Goal: Task Accomplishment & Management: Use online tool/utility

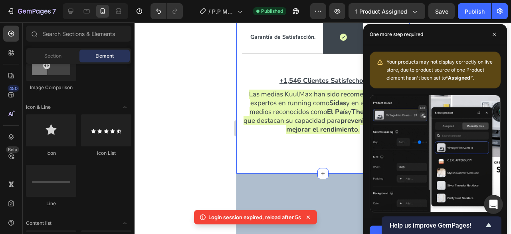
scroll to position [1, 0]
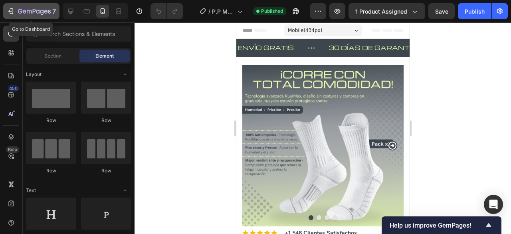
click at [11, 11] on icon "button" at bounding box center [10, 11] width 4 height 2
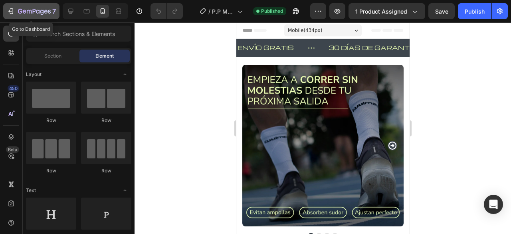
click at [12, 12] on icon "button" at bounding box center [12, 11] width 4 height 6
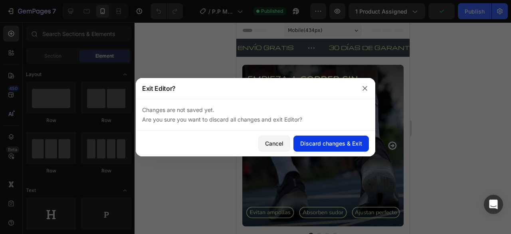
click at [303, 141] on div "Discard changes & Exit" at bounding box center [331, 143] width 62 height 8
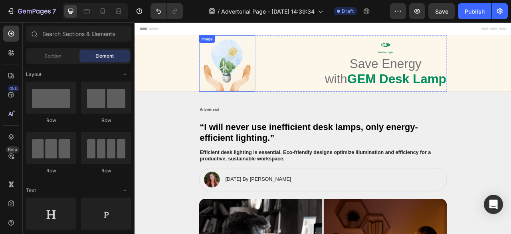
click at [233, 61] on img at bounding box center [251, 74] width 71 height 71
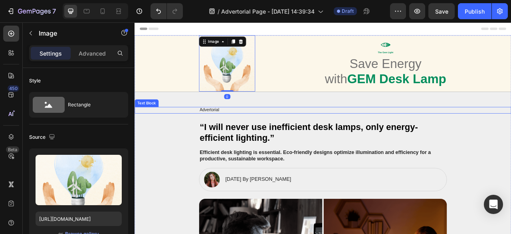
click at [294, 135] on p "Advertorial" at bounding box center [374, 134] width 314 height 7
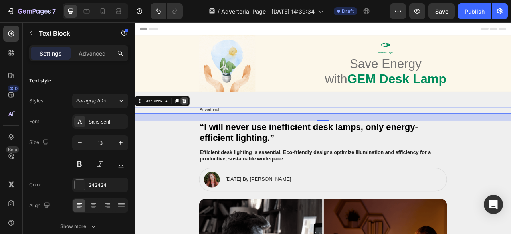
click at [198, 119] on icon at bounding box center [197, 122] width 5 height 6
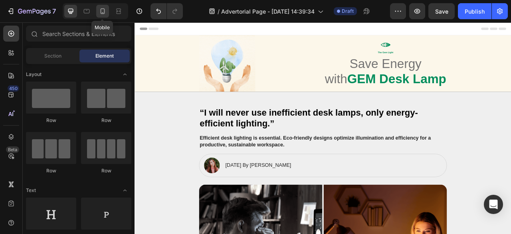
click at [102, 8] on icon at bounding box center [103, 11] width 8 height 8
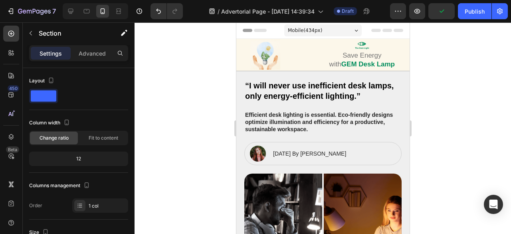
click at [432, 85] on div at bounding box center [323, 127] width 377 height 211
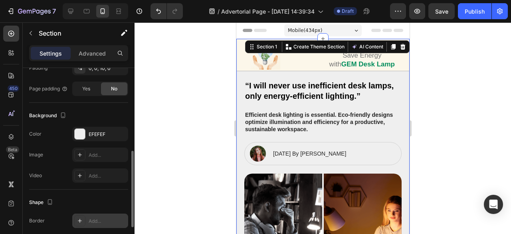
scroll to position [204, 0]
click at [81, 134] on div at bounding box center [80, 134] width 10 height 10
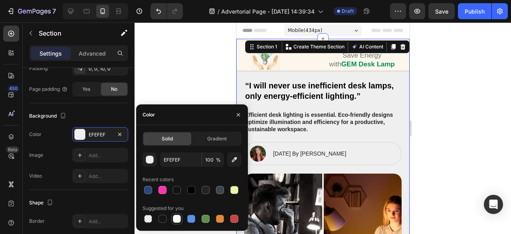
click at [178, 219] on div at bounding box center [177, 218] width 8 height 8
type input "FFFFFF"
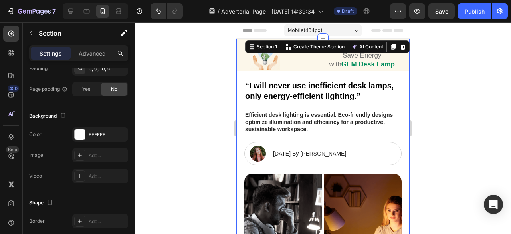
click at [180, 84] on div at bounding box center [323, 127] width 377 height 211
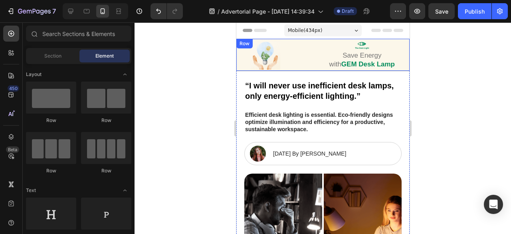
click at [392, 44] on div "Image Icon The Gem Light Text Block Save Energy with GEM Desk Lamp Heading Row …" at bounding box center [322, 55] width 173 height 32
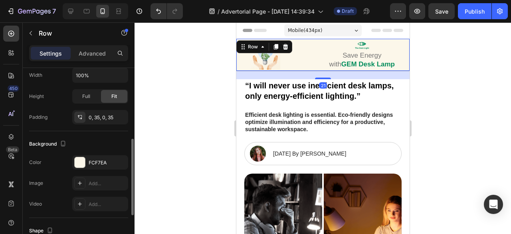
scroll to position [177, 0]
click at [81, 161] on div at bounding box center [80, 161] width 10 height 10
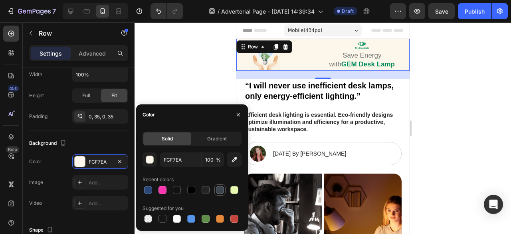
click at [222, 188] on div at bounding box center [220, 190] width 8 height 8
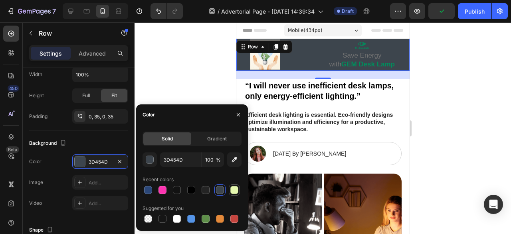
click at [232, 188] on div at bounding box center [234, 190] width 8 height 8
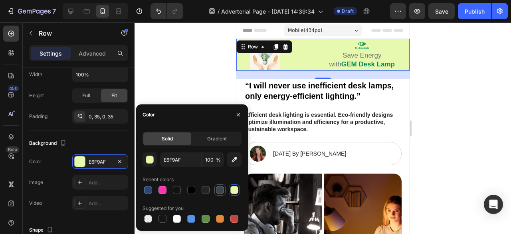
click at [223, 190] on div at bounding box center [220, 190] width 8 height 8
type input "3D454D"
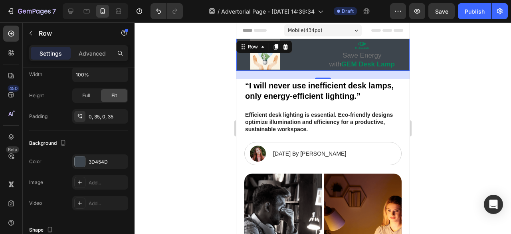
click at [198, 91] on div at bounding box center [323, 127] width 377 height 211
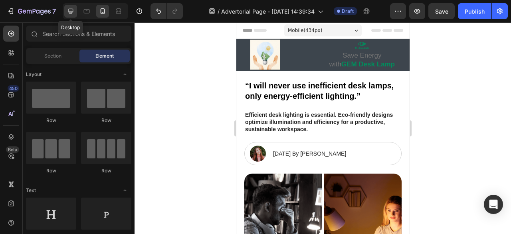
click at [67, 12] on icon at bounding box center [71, 11] width 8 height 8
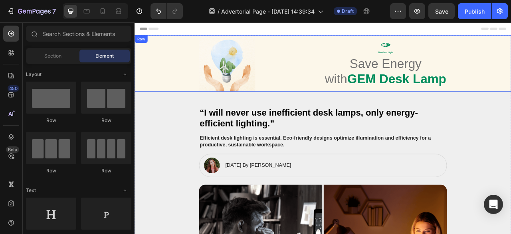
click at [151, 48] on div "Image Icon The Gem Light Text Block Save Energy with GEM Desk Lamp Heading Row …" at bounding box center [374, 75] width 479 height 72
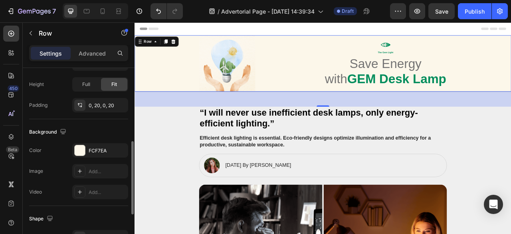
scroll to position [210, 0]
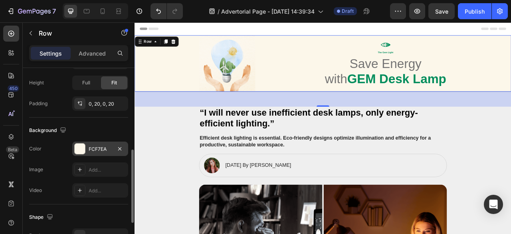
click at [85, 151] on div "FCF7EA" at bounding box center [100, 148] width 56 height 14
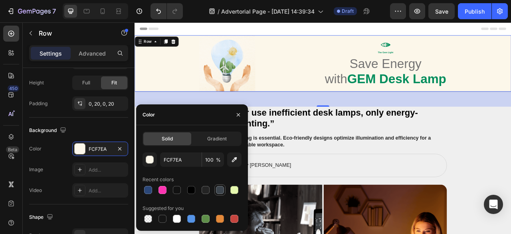
click at [218, 187] on div at bounding box center [220, 190] width 8 height 8
type input "3D454D"
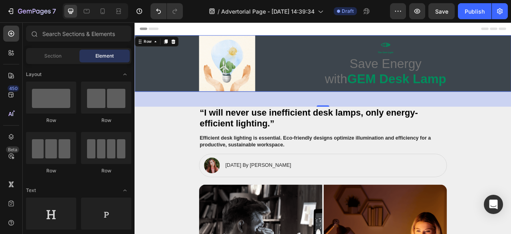
scroll to position [235, 0]
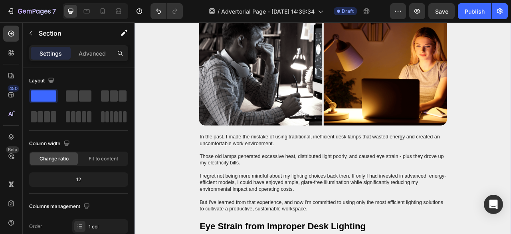
scroll to position [0, 0]
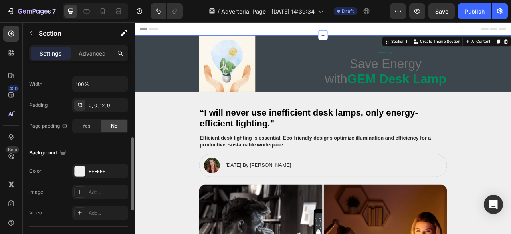
scroll to position [191, 0]
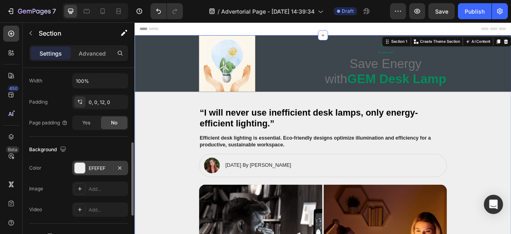
click at [78, 170] on div at bounding box center [80, 168] width 10 height 10
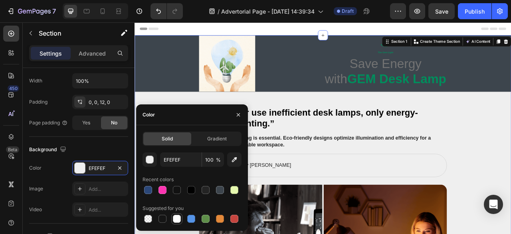
click at [179, 214] on div at bounding box center [177, 218] width 8 height 8
type input "FFFFFF"
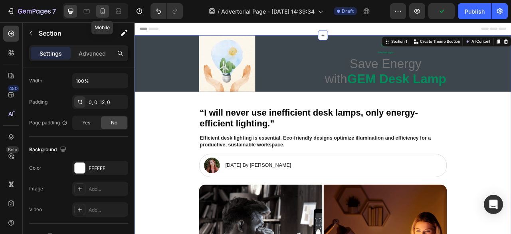
click at [99, 13] on icon at bounding box center [103, 11] width 8 height 8
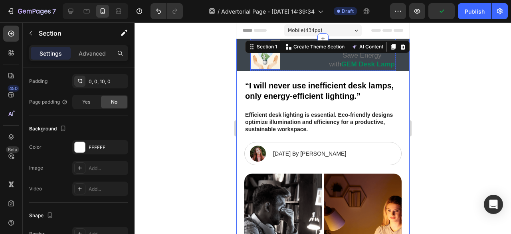
click at [266, 62] on img at bounding box center [265, 55] width 30 height 30
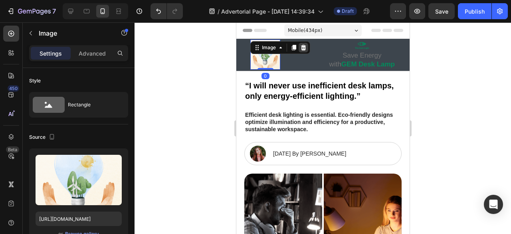
click at [303, 48] on icon at bounding box center [303, 47] width 6 height 6
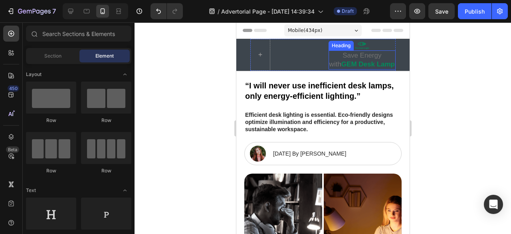
click at [377, 56] on h1 "Save Energy with GEM Desk Lamp" at bounding box center [361, 59] width 67 height 19
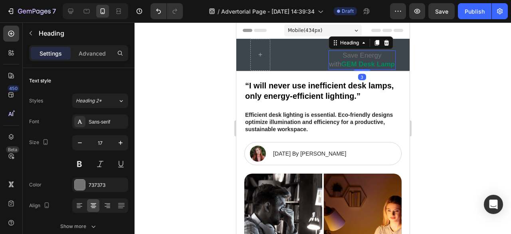
click at [372, 59] on h1 "Save Energy with GEM Desk Lamp" at bounding box center [361, 59] width 67 height 19
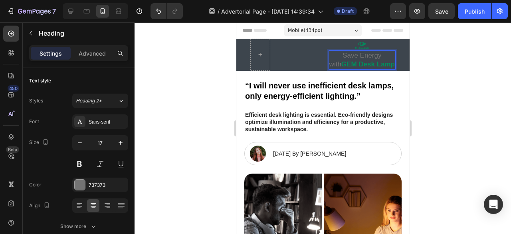
click at [372, 59] on p "Save Energy with GEM Desk Lamp" at bounding box center [361, 60] width 65 height 18
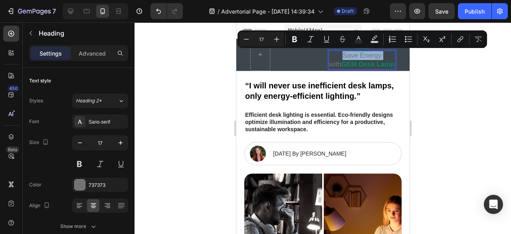
click at [372, 59] on p "Save Energy with GEM Desk Lamp" at bounding box center [361, 60] width 65 height 18
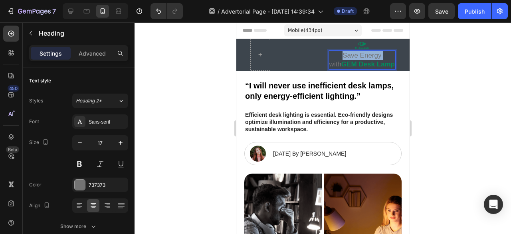
click at [372, 59] on p "Save Energy with GEM Desk Lamp" at bounding box center [361, 60] width 65 height 18
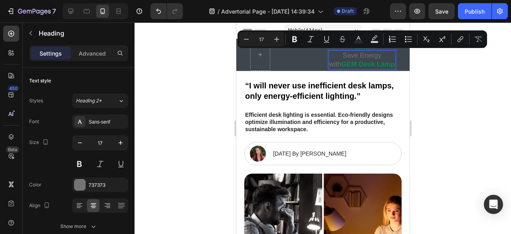
click at [377, 63] on strong "GEM Desk Lamp" at bounding box center [368, 64] width 54 height 8
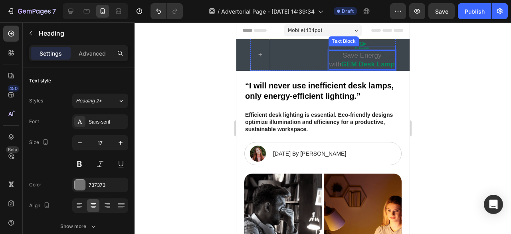
click at [380, 47] on p "The Gem Light" at bounding box center [361, 48] width 65 height 3
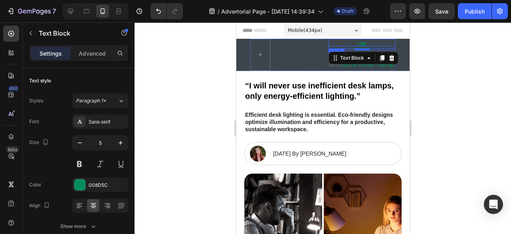
click at [379, 43] on div "Icon" at bounding box center [361, 44] width 67 height 10
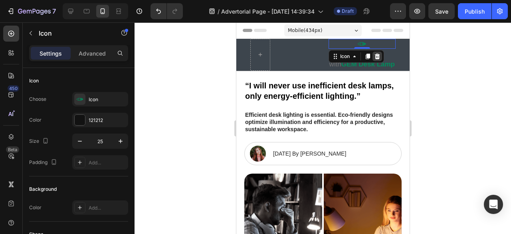
click at [374, 54] on icon at bounding box center [377, 56] width 6 height 6
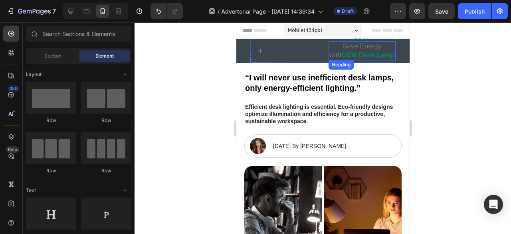
click at [372, 45] on p "Save Energy with GEM Desk Lamp" at bounding box center [361, 51] width 65 height 18
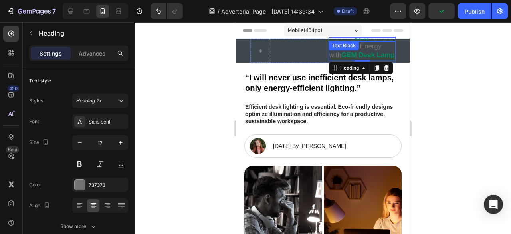
click at [361, 38] on p "The Gem Light" at bounding box center [361, 39] width 65 height 3
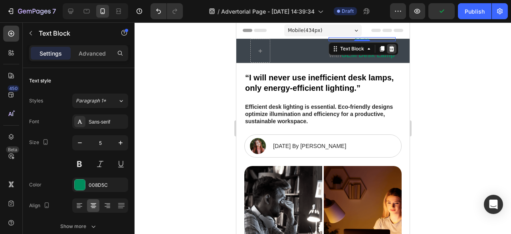
click at [389, 48] on icon at bounding box center [391, 49] width 5 height 6
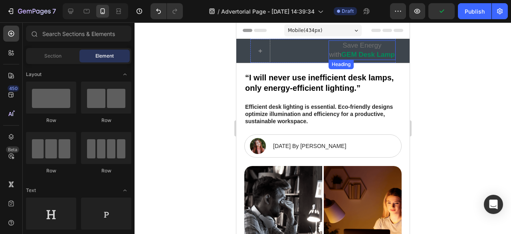
click at [363, 52] on strong "GEM Desk Lamp" at bounding box center [368, 55] width 54 height 8
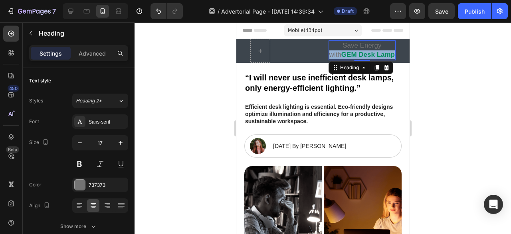
click at [363, 52] on strong "GEM Desk Lamp" at bounding box center [368, 55] width 54 height 8
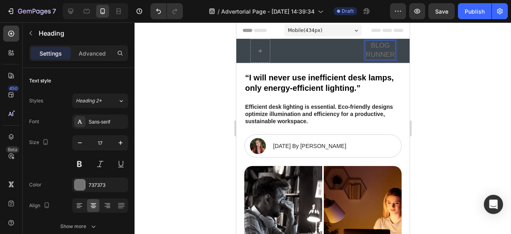
click at [160, 119] on div at bounding box center [323, 127] width 377 height 211
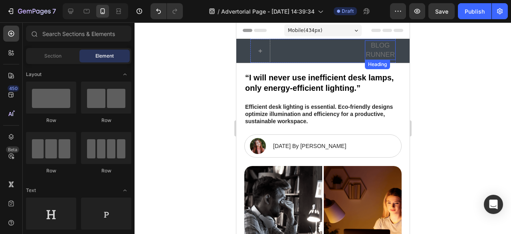
click at [387, 55] on p "BLOG RUNNER" at bounding box center [379, 50] width 29 height 18
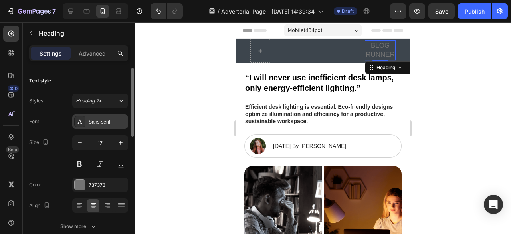
click at [102, 121] on div "Sans-serif" at bounding box center [108, 121] width 38 height 7
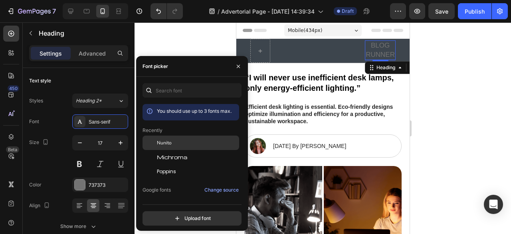
click at [191, 143] on div "Nunito" at bounding box center [197, 142] width 81 height 7
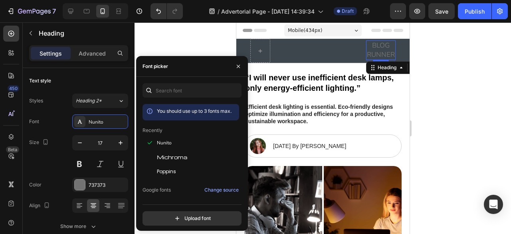
click at [463, 88] on div at bounding box center [323, 127] width 377 height 211
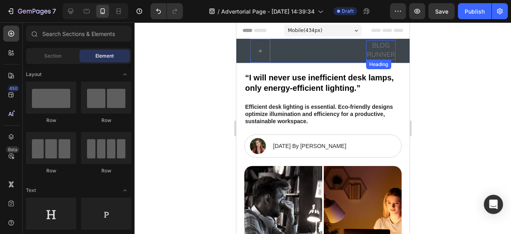
click at [380, 55] on p "BLOG RUNNER" at bounding box center [381, 50] width 28 height 18
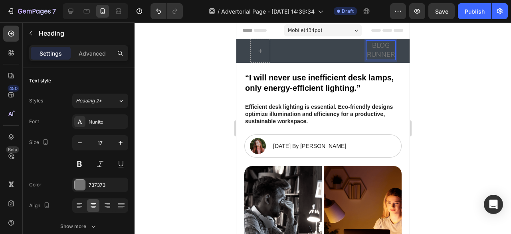
click at [377, 55] on p "BLOG RUNNER" at bounding box center [381, 50] width 28 height 18
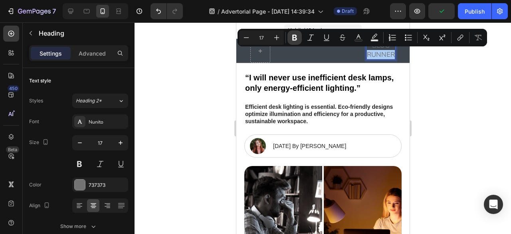
click at [294, 39] on icon "Editor contextual toolbar" at bounding box center [295, 38] width 8 height 8
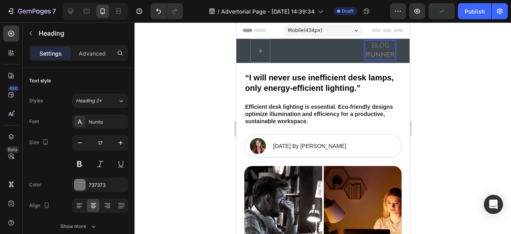
click at [479, 77] on div at bounding box center [323, 127] width 377 height 211
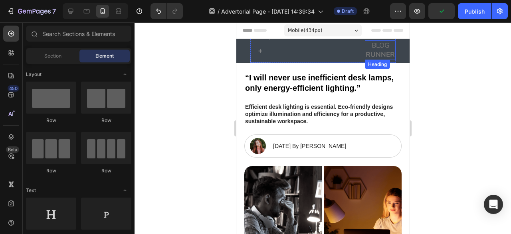
click at [386, 45] on p "BLOG RUNNER" at bounding box center [379, 50] width 29 height 18
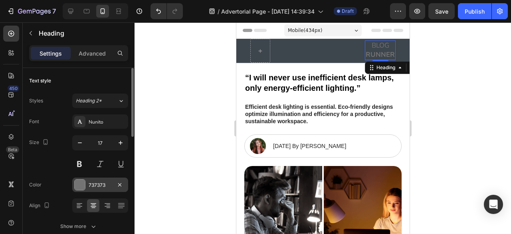
click at [81, 179] on div at bounding box center [80, 184] width 10 height 10
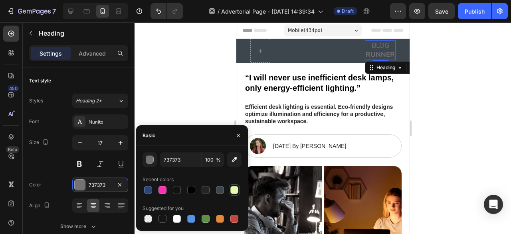
click at [234, 188] on div at bounding box center [234, 190] width 8 height 8
type input "E6F9AF"
click at [490, 107] on div at bounding box center [323, 127] width 377 height 211
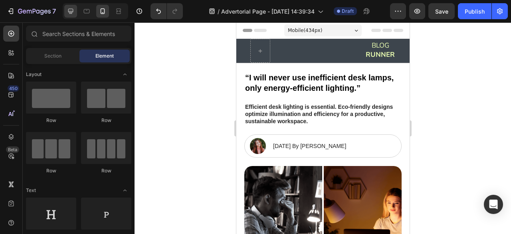
click at [73, 8] on icon at bounding box center [71, 11] width 8 height 8
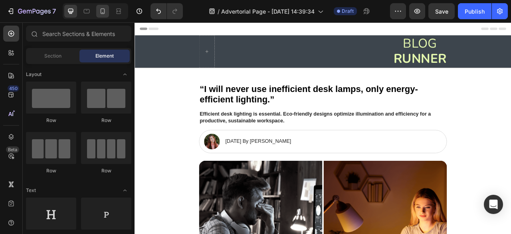
click at [107, 10] on div at bounding box center [102, 11] width 13 height 13
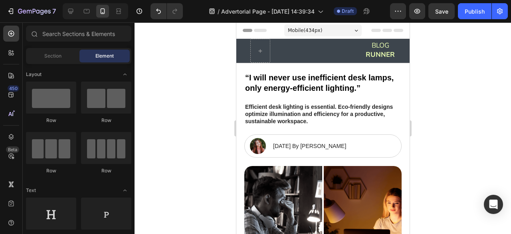
click at [416, 63] on div at bounding box center [323, 127] width 377 height 211
click at [185, 71] on div at bounding box center [323, 127] width 377 height 211
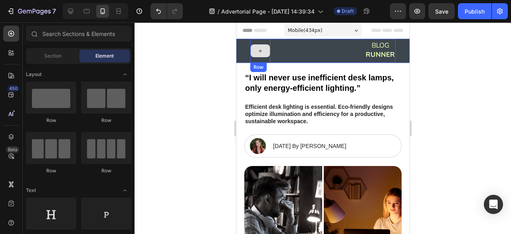
click at [258, 55] on div at bounding box center [259, 50] width 19 height 13
click at [255, 47] on div at bounding box center [259, 50] width 19 height 13
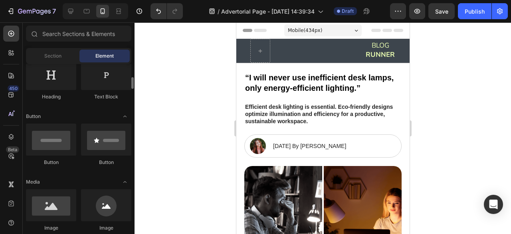
scroll to position [143, 0]
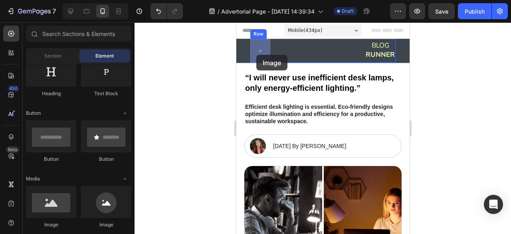
drag, startPoint x: 287, startPoint y: 213, endPoint x: 256, endPoint y: 55, distance: 161.2
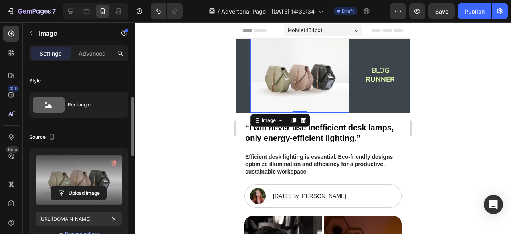
scroll to position [26, 0]
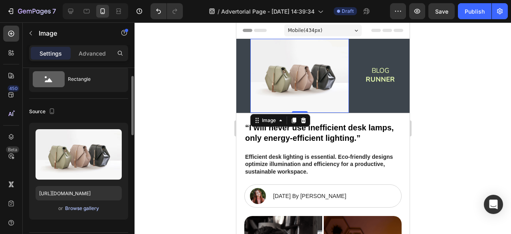
click at [81, 209] on div "Browse gallery" at bounding box center [82, 207] width 34 height 7
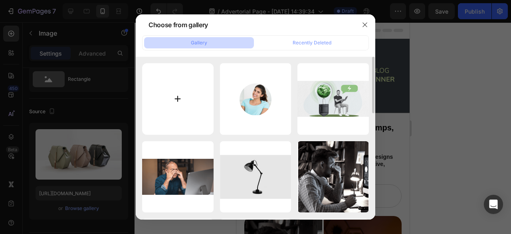
click at [186, 98] on input "file" at bounding box center [177, 98] width 71 height 71
type input "C:\fakepath\Icono Blog Runner.webp"
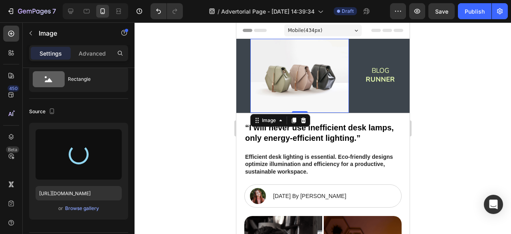
type input "https://cdn.shopify.com/s/files/1/0918/6823/4025/files/gempages_554298147342386…"
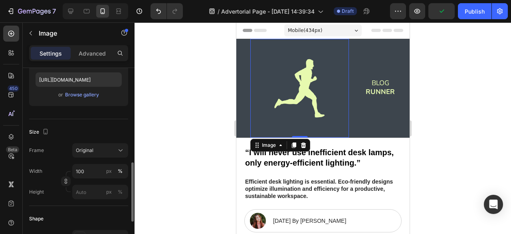
scroll to position [178, 0]
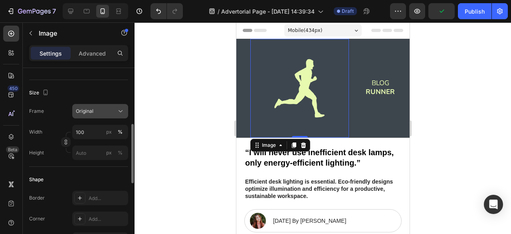
click at [100, 115] on button "Original" at bounding box center [100, 111] width 56 height 14
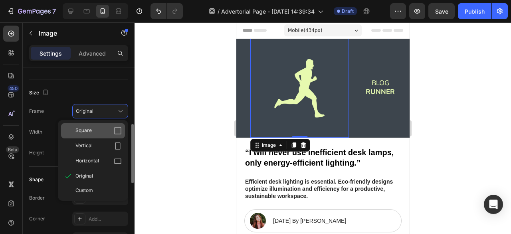
click at [103, 131] on div "Square" at bounding box center [98, 131] width 46 height 8
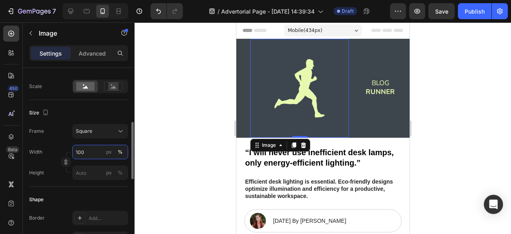
click at [87, 148] on input "100" at bounding box center [100, 152] width 56 height 14
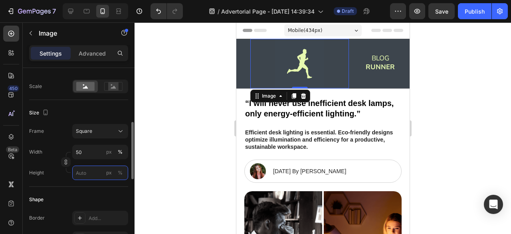
click at [86, 168] on input "px %" at bounding box center [100, 172] width 56 height 14
type input "5"
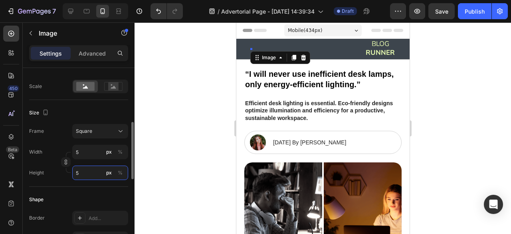
type input "50"
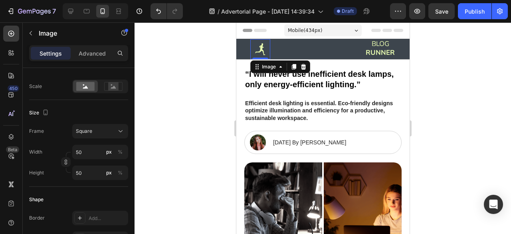
click at [167, 149] on div at bounding box center [323, 127] width 377 height 211
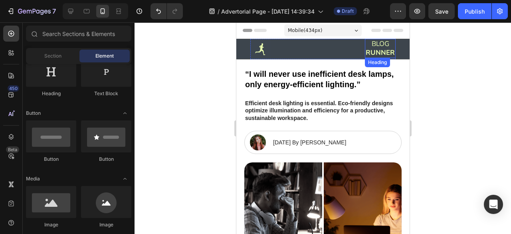
click at [375, 44] on p "BLOG RUNNER" at bounding box center [379, 49] width 29 height 18
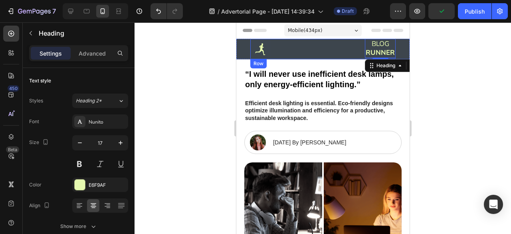
click at [323, 49] on div "Image BLOG RUNNER Heading 3 Row" at bounding box center [322, 49] width 145 height 20
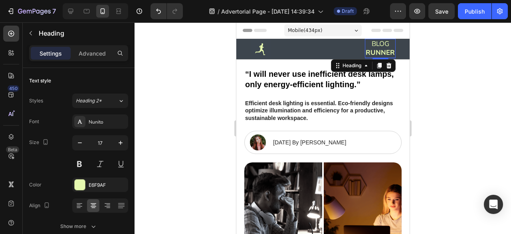
click at [442, 53] on div at bounding box center [323, 127] width 377 height 211
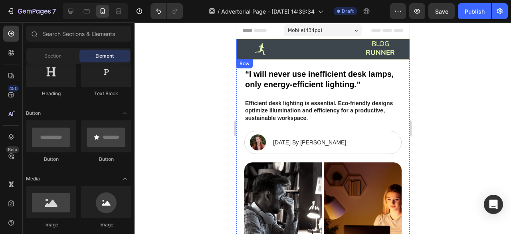
click at [385, 52] on strong "RUNNER" at bounding box center [379, 52] width 29 height 9
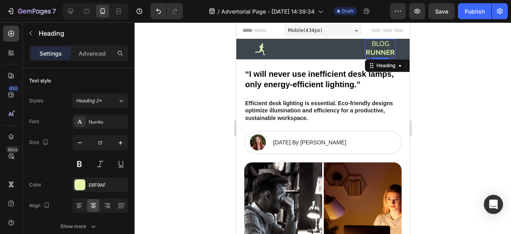
click at [96, 62] on div "Settings Advanced" at bounding box center [79, 56] width 112 height 23
click at [96, 52] on p "Advanced" at bounding box center [92, 53] width 27 height 8
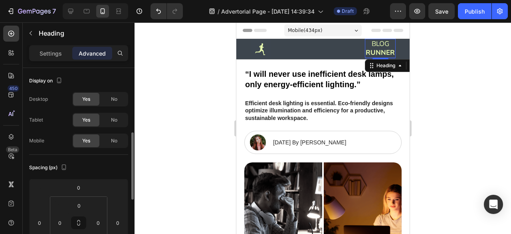
scroll to position [48, 0]
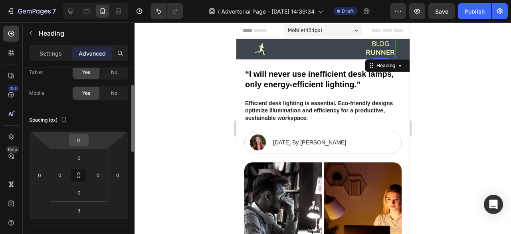
click at [79, 137] on input "0" at bounding box center [79, 140] width 16 height 12
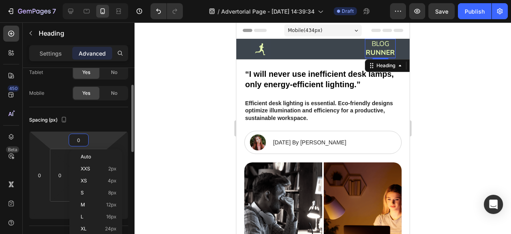
type input "3"
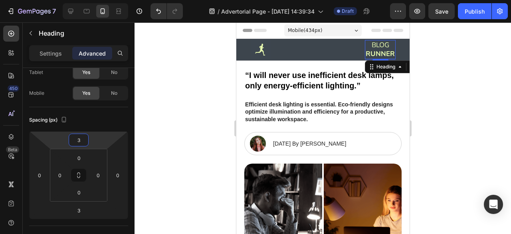
click at [171, 106] on div at bounding box center [323, 127] width 377 height 211
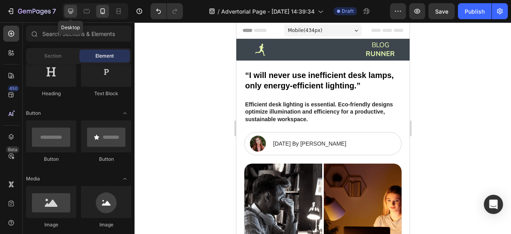
click at [68, 9] on icon at bounding box center [70, 11] width 5 height 5
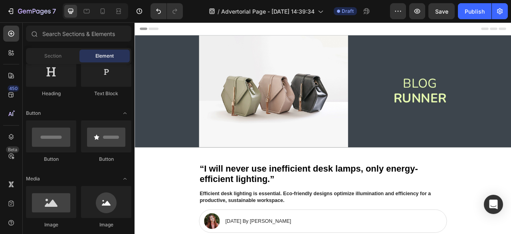
click at [264, 78] on img at bounding box center [311, 110] width 190 height 142
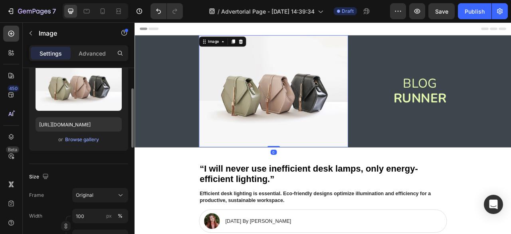
scroll to position [95, 0]
click at [83, 140] on div "Browse gallery" at bounding box center [82, 138] width 34 height 7
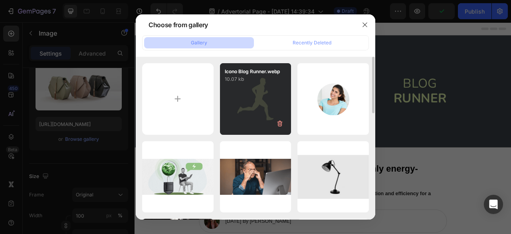
click at [231, 112] on div "Icono Blog Runner.webp 10.07 kb" at bounding box center [255, 98] width 71 height 71
type input "https://cdn.shopify.com/s/files/1/0918/6823/4025/files/gempages_554298147342386…"
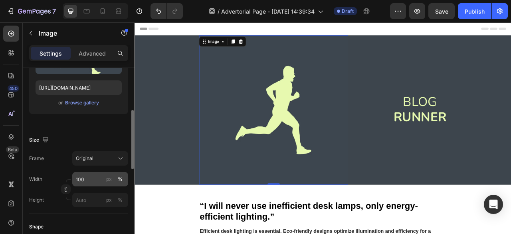
scroll to position [132, 0]
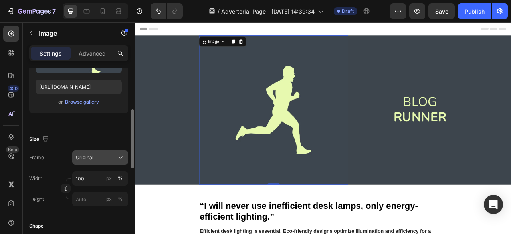
click at [97, 156] on div "Original" at bounding box center [95, 157] width 39 height 7
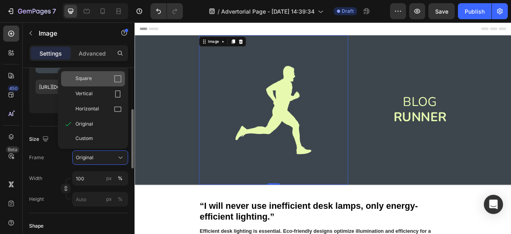
click at [103, 82] on div "Square" at bounding box center [93, 78] width 64 height 15
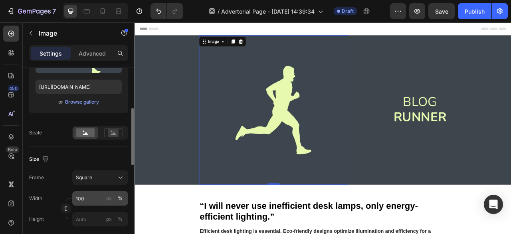
click at [104, 202] on div "px %" at bounding box center [114, 198] width 21 height 14
click at [104, 202] on input "100" at bounding box center [100, 198] width 56 height 14
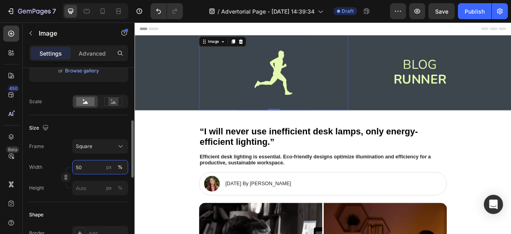
scroll to position [165, 0]
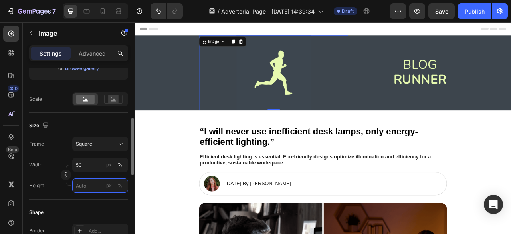
click at [97, 187] on input "px %" at bounding box center [100, 185] width 56 height 14
type input "5"
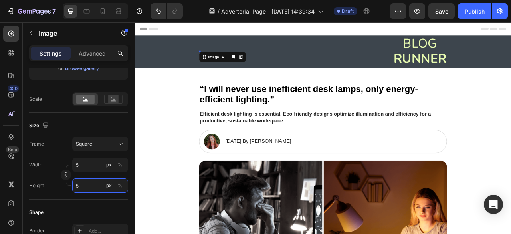
type input "50"
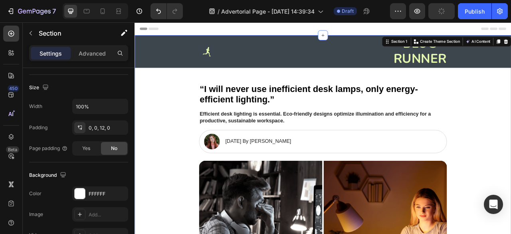
scroll to position [0, 0]
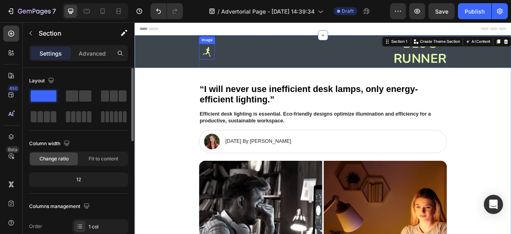
click at [226, 62] on img at bounding box center [226, 60] width 20 height 20
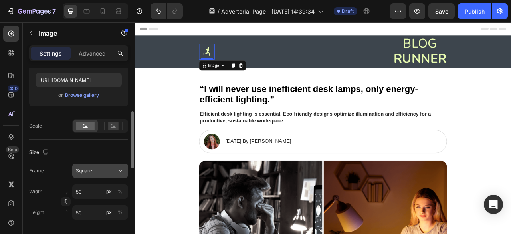
scroll to position [141, 0]
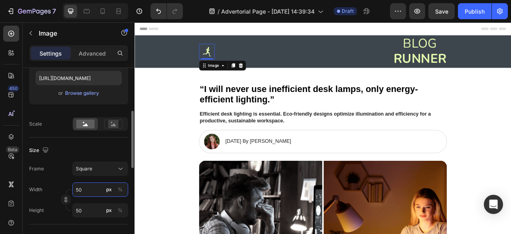
click at [97, 193] on input "50" at bounding box center [100, 189] width 56 height 14
type input "8"
type input "80"
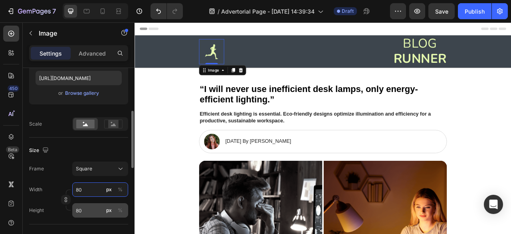
type input "80"
click at [88, 210] on input "80" at bounding box center [100, 210] width 56 height 14
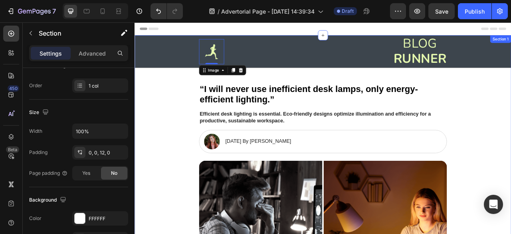
scroll to position [0, 0]
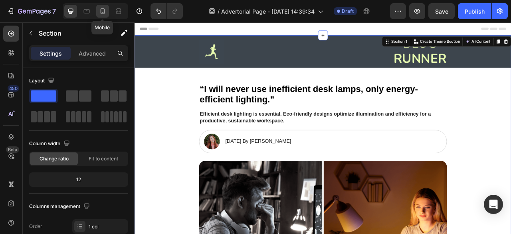
click at [103, 7] on icon at bounding box center [103, 11] width 8 height 8
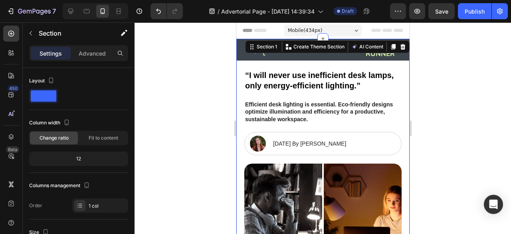
click at [470, 84] on div at bounding box center [323, 127] width 377 height 211
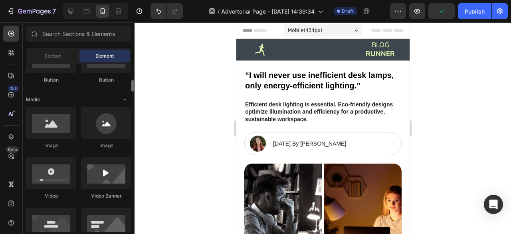
scroll to position [222, 0]
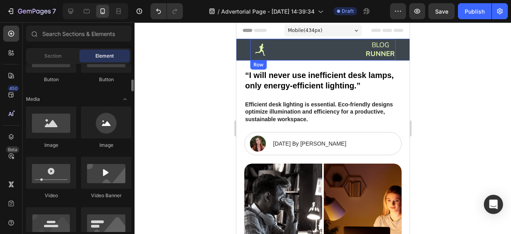
click at [320, 50] on div "Image BLOG RUNNER Heading Row" at bounding box center [322, 50] width 145 height 22
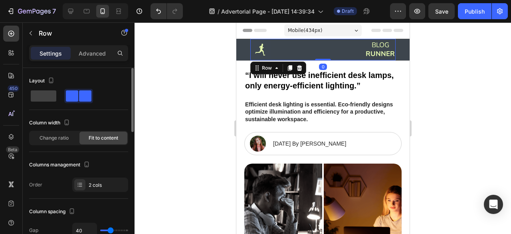
click at [96, 175] on div "Columns management Order 2 cols" at bounding box center [78, 175] width 99 height 34
click at [95, 180] on div "2 cols" at bounding box center [100, 184] width 56 height 14
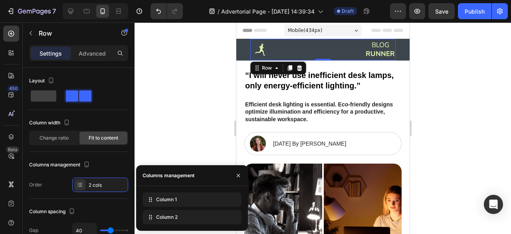
click at [195, 138] on div at bounding box center [323, 127] width 377 height 211
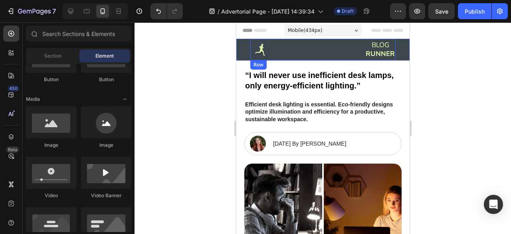
click at [314, 52] on div "Image BLOG RUNNER Heading Row" at bounding box center [322, 50] width 145 height 22
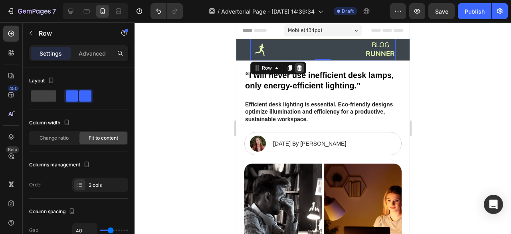
click at [301, 67] on icon at bounding box center [299, 68] width 6 height 6
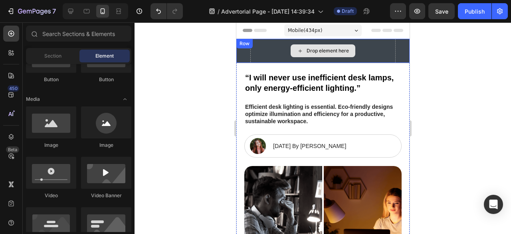
click at [306, 54] on div "Drop element here" at bounding box center [327, 51] width 42 height 6
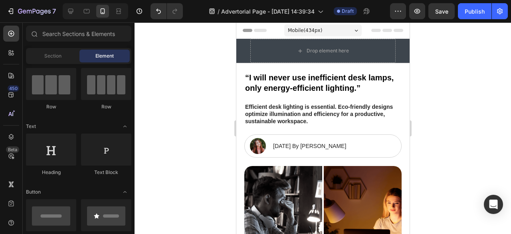
scroll to position [23, 0]
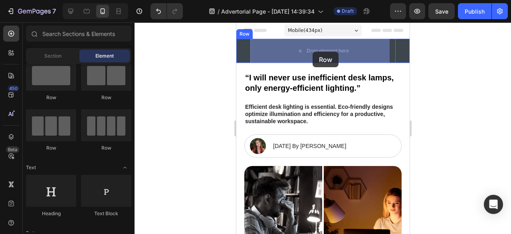
drag, startPoint x: 291, startPoint y: 148, endPoint x: 313, endPoint y: 51, distance: 99.9
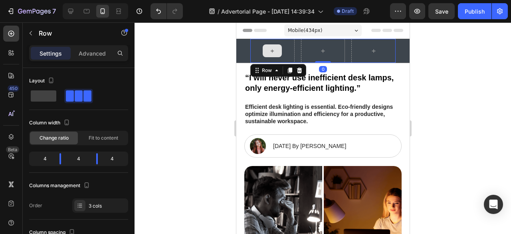
click at [281, 52] on div at bounding box center [272, 51] width 44 height 24
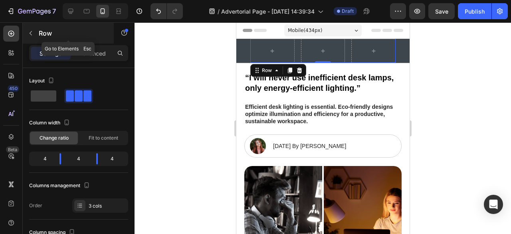
click at [33, 34] on icon "button" at bounding box center [31, 33] width 6 height 6
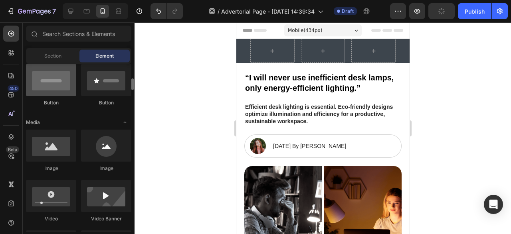
scroll to position [199, 0]
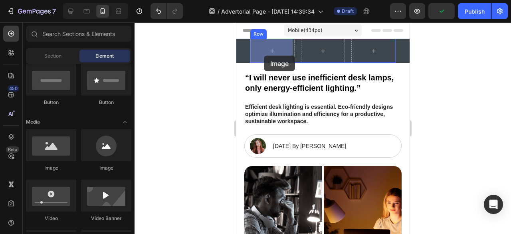
drag, startPoint x: 289, startPoint y: 175, endPoint x: 264, endPoint y: 55, distance: 123.3
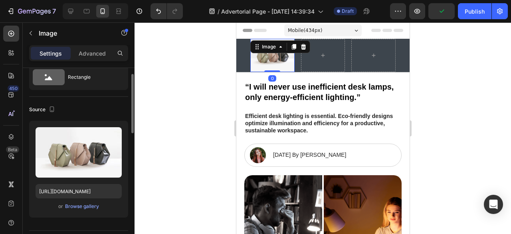
scroll to position [28, 0]
click at [77, 205] on div "Browse gallery" at bounding box center [82, 205] width 34 height 7
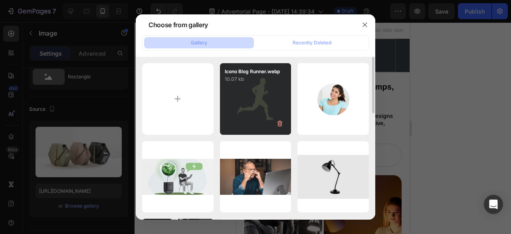
click at [248, 99] on div "Icono Blog Runner.webp 10.07 kb" at bounding box center [255, 98] width 71 height 71
type input "https://cdn.shopify.com/s/files/1/0918/6823/4025/files/gempages_554298147342386…"
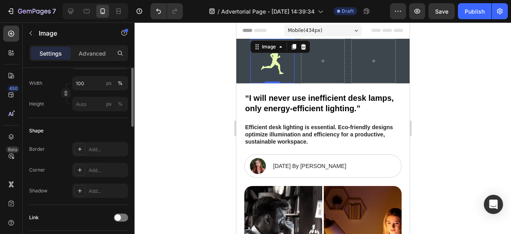
scroll to position [228, 0]
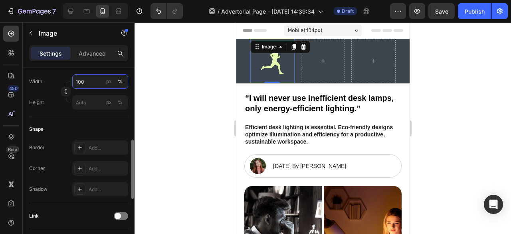
click at [101, 83] on input "100" at bounding box center [100, 81] width 56 height 14
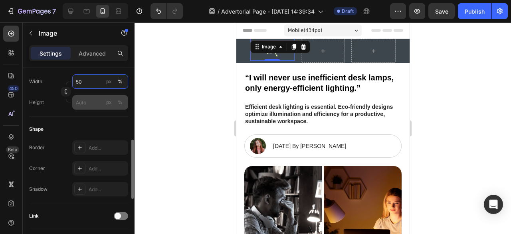
type input "50"
click at [90, 101] on input "px %" at bounding box center [100, 102] width 56 height 14
type input "50"
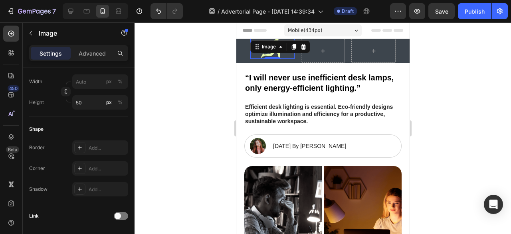
click at [182, 100] on div at bounding box center [323, 127] width 377 height 211
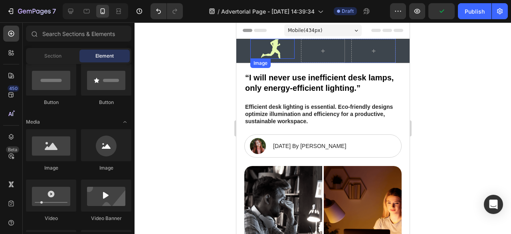
click at [280, 46] on img at bounding box center [272, 49] width 44 height 20
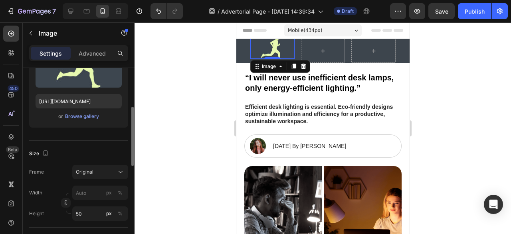
scroll to position [119, 0]
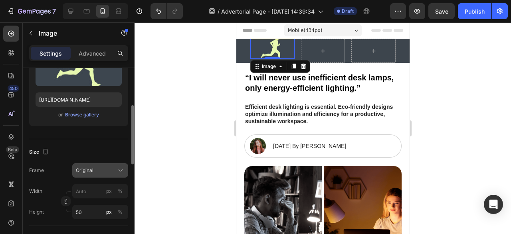
click at [103, 167] on div "Original" at bounding box center [95, 170] width 39 height 7
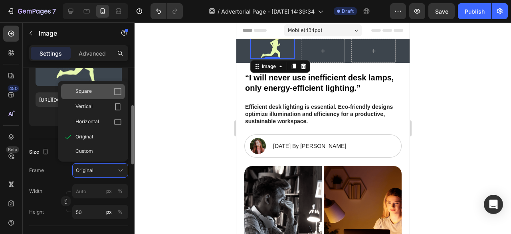
click at [102, 95] on div "Square" at bounding box center [93, 91] width 64 height 15
type input "50"
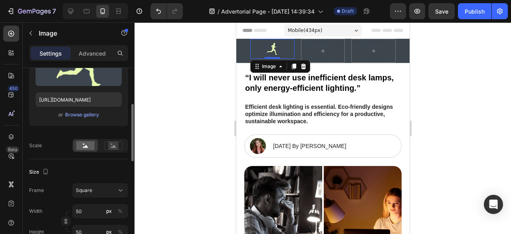
click at [196, 105] on div at bounding box center [323, 127] width 377 height 211
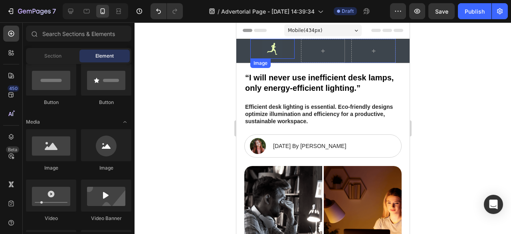
click at [265, 49] on img at bounding box center [272, 49] width 20 height 20
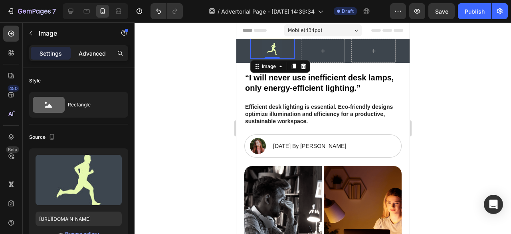
click at [103, 55] on p "Advanced" at bounding box center [92, 53] width 27 height 8
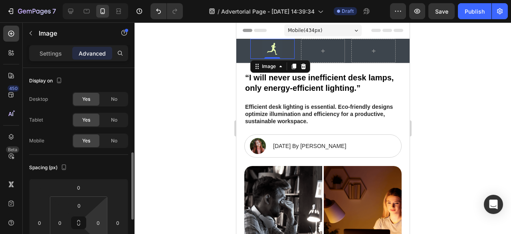
scroll to position [63, 0]
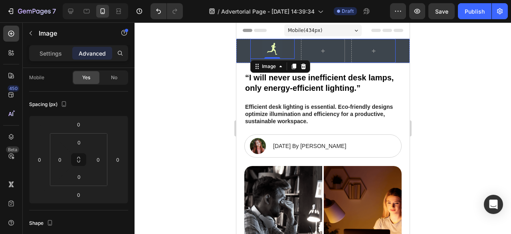
click at [295, 54] on div "Image 0 Row" at bounding box center [322, 51] width 145 height 24
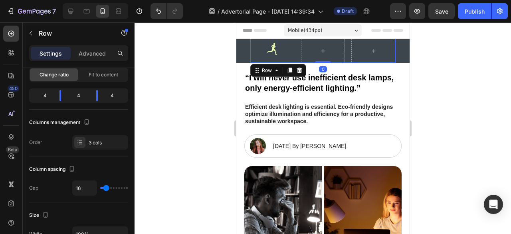
scroll to position [0, 0]
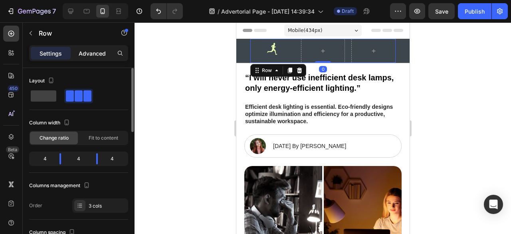
click at [104, 56] on p "Advanced" at bounding box center [92, 53] width 27 height 8
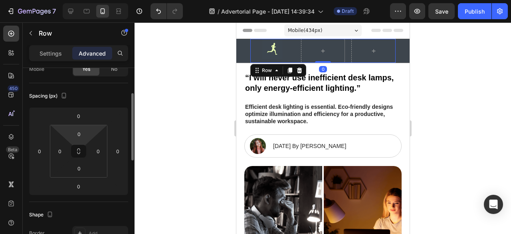
scroll to position [72, 0]
click at [203, 107] on div at bounding box center [323, 127] width 377 height 211
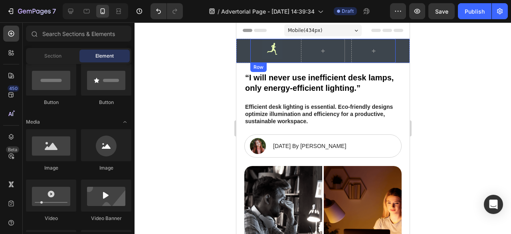
click at [280, 60] on div "Image" at bounding box center [272, 51] width 44 height 24
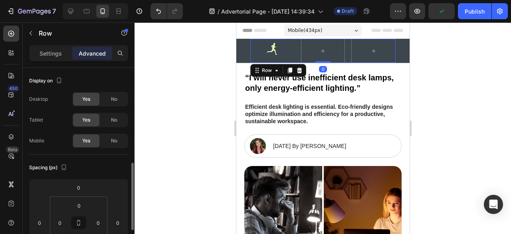
scroll to position [70, 0]
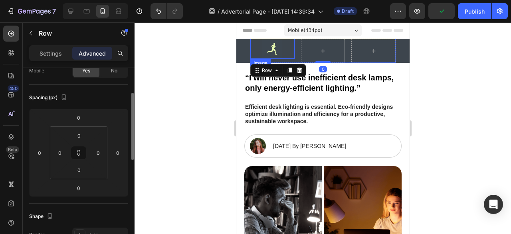
click at [279, 52] on img at bounding box center [272, 49] width 20 height 20
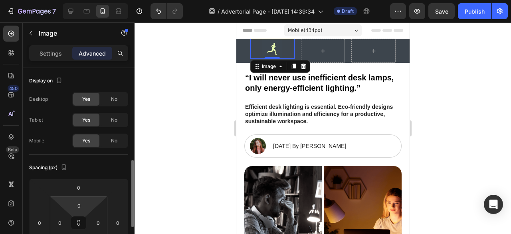
scroll to position [68, 0]
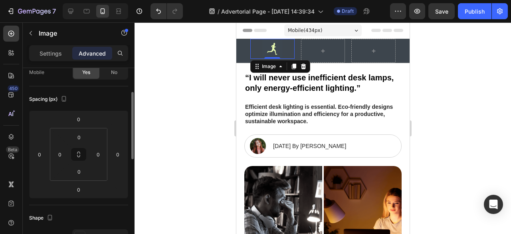
click at [192, 97] on div at bounding box center [323, 127] width 377 height 211
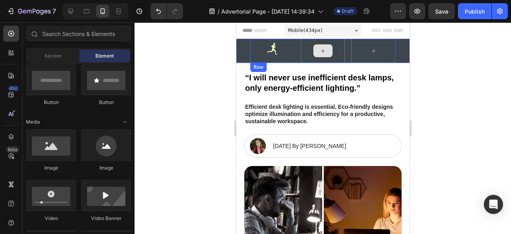
click at [319, 50] on icon at bounding box center [322, 51] width 6 height 7
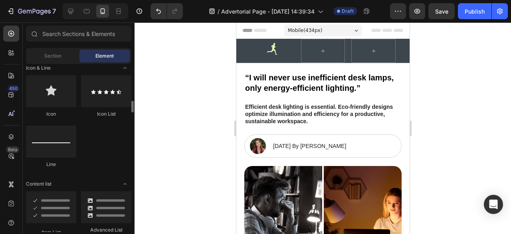
scroll to position [531, 0]
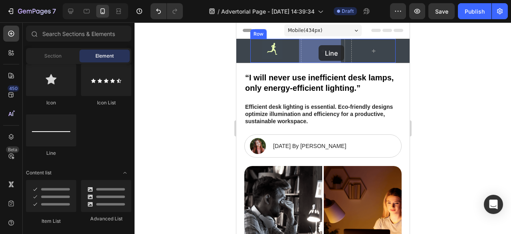
drag, startPoint x: 291, startPoint y: 155, endPoint x: 319, endPoint y: 45, distance: 112.8
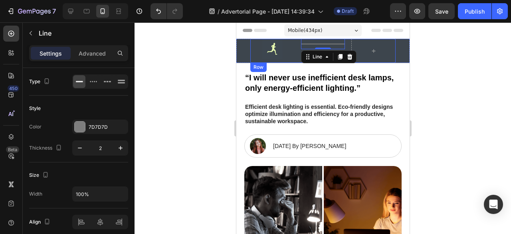
click at [294, 48] on div "Image Title Line 0 Row" at bounding box center [322, 51] width 145 height 24
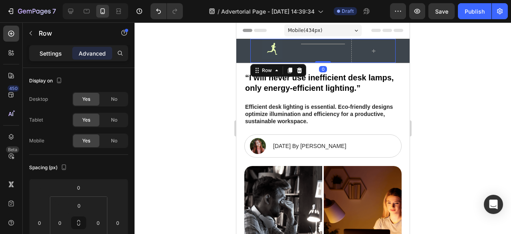
click at [49, 54] on p "Settings" at bounding box center [51, 53] width 22 height 8
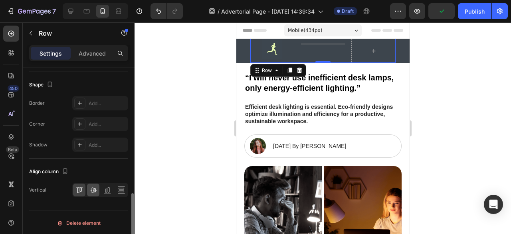
click at [95, 186] on icon at bounding box center [93, 190] width 8 height 8
click at [168, 153] on div at bounding box center [323, 127] width 377 height 211
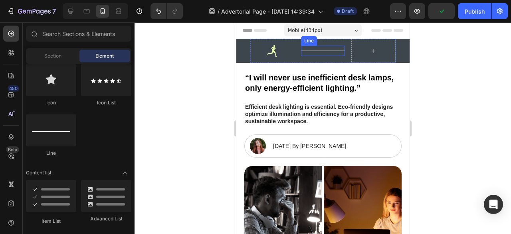
click at [308, 50] on div at bounding box center [323, 50] width 44 height 1
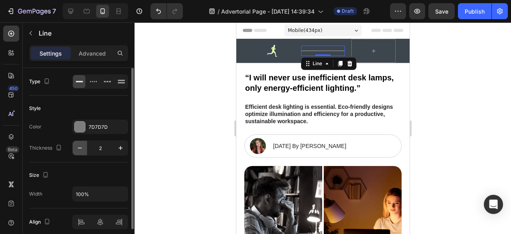
click at [81, 145] on icon "button" at bounding box center [80, 148] width 8 height 8
type input "1"
click at [80, 129] on div at bounding box center [80, 126] width 10 height 10
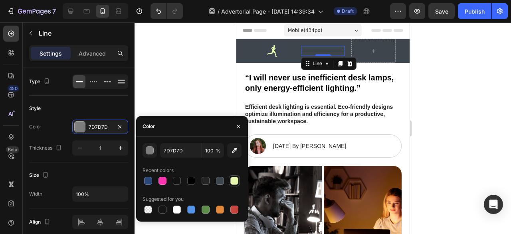
click at [232, 178] on div at bounding box center [234, 181] width 8 height 8
type input "E6F9AF"
click at [184, 49] on div at bounding box center [323, 127] width 377 height 211
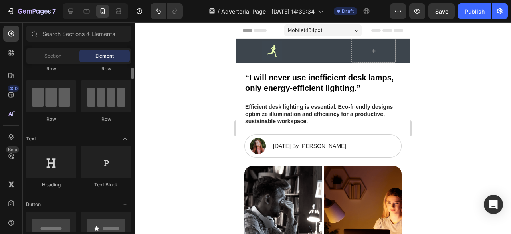
scroll to position [65, 0]
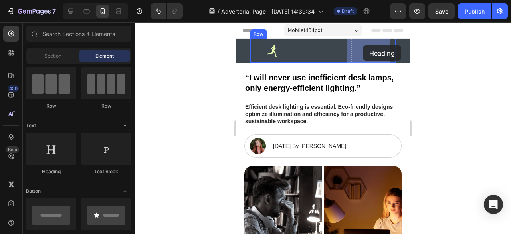
drag, startPoint x: 284, startPoint y: 165, endPoint x: 365, endPoint y: 49, distance: 141.4
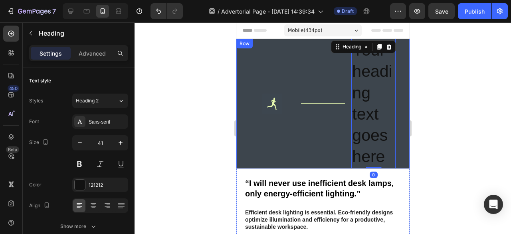
click at [375, 97] on h2 "Your heading text goes here" at bounding box center [373, 103] width 44 height 129
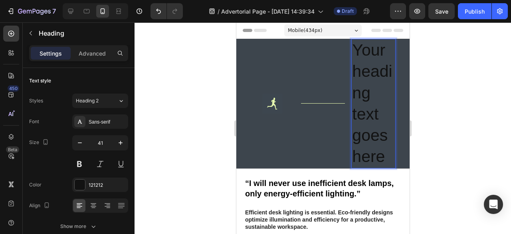
click at [375, 97] on p "Your heading text goes here" at bounding box center [373, 104] width 43 height 128
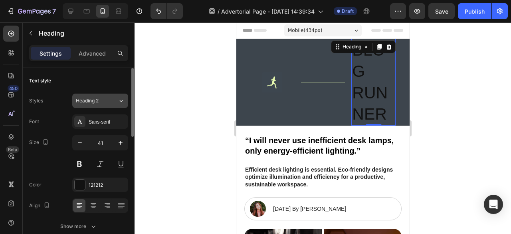
click at [113, 99] on div "Heading 2" at bounding box center [97, 100] width 42 height 7
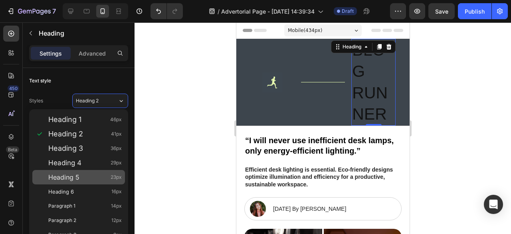
click at [90, 173] on div "Heading 5 23px" at bounding box center [84, 177] width 73 height 8
type input "23"
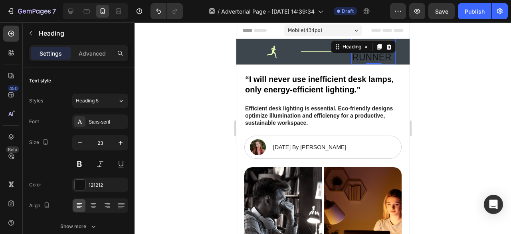
click at [189, 125] on div at bounding box center [323, 127] width 377 height 211
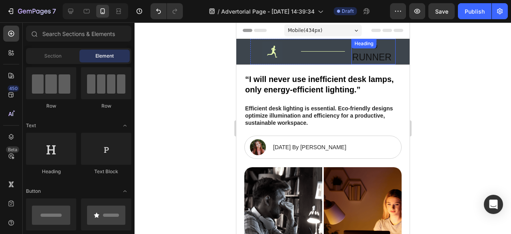
click at [385, 57] on p "BLOG RUNNER" at bounding box center [373, 52] width 43 height 24
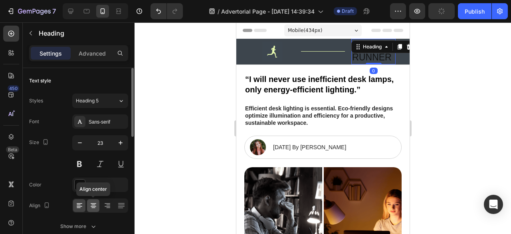
click at [90, 206] on icon at bounding box center [93, 205] width 8 height 8
click at [175, 172] on div at bounding box center [323, 127] width 377 height 211
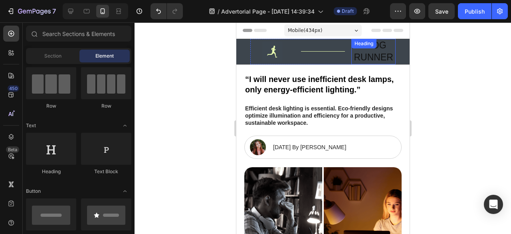
click at [374, 46] on div "BLOG RUNNER Heading" at bounding box center [373, 52] width 44 height 26
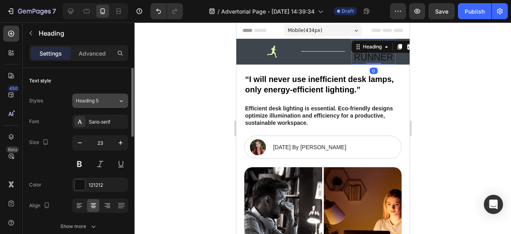
click at [107, 101] on div "Heading 5" at bounding box center [92, 100] width 32 height 7
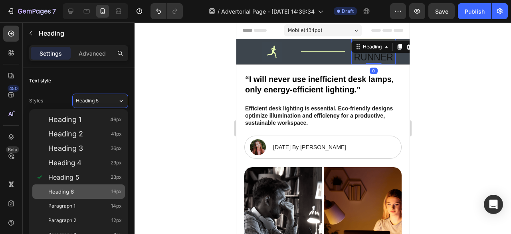
click at [89, 188] on div "Heading 6 16px" at bounding box center [84, 191] width 73 height 8
type input "16"
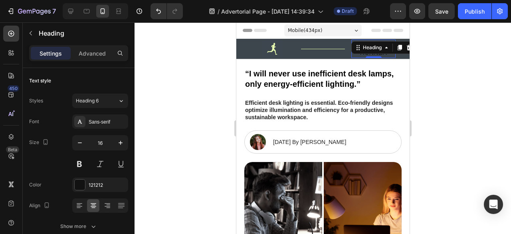
click at [174, 157] on div at bounding box center [323, 127] width 377 height 211
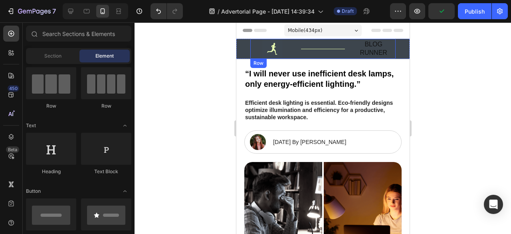
click at [294, 53] on div "Image Title Line BLOG RUNNER Heading Row" at bounding box center [322, 49] width 145 height 20
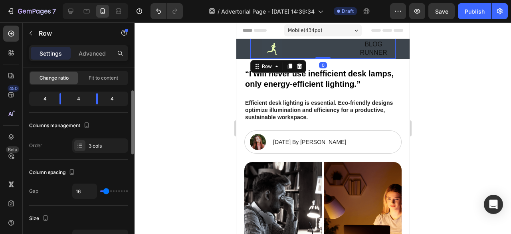
scroll to position [63, 0]
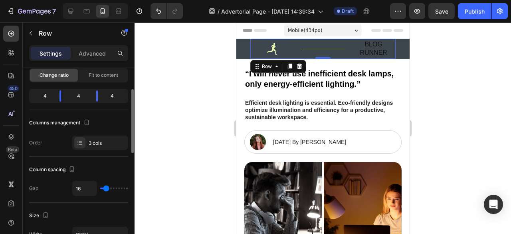
type input "29"
type input "53"
type input "56"
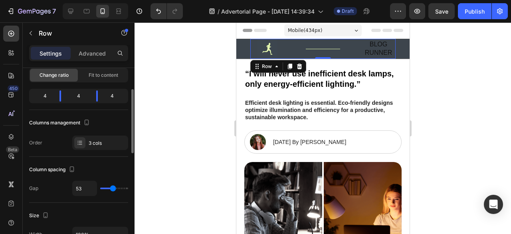
type input "56"
type input "57"
type input "59"
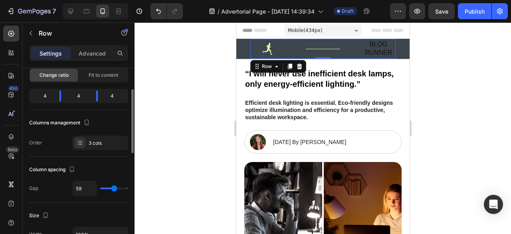
type input "60"
type input "66"
type input "88"
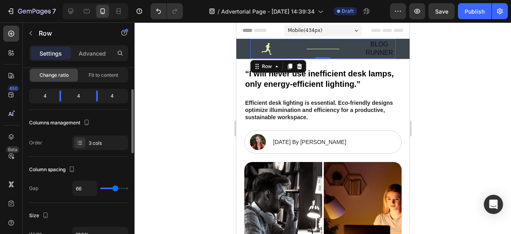
type input "88"
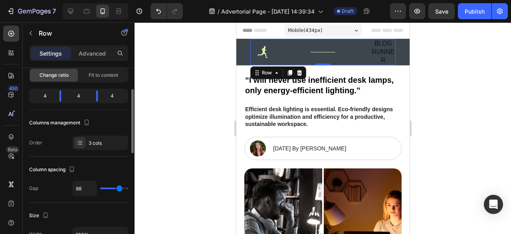
type input "93"
type input "96"
type input "99"
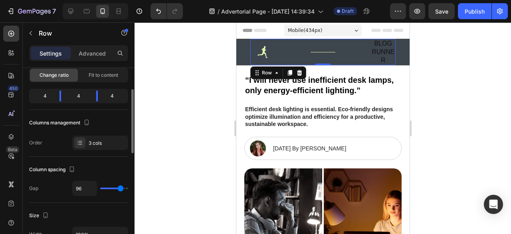
type input "99"
type input "101"
type input "103"
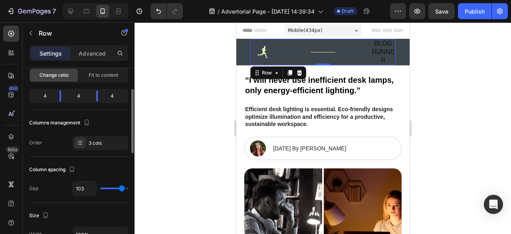
type input "106"
type input "107"
type input "109"
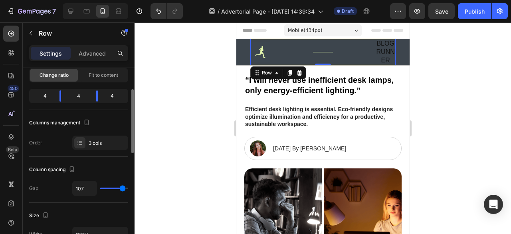
type input "109"
type input "107"
type input "97"
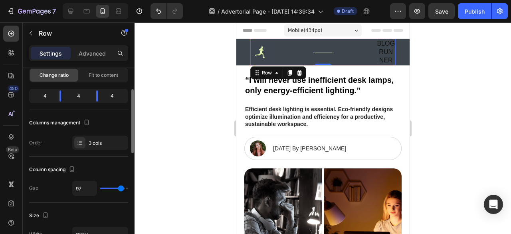
type input "78"
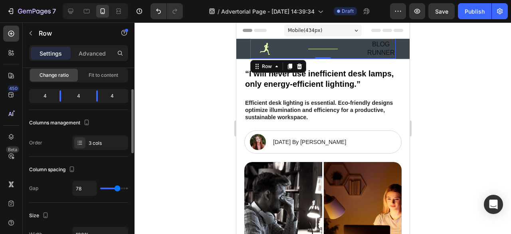
type input "72"
type input "67"
type input "61"
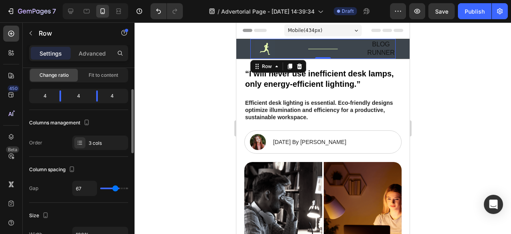
type input "61"
type input "56"
type input "53"
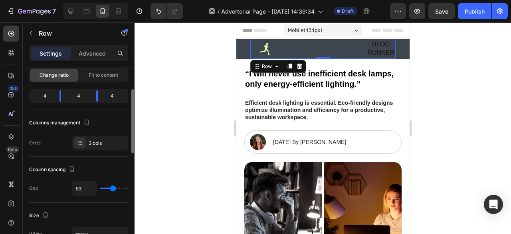
type input "44"
type input "41"
type input "39"
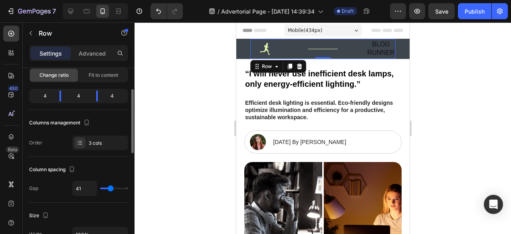
type input "39"
type input "36"
type input "35"
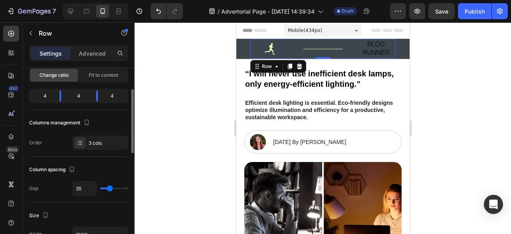
type input "36"
type input "38"
type input "39"
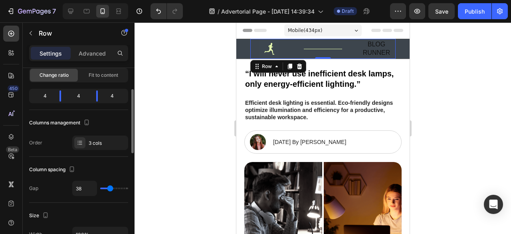
type input "39"
type input "41"
drag, startPoint x: 106, startPoint y: 186, endPoint x: 111, endPoint y: 182, distance: 5.7
type input "41"
click at [111, 187] on input "range" at bounding box center [114, 188] width 28 height 2
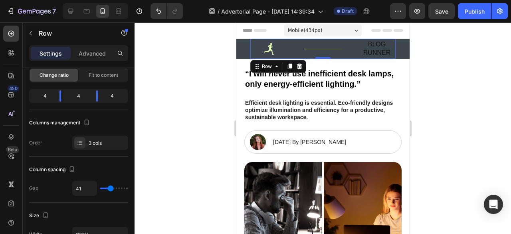
click at [163, 137] on div at bounding box center [323, 127] width 377 height 211
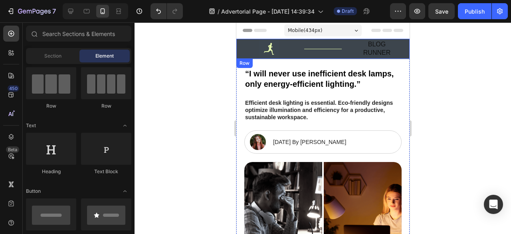
click at [381, 48] on p "BLOG RUNNER" at bounding box center [377, 48] width 36 height 17
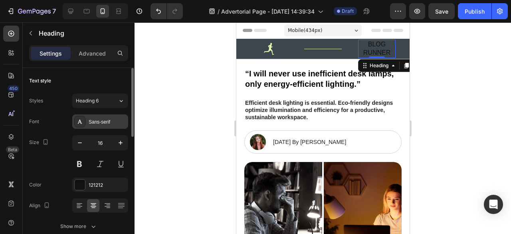
click at [100, 121] on div "Sans-serif" at bounding box center [108, 121] width 38 height 7
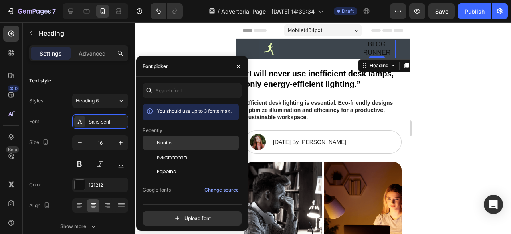
click at [176, 139] on div "Nunito" at bounding box center [197, 142] width 81 height 7
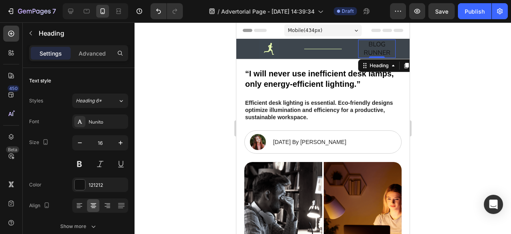
click at [462, 87] on div at bounding box center [323, 127] width 377 height 211
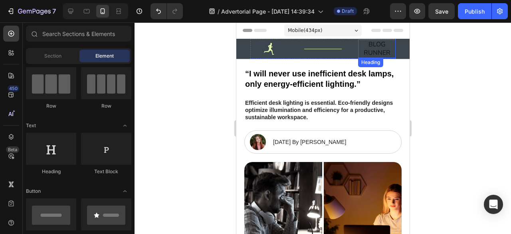
click at [365, 41] on p "BLOG RUNNER" at bounding box center [377, 48] width 36 height 17
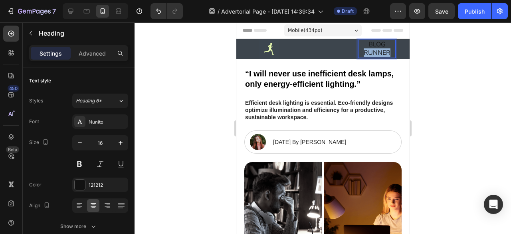
click at [368, 52] on p "BLOG RUNNER" at bounding box center [377, 48] width 36 height 17
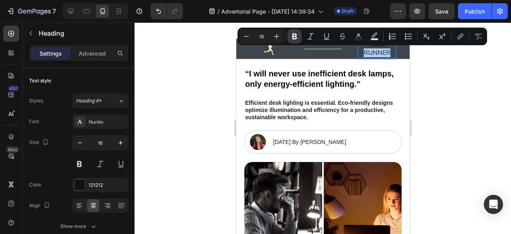
click at [294, 38] on icon "Editor contextual toolbar" at bounding box center [294, 37] width 5 height 6
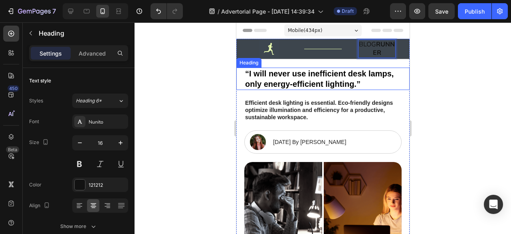
click at [222, 79] on div at bounding box center [323, 127] width 377 height 211
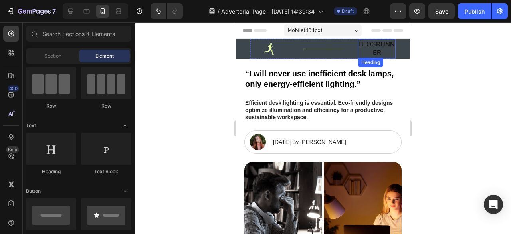
click at [368, 46] on p "BLOG RUNNER" at bounding box center [377, 48] width 36 height 17
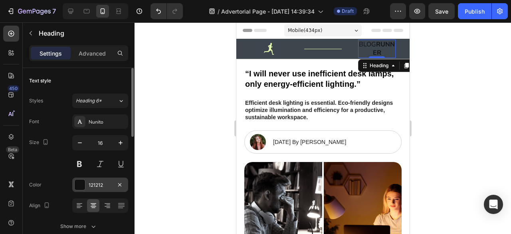
click at [78, 182] on div at bounding box center [80, 184] width 10 height 10
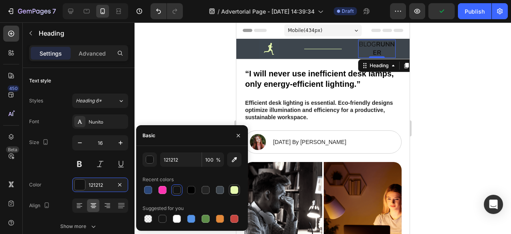
click at [233, 188] on div at bounding box center [234, 190] width 8 height 8
type input "E6F9AF"
click at [511, 140] on div at bounding box center [323, 127] width 377 height 211
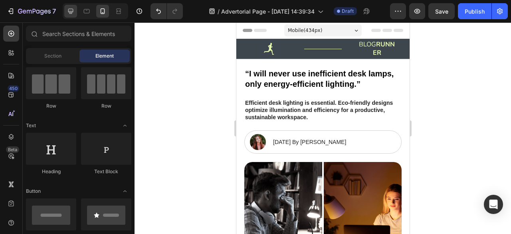
click at [76, 10] on div at bounding box center [70, 11] width 13 height 13
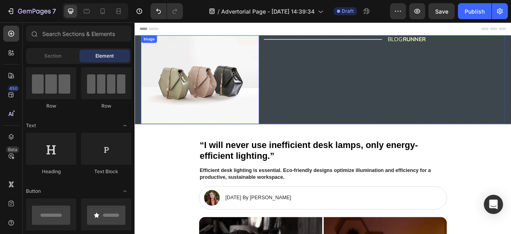
click at [228, 104] on img at bounding box center [218, 95] width 150 height 113
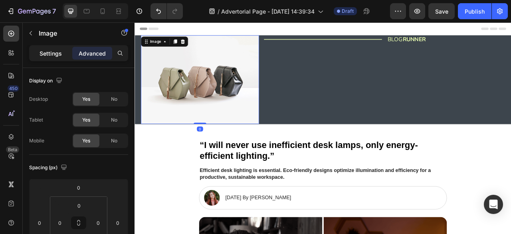
click at [54, 52] on p "Settings" at bounding box center [51, 53] width 22 height 8
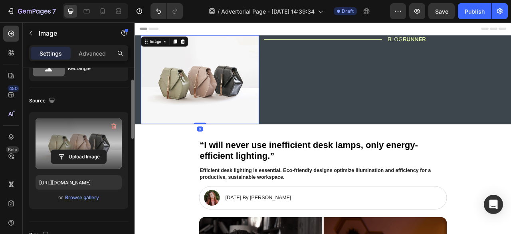
scroll to position [37, 0]
click at [96, 135] on label at bounding box center [79, 143] width 86 height 50
click at [96, 149] on input "file" at bounding box center [78, 156] width 55 height 14
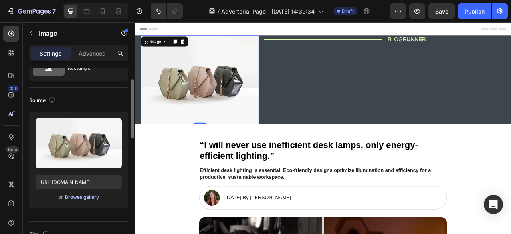
click at [77, 196] on div "Browse gallery" at bounding box center [82, 196] width 34 height 7
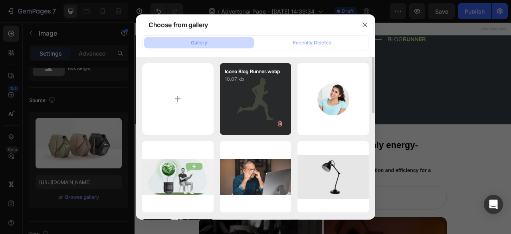
click at [266, 117] on div "Icono Blog Runner.webp 10.07 kb" at bounding box center [255, 98] width 71 height 71
type input "https://cdn.shopify.com/s/files/1/0918/6823/4025/files/gempages_554298147342386…"
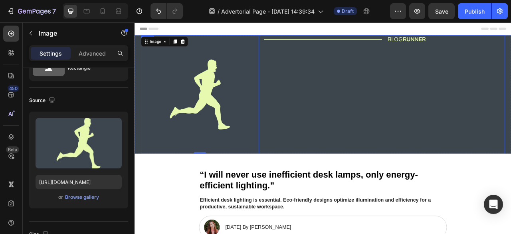
click at [358, 117] on div "Title Line" at bounding box center [374, 114] width 150 height 150
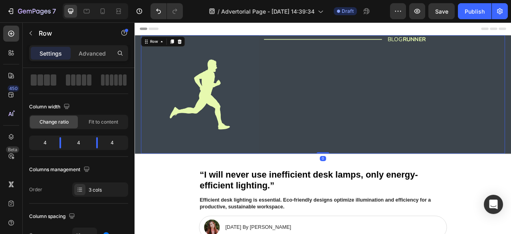
scroll to position [0, 0]
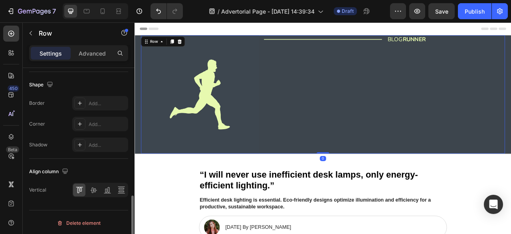
click at [94, 183] on div at bounding box center [93, 189] width 12 height 13
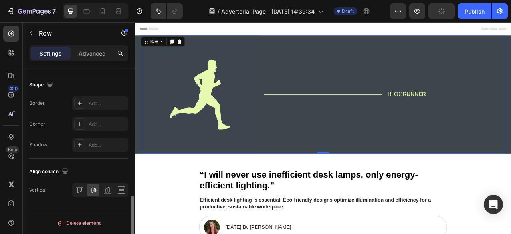
scroll to position [388, 0]
click at [299, 172] on div "Title Line" at bounding box center [374, 114] width 150 height 150
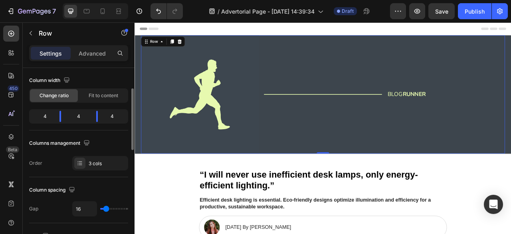
scroll to position [62, 0]
type input "27"
type input "64"
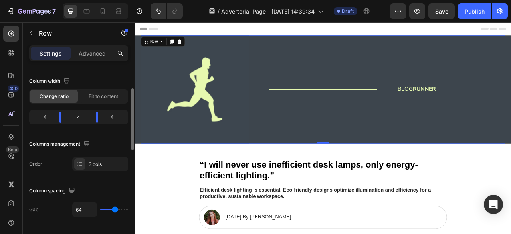
type input "69"
type input "70"
type input "73"
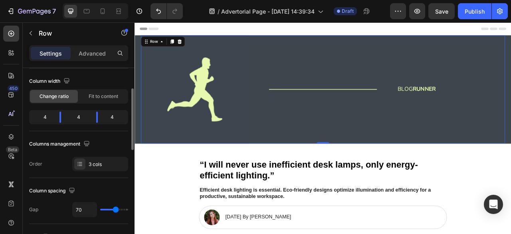
type input "73"
type input "75"
type input "76"
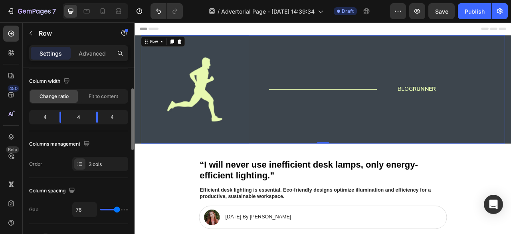
type input "78"
type input "79"
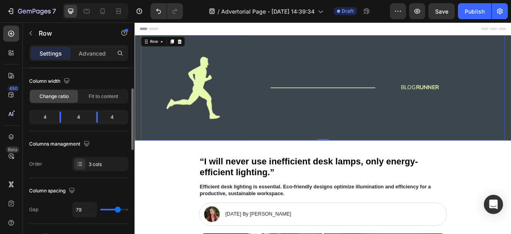
type input "81"
type input "82"
type input "85"
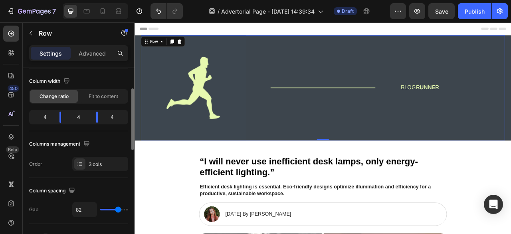
type input "85"
type input "87"
type input "88"
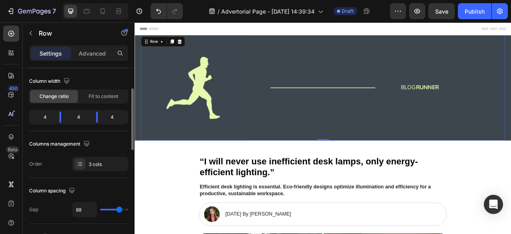
type input "93"
type input "96"
type input "97"
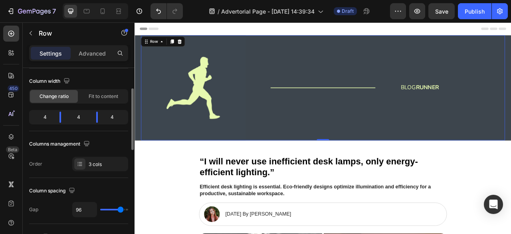
type input "97"
type input "99"
type input "100"
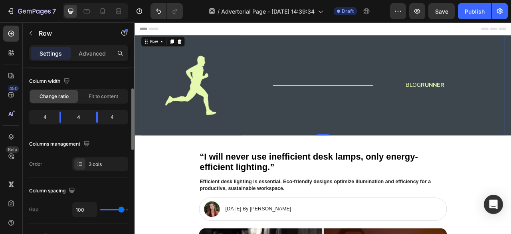
type input "103"
type input "104"
type input "106"
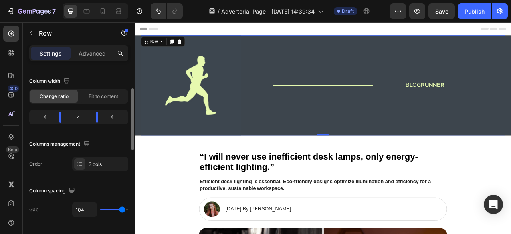
type input "106"
type input "109"
type input "110"
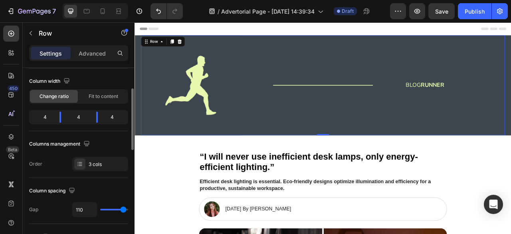
type input "112"
type input "113"
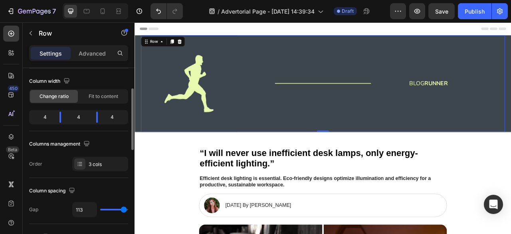
type input "120"
drag, startPoint x: 107, startPoint y: 208, endPoint x: 130, endPoint y: 209, distance: 23.2
type input "120"
click at [128, 209] on input "range" at bounding box center [114, 209] width 28 height 2
click at [104, 18] on div at bounding box center [95, 11] width 65 height 16
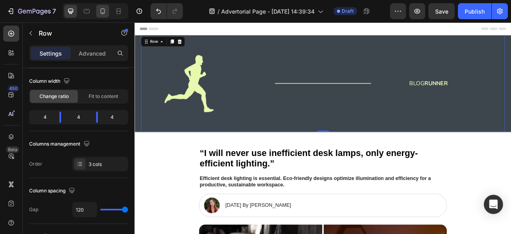
click at [104, 13] on icon at bounding box center [103, 11] width 4 height 6
type input "41"
type input "100%"
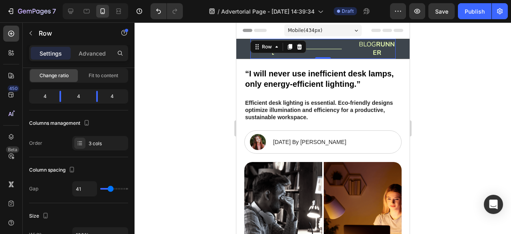
click at [222, 78] on div at bounding box center [323, 127] width 377 height 211
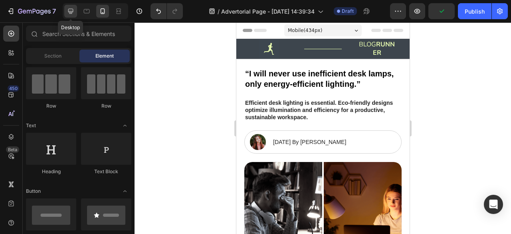
click at [69, 11] on icon at bounding box center [70, 11] width 5 height 5
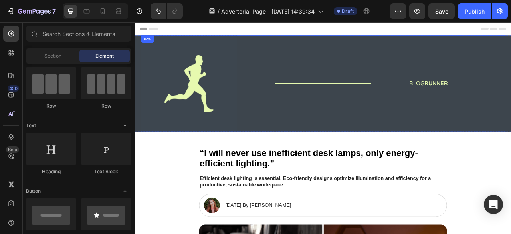
click at [189, 91] on img at bounding box center [204, 100] width 123 height 123
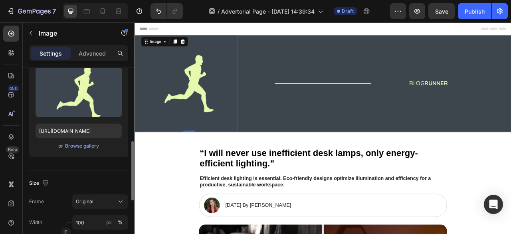
scroll to position [143, 0]
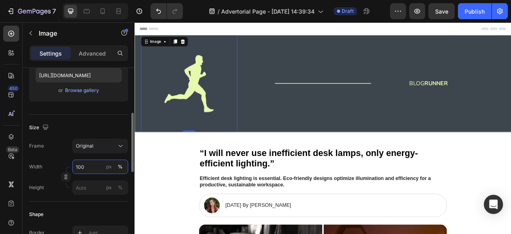
click at [91, 171] on input "100" at bounding box center [100, 166] width 56 height 14
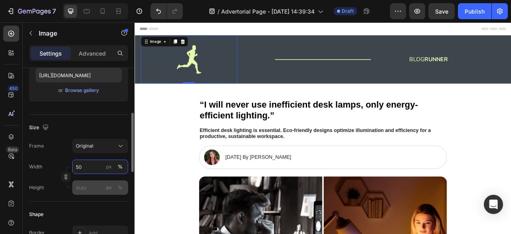
type input "50"
click at [87, 185] on input "px %" at bounding box center [100, 187] width 56 height 14
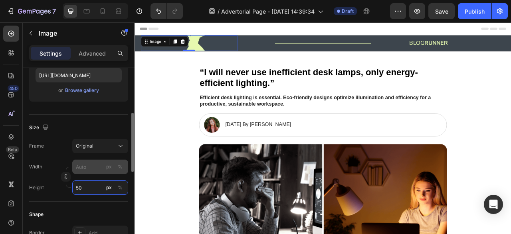
type input "50"
click at [93, 164] on input "px %" at bounding box center [100, 166] width 56 height 14
type input "5"
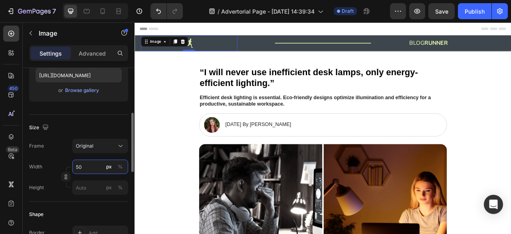
click at [93, 164] on input "50" at bounding box center [100, 166] width 56 height 14
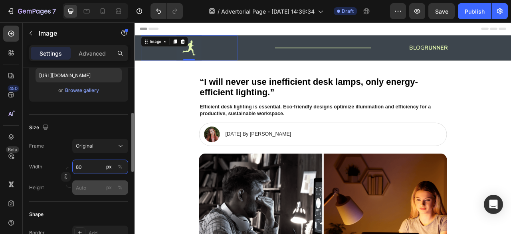
type input "80"
click at [89, 186] on input "px %" at bounding box center [100, 187] width 56 height 14
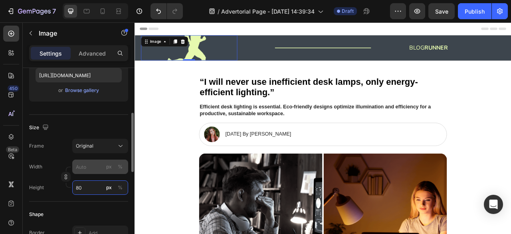
type input "80"
click at [94, 164] on input "px %" at bounding box center [100, 166] width 56 height 14
type input "8"
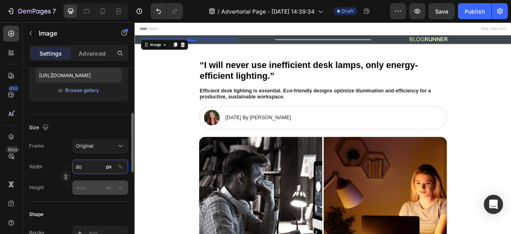
type input "80"
click at [93, 183] on input "px %" at bounding box center [100, 187] width 56 height 14
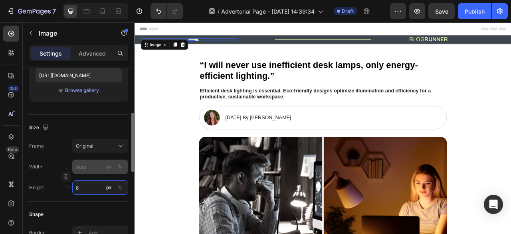
type input "8"
click at [95, 163] on input "px %" at bounding box center [100, 166] width 56 height 14
type input "8"
click at [89, 194] on div "Size Frame Original Width 80 px % Height px %" at bounding box center [78, 158] width 99 height 87
click at [95, 169] on input "8" at bounding box center [100, 166] width 56 height 14
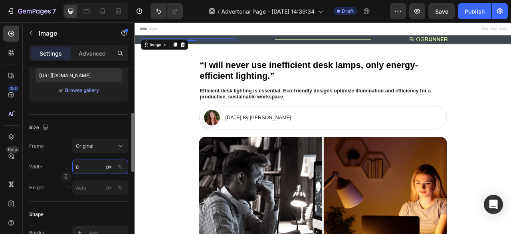
type input "80"
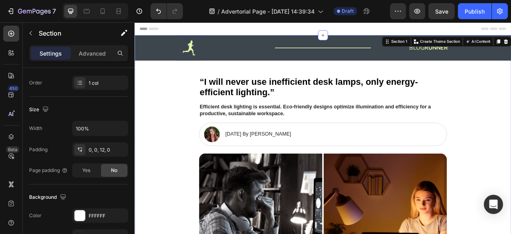
scroll to position [0, 0]
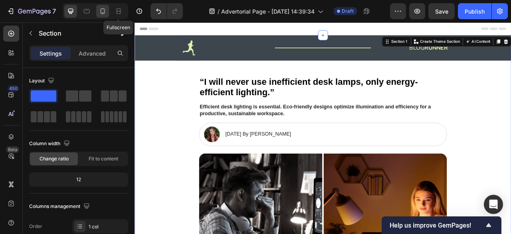
click at [107, 7] on div at bounding box center [102, 11] width 13 height 13
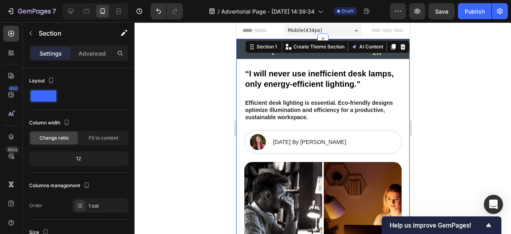
click at [450, 57] on div at bounding box center [323, 127] width 377 height 211
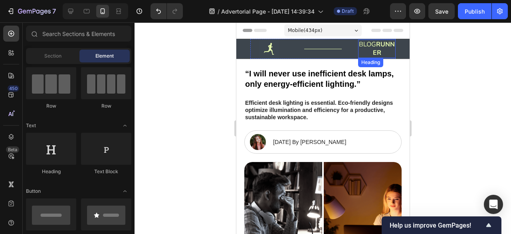
click at [376, 48] on strong "RUNNER" at bounding box center [384, 48] width 22 height 17
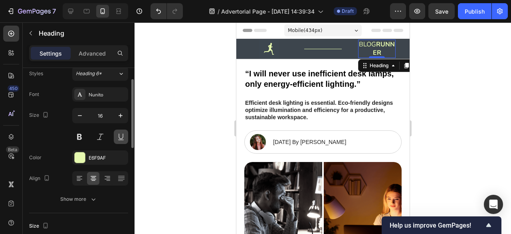
scroll to position [28, 0]
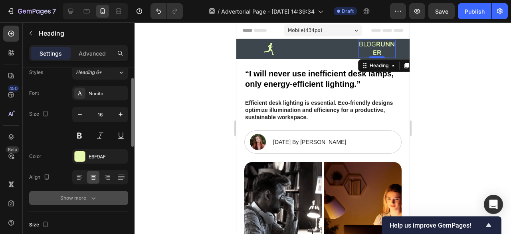
click at [92, 195] on icon "button" at bounding box center [93, 198] width 8 height 8
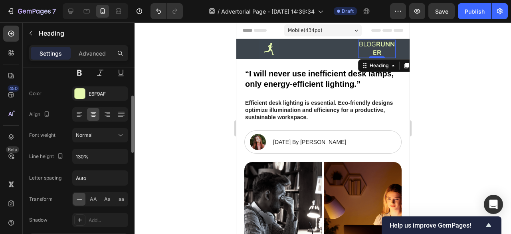
scroll to position [91, 0]
click at [98, 155] on input "130%" at bounding box center [100, 156] width 55 height 14
click at [121, 153] on icon "button" at bounding box center [121, 156] width 8 height 8
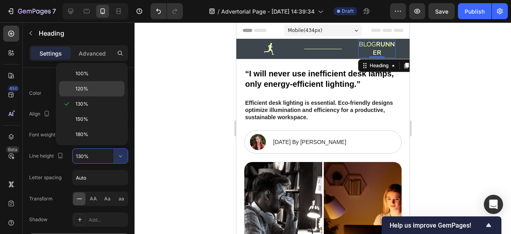
click at [97, 90] on p "120%" at bounding box center [98, 88] width 46 height 7
type input "120%"
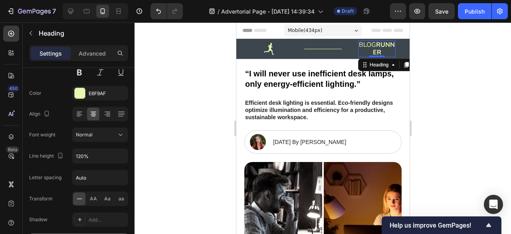
click at [501, 105] on div at bounding box center [323, 127] width 377 height 211
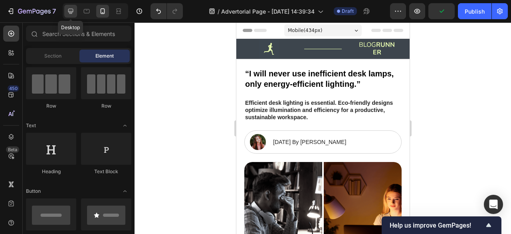
click at [75, 13] on div at bounding box center [70, 11] width 13 height 13
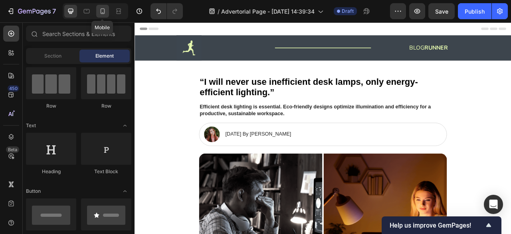
click at [107, 14] on div at bounding box center [102, 11] width 13 height 13
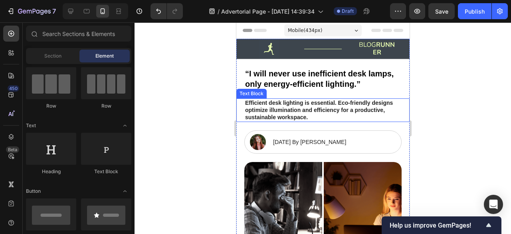
click at [355, 106] on p "Efficient desk lighting is essential. Eco-friendly designs optimize illuminatio…" at bounding box center [323, 110] width 156 height 22
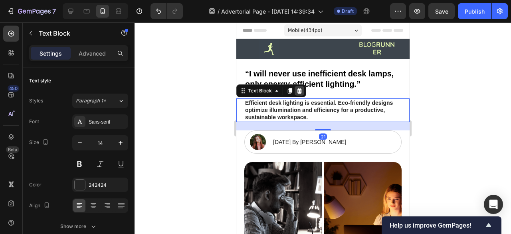
click at [301, 91] on icon at bounding box center [299, 91] width 5 height 6
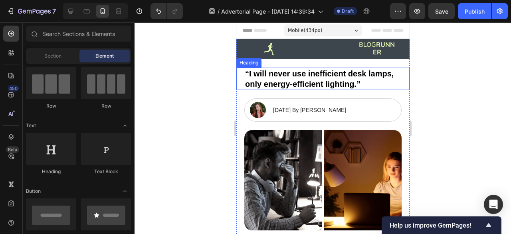
click at [424, 84] on div at bounding box center [323, 127] width 377 height 211
click at [334, 80] on h2 "“I will never use inefficient desk lamps, only energy-efficient lighting.”" at bounding box center [322, 78] width 157 height 22
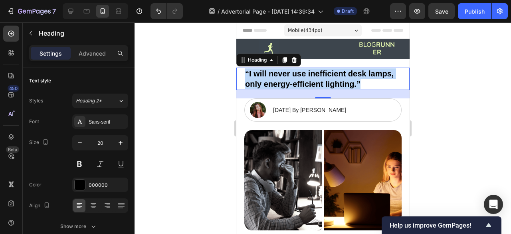
click at [334, 80] on p "“I will never use inefficient desk lamps, only energy-efficient lighting.”" at bounding box center [323, 78] width 156 height 21
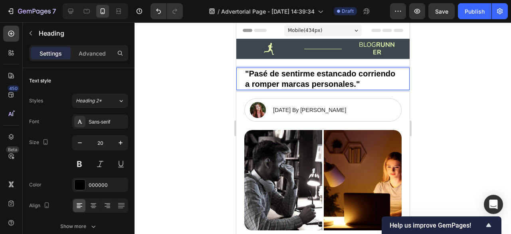
click at [481, 78] on div at bounding box center [323, 127] width 377 height 211
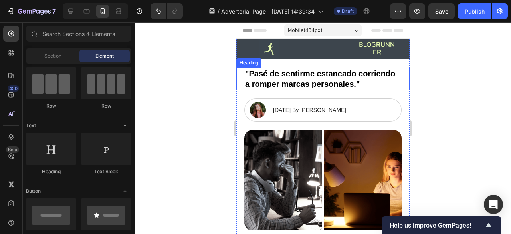
click at [378, 82] on p ""Pasé de sentirme estancado corriendo a romper marcas personales."" at bounding box center [323, 78] width 156 height 21
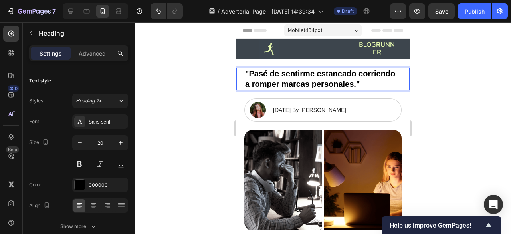
click at [253, 89] on p ""Pasé de sentirme estancado corriendo a romper marcas personales."" at bounding box center [323, 78] width 156 height 21
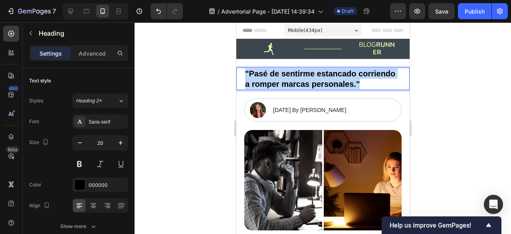
click at [253, 89] on p ""Pasé de sentirme estancado corriendo a romper marcas personales."" at bounding box center [323, 78] width 156 height 21
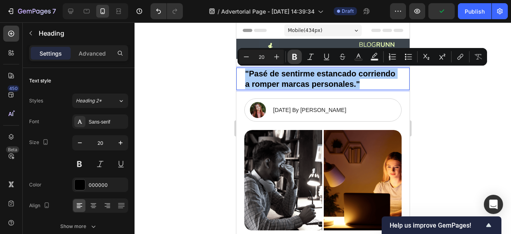
click at [295, 54] on icon "Editor contextual toolbar" at bounding box center [295, 57] width 8 height 8
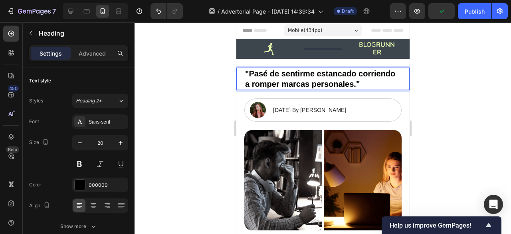
click at [287, 85] on strong ""Pasé de sentirme estancado corriendo a romper marcas personales."" at bounding box center [320, 78] width 150 height 19
click at [192, 121] on div at bounding box center [323, 127] width 377 height 211
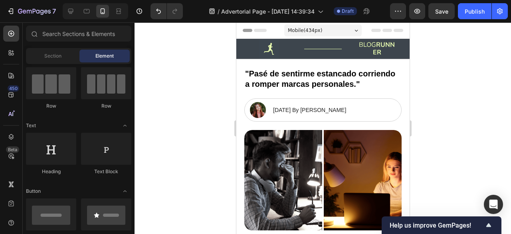
click at [282, 88] on strong ""Pasé de sentirme estancado corriendo a romper marcas personales."" at bounding box center [320, 78] width 150 height 19
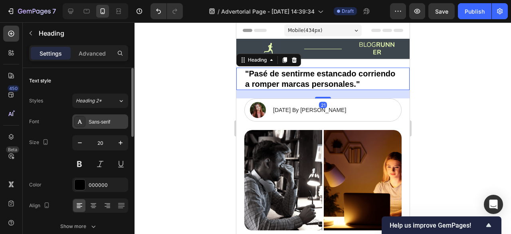
click at [103, 119] on div "Sans-serif" at bounding box center [108, 121] width 38 height 7
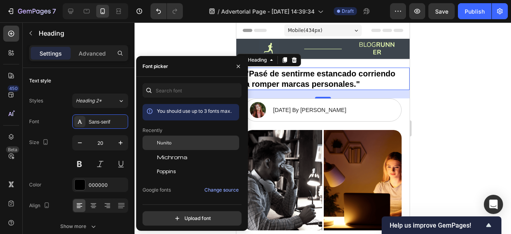
click at [165, 139] on span "Nunito" at bounding box center [164, 142] width 15 height 7
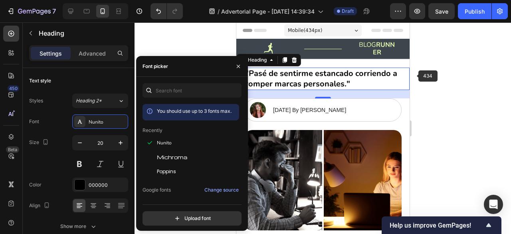
click at [450, 71] on div at bounding box center [323, 127] width 377 height 211
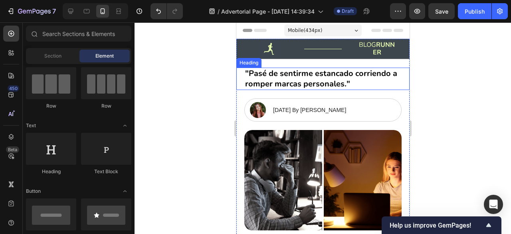
click at [323, 69] on strong ""Pasé de sentirme estancado corriendo a romper marcas personales."" at bounding box center [321, 78] width 152 height 21
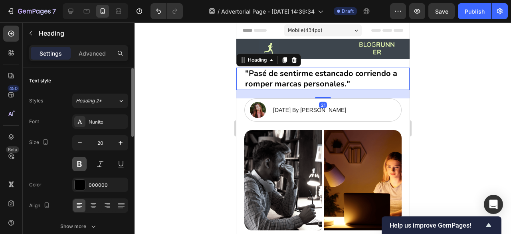
click at [83, 164] on button at bounding box center [79, 164] width 14 height 14
click at [173, 116] on div at bounding box center [323, 127] width 377 height 211
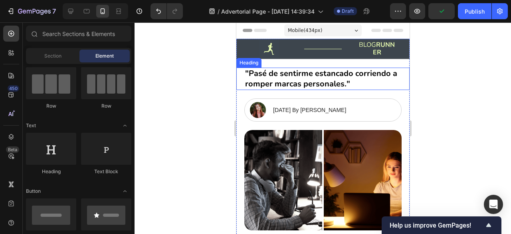
click at [274, 85] on strong ""Pasé de sentirme estancado corriendo a romper marcas personales."" at bounding box center [321, 78] width 152 height 21
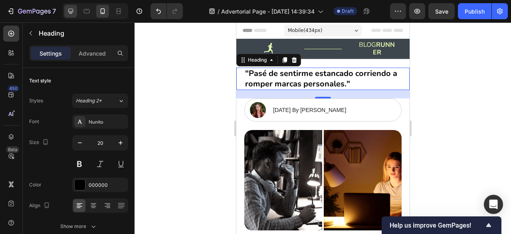
click at [67, 9] on icon at bounding box center [71, 11] width 8 height 8
type input "28"
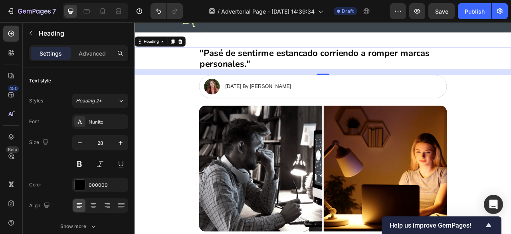
scroll to position [40, 0]
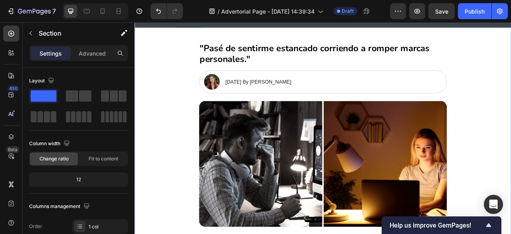
scroll to position [42, 0]
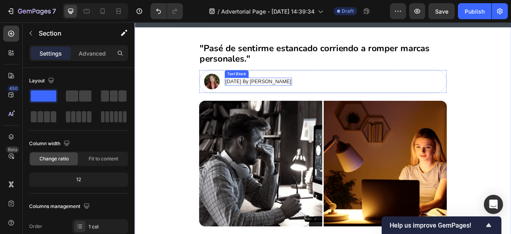
click at [260, 95] on p "January 18, 2024 By Maria Noman" at bounding box center [292, 97] width 84 height 8
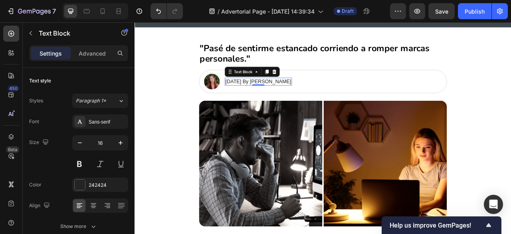
click at [260, 95] on p "January 18, 2024 By Maria Noman" at bounding box center [292, 97] width 84 height 8
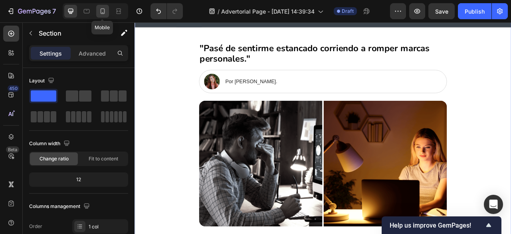
click at [107, 14] on div at bounding box center [102, 11] width 13 height 13
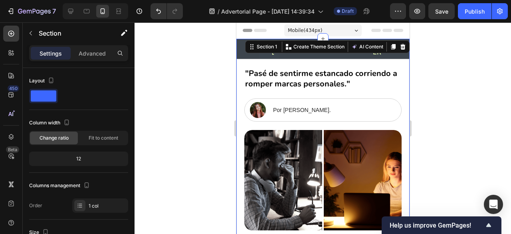
click at [206, 109] on div at bounding box center [323, 127] width 377 height 211
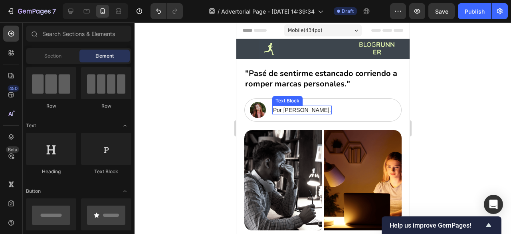
click at [282, 111] on p "Por Santiago Jaramillo." at bounding box center [302, 109] width 58 height 7
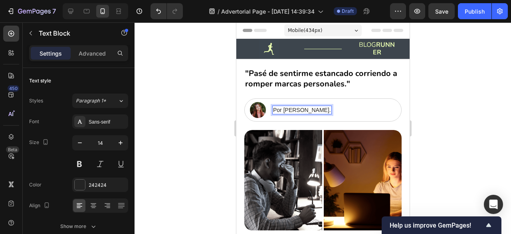
click at [283, 111] on p "Por Santiago Jaramillo." at bounding box center [302, 109] width 58 height 7
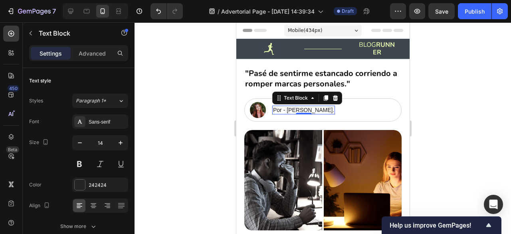
click at [172, 110] on div at bounding box center [323, 127] width 377 height 211
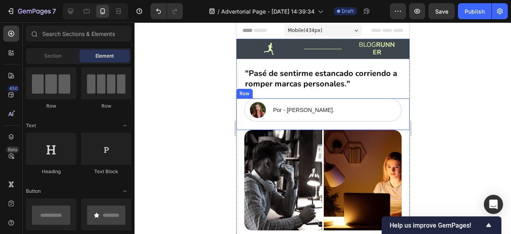
click at [214, 107] on div at bounding box center [323, 127] width 377 height 211
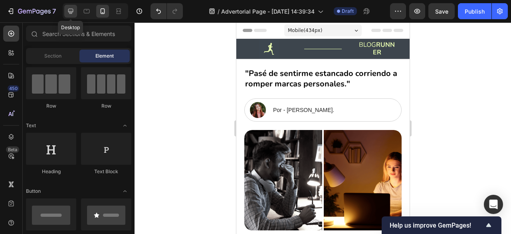
click at [70, 14] on icon at bounding box center [71, 11] width 8 height 8
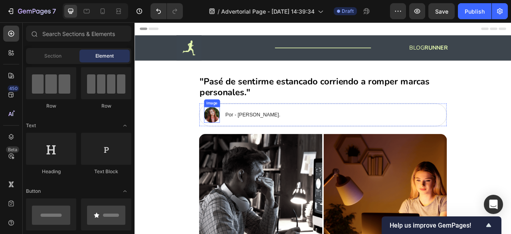
click at [229, 142] on img at bounding box center [233, 140] width 20 height 20
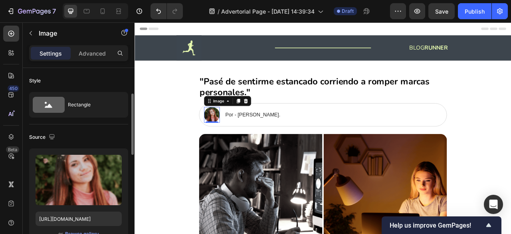
scroll to position [26, 0]
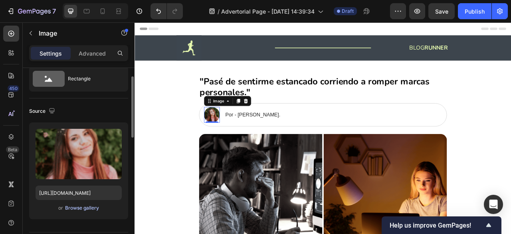
click at [77, 210] on div "Browse gallery" at bounding box center [82, 207] width 34 height 7
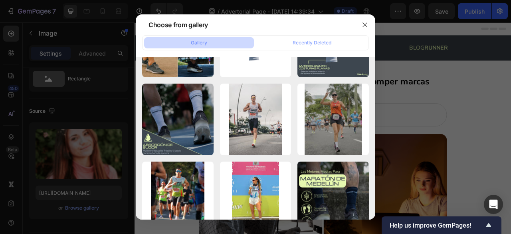
scroll to position [2384, 0]
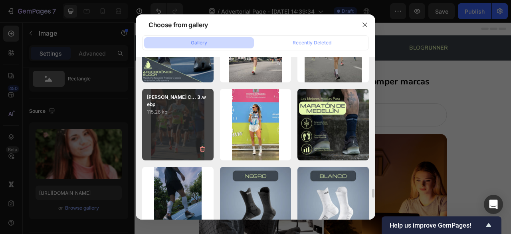
click at [192, 127] on div "Santiago Jaramillo C... 3.webp 115.26 kb" at bounding box center [177, 124] width 71 height 71
type input "https://cdn.shopify.com/s/files/1/0918/6823/4025/files/gempages_554298147342386…"
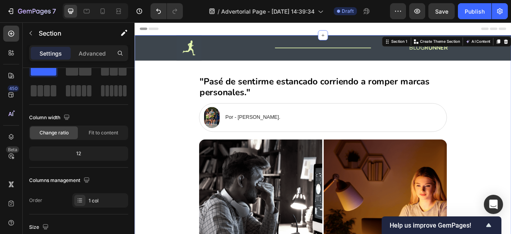
scroll to position [0, 0]
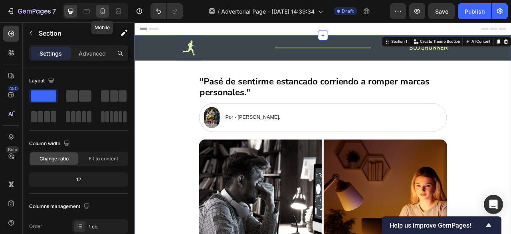
click at [99, 8] on icon at bounding box center [103, 11] width 8 height 8
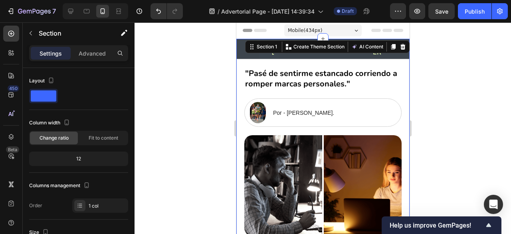
click at [180, 104] on div at bounding box center [323, 127] width 377 height 211
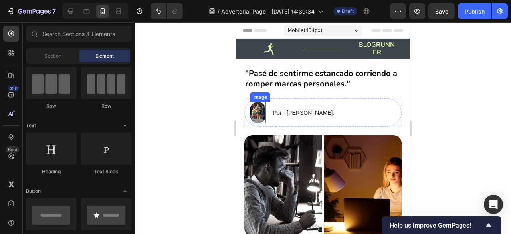
click at [256, 104] on img at bounding box center [258, 112] width 16 height 21
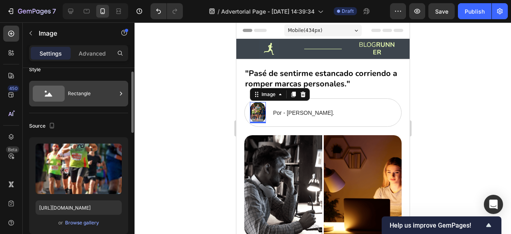
scroll to position [11, 0]
click at [102, 94] on div "Rectangle" at bounding box center [92, 93] width 49 height 18
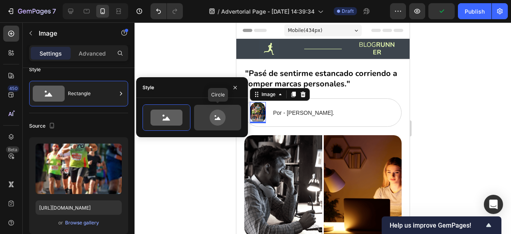
click at [232, 121] on icon at bounding box center [218, 117] width 38 height 16
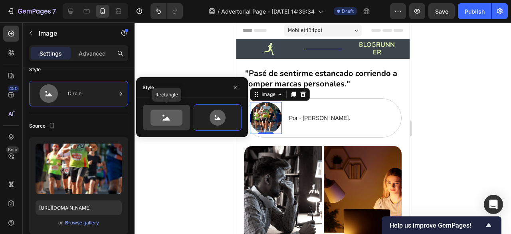
click at [156, 116] on icon at bounding box center [167, 117] width 32 height 16
type input "100"
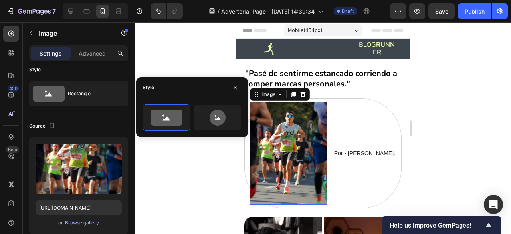
click at [204, 53] on div at bounding box center [323, 127] width 377 height 211
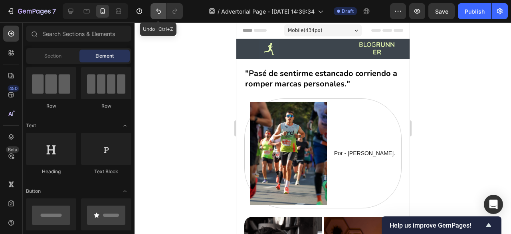
click at [165, 19] on button "Undo/Redo" at bounding box center [159, 11] width 16 height 16
click at [159, 15] on icon "Undo/Redo" at bounding box center [159, 11] width 8 height 8
click at [162, 15] on button "Undo/Redo" at bounding box center [159, 11] width 16 height 16
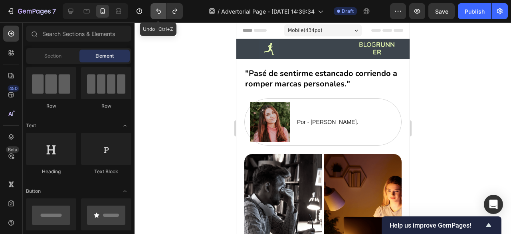
click at [162, 15] on button "Undo/Redo" at bounding box center [159, 11] width 16 height 16
click at [172, 14] on icon "Undo/Redo" at bounding box center [175, 11] width 8 height 8
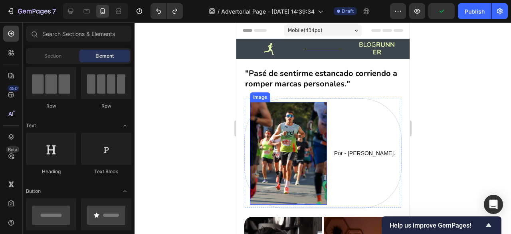
click at [288, 123] on img at bounding box center [288, 153] width 77 height 103
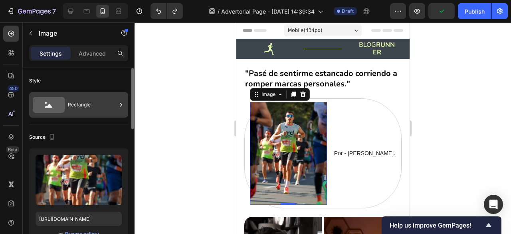
click at [108, 108] on div "Rectangle" at bounding box center [92, 104] width 49 height 18
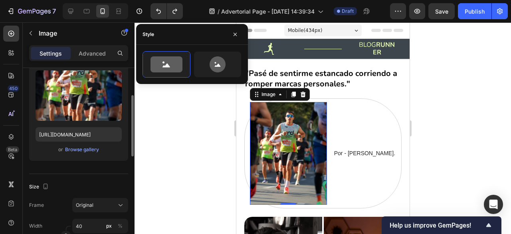
scroll to position [114, 0]
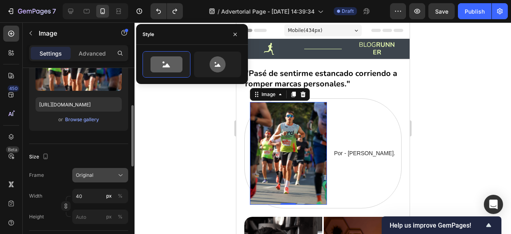
click at [101, 173] on div "Original" at bounding box center [95, 174] width 39 height 7
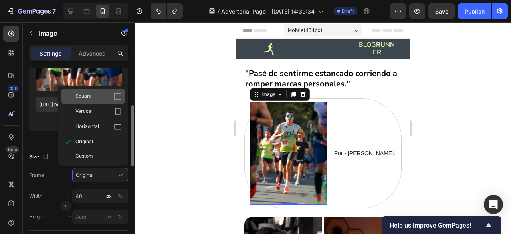
click at [97, 97] on div "Square" at bounding box center [98, 96] width 46 height 8
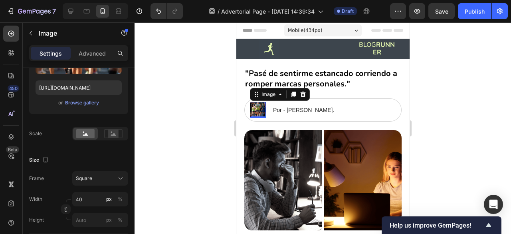
scroll to position [0, 0]
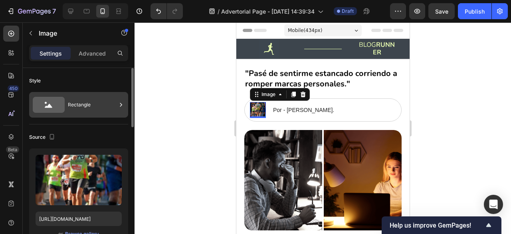
click at [101, 109] on div "Rectangle" at bounding box center [92, 104] width 49 height 18
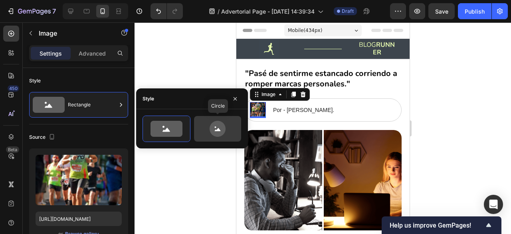
click at [222, 132] on icon at bounding box center [218, 129] width 16 height 16
type input "80"
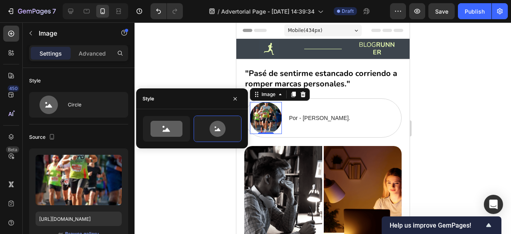
click at [190, 183] on div at bounding box center [323, 127] width 377 height 211
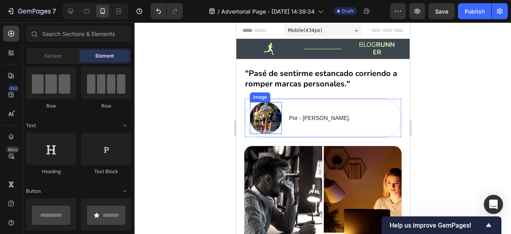
click at [270, 121] on img at bounding box center [266, 118] width 32 height 32
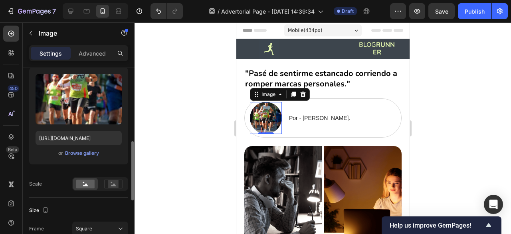
scroll to position [124, 0]
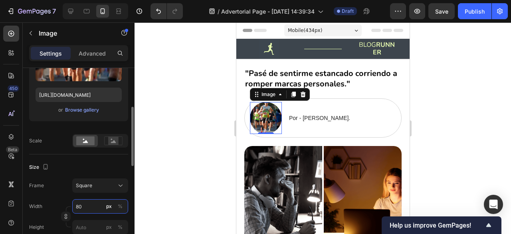
click at [99, 201] on input "80" at bounding box center [100, 206] width 56 height 14
type input "4"
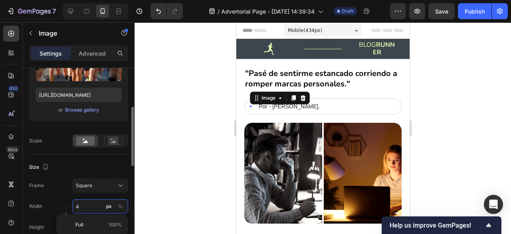
type input "40"
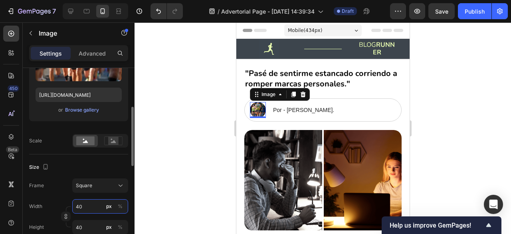
type input "4"
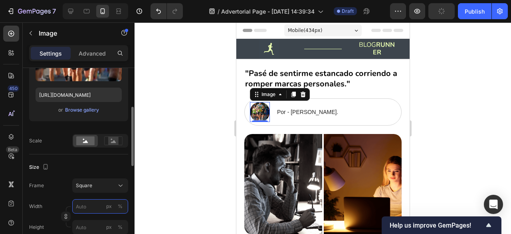
type input "1"
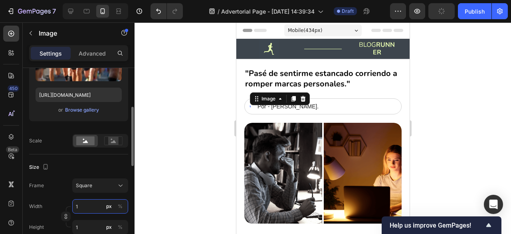
type input "10"
type input "100"
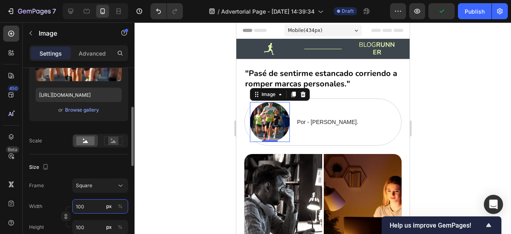
scroll to position [147, 0]
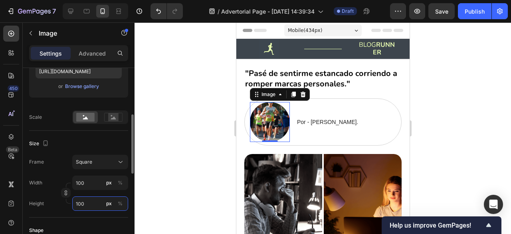
click at [93, 204] on input "100" at bounding box center [100, 203] width 56 height 14
type input "1"
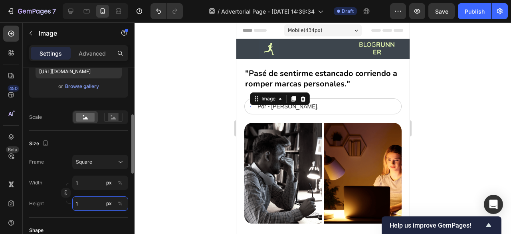
type input "15"
type input "159"
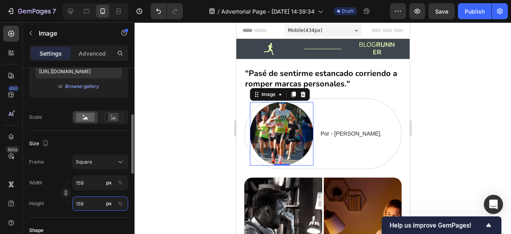
type input "15"
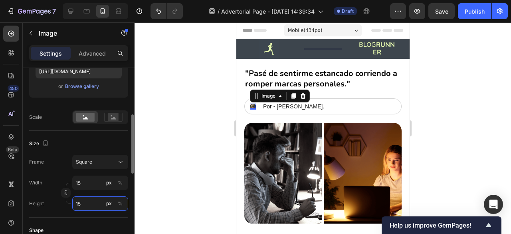
type input "1"
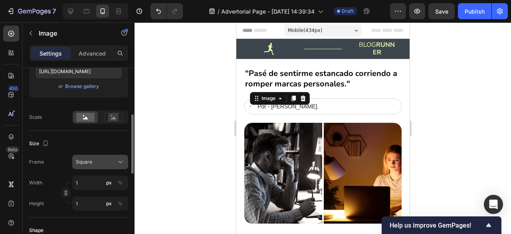
click at [96, 158] on div "Square" at bounding box center [95, 161] width 39 height 7
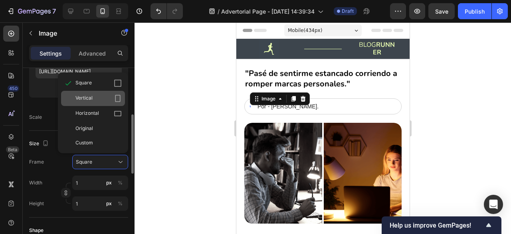
click at [100, 97] on div "Vertical" at bounding box center [98, 98] width 46 height 8
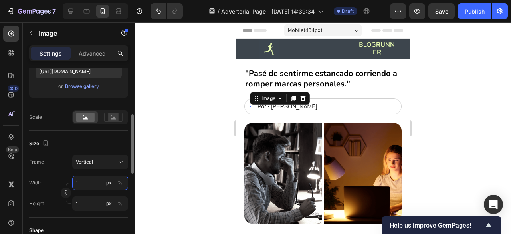
click at [100, 181] on input "1" at bounding box center [100, 182] width 56 height 14
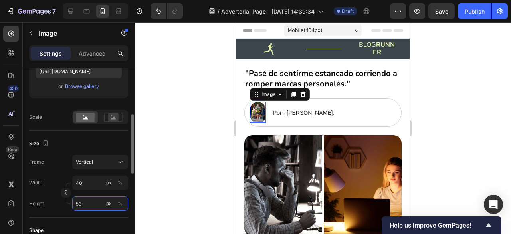
click at [99, 202] on input "53" at bounding box center [100, 203] width 56 height 14
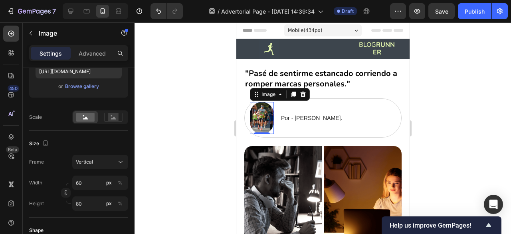
click at [185, 153] on div at bounding box center [323, 127] width 377 height 211
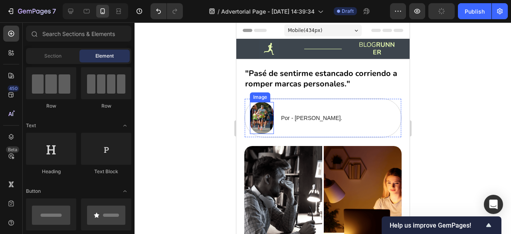
click at [260, 120] on img at bounding box center [262, 118] width 24 height 32
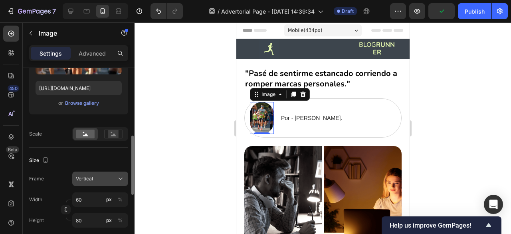
scroll to position [156, 0]
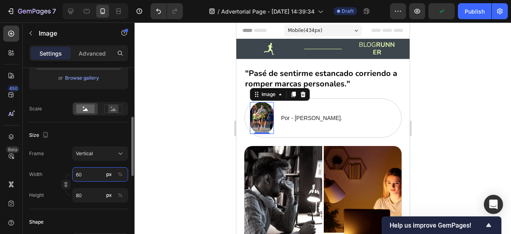
click at [95, 172] on input "60" at bounding box center [100, 174] width 56 height 14
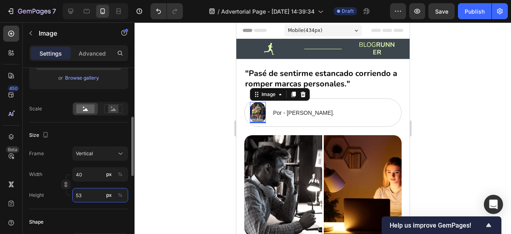
click at [90, 198] on input "53" at bounding box center [100, 195] width 56 height 14
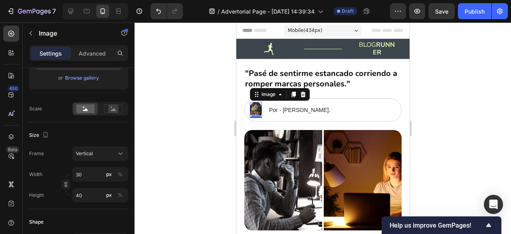
click at [175, 148] on div at bounding box center [323, 127] width 377 height 211
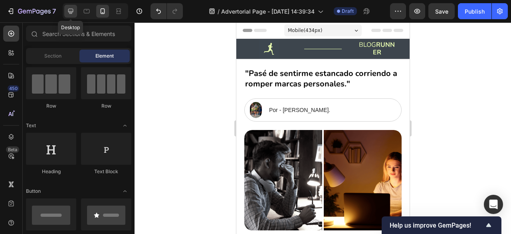
click at [65, 10] on div at bounding box center [70, 11] width 13 height 13
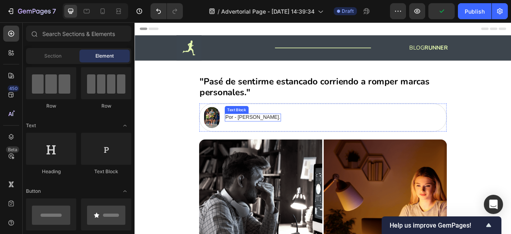
click at [265, 147] on p "Por - Santiago Jaramillo." at bounding box center [285, 143] width 70 height 8
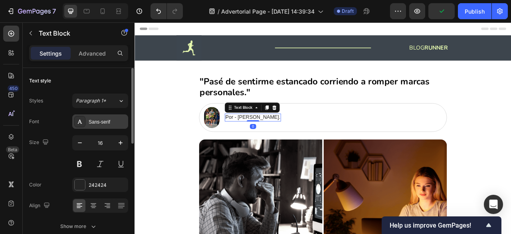
click at [89, 123] on div "Sans-serif" at bounding box center [108, 121] width 38 height 7
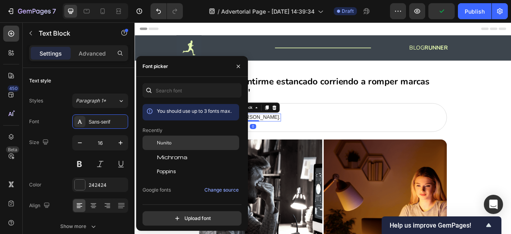
click at [171, 147] on div "Nunito" at bounding box center [191, 142] width 97 height 14
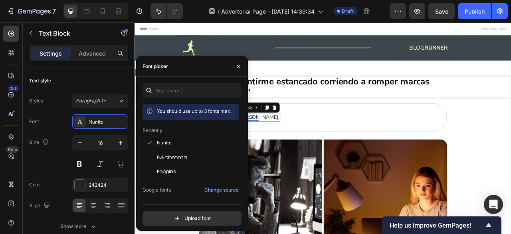
click at [357, 105] on strong ""Pasé de sentirme estancado corriendo a romper marcas personales."" at bounding box center [363, 104] width 293 height 29
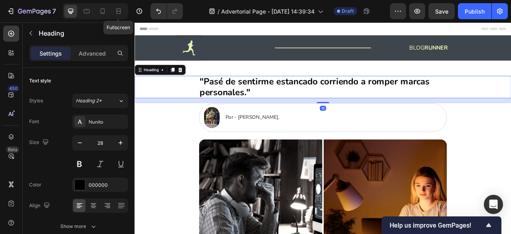
click at [110, 10] on div "Fullscreen" at bounding box center [95, 11] width 65 height 16
click at [103, 9] on icon at bounding box center [103, 11] width 8 height 8
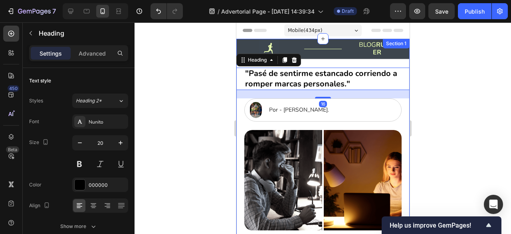
scroll to position [17, 0]
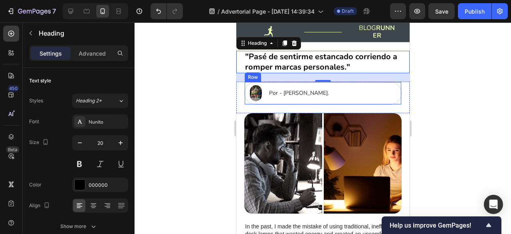
click at [319, 97] on div "Por - Santiago Jaramillo." at bounding box center [298, 93] width 61 height 9
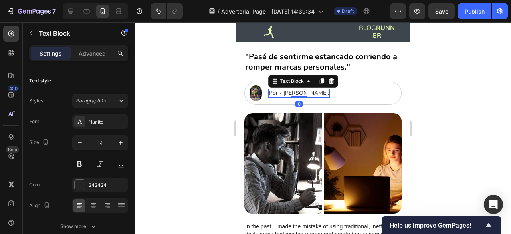
click at [197, 113] on div at bounding box center [323, 127] width 377 height 211
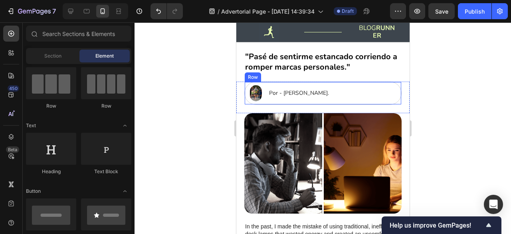
click at [387, 84] on div "Image Por - Santiago Jaramillo. Text Block Row" at bounding box center [322, 92] width 157 height 23
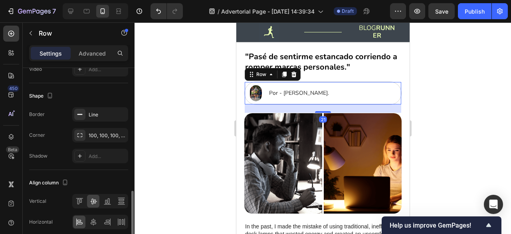
scroll to position [343, 0]
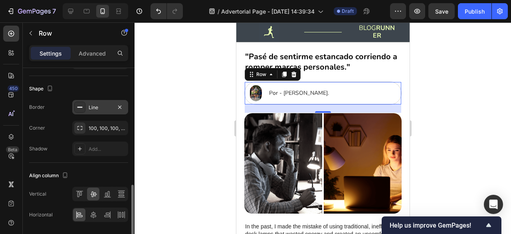
click at [102, 105] on div "Line" at bounding box center [100, 107] width 23 height 7
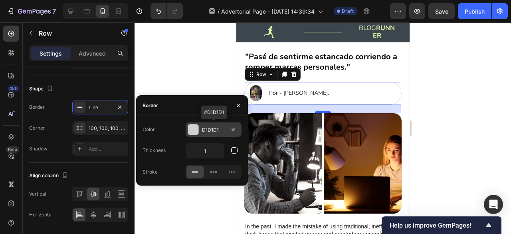
click at [193, 131] on div at bounding box center [193, 129] width 10 height 10
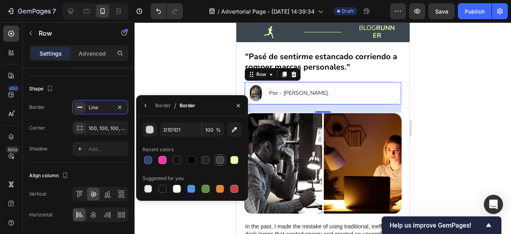
click at [220, 157] on div at bounding box center [220, 160] width 8 height 8
click at [195, 79] on div at bounding box center [323, 127] width 377 height 211
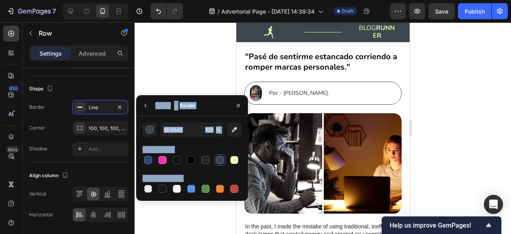
click at [195, 79] on div at bounding box center [323, 127] width 377 height 211
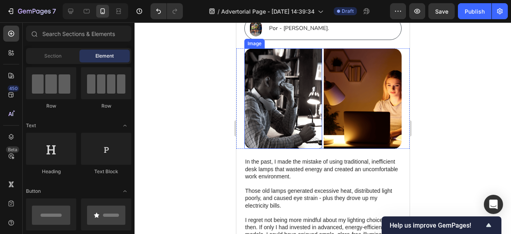
scroll to position [87, 0]
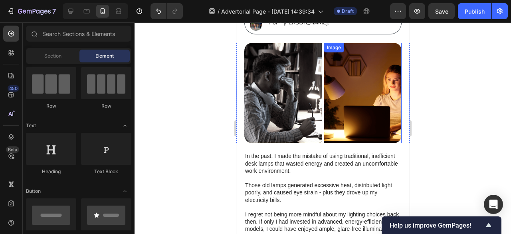
click at [328, 98] on img at bounding box center [362, 93] width 78 height 100
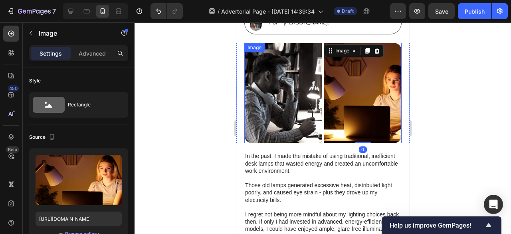
click at [311, 98] on img at bounding box center [283, 93] width 78 height 100
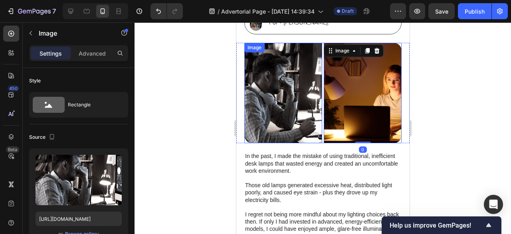
scroll to position [343, 0]
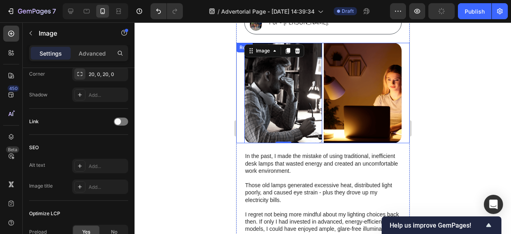
click at [319, 98] on div "Image 0 Image Row" at bounding box center [322, 93] width 173 height 100
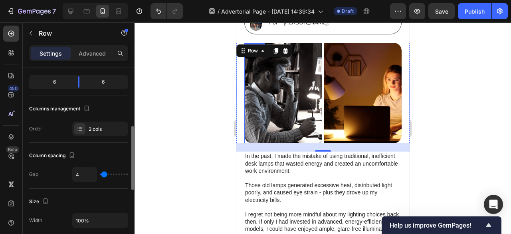
scroll to position [105, 0]
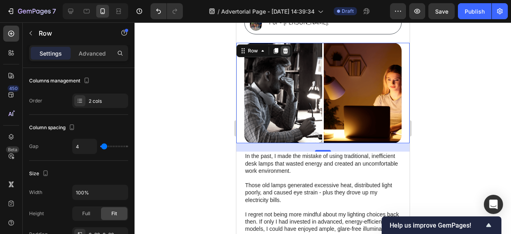
click at [284, 49] on icon at bounding box center [285, 51] width 6 height 6
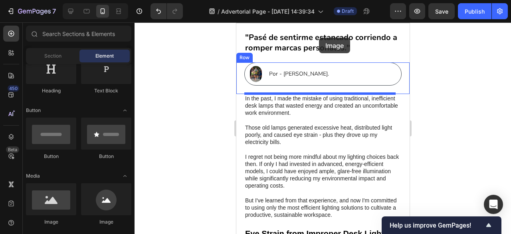
scroll to position [0, 0]
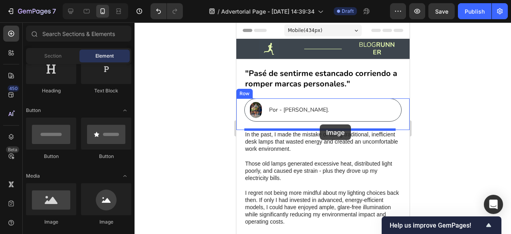
drag, startPoint x: 294, startPoint y: 219, endPoint x: 319, endPoint y: 124, distance: 98.3
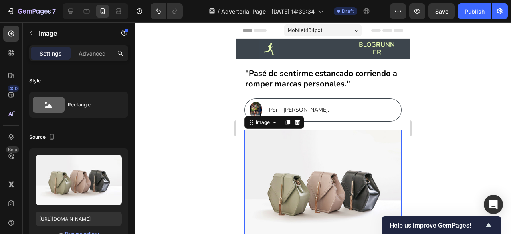
click at [177, 147] on div at bounding box center [323, 127] width 377 height 211
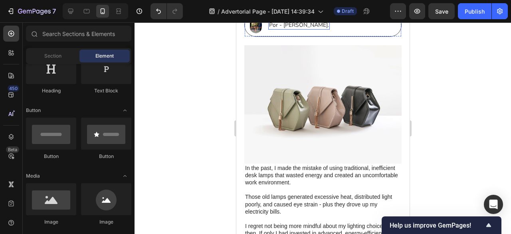
scroll to position [85, 0]
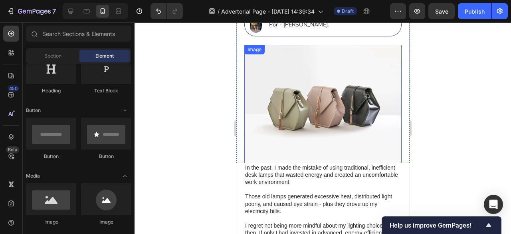
click at [310, 131] on img at bounding box center [322, 104] width 157 height 118
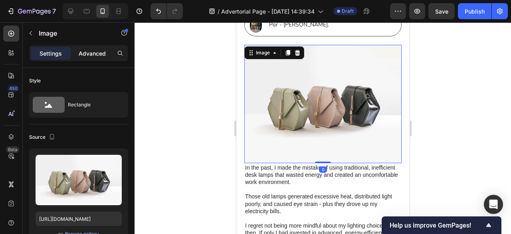
click at [91, 48] on div "Advanced" at bounding box center [92, 53] width 40 height 13
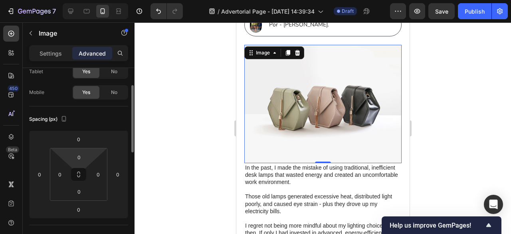
scroll to position [49, 0]
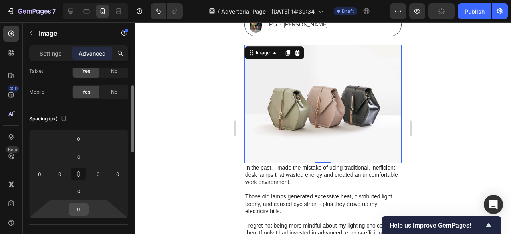
click at [78, 203] on input "0" at bounding box center [79, 209] width 16 height 12
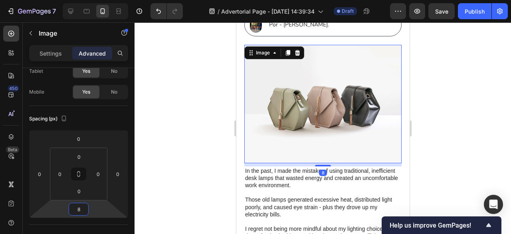
click at [146, 172] on div at bounding box center [323, 127] width 377 height 211
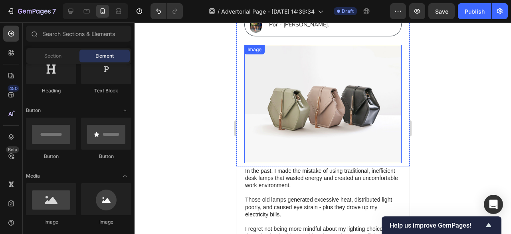
click at [283, 101] on img at bounding box center [322, 104] width 157 height 118
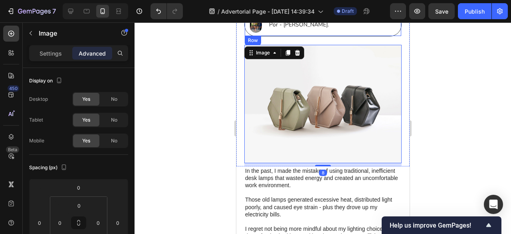
click at [320, 34] on div "Image Por - Santiago Jaramillo. Text Block Row" at bounding box center [322, 24] width 157 height 23
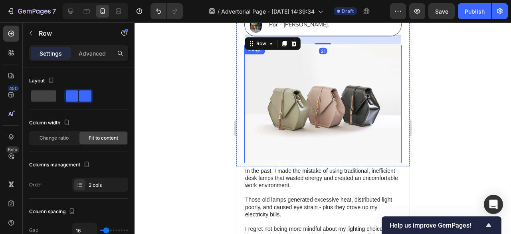
click at [323, 109] on img at bounding box center [322, 104] width 157 height 118
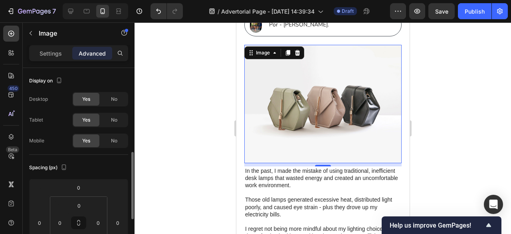
scroll to position [66, 0]
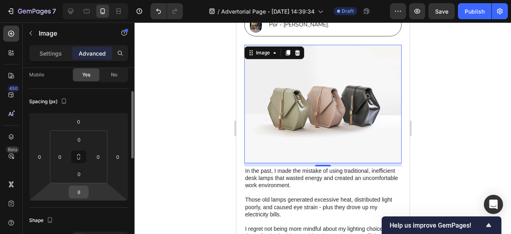
click at [82, 190] on input "8" at bounding box center [79, 192] width 16 height 12
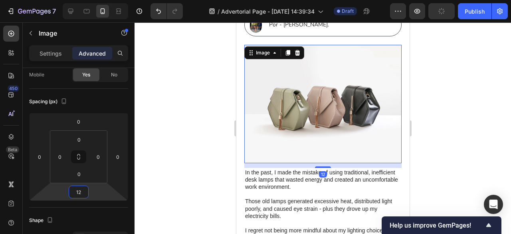
click at [193, 165] on div at bounding box center [323, 127] width 377 height 211
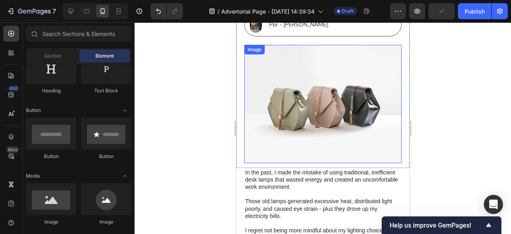
click at [306, 98] on img at bounding box center [322, 104] width 157 height 118
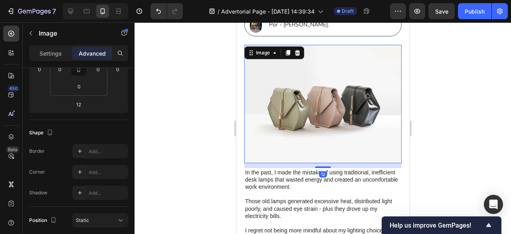
scroll to position [0, 0]
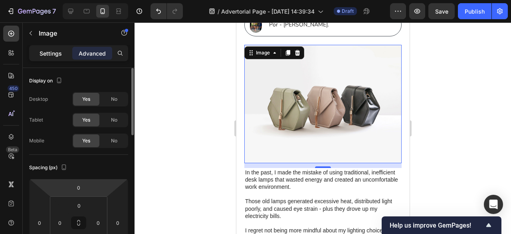
click at [59, 52] on p "Settings" at bounding box center [51, 53] width 22 height 8
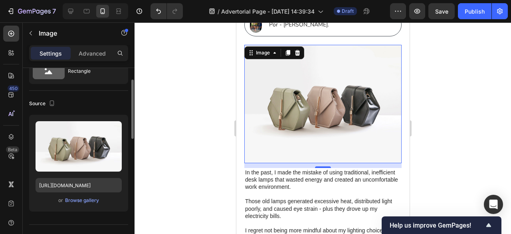
scroll to position [36, 0]
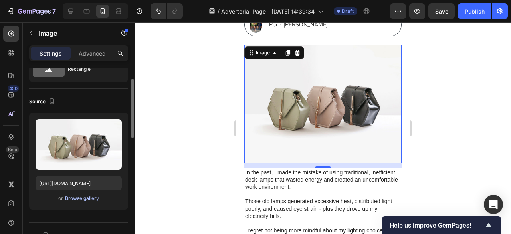
click at [85, 195] on div "Browse gallery" at bounding box center [82, 197] width 34 height 7
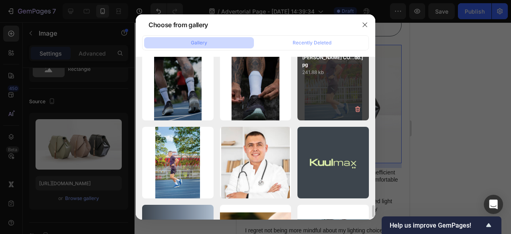
scroll to position [1722, 0]
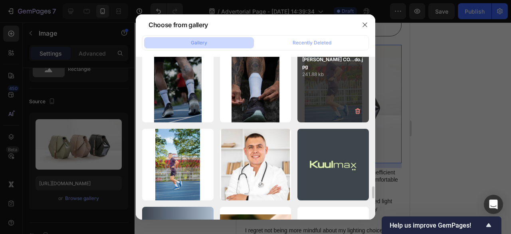
click at [338, 101] on div "Santiago Jaramillo CO...do.jpg 241.88 kb" at bounding box center [332, 86] width 71 height 71
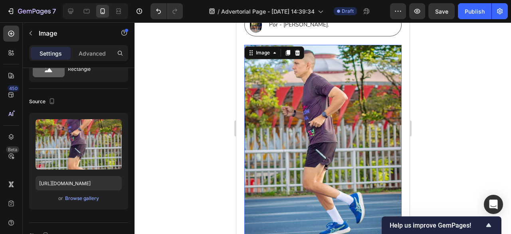
click at [214, 112] on div at bounding box center [323, 127] width 377 height 211
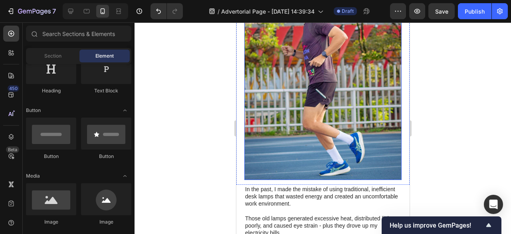
scroll to position [146, 0]
click at [258, 91] on img at bounding box center [322, 81] width 157 height 195
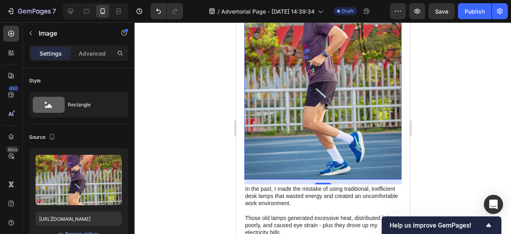
click at [315, 98] on img at bounding box center [322, 81] width 157 height 195
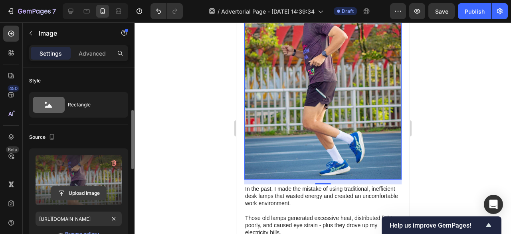
scroll to position [35, 0]
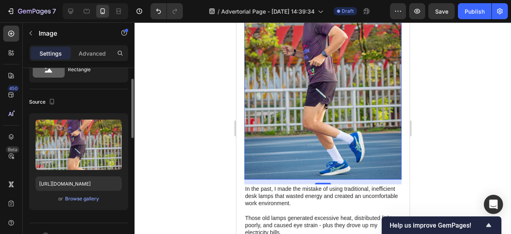
click at [88, 203] on div "Upload Image https://cdn.shopify.com/s/files/1/0918/6823/4025/files/gempages_55…" at bounding box center [78, 161] width 99 height 97
click at [89, 200] on div "Browse gallery" at bounding box center [82, 198] width 34 height 7
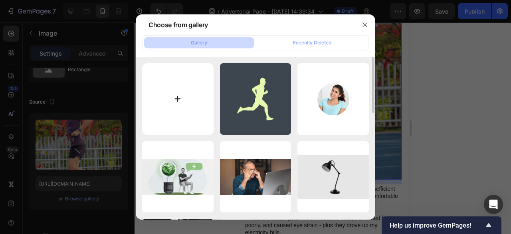
click at [180, 127] on input "file" at bounding box center [177, 98] width 71 height 71
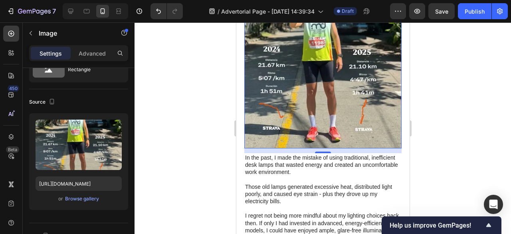
click at [443, 120] on div at bounding box center [323, 127] width 377 height 211
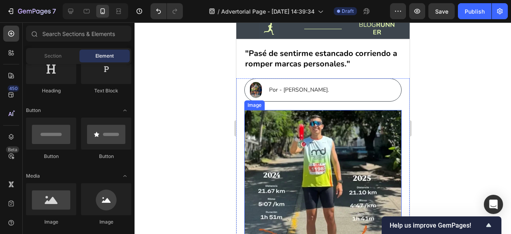
scroll to position [26, 0]
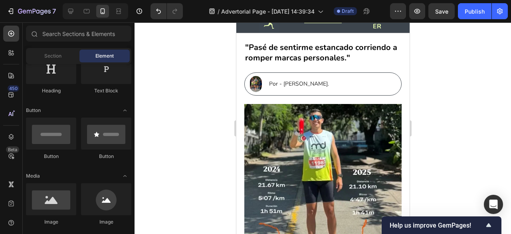
click at [452, 79] on div at bounding box center [323, 127] width 377 height 211
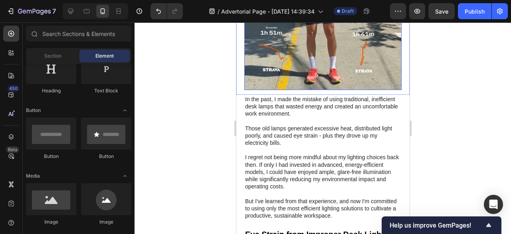
scroll to position [204, 0]
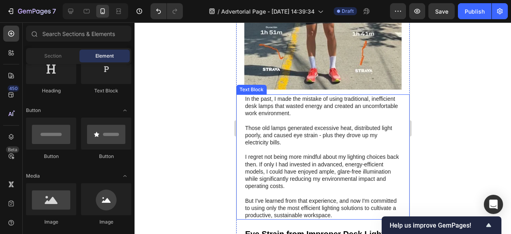
click at [283, 95] on p "In the past, I made the mistake of using traditional, inefficient desk lamps th…" at bounding box center [323, 156] width 156 height 123
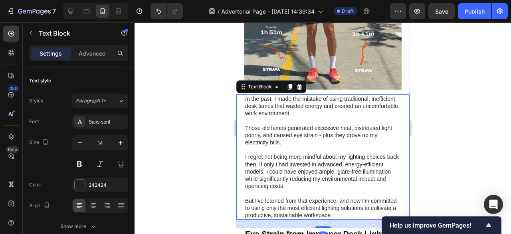
click at [250, 95] on p "In the past, I made the mistake of using traditional, inefficient desk lamps th…" at bounding box center [323, 156] width 156 height 123
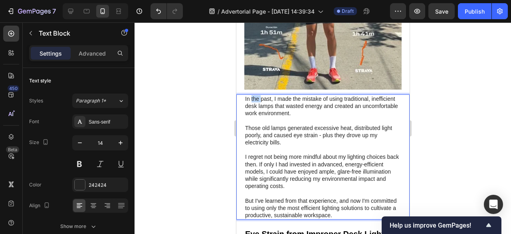
click at [250, 95] on p "In the past, I made the mistake of using traditional, inefficient desk lamps th…" at bounding box center [323, 156] width 156 height 123
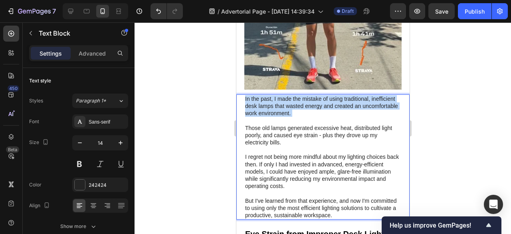
click at [250, 95] on p "In the past, I made the mistake of using traditional, inefficient desk lamps th…" at bounding box center [323, 156] width 156 height 123
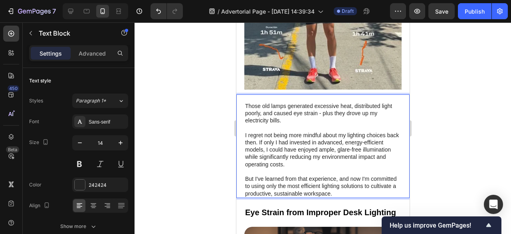
click at [255, 98] on p "⁠⁠⁠⁠⁠⁠⁠ Those old lamps generated excessive heat, distributed light poorly, and…" at bounding box center [323, 146] width 156 height 102
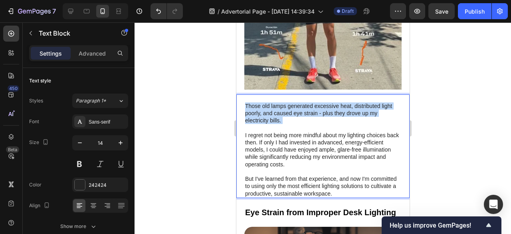
click at [255, 98] on p "Those old lamps generated excessive heat, distributed light poorly, and caused …" at bounding box center [323, 146] width 156 height 102
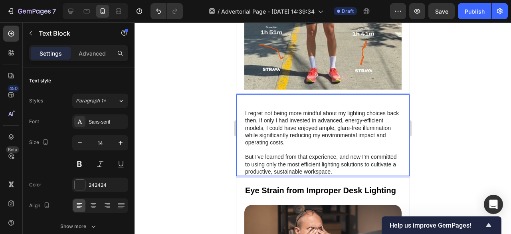
click at [265, 128] on p "⁠⁠⁠⁠⁠⁠⁠ I regret not being more mindful about my lighting choices back then. If…" at bounding box center [323, 135] width 156 height 80
click at [265, 128] on p "I regret not being more mindful about my lighting choices back then. If only I …" at bounding box center [323, 135] width 156 height 80
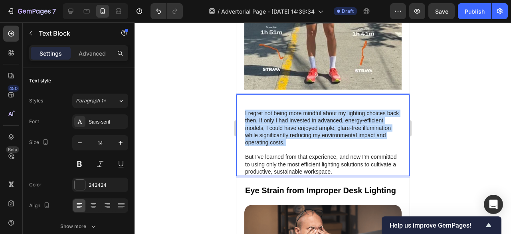
click at [265, 128] on p "I regret not being more mindful about my lighting choices back then. If only I …" at bounding box center [323, 135] width 156 height 80
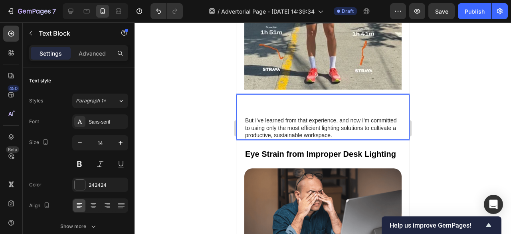
click at [268, 123] on p "⁠⁠⁠⁠⁠⁠⁠ But I've learned from that experience, and now I'm committed to using o…" at bounding box center [323, 117] width 156 height 44
click at [268, 123] on p "But I've learned from that experience, and now I'm committed to using only the …" at bounding box center [323, 117] width 156 height 44
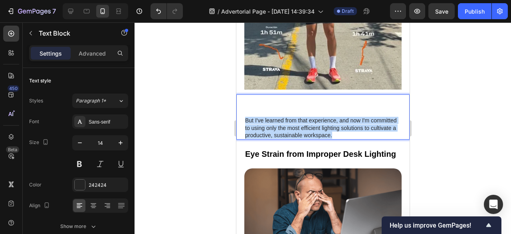
click at [268, 123] on p "But I've learned from that experience, and now I'm committed to using only the …" at bounding box center [323, 117] width 156 height 44
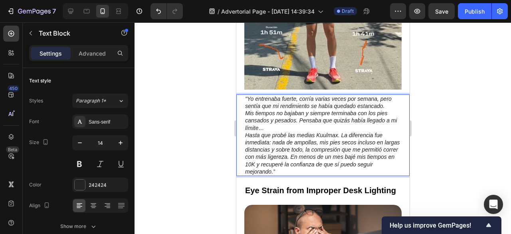
click at [281, 120] on p ""Yo entrenaba fuerte, corría varias veces por semana, pero sentía que mi rendim…" at bounding box center [323, 113] width 156 height 36
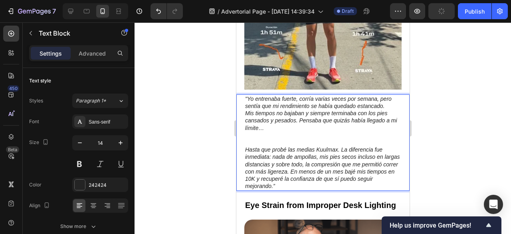
click at [297, 131] on p ""Yo entrenaba fuerte, corría varias veces por semana, pero sentía que mi rendim…" at bounding box center [323, 120] width 156 height 51
click at [286, 130] on p ""Yo entrenaba fuerte, corría varias veces por semana, pero sentía que mi rendim…" at bounding box center [323, 120] width 156 height 51
click at [282, 131] on p ""Yo entrenaba fuerte, corría varias veces por semana, pero sentía que mi rendim…" at bounding box center [323, 120] width 156 height 51
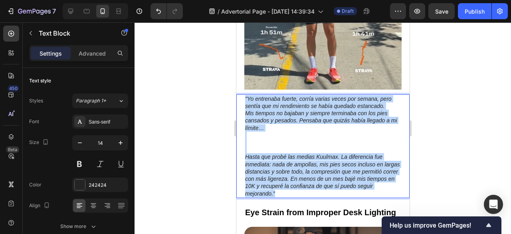
drag, startPoint x: 317, startPoint y: 186, endPoint x: 244, endPoint y: 92, distance: 119.0
click at [244, 94] on div ""Yo entrenaba fuerte, corría varias veces por semana, pero sentía que mi rendim…" at bounding box center [322, 145] width 157 height 103
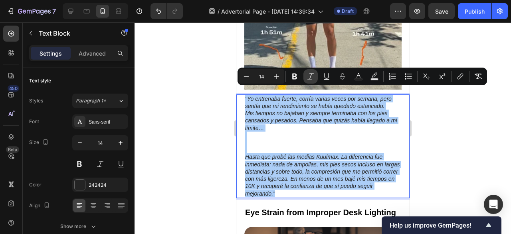
click at [310, 79] on icon "Editor contextual toolbar" at bounding box center [310, 76] width 6 height 6
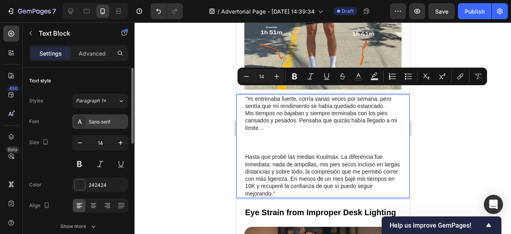
click at [113, 121] on div "Sans-serif" at bounding box center [108, 121] width 38 height 7
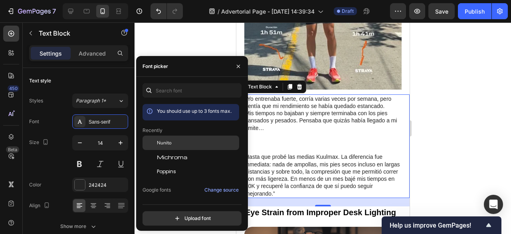
click at [171, 143] on div "Nunito" at bounding box center [197, 142] width 81 height 7
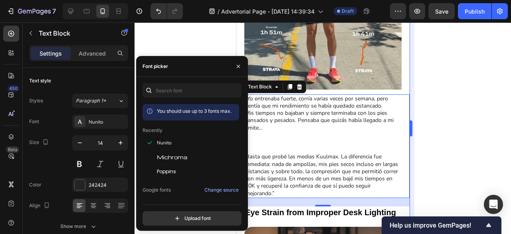
click at [426, 103] on div at bounding box center [323, 127] width 377 height 211
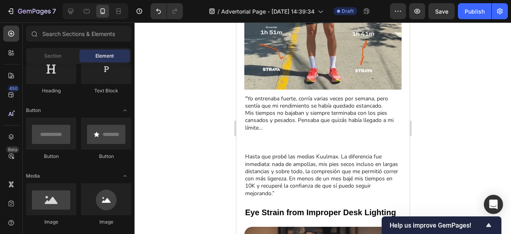
click at [371, 111] on p ""Yo entrenaba fuerte, corría varias veces por semana, pero sentía que mi rendim…" at bounding box center [323, 124] width 156 height 58
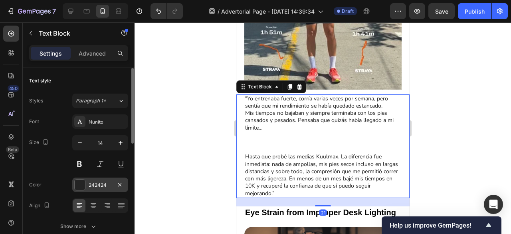
click at [79, 179] on div at bounding box center [80, 184] width 10 height 10
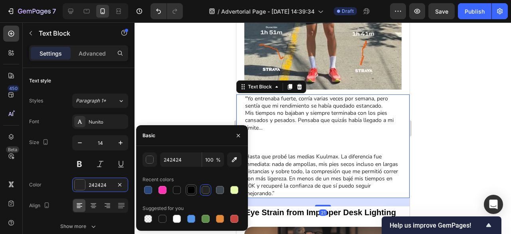
click at [189, 188] on div at bounding box center [191, 190] width 8 height 8
click at [187, 79] on div at bounding box center [323, 127] width 377 height 211
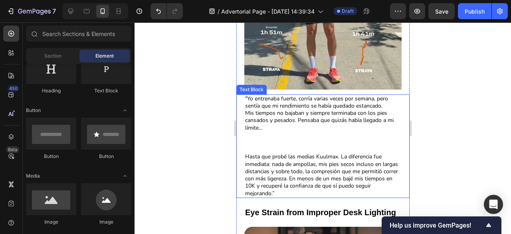
click at [276, 133] on p ""Yo entrenaba fuerte, corría varias veces por semana, pero sentía que mi rendim…" at bounding box center [323, 124] width 156 height 58
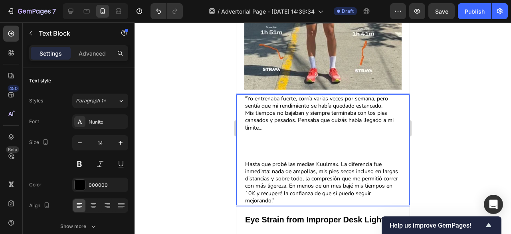
click at [259, 146] on p ""Yo entrenaba fuerte, corría varias veces por semana, pero sentía que mi rendim…" at bounding box center [323, 127] width 156 height 65
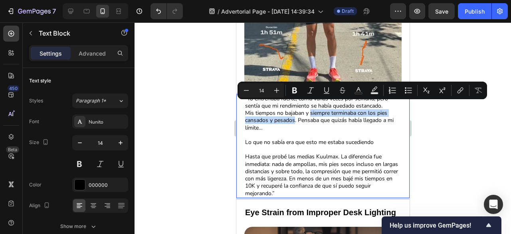
drag, startPoint x: 294, startPoint y: 115, endPoint x: 310, endPoint y: 107, distance: 17.9
click at [310, 107] on p ""Yo entrenaba fuerte, corría varias veces por semana, pero sentía que mi rendim…" at bounding box center [323, 124] width 156 height 58
copy p "siempre terminaba con los pies cansados y pesados"
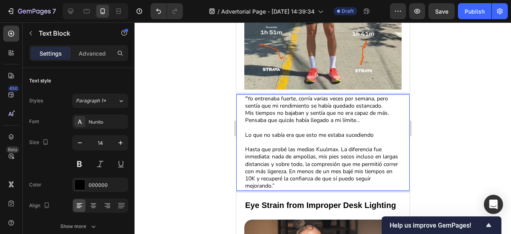
click at [286, 115] on p ""Yo entrenaba fuerte, corría varias veces por semana, pero sentía que mi rendim…" at bounding box center [323, 120] width 156 height 51
click at [381, 127] on p ""Yo entrenaba fuerte, corría varias veces por semana, pero sentía que mi rendim…" at bounding box center [323, 120] width 156 height 51
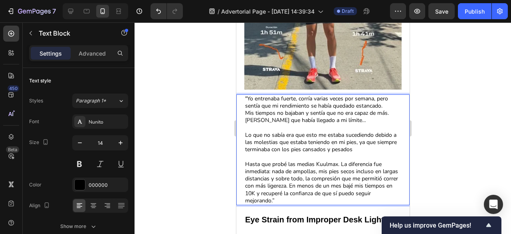
click at [353, 143] on p ""Yo entrenaba fuerte, corría varias veces por semana, pero sentía que mi rendim…" at bounding box center [323, 127] width 156 height 65
click at [376, 141] on p ""Yo entrenaba fuerte, corría varias veces por semana, pero sentía que mi rendim…" at bounding box center [323, 127] width 156 height 65
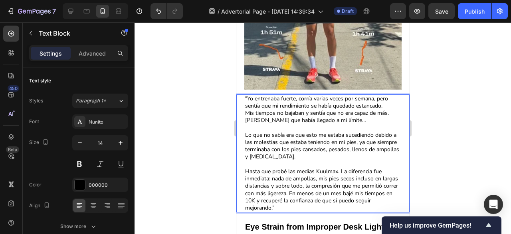
click at [454, 139] on div at bounding box center [323, 127] width 377 height 211
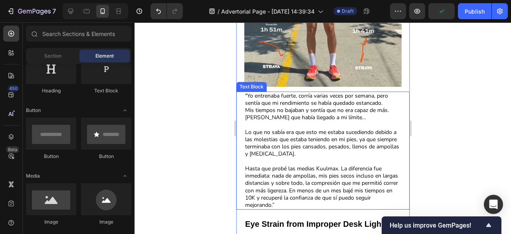
scroll to position [209, 0]
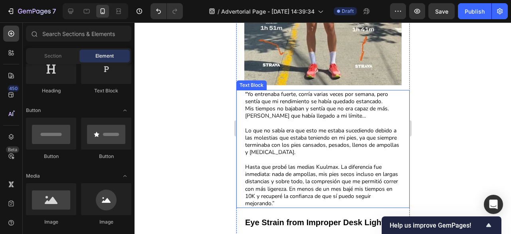
click at [303, 190] on p "Hasta que probé las medias Kuulmax. La diferencia fue inmediata: nada de ampoll…" at bounding box center [323, 185] width 156 height 44
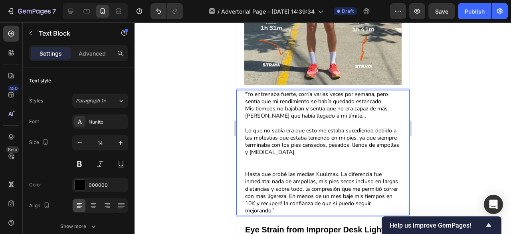
click at [303, 196] on p "Hasta que probé las medias Kuulmax. La diferencia fue inmediata: nada de ampoll…" at bounding box center [323, 193] width 156 height 44
click at [301, 196] on p "Hasta que probé las medias Kuulmax. La diferencia fue inmediata: nada de ampoll…" at bounding box center [323, 193] width 156 height 44
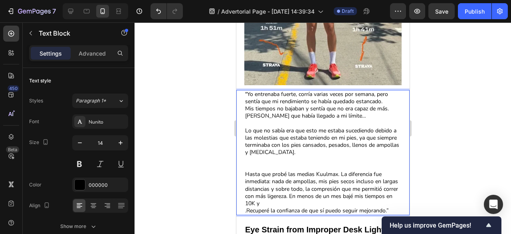
click at [302, 159] on p ""Yo entrenaba fuerte, corría varias veces por semana, pero sentía que mi rendim…" at bounding box center [323, 131] width 156 height 80
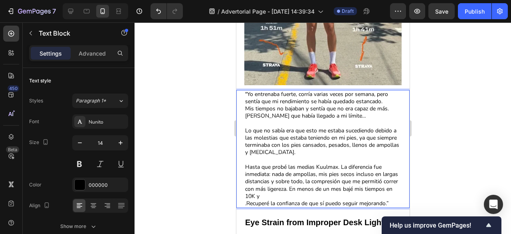
click at [319, 189] on p "Hasta que probé las medias Kuulmax. La diferencia fue inmediata: nada de ampoll…" at bounding box center [323, 185] width 156 height 44
click at [247, 203] on p "Hasta que probé las medias Kuulmax. La diferencia fue inmediata: nada de ampoll…" at bounding box center [323, 185] width 156 height 44
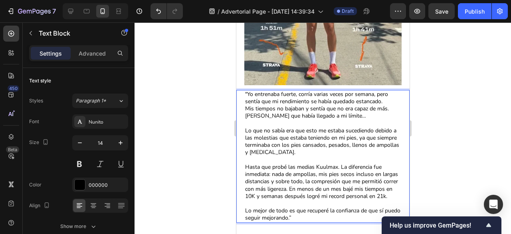
click at [305, 219] on p "Hasta que probé las medias Kuulmax. La diferencia fue inmediata: nada de ampoll…" at bounding box center [323, 192] width 156 height 58
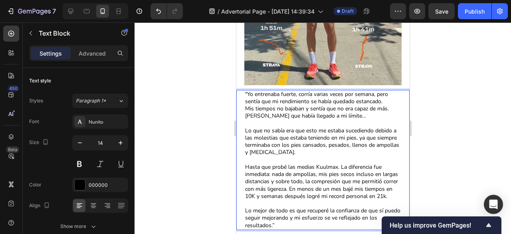
click at [430, 171] on div at bounding box center [323, 127] width 377 height 211
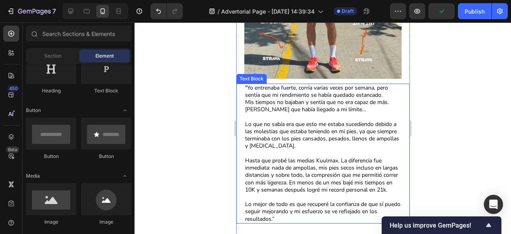
scroll to position [220, 0]
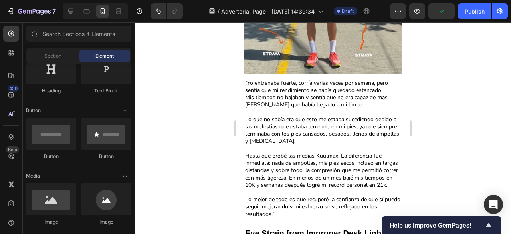
click at [435, 136] on div at bounding box center [323, 127] width 377 height 211
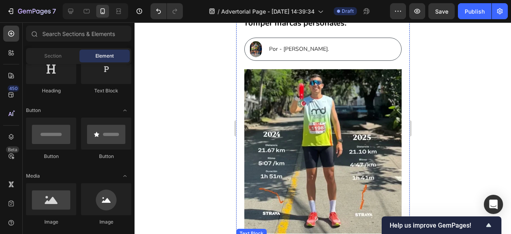
scroll to position [0, 0]
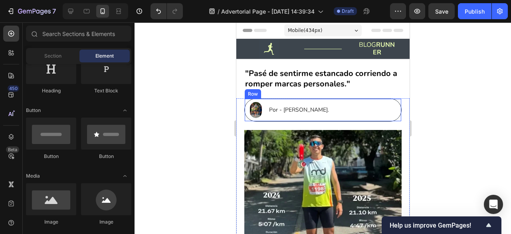
click at [328, 110] on p "Por - Santiago Jaramillo." at bounding box center [299, 109] width 60 height 7
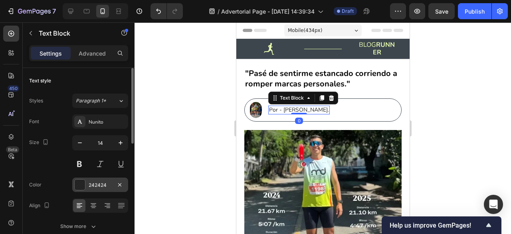
click at [80, 186] on div at bounding box center [80, 184] width 10 height 10
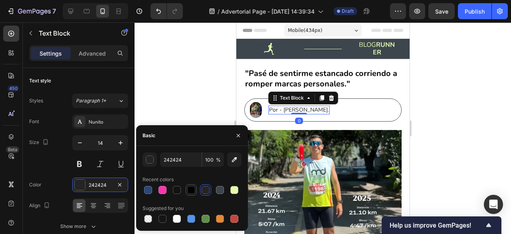
click at [192, 187] on div at bounding box center [191, 190] width 8 height 8
click at [189, 102] on div at bounding box center [323, 127] width 377 height 211
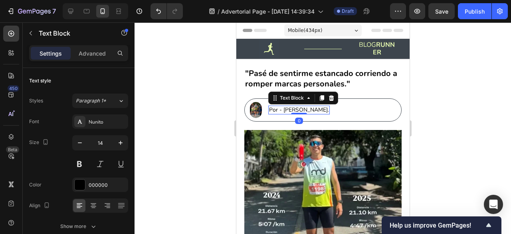
click at [208, 142] on div at bounding box center [323, 127] width 377 height 211
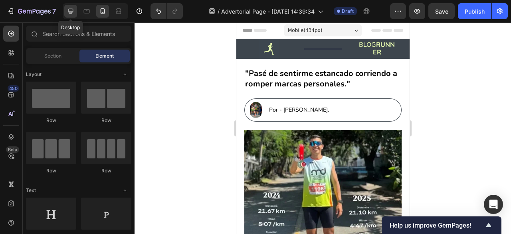
click at [69, 13] on icon at bounding box center [71, 11] width 8 height 8
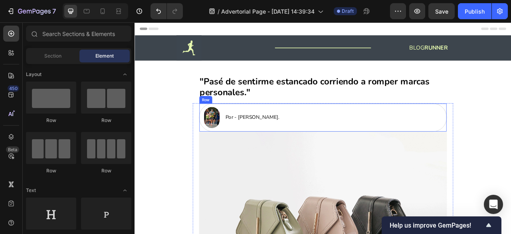
scroll to position [71, 0]
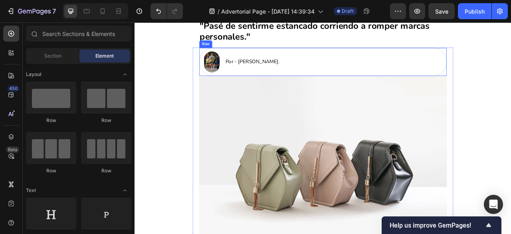
click at [313, 128] on img at bounding box center [373, 209] width 315 height 237
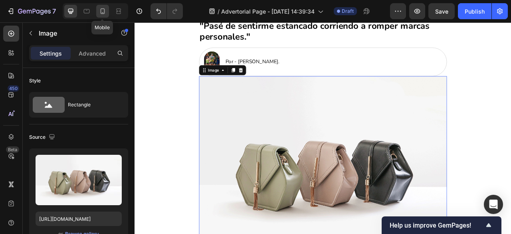
click at [106, 14] on div at bounding box center [102, 11] width 13 height 13
type input "[URL][DOMAIN_NAME]"
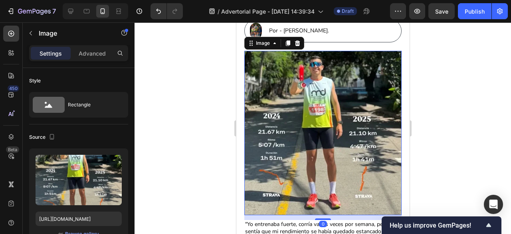
scroll to position [78, 0]
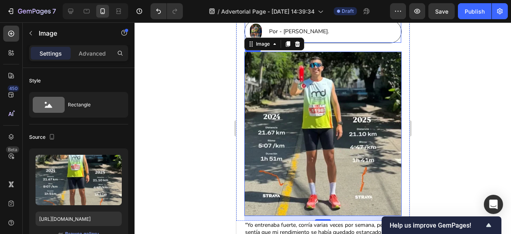
click at [330, 41] on div "Image Por - Santiago Jaramillo. Text Block Row" at bounding box center [322, 31] width 157 height 23
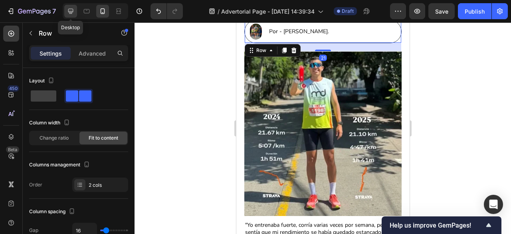
click at [72, 7] on icon at bounding box center [71, 11] width 8 height 8
type input "790"
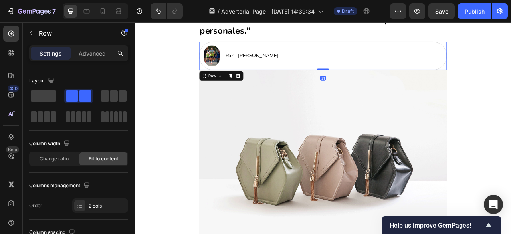
scroll to position [74, 0]
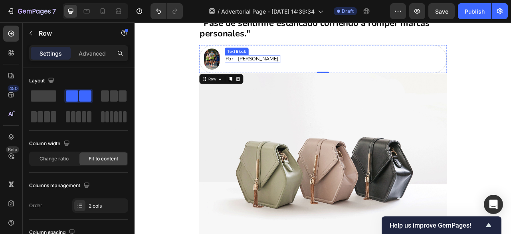
click at [283, 68] on p "Por - Santiago Jaramillo." at bounding box center [284, 69] width 69 height 8
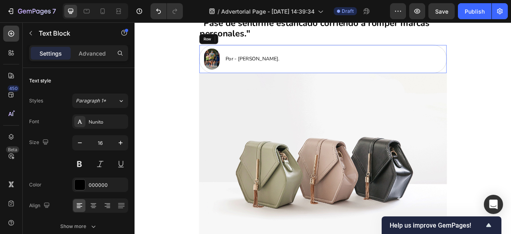
click at [265, 77] on div "Por - Santiago Jaramillo. Text Block 0" at bounding box center [284, 69] width 71 height 27
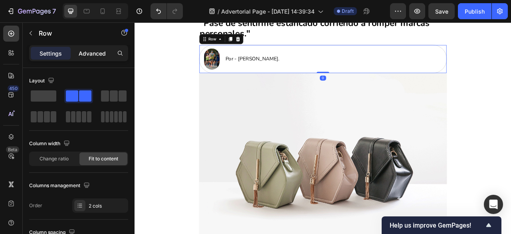
click at [95, 51] on p "Advanced" at bounding box center [92, 53] width 27 height 8
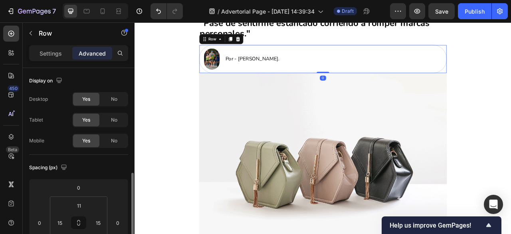
scroll to position [81, 0]
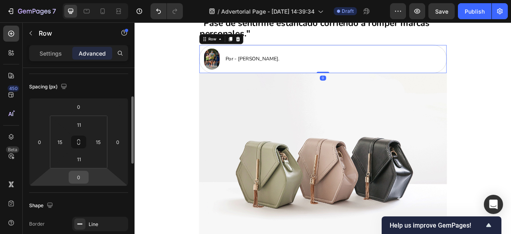
click at [78, 175] on input "0" at bounding box center [79, 177] width 16 height 12
type input "21"
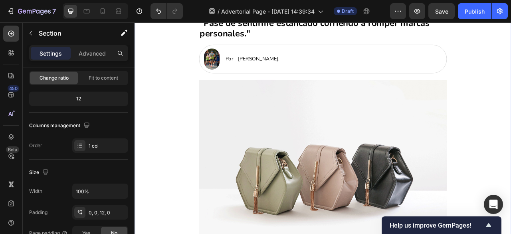
scroll to position [0, 0]
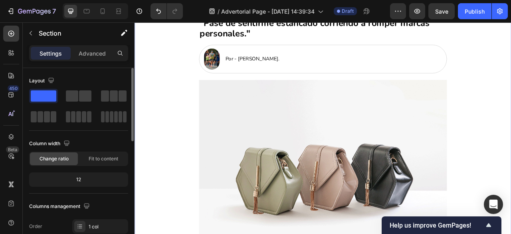
click at [263, 153] on img at bounding box center [373, 213] width 315 height 237
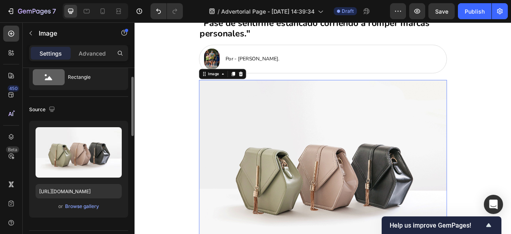
scroll to position [28, 0]
click at [72, 202] on div "Browse gallery" at bounding box center [82, 205] width 34 height 7
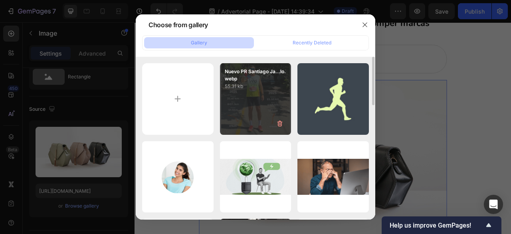
click at [236, 126] on div "Nuevo PR Santiago Ja...lo.webp 55.31 kb" at bounding box center [255, 98] width 71 height 71
type input "https://cdn.shopify.com/s/files/1/0918/6823/4025/files/gempages_554298147342386…"
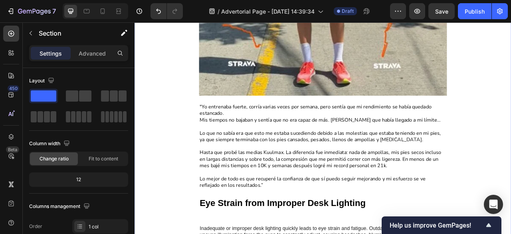
scroll to position [391, 0]
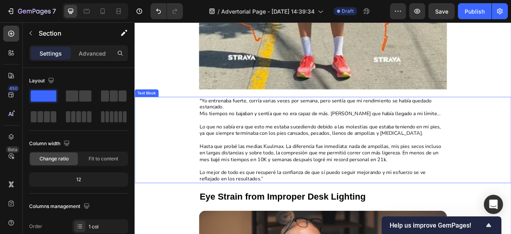
click at [434, 169] on p ""Yo entrenaba fuerte, corría varias veces por semana, pero sentía que mi rendim…" at bounding box center [374, 147] width 314 height 58
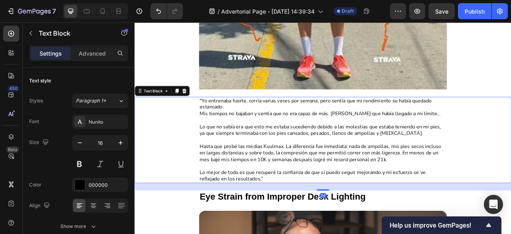
click at [204, 163] on div ""Yo entrenaba fuerte, corría varias veces por semana, pero sentía que mi rendim…" at bounding box center [374, 171] width 463 height 109
click at [99, 12] on icon at bounding box center [103, 11] width 8 height 8
type input "14"
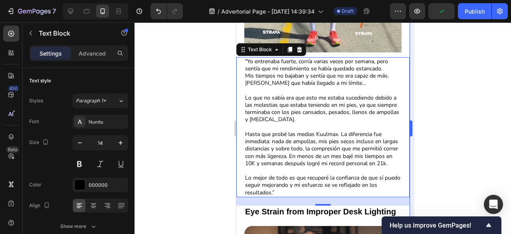
scroll to position [241, 0]
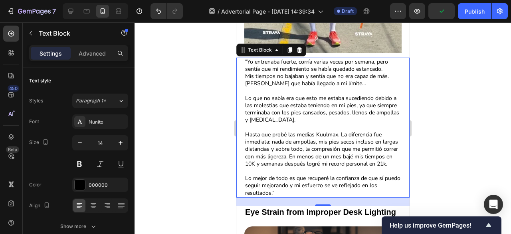
click at [434, 103] on div at bounding box center [323, 127] width 377 height 211
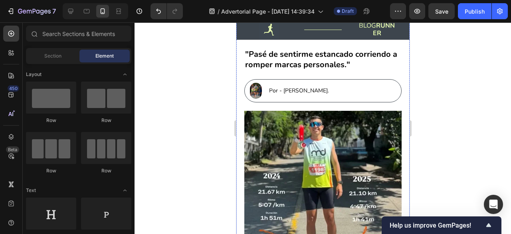
scroll to position [18, 0]
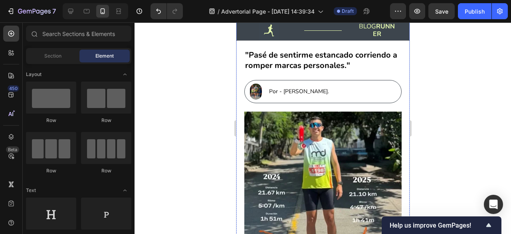
click at [464, 101] on div at bounding box center [323, 127] width 377 height 211
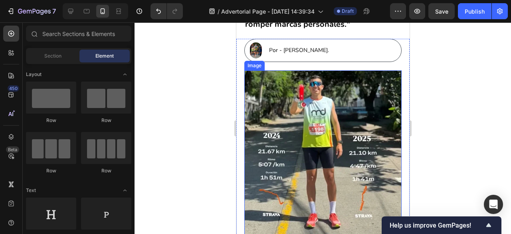
scroll to position [76, 0]
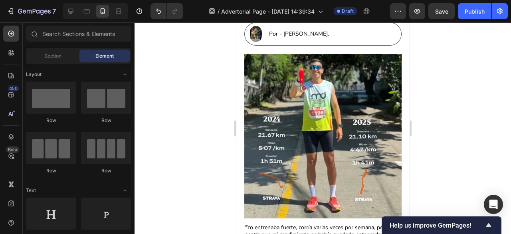
click at [440, 101] on div at bounding box center [323, 127] width 377 height 211
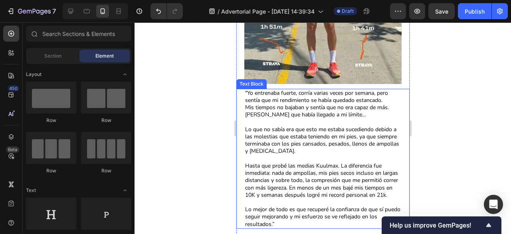
scroll to position [234, 0]
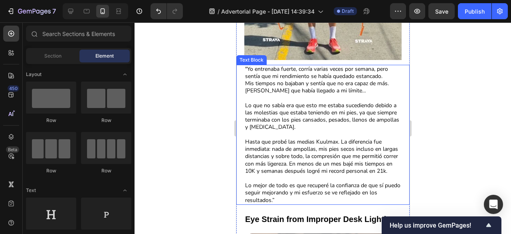
click at [325, 122] on p ""Yo entrenaba fuerte, corría varias veces por semana, pero sentía que mi rendim…" at bounding box center [323, 101] width 156 height 73
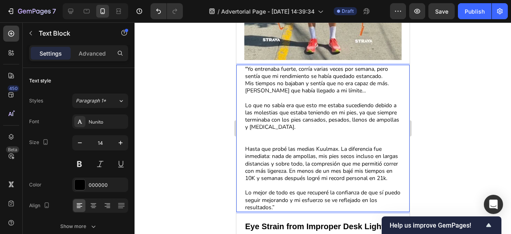
click at [303, 127] on p ""Yo entrenaba fuerte, corría varias veces por semana, pero sentía que mi rendim…" at bounding box center [323, 105] width 156 height 80
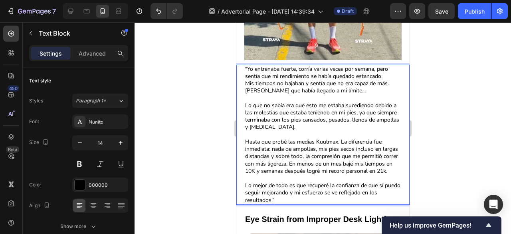
click at [305, 122] on p ""Yo entrenaba fuerte, corría varias veces por semana, pero sentía que mi rendim…" at bounding box center [323, 101] width 156 height 73
click at [466, 123] on div at bounding box center [323, 127] width 377 height 211
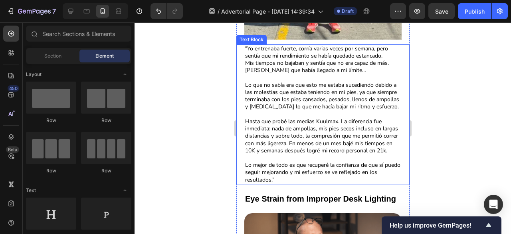
scroll to position [255, 0]
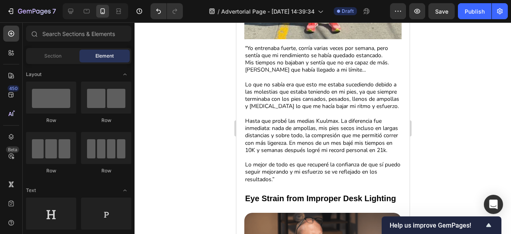
click at [440, 111] on div at bounding box center [323, 127] width 377 height 211
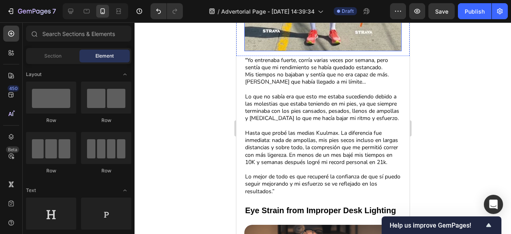
scroll to position [244, 0]
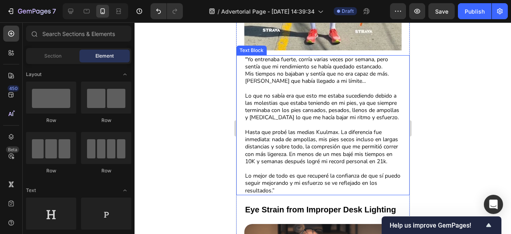
click at [302, 183] on p "Hasta que probé las medias Kuulmax. La diferencia fue inmediata: nada de ampoll…" at bounding box center [323, 161] width 156 height 65
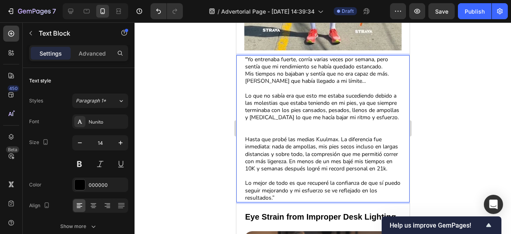
click at [282, 125] on p ""Yo entrenaba fuerte, corría varias veces por semana, pero sentía que mi rendim…" at bounding box center [323, 96] width 156 height 80
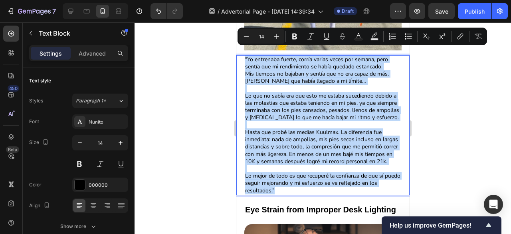
drag, startPoint x: 286, startPoint y: 198, endPoint x: 243, endPoint y: 51, distance: 153.1
click at [243, 55] on div ""Yo entrenaba fuerte, corría varias veces por semana, pero sentía que mi rendim…" at bounding box center [322, 125] width 173 height 140
copy div ""Yo entrenaba fuerte, corría varias veces por semana, pero sentía que mi rendim…"
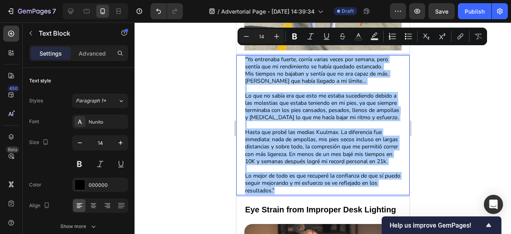
click at [438, 115] on div at bounding box center [323, 127] width 377 height 211
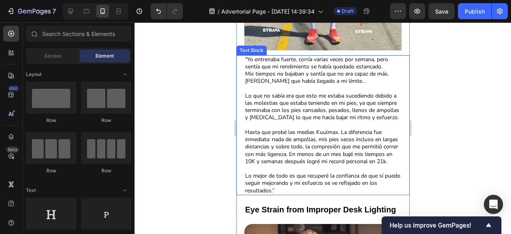
click at [313, 183] on p "Hasta que probé las medias Kuulmax. La diferencia fue inmediata: nada de ampoll…" at bounding box center [323, 161] width 156 height 65
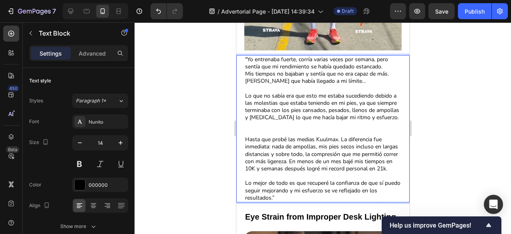
click at [284, 200] on p "Hasta que probé las medias Kuulmax. La diferencia fue inmediata: nada de ampoll…" at bounding box center [323, 168] width 156 height 65
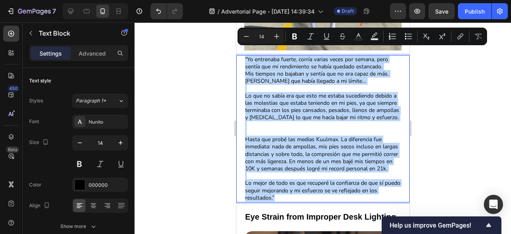
drag, startPoint x: 280, startPoint y: 202, endPoint x: 241, endPoint y: 49, distance: 158.1
click at [241, 55] on div ""Yo entrenaba fuerte, corría varias veces por semana, pero sentía que mi rendim…" at bounding box center [322, 128] width 173 height 147
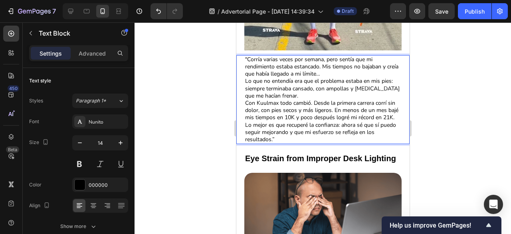
click at [341, 65] on p ""Corría varias veces por semana, pero sentía que mi rendimiento estaba estancad…" at bounding box center [323, 67] width 156 height 22
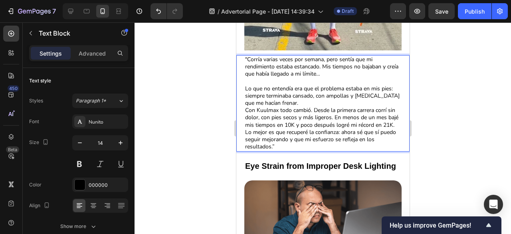
click at [320, 95] on p "Lo que no entendía era que el problema estaba en mis pies: siempre terminaba ca…" at bounding box center [323, 96] width 156 height 22
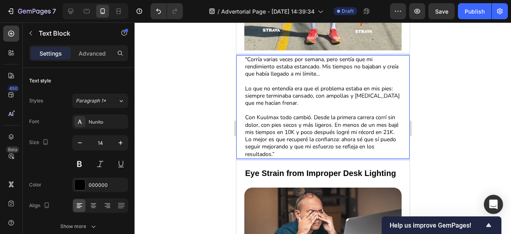
click at [305, 131] on p "Con Kuulmax todo cambió. Desde la primera carrera corrí sin dolor, con pies sec…" at bounding box center [323, 125] width 156 height 22
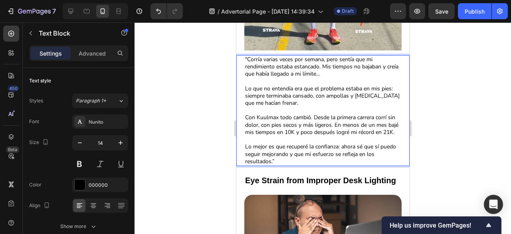
click at [246, 114] on p "Con Kuulmax todo cambió. Desde la primera carrera corrí sin dolor, con pies sec…" at bounding box center [323, 128] width 156 height 29
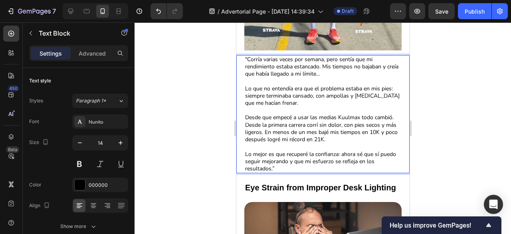
click at [423, 111] on div at bounding box center [323, 127] width 377 height 211
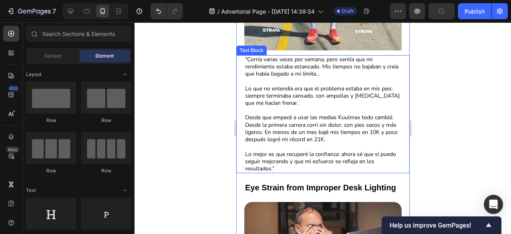
click at [265, 125] on p "Desde que empecé a usar las medias Kuulmax todo cambió. Desde la primera carrer…" at bounding box center [323, 132] width 156 height 36
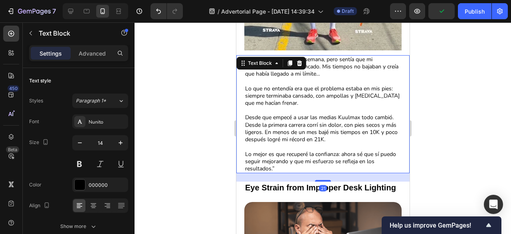
click at [452, 115] on div at bounding box center [323, 127] width 377 height 211
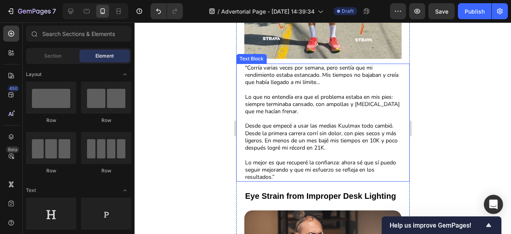
scroll to position [234, 0]
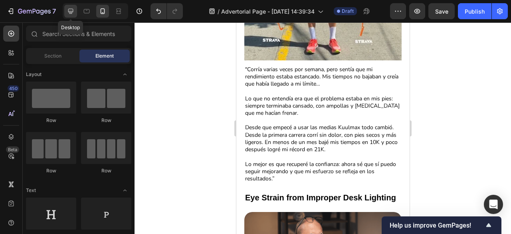
click at [70, 14] on icon at bounding box center [71, 11] width 8 height 8
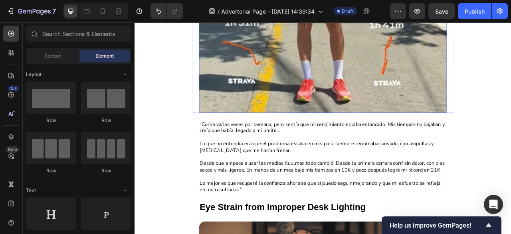
scroll to position [365, 0]
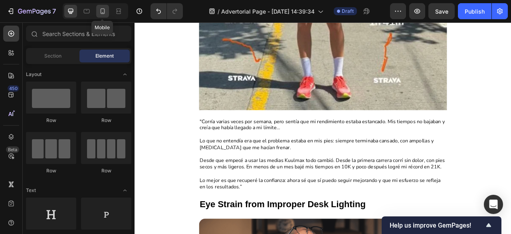
click at [97, 9] on div at bounding box center [102, 11] width 13 height 13
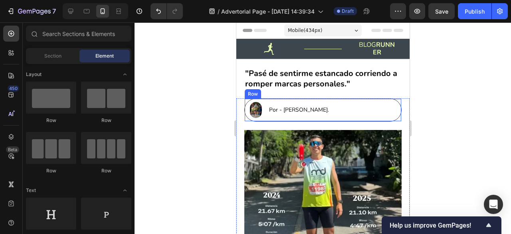
click at [318, 107] on p "Por - [PERSON_NAME]." at bounding box center [299, 109] width 60 height 7
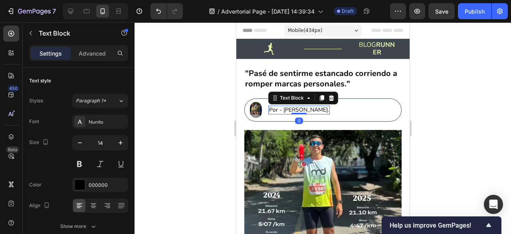
click at [184, 112] on div at bounding box center [323, 127] width 377 height 211
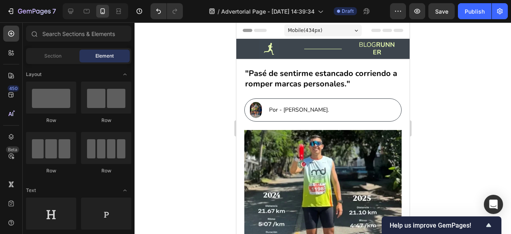
click at [280, 80] on strong ""Pasé de sentirme estancado corriendo a romper marcas personales."" at bounding box center [321, 78] width 152 height 21
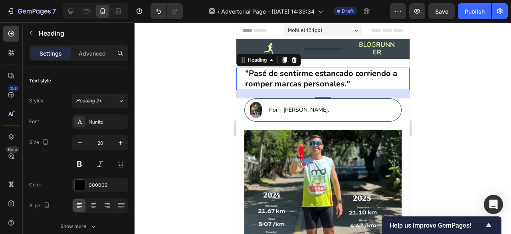
click at [153, 97] on div at bounding box center [323, 127] width 377 height 211
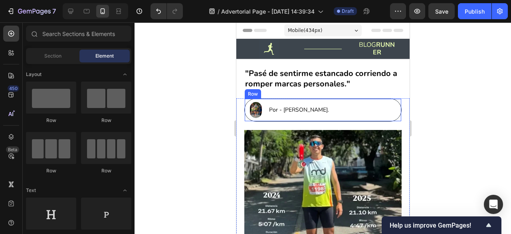
scroll to position [22, 0]
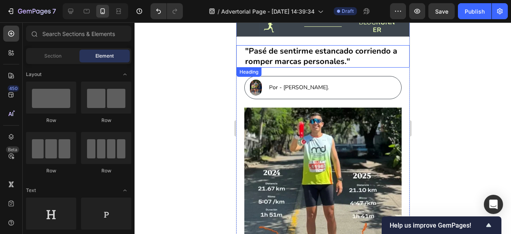
click at [355, 56] on strong ""Pasé de sentirme estancado corriendo a romper marcas personales."" at bounding box center [321, 56] width 152 height 21
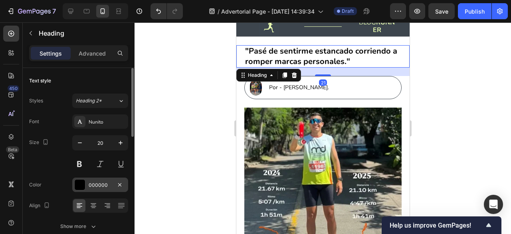
click at [84, 181] on div at bounding box center [80, 184] width 10 height 10
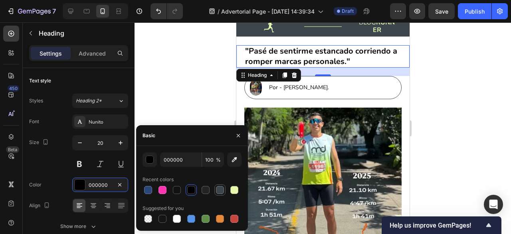
click at [224, 188] on div at bounding box center [220, 190] width 8 height 8
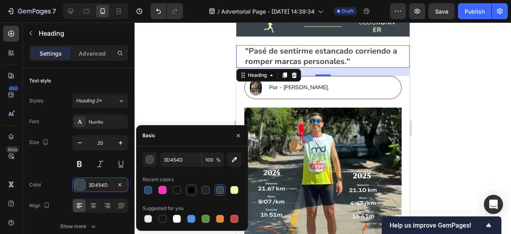
click at [190, 187] on div at bounding box center [191, 190] width 8 height 8
type input "000000"
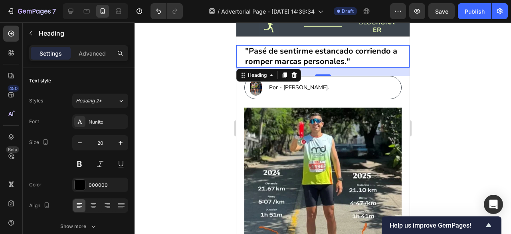
click at [180, 84] on div at bounding box center [323, 127] width 377 height 211
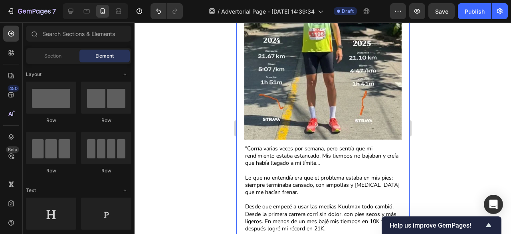
scroll to position [157, 0]
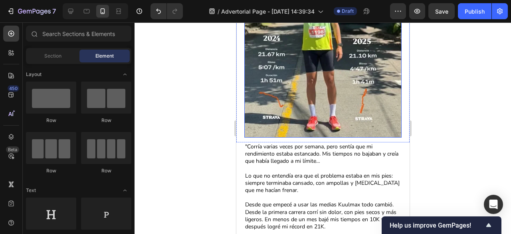
click at [358, 81] on img at bounding box center [322, 55] width 157 height 164
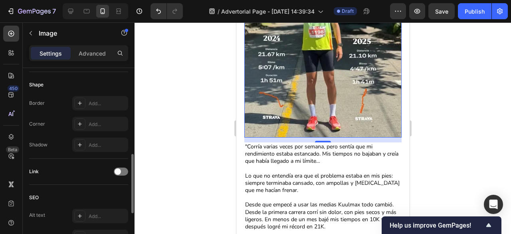
scroll to position [273, 0]
click at [98, 121] on div "Add..." at bounding box center [108, 123] width 38 height 7
click at [169, 83] on div at bounding box center [323, 127] width 377 height 211
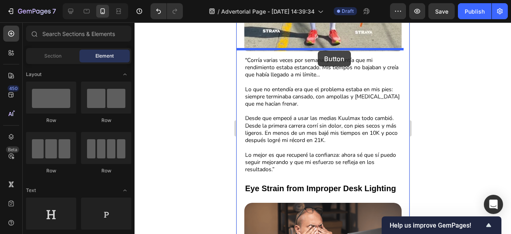
scroll to position [228, 0]
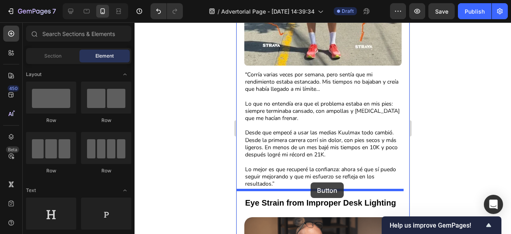
drag, startPoint x: 341, startPoint y: 158, endPoint x: 310, endPoint y: 182, distance: 39.8
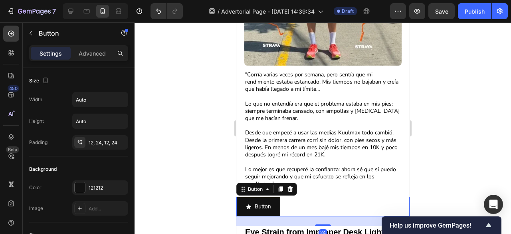
click at [426, 170] on div at bounding box center [323, 127] width 377 height 211
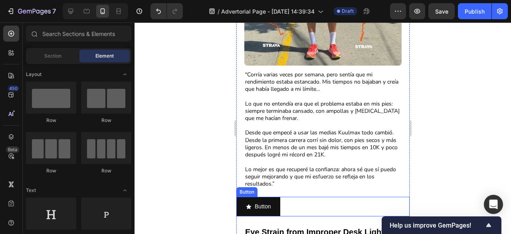
click at [348, 204] on div "Button Button" at bounding box center [322, 206] width 173 height 20
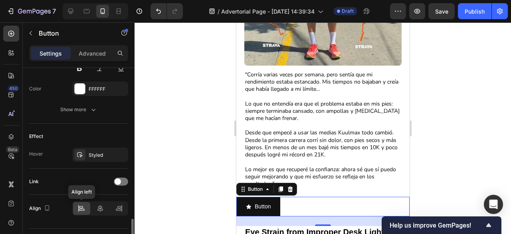
scroll to position [445, 0]
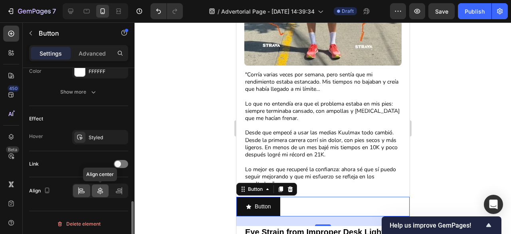
click at [100, 190] on icon at bounding box center [100, 190] width 6 height 7
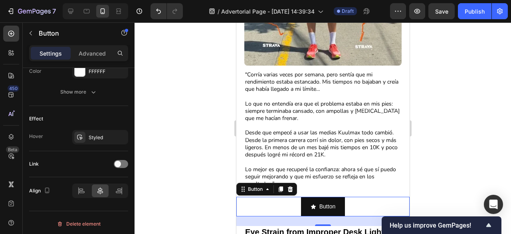
click at [172, 171] on div at bounding box center [323, 127] width 377 height 211
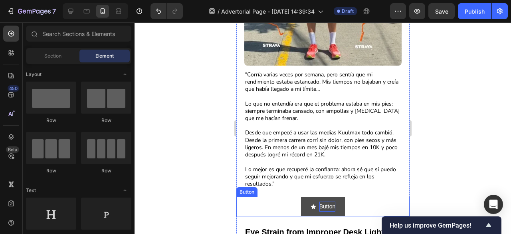
click at [323, 201] on p "Button" at bounding box center [327, 206] width 16 height 10
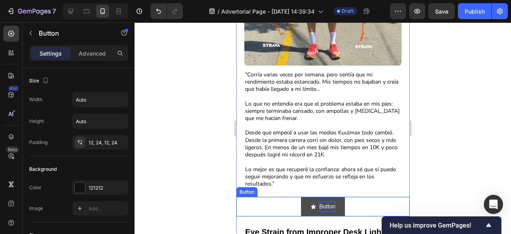
click at [323, 201] on p "Button" at bounding box center [327, 206] width 16 height 10
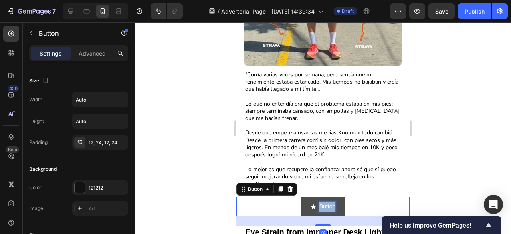
click at [323, 201] on p "Button" at bounding box center [327, 206] width 16 height 10
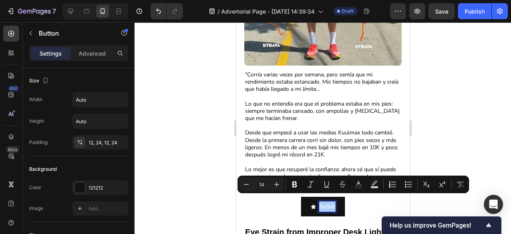
click at [190, 179] on div at bounding box center [323, 127] width 377 height 211
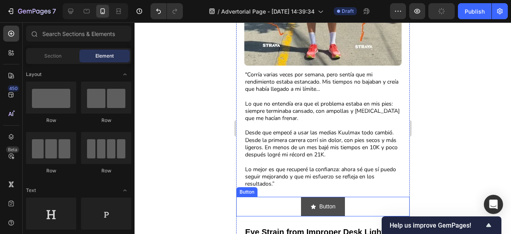
click at [315, 208] on button "Button" at bounding box center [323, 206] width 44 height 20
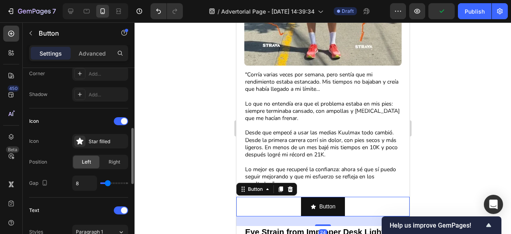
scroll to position [201, 0]
click at [111, 159] on span "Right" at bounding box center [115, 161] width 12 height 7
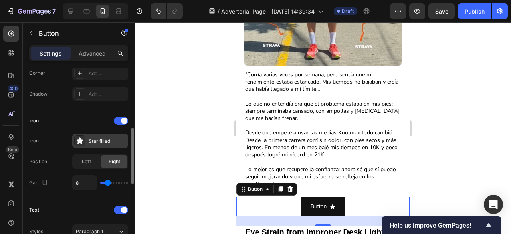
click at [79, 137] on icon at bounding box center [80, 141] width 8 height 8
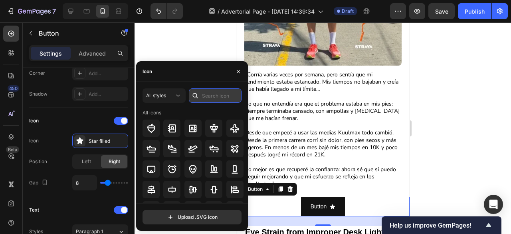
click at [220, 93] on input "text" at bounding box center [215, 95] width 53 height 14
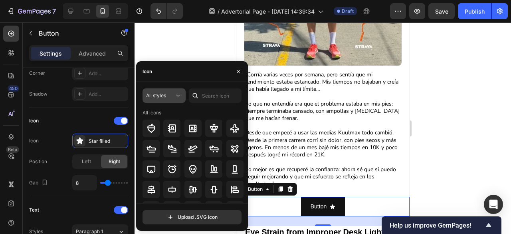
click at [179, 95] on icon at bounding box center [178, 95] width 8 height 8
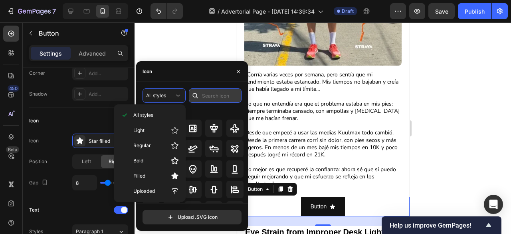
click at [211, 97] on input "text" at bounding box center [215, 95] width 53 height 14
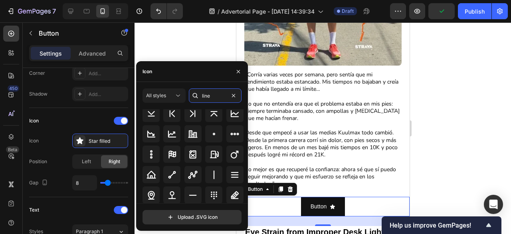
scroll to position [0, 0]
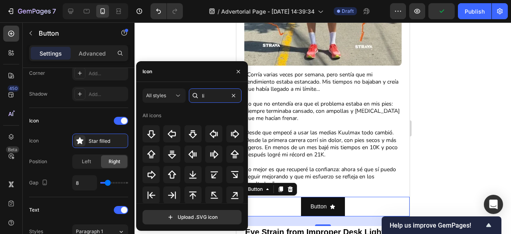
type input "l"
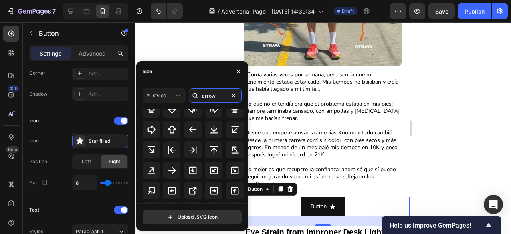
scroll to position [167, 0]
type input "arrow"
click at [176, 167] on icon at bounding box center [172, 170] width 10 height 10
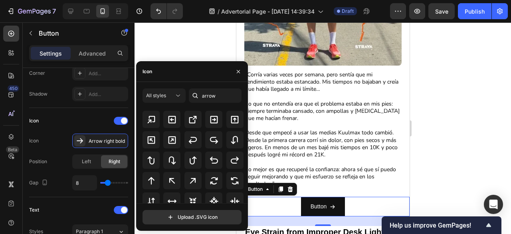
scroll to position [225, 0]
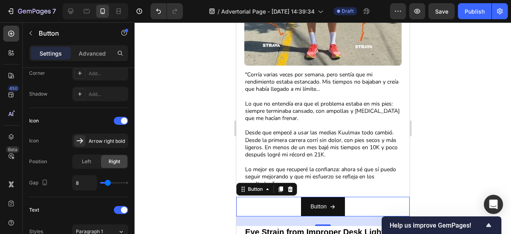
click at [440, 100] on div at bounding box center [323, 127] width 377 height 211
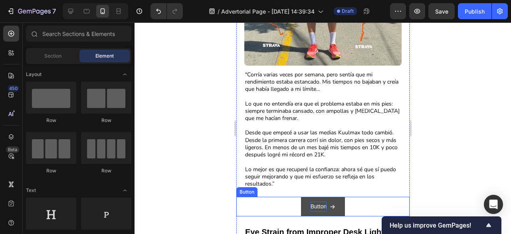
click at [317, 201] on p "Button" at bounding box center [318, 206] width 16 height 10
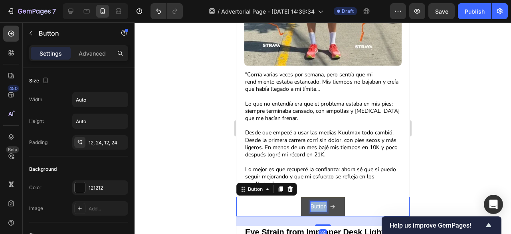
click at [317, 201] on p "Button" at bounding box center [318, 206] width 16 height 10
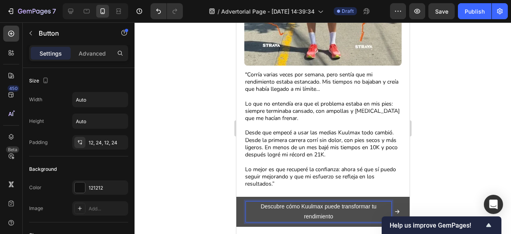
click at [423, 154] on div at bounding box center [323, 127] width 377 height 211
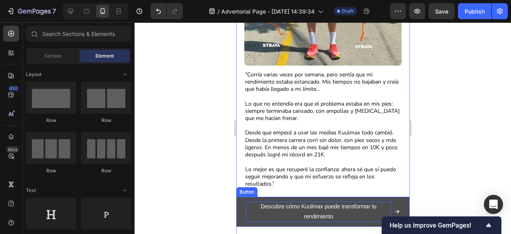
click at [340, 201] on p "Descubre cómo Kuulmax puede transformar tu rendimiento" at bounding box center [318, 211] width 145 height 20
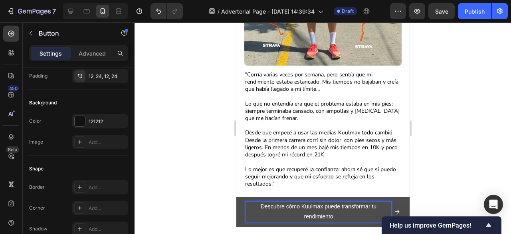
scroll to position [0, 0]
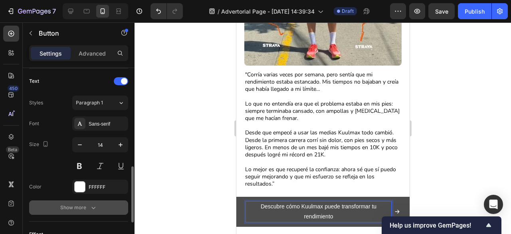
click at [90, 205] on icon "button" at bounding box center [93, 207] width 8 height 8
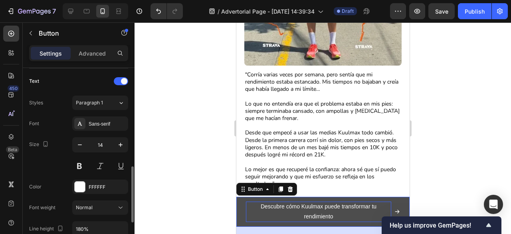
scroll to position [377, 0]
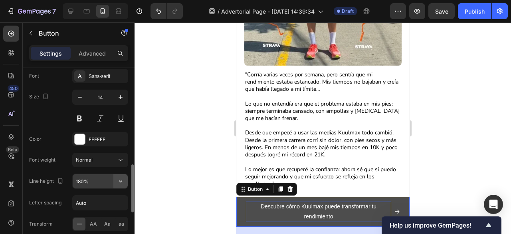
click at [122, 177] on icon "button" at bounding box center [121, 181] width 8 height 8
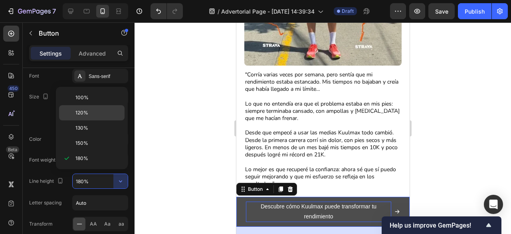
click at [98, 114] on p "120%" at bounding box center [98, 112] width 46 height 7
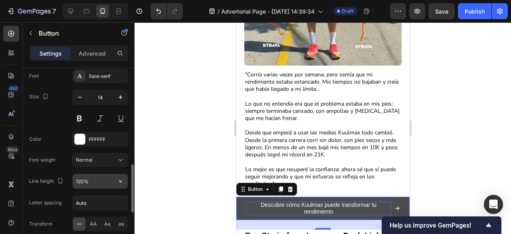
click at [120, 177] on icon "button" at bounding box center [121, 181] width 8 height 8
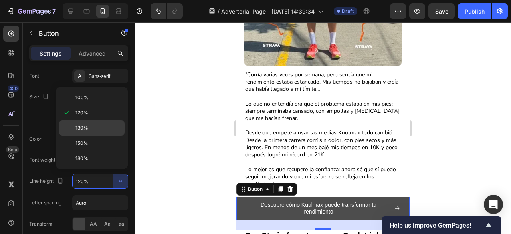
click at [105, 131] on div "130%" at bounding box center [91, 127] width 65 height 15
type input "130%"
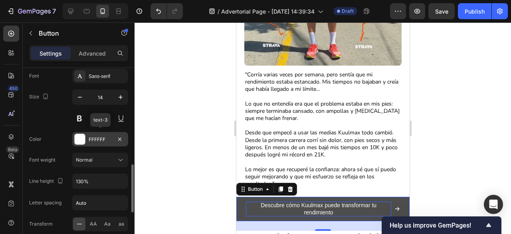
click at [105, 141] on div "FFFFFF" at bounding box center [100, 139] width 23 height 7
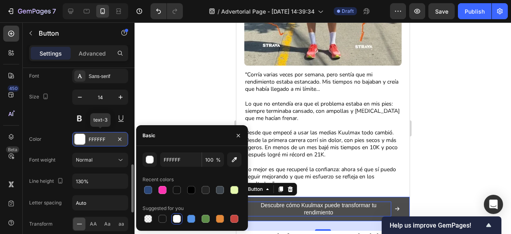
click at [105, 141] on div "FFFFFF" at bounding box center [100, 139] width 23 height 7
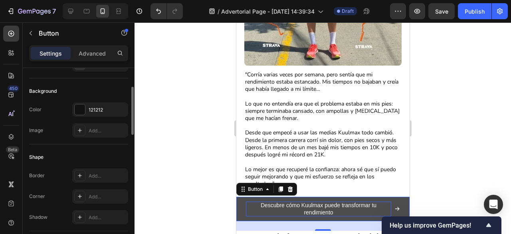
scroll to position [57, 0]
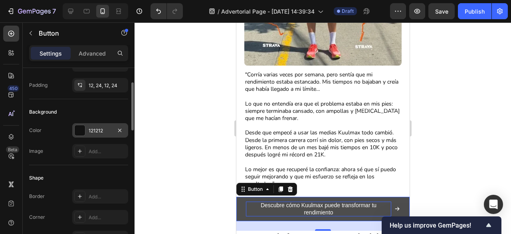
click at [103, 130] on div "121212" at bounding box center [100, 130] width 23 height 7
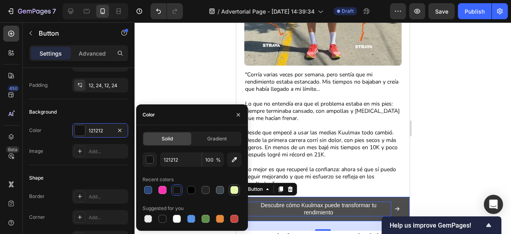
click at [238, 189] on div at bounding box center [234, 190] width 8 height 8
type input "E6F9AF"
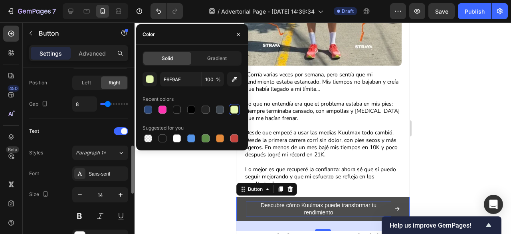
scroll to position [300, 0]
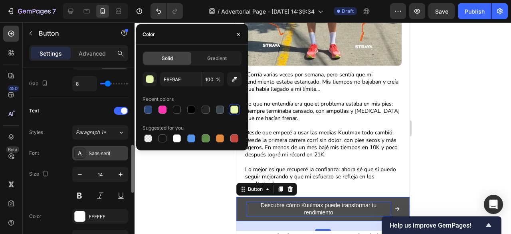
click at [104, 158] on div "Sans-serif" at bounding box center [100, 153] width 56 height 14
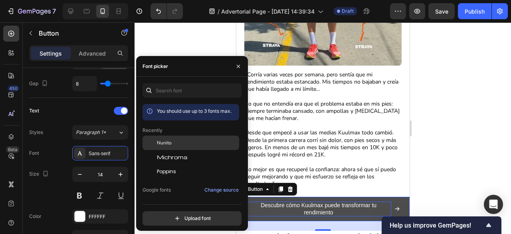
click at [168, 138] on div "Nunito" at bounding box center [191, 142] width 97 height 14
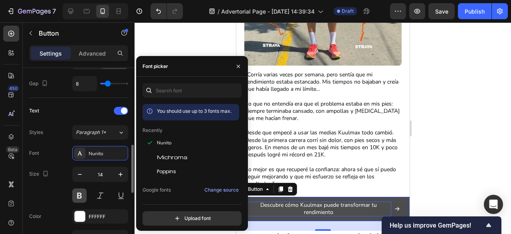
click at [80, 193] on button at bounding box center [79, 195] width 14 height 14
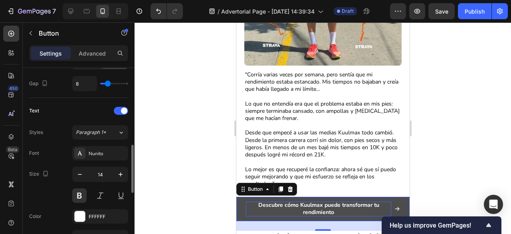
scroll to position [313, 0]
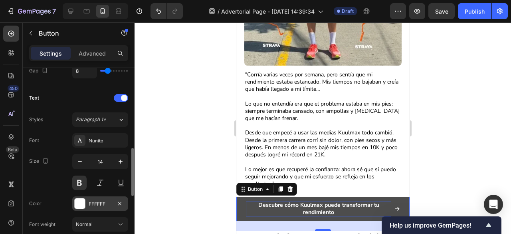
click at [102, 202] on div "FFFFFF" at bounding box center [100, 203] width 23 height 7
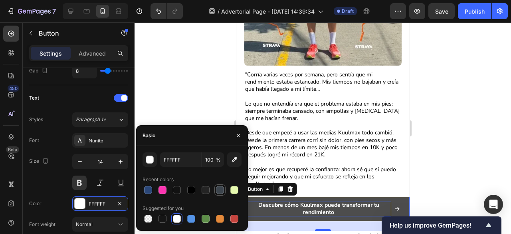
click at [221, 191] on div at bounding box center [220, 190] width 8 height 8
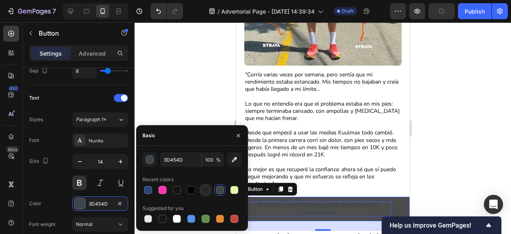
click at [208, 191] on div at bounding box center [206, 190] width 8 height 8
type input "242424"
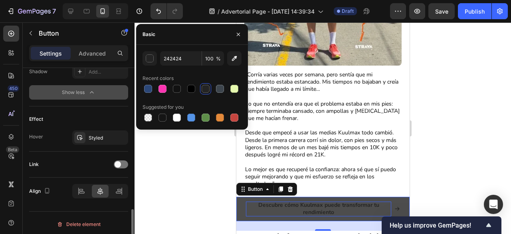
scroll to position [524, 0]
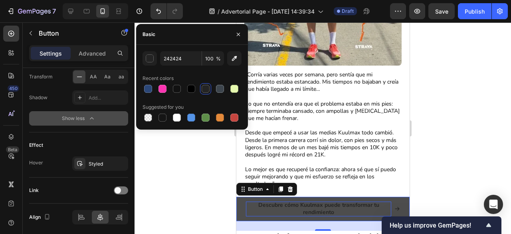
click at [87, 114] on div "Show less" at bounding box center [79, 118] width 34 height 8
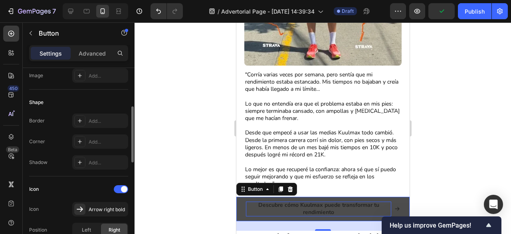
scroll to position [122, 0]
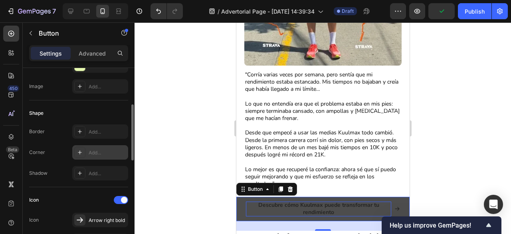
click at [101, 152] on div "Add..." at bounding box center [108, 152] width 38 height 7
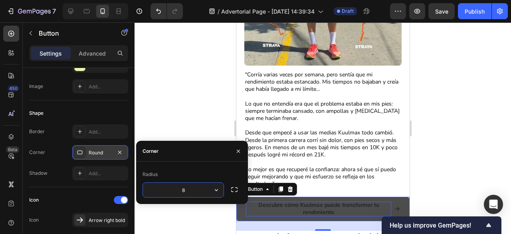
click at [168, 101] on div at bounding box center [323, 127] width 377 height 211
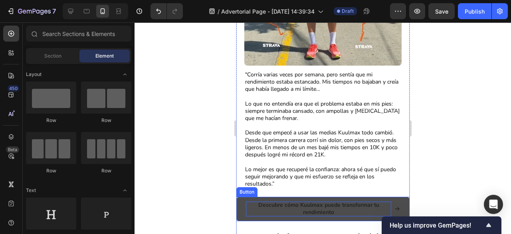
click at [271, 196] on button "Descubre cómo Kuulmax puede transformar tu rendimiento" at bounding box center [322, 208] width 173 height 24
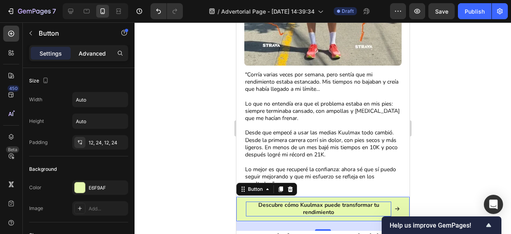
click at [103, 58] on div "Advanced" at bounding box center [92, 53] width 40 height 13
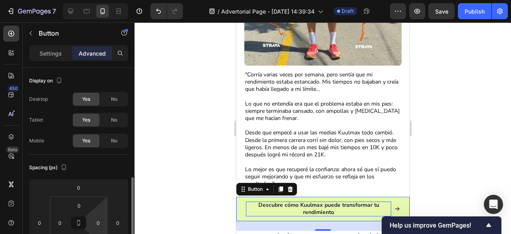
scroll to position [82, 0]
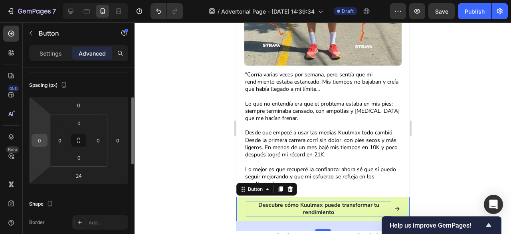
click at [44, 142] on input "0" at bounding box center [40, 140] width 12 height 12
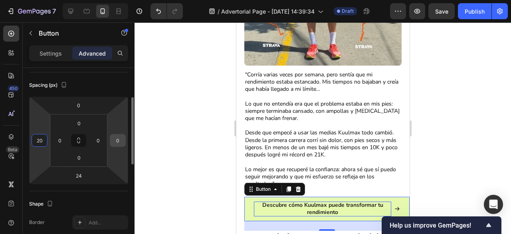
type input "20"
click at [124, 138] on div "0" at bounding box center [118, 140] width 16 height 13
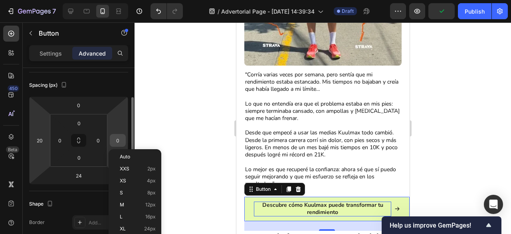
click at [121, 138] on input "0" at bounding box center [118, 140] width 12 height 12
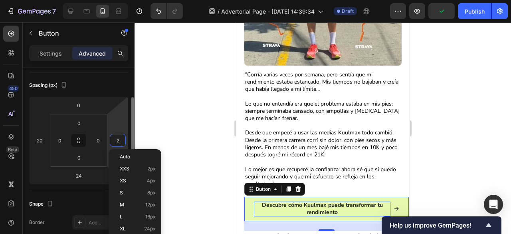
type input "20"
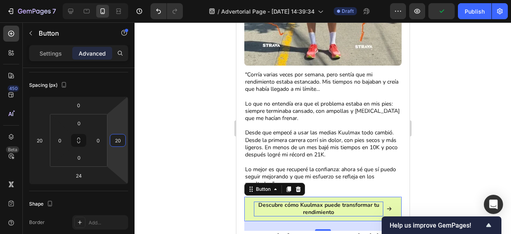
click at [155, 138] on div at bounding box center [323, 127] width 377 height 211
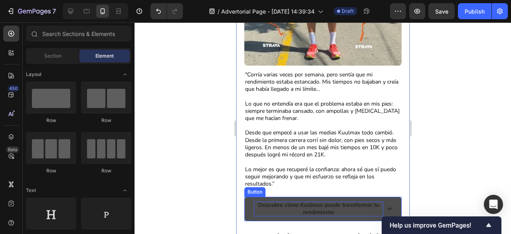
click at [310, 196] on button "Descubre cómo Kuulmax puede transformar tu rendimiento" at bounding box center [322, 208] width 157 height 24
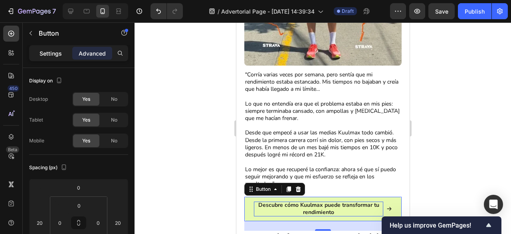
click at [51, 54] on p "Settings" at bounding box center [51, 53] width 22 height 8
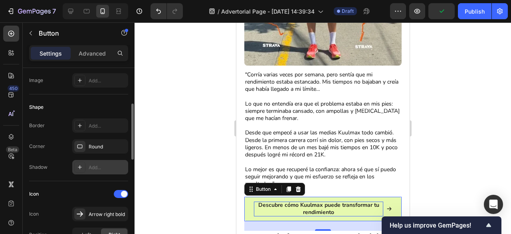
scroll to position [129, 0]
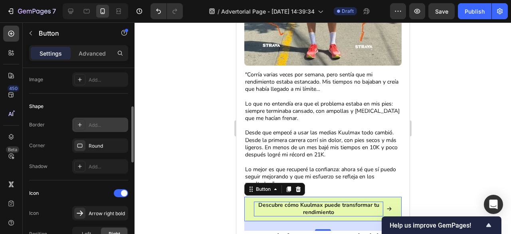
click at [96, 121] on div "Add..." at bounding box center [108, 124] width 38 height 7
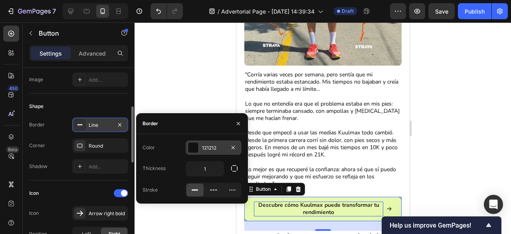
click at [191, 149] on div at bounding box center [193, 147] width 10 height 10
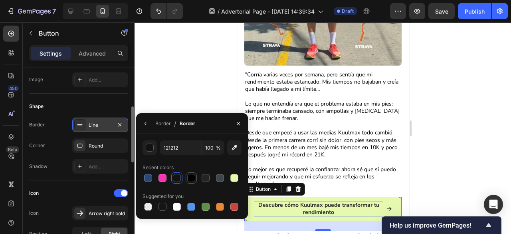
click at [196, 179] on div at bounding box center [191, 177] width 11 height 11
click at [204, 177] on div at bounding box center [206, 178] width 8 height 8
type input "242424"
click at [185, 81] on div at bounding box center [323, 127] width 377 height 211
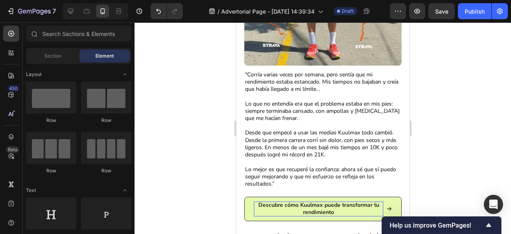
click at [185, 81] on div at bounding box center [323, 127] width 377 height 211
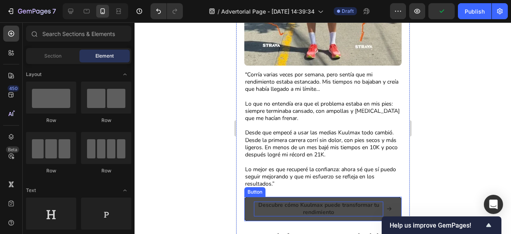
click at [272, 196] on button "Descubre cómo Kuulmax puede transformar tu rendimiento" at bounding box center [322, 208] width 157 height 24
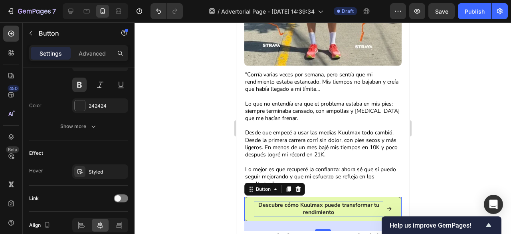
scroll to position [445, 0]
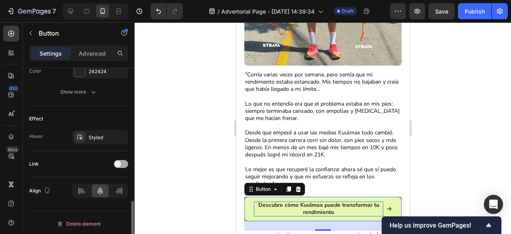
click at [121, 161] on span at bounding box center [118, 164] width 6 height 6
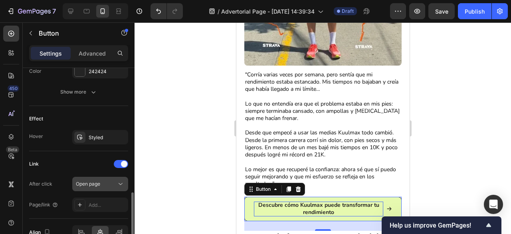
click at [119, 184] on icon at bounding box center [121, 184] width 8 height 8
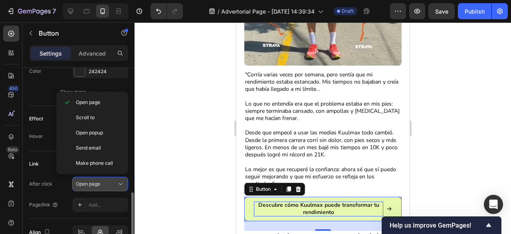
click at [119, 184] on icon at bounding box center [121, 184] width 8 height 8
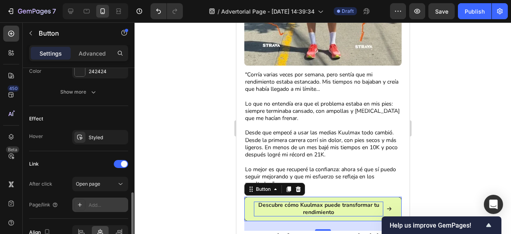
click at [106, 201] on div "Add..." at bounding box center [108, 204] width 38 height 7
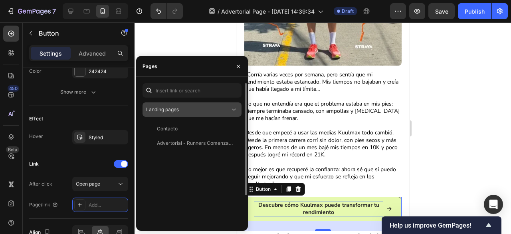
click at [218, 113] on div "Landing pages" at bounding box center [192, 109] width 92 height 8
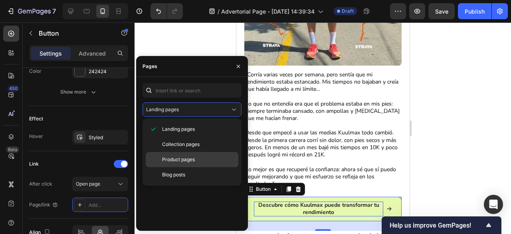
click at [187, 157] on span "Product pages" at bounding box center [178, 159] width 33 height 7
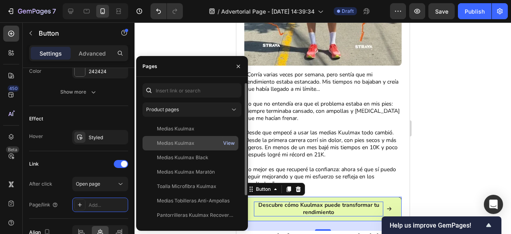
click at [232, 144] on div "View" at bounding box center [229, 142] width 12 height 7
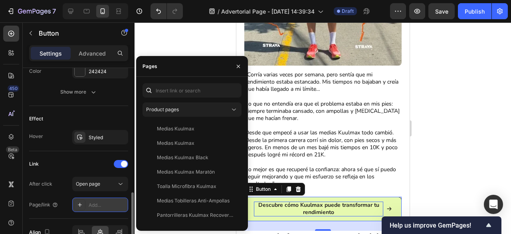
click at [104, 203] on div "Add..." at bounding box center [108, 204] width 38 height 7
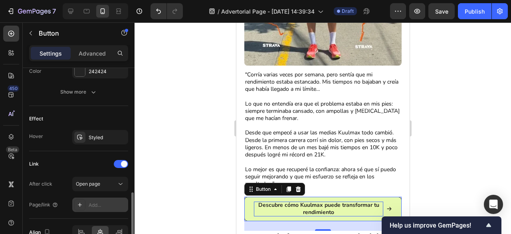
click at [104, 203] on div "Add..." at bounding box center [108, 204] width 38 height 7
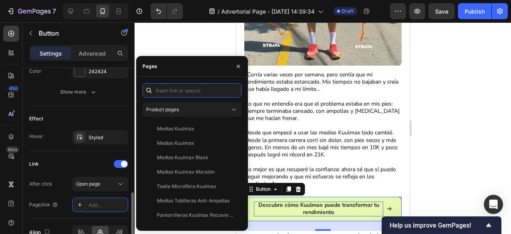
paste input "https://kuulmax.com/products/medias-kuulmax-mejor-rendimiento"
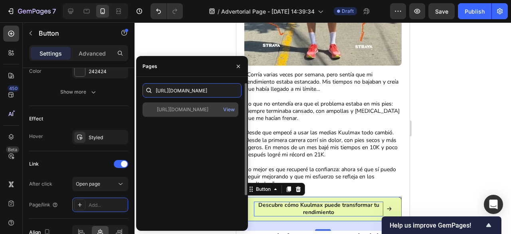
type input "https://kuulmax.com/products/medias-kuulmax-mejor-rendimiento"
click at [201, 109] on div "https://kuulmax.com/products/medias-kuulmax-mejor-rendimiento" at bounding box center [183, 109] width 52 height 7
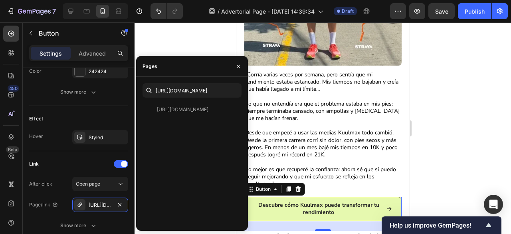
click at [198, 33] on div at bounding box center [323, 127] width 377 height 211
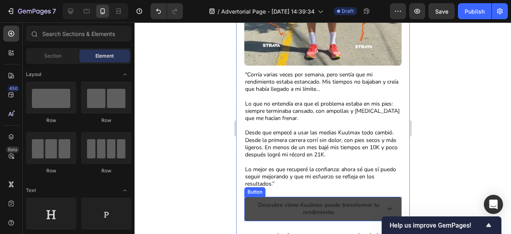
click at [266, 196] on link "Descubre cómo Kuulmax puede transformar tu rendimiento" at bounding box center [322, 208] width 157 height 24
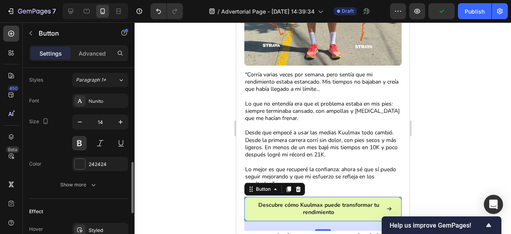
scroll to position [351, 0]
click at [119, 126] on button "button" at bounding box center [120, 123] width 14 height 14
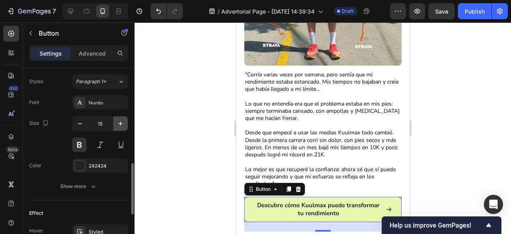
click at [120, 125] on icon "button" at bounding box center [121, 123] width 8 height 8
type input "16"
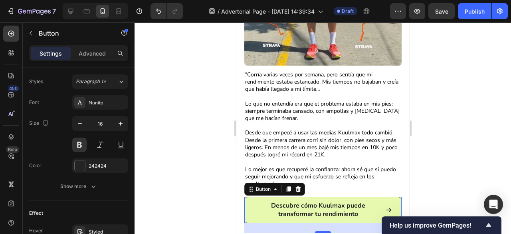
click at [200, 166] on div at bounding box center [323, 127] width 377 height 211
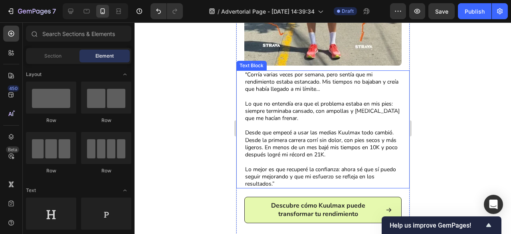
click at [278, 176] on p "Lo mejor es que recuperé la confianza: ahora sé que sí puedo seguir mejorando y…" at bounding box center [323, 177] width 156 height 22
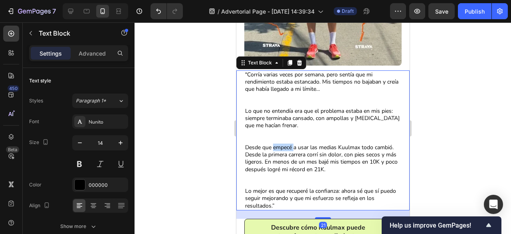
click at [285, 144] on p "Desde que empecé a usar las medias Kuulmax todo cambió. Desde la primera carrer…" at bounding box center [323, 166] width 156 height 44
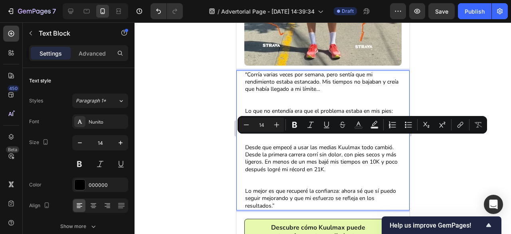
click at [265, 192] on p "Lo mejor es que recuperé la confianza: ahora sé que sí puedo seguir mejorando y…" at bounding box center [323, 198] width 156 height 22
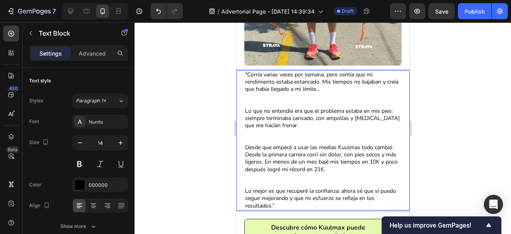
click at [286, 194] on p "Lo mejor es que recuperé la confianza: ahora sé que sí puedo seguir mejorando y…" at bounding box center [323, 198] width 156 height 22
click at [288, 176] on p "Desde que empecé a usar las medias Kuulmax todo cambió. Desde la primera carrer…" at bounding box center [323, 166] width 156 height 44
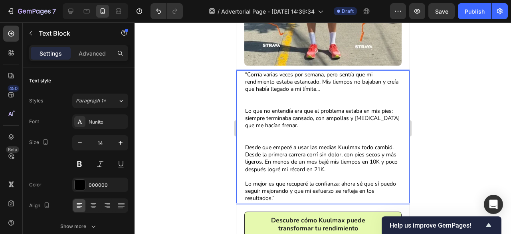
click at [290, 129] on p "Lo que no entendía era que el problema estaba en mis pies: siempre terminaba ca…" at bounding box center [323, 125] width 156 height 36
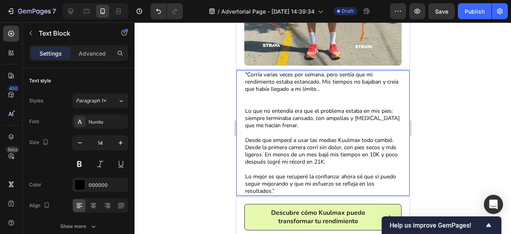
click at [296, 94] on p ""Corría varias veces por semana, pero sentía que mi rendimiento estaba estancad…" at bounding box center [323, 89] width 156 height 36
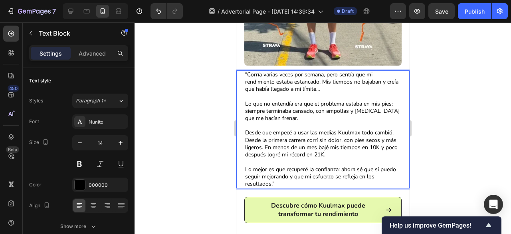
click at [461, 99] on div at bounding box center [323, 127] width 377 height 211
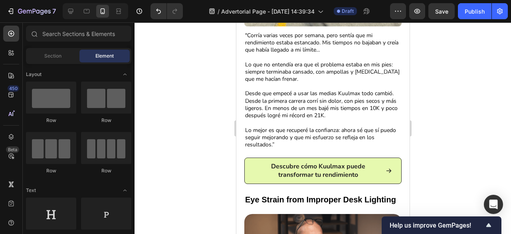
scroll to position [272, 0]
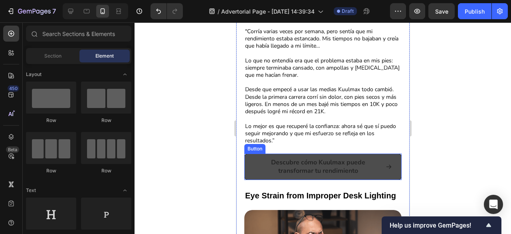
click at [385, 153] on link "Descubre cómo Kuulmax puede transformar tu rendimiento" at bounding box center [322, 166] width 157 height 26
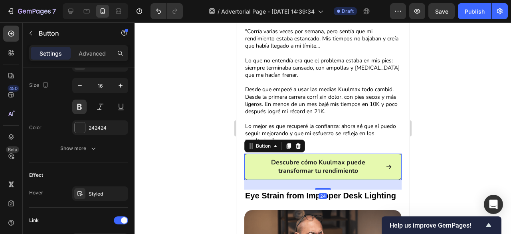
scroll to position [507, 0]
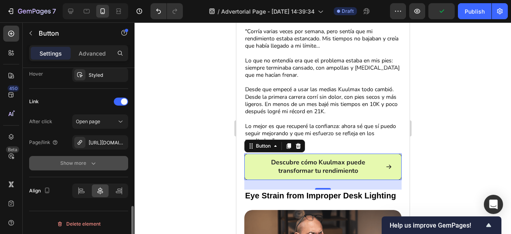
click at [99, 165] on button "Show more" at bounding box center [78, 163] width 99 height 14
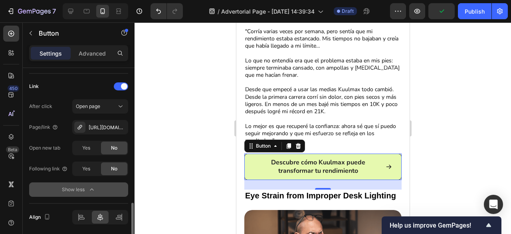
scroll to position [524, 0]
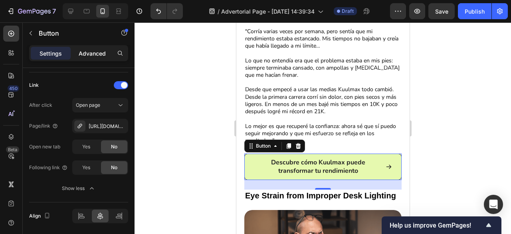
click at [89, 53] on p "Advanced" at bounding box center [92, 53] width 27 height 8
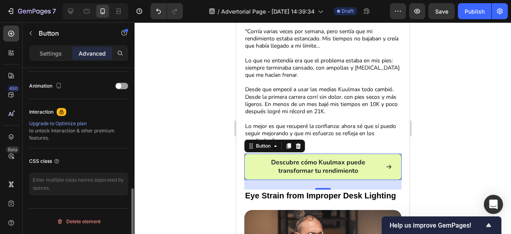
scroll to position [343, 0]
click at [125, 88] on div at bounding box center [121, 87] width 13 height 6
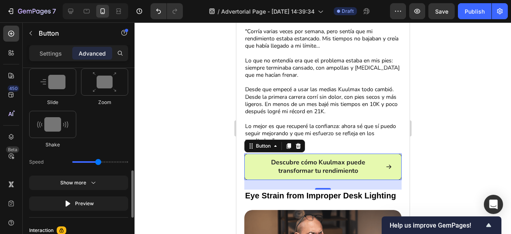
scroll to position [440, 0]
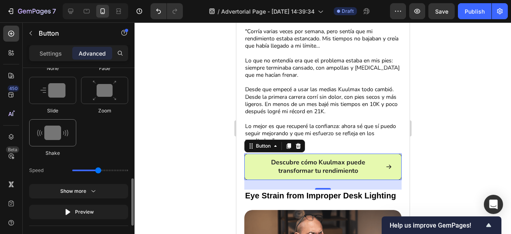
click at [55, 132] on img at bounding box center [52, 132] width 31 height 14
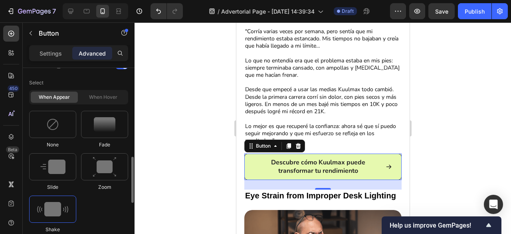
scroll to position [389, 0]
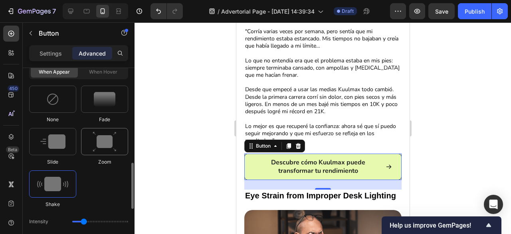
click at [103, 135] on img at bounding box center [105, 141] width 24 height 20
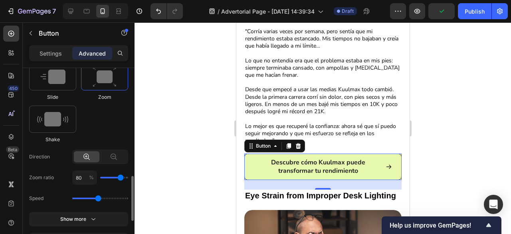
scroll to position [454, 0]
click at [58, 112] on img at bounding box center [52, 118] width 31 height 14
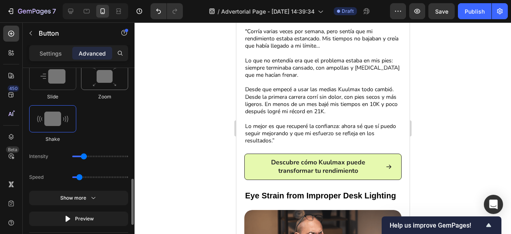
click at [94, 80] on img at bounding box center [105, 76] width 24 height 20
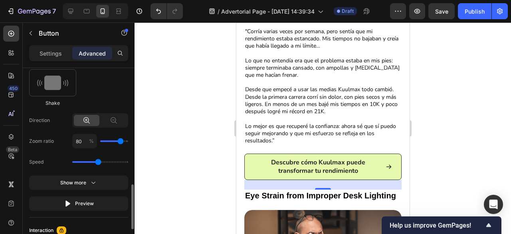
scroll to position [502, 0]
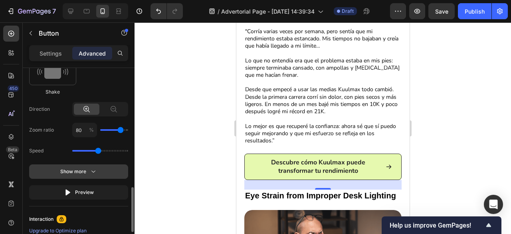
click at [91, 173] on icon "button" at bounding box center [93, 171] width 8 height 8
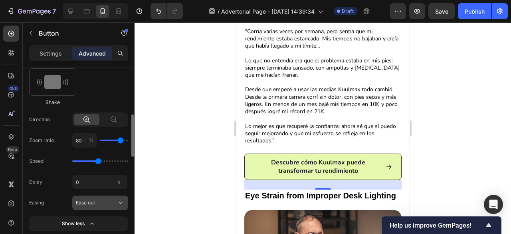
scroll to position [437, 0]
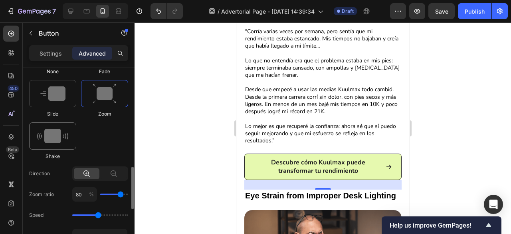
click at [67, 142] on div at bounding box center [52, 135] width 47 height 27
type input "0.7"
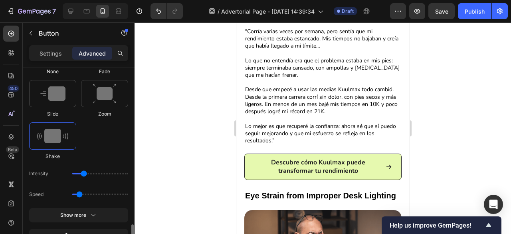
scroll to position [477, 0]
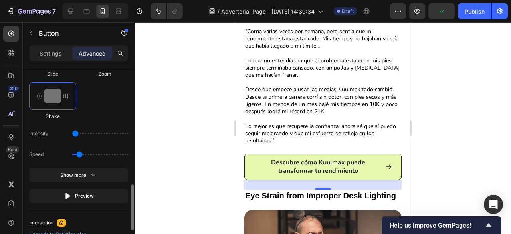
drag, startPoint x: 83, startPoint y: 134, endPoint x: 77, endPoint y: 133, distance: 6.5
click at [77, 133] on input "range" at bounding box center [100, 134] width 56 height 2
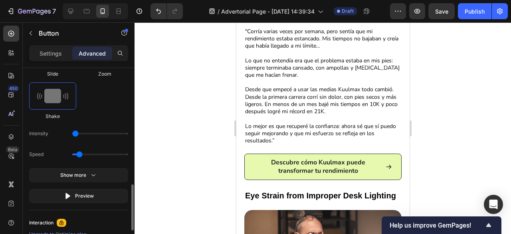
click at [79, 133] on input "range" at bounding box center [100, 134] width 56 height 2
drag, startPoint x: 75, startPoint y: 131, endPoint x: 80, endPoint y: 131, distance: 4.8
click at [80, 133] on input "range" at bounding box center [100, 134] width 56 height 2
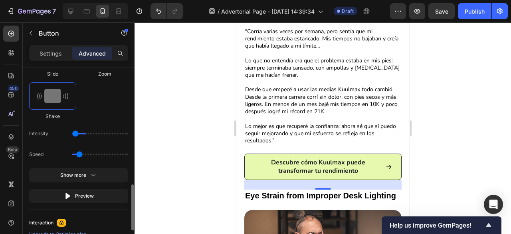
click at [77, 133] on input "range" at bounding box center [100, 134] width 56 height 2
click at [80, 133] on input "range" at bounding box center [100, 134] width 56 height 2
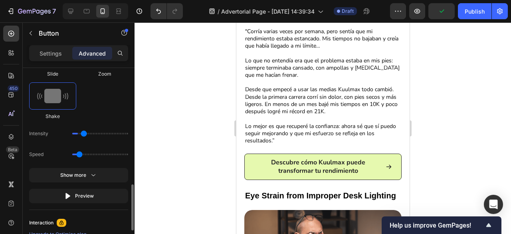
click at [80, 133] on input "range" at bounding box center [100, 134] width 56 height 2
click at [97, 133] on input "range" at bounding box center [100, 134] width 56 height 2
type input "1"
click at [77, 133] on input "range" at bounding box center [100, 134] width 56 height 2
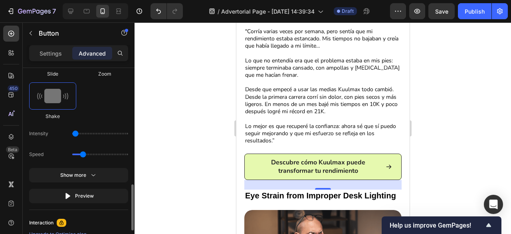
drag, startPoint x: 77, startPoint y: 153, endPoint x: 84, endPoint y: 153, distance: 6.8
type input "0.9"
click at [84, 153] on input "range" at bounding box center [100, 154] width 56 height 2
click at [176, 147] on div at bounding box center [323, 127] width 377 height 211
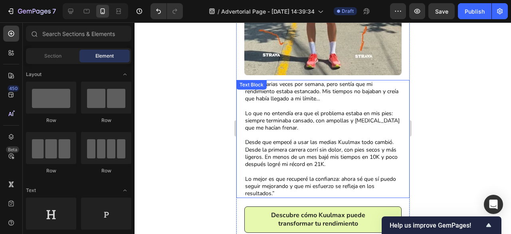
scroll to position [315, 0]
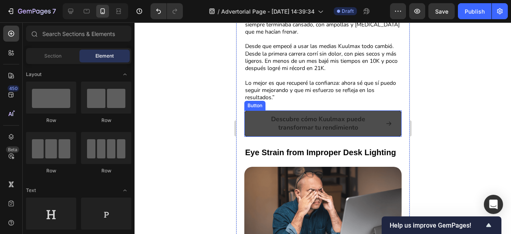
click at [313, 110] on link "Descubre cómo Kuulmax puede transformar tu rendimiento" at bounding box center [322, 123] width 157 height 26
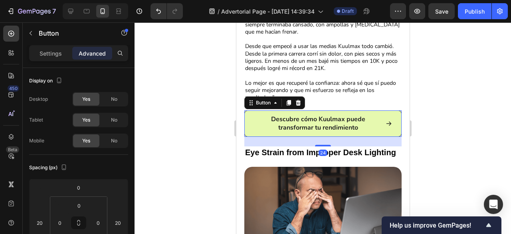
click at [196, 113] on div at bounding box center [323, 127] width 377 height 211
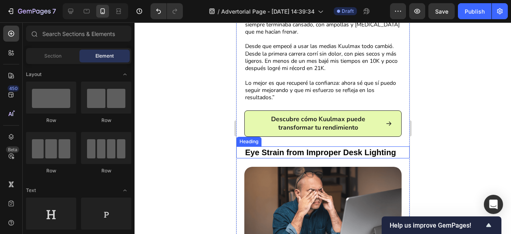
click at [296, 153] on h2 "Eye Strain from Improper Desk Lighting" at bounding box center [322, 152] width 157 height 12
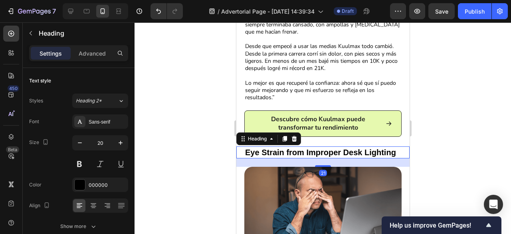
click at [224, 152] on div at bounding box center [323, 127] width 377 height 211
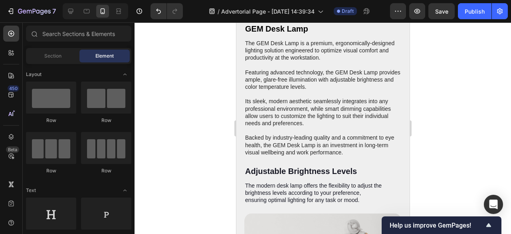
scroll to position [1164, 0]
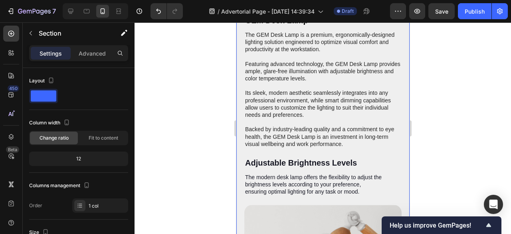
scroll to position [1178, 0]
click at [324, 26] on h2 "Elevating Workspace Lighting with the GEM Desk Lamp" at bounding box center [322, 15] width 157 height 22
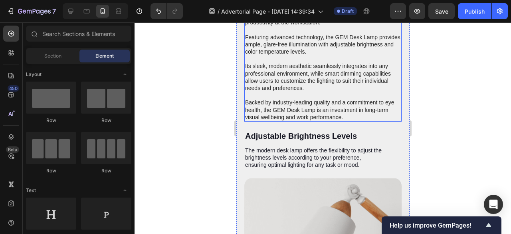
click at [298, 121] on p "The GEM Desk Lamp is a premium, ergonomically-designed lighting solution engine…" at bounding box center [323, 62] width 156 height 116
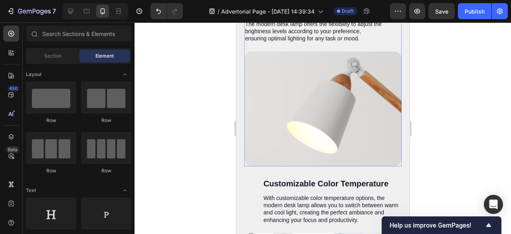
click at [309, 16] on h2 "Adjustable Brightness Levels" at bounding box center [313, 10] width 139 height 12
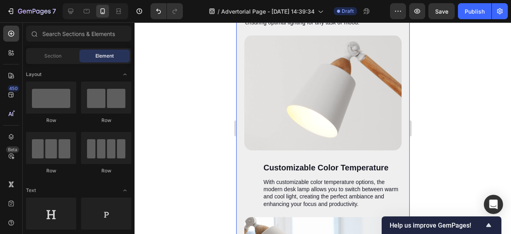
click at [300, 26] on p "The modern desk lamp offers the flexibility to adjust the brightness levels acc…" at bounding box center [313, 15] width 137 height 22
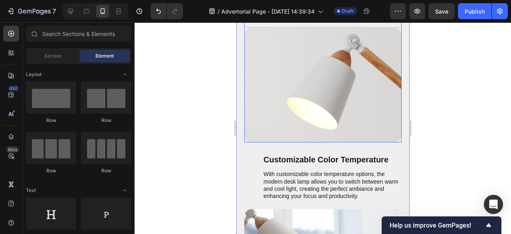
click at [272, 28] on div "Drop element here" at bounding box center [322, 16] width 157 height 24
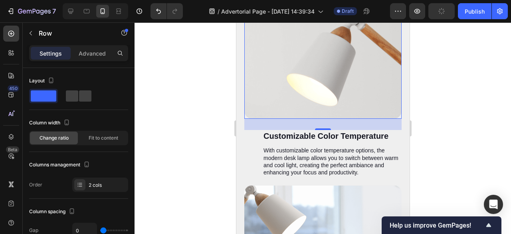
scroll to position [1199, 0]
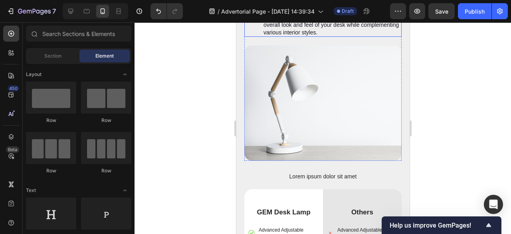
click at [296, 36] on p "The modern desk lamp boasts a sleek and contemporary design, adding a touch of …" at bounding box center [331, 18] width 137 height 36
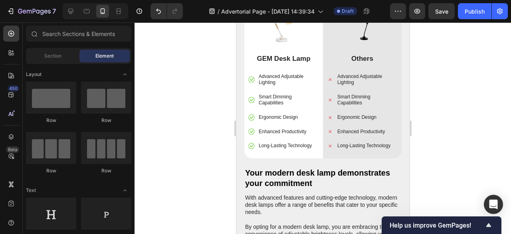
click at [280, 44] on img at bounding box center [284, 26] width 58 height 36
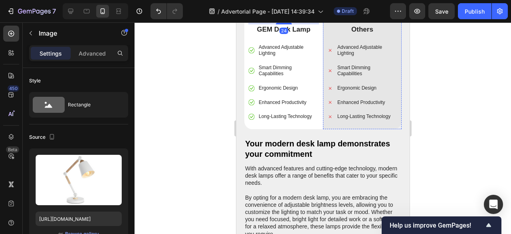
scroll to position [1226, 0]
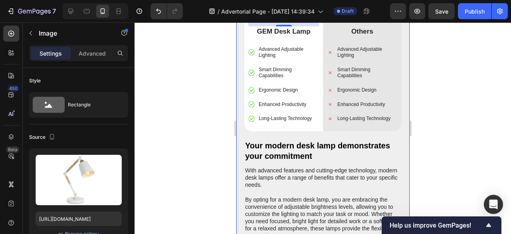
click at [321, 86] on div "Image Up to 40% Off GEM Desk Lamp Text Block Icon Icon Icon Icon Icon Icon List…" at bounding box center [322, 229] width 157 height 804
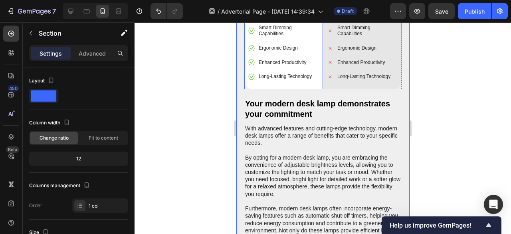
scroll to position [1269, 0]
click at [327, 81] on div "Image Others Text Block Advanced Adjustable Lighting Smart Dimming Capabilities…" at bounding box center [362, 10] width 71 height 142
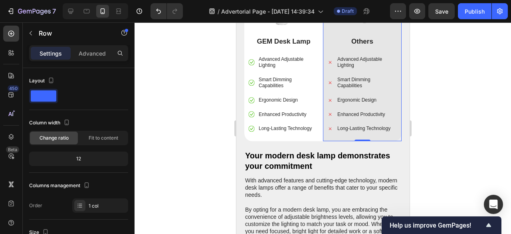
scroll to position [1216, 0]
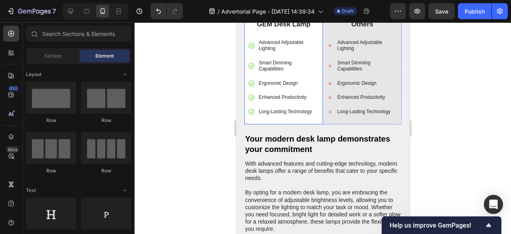
click at [307, 87] on div "Image GEM Desk Lamp Text Block Advanced Adjustable Lighting Smart Dimming Capab…" at bounding box center [283, 45] width 79 height 158
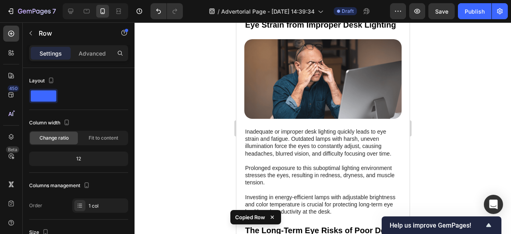
scroll to position [443, 0]
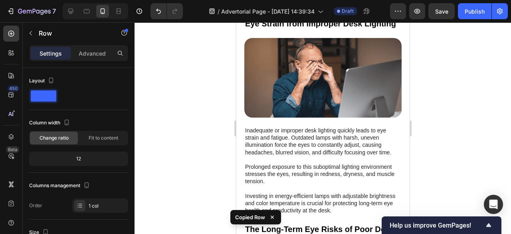
click at [303, 89] on img at bounding box center [322, 77] width 157 height 79
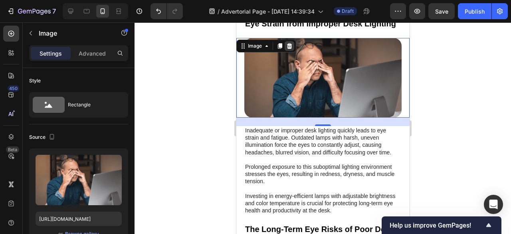
click at [291, 49] on icon at bounding box center [289, 46] width 5 height 6
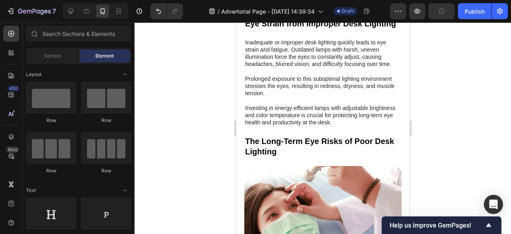
click at [291, 52] on p "Inadequate or improper desk lighting quickly leads to eye strain and fatigue. O…" at bounding box center [323, 82] width 156 height 87
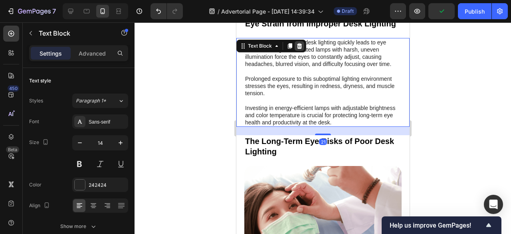
click at [298, 49] on icon at bounding box center [299, 46] width 6 height 6
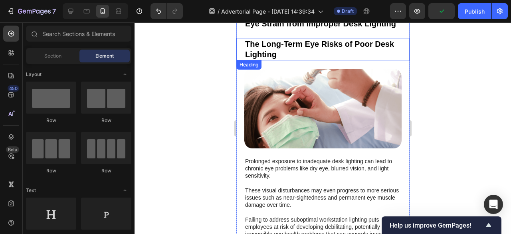
click at [295, 53] on h2 "The Long-Term Eye Risks of Poor Desk Lighting" at bounding box center [322, 49] width 157 height 22
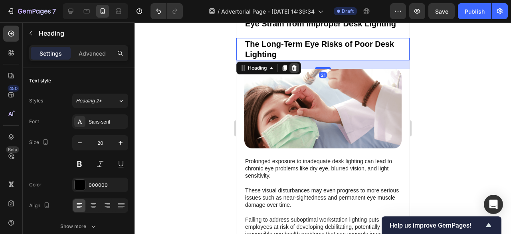
click at [296, 71] on icon at bounding box center [294, 68] width 6 height 6
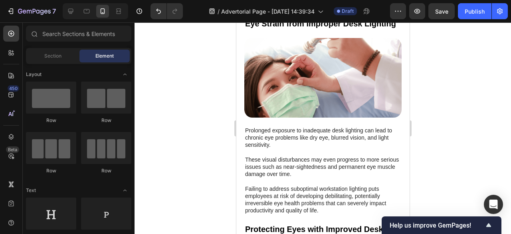
click at [296, 72] on img at bounding box center [322, 77] width 157 height 79
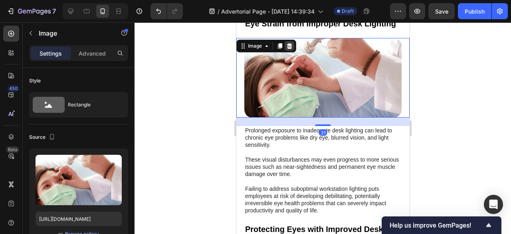
click at [292, 44] on div at bounding box center [289, 46] width 10 height 10
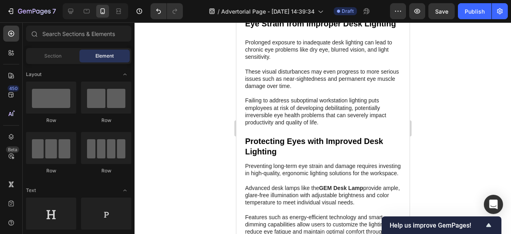
click at [292, 59] on p "Prolonged exposure to inadequate desk lighting can lead to chronic eye problems…" at bounding box center [323, 82] width 156 height 87
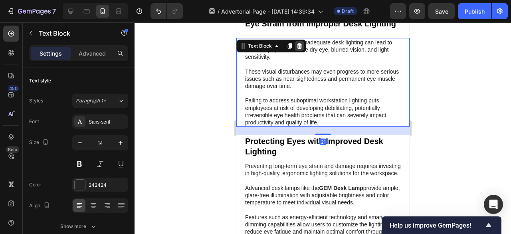
click at [297, 49] on icon at bounding box center [299, 46] width 5 height 6
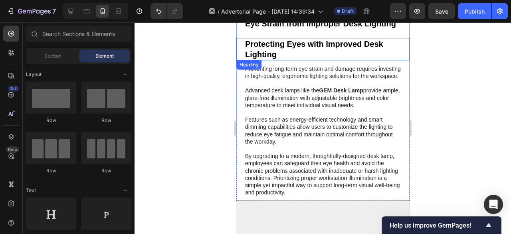
click at [296, 56] on h2 "Protecting Eyes with Improved Desk Lighting" at bounding box center [322, 49] width 157 height 22
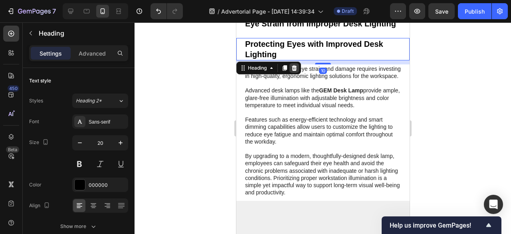
click at [296, 71] on icon at bounding box center [294, 68] width 5 height 6
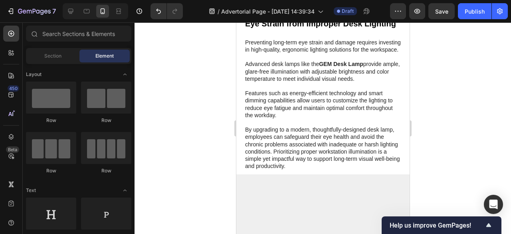
click at [293, 72] on p "Preventing long-term eye strain and damage requires investing in high-quality, …" at bounding box center [323, 104] width 156 height 131
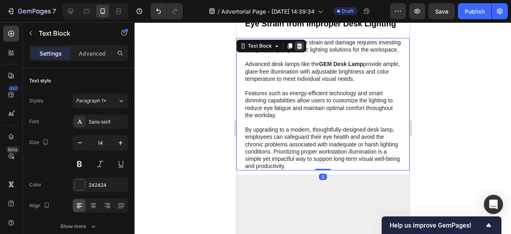
click at [297, 51] on div at bounding box center [299, 46] width 10 height 10
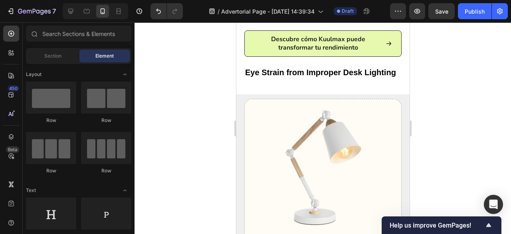
scroll to position [394, 0]
click at [333, 79] on h2 "Eye Strain from Improper Desk Lighting" at bounding box center [322, 73] width 157 height 12
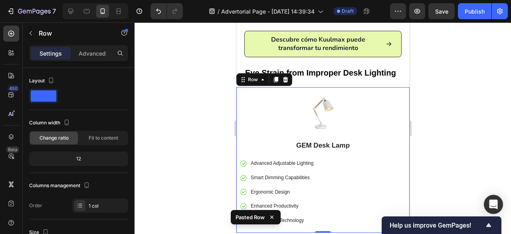
click at [425, 91] on div at bounding box center [323, 127] width 377 height 211
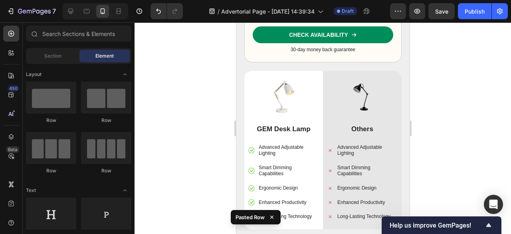
scroll to position [818, 0]
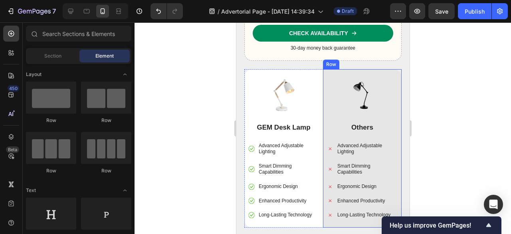
click at [323, 99] on div "Image Others Text Block Advanced Adjustable Lighting Smart Dimming Capabilities…" at bounding box center [362, 148] width 79 height 158
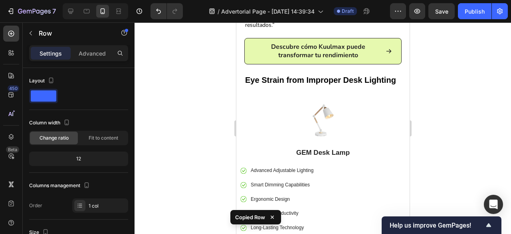
scroll to position [374, 0]
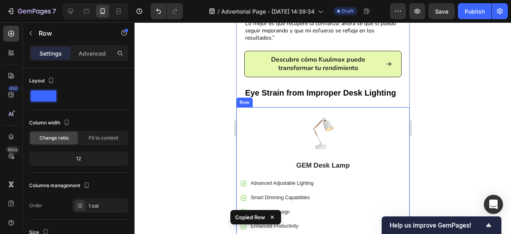
click at [401, 146] on div "Image GEM Desk Lamp Text Block Advanced Adjustable Lighting Smart Dimming Capab…" at bounding box center [322, 180] width 173 height 146
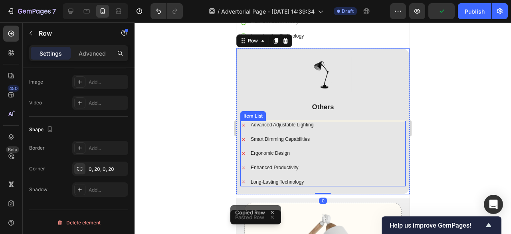
scroll to position [511, 0]
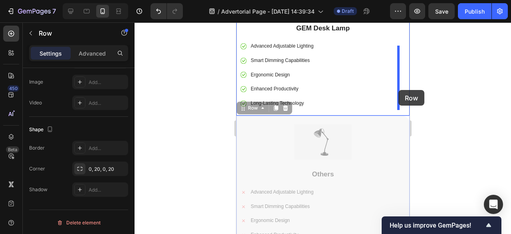
drag, startPoint x: 264, startPoint y: 108, endPoint x: 398, endPoint y: 90, distance: 135.8
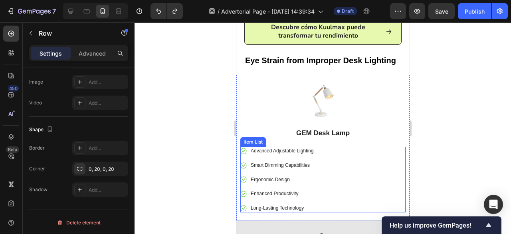
scroll to position [434, 0]
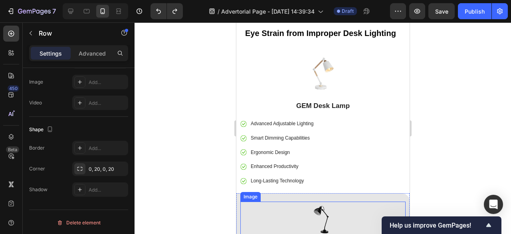
click at [276, 204] on div at bounding box center [322, 219] width 165 height 36
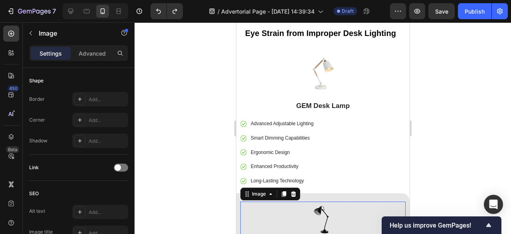
scroll to position [0, 0]
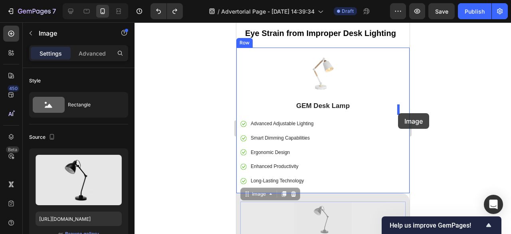
drag, startPoint x: 266, startPoint y: 192, endPoint x: 398, endPoint y: 113, distance: 153.7
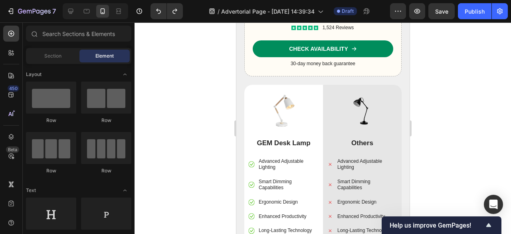
scroll to position [803, 0]
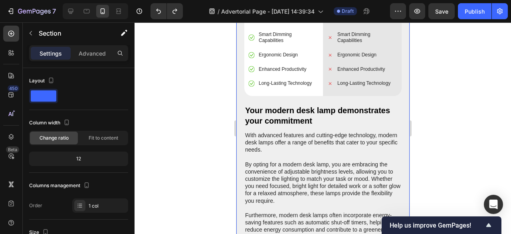
scroll to position [951, 0]
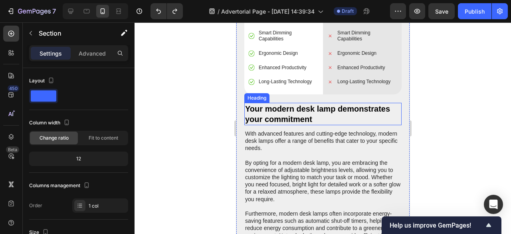
click at [327, 105] on h2 "Your modern desk lamp demonstrates your commitment" at bounding box center [322, 114] width 157 height 22
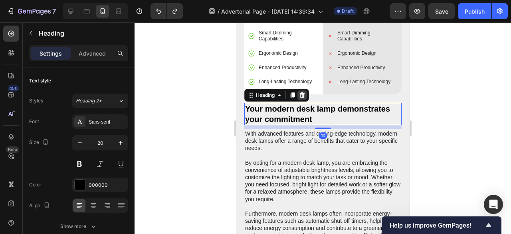
click at [302, 92] on icon at bounding box center [301, 95] width 5 height 6
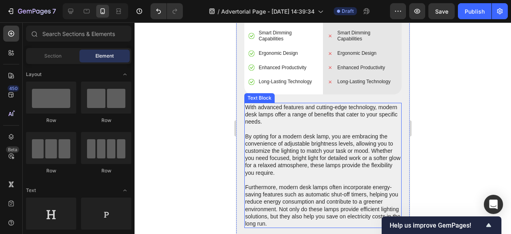
click at [286, 103] on p "With advanced features and cutting-edge technology, modern desk lamps offer a r…" at bounding box center [323, 164] width 156 height 123
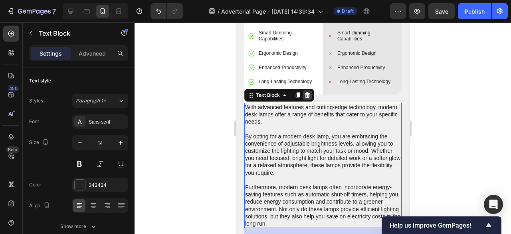
click at [305, 92] on icon at bounding box center [307, 95] width 6 height 6
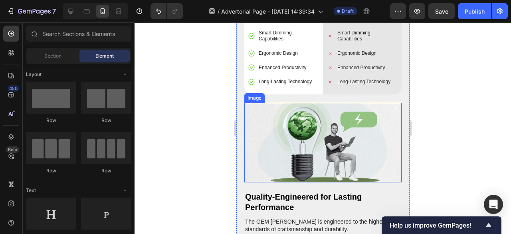
click at [280, 103] on img at bounding box center [322, 143] width 157 height 80
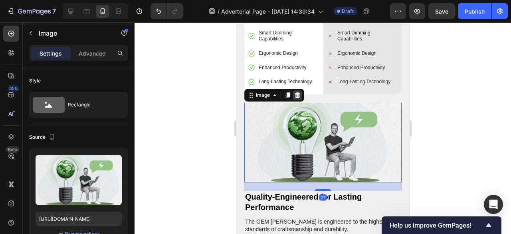
click at [300, 90] on div at bounding box center [297, 95] width 10 height 10
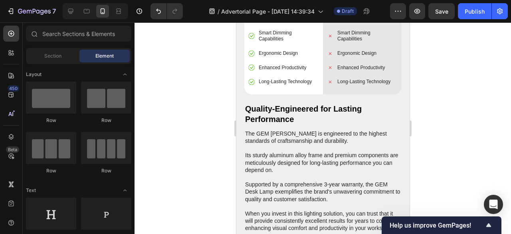
click at [281, 103] on h2 "Quality-Engineered for Lasting Performance" at bounding box center [322, 114] width 157 height 22
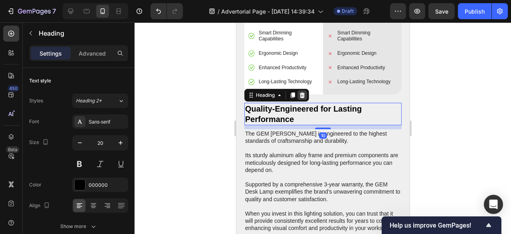
click at [302, 92] on icon at bounding box center [301, 95] width 5 height 6
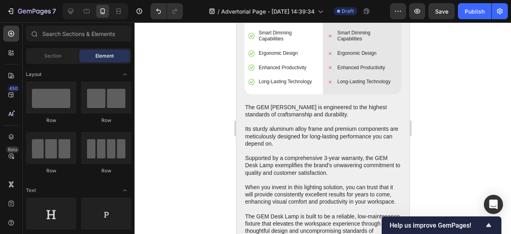
click at [289, 107] on p "The GEM Desk Lamp is engineered to the highest standards of craftsmanship and d…" at bounding box center [323, 172] width 156 height 138
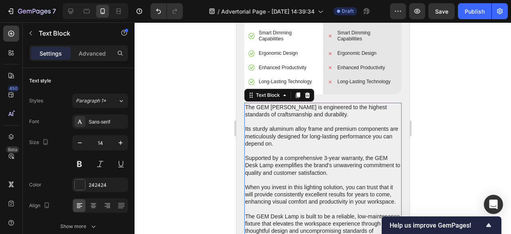
click at [304, 93] on div "Text Block" at bounding box center [279, 95] width 70 height 13
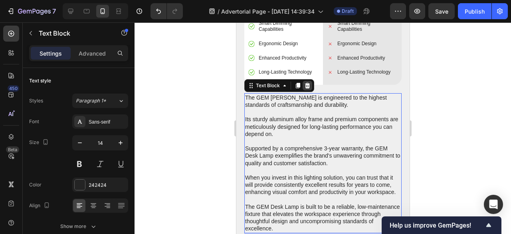
click at [307, 83] on icon at bounding box center [307, 86] width 5 height 6
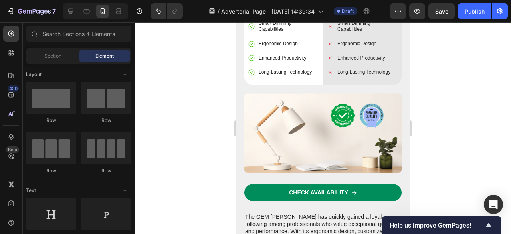
click at [305, 93] on img at bounding box center [322, 133] width 157 height 80
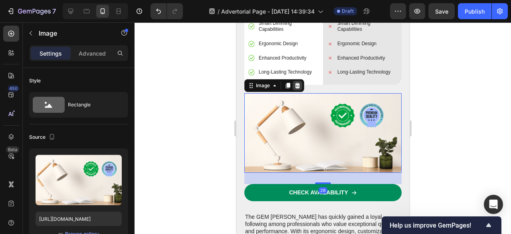
click at [299, 82] on icon at bounding box center [297, 85] width 6 height 6
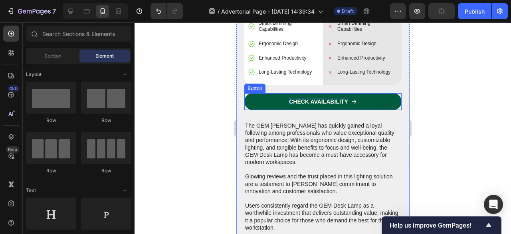
click at [293, 98] on p "CHECK AVAILABILITY" at bounding box center [318, 101] width 59 height 7
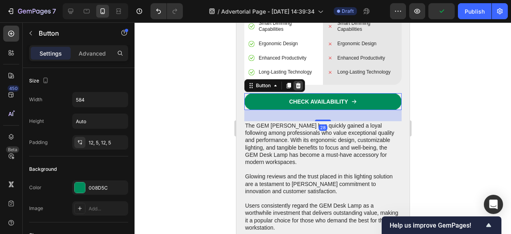
click at [297, 83] on div at bounding box center [298, 86] width 10 height 10
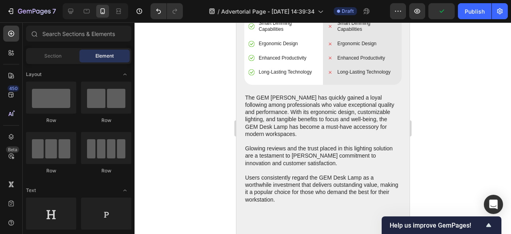
click at [288, 94] on p "The GEM Desk Lamp has quickly gained a loyal following among professionals who …" at bounding box center [323, 148] width 156 height 109
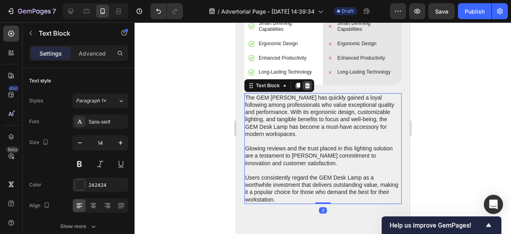
click at [304, 82] on icon at bounding box center [307, 85] width 6 height 6
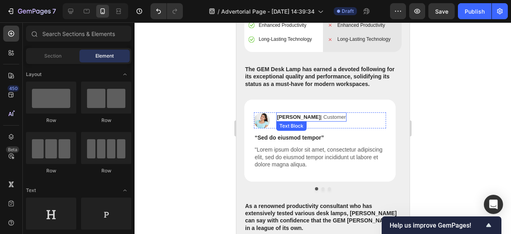
scroll to position [991, 0]
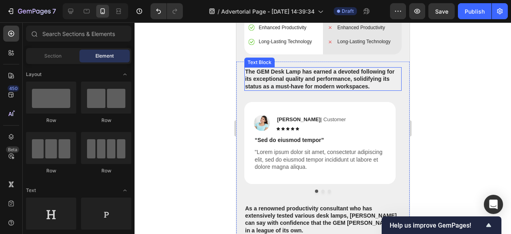
click at [320, 82] on p "The GEM Desk Lamp has earned a devoted following for its exceptional quality an…" at bounding box center [323, 79] width 156 height 22
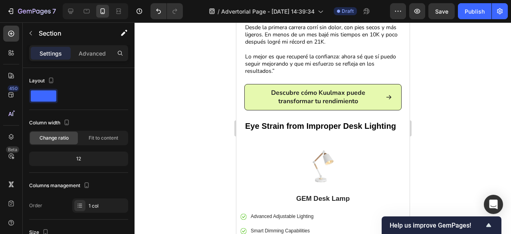
scroll to position [340, 0]
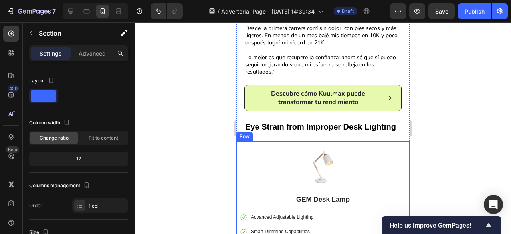
click at [296, 149] on div "Image GEM Desk Lamp Text Block Advanced Adjustable Lighting Smart Dimming Capab…" at bounding box center [322, 214] width 173 height 146
click at [284, 136] on icon at bounding box center [285, 134] width 5 height 6
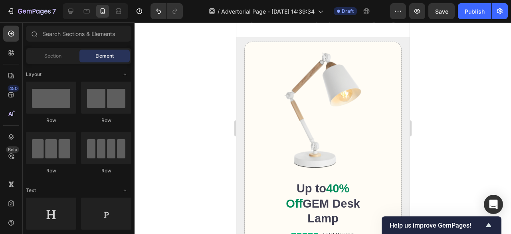
scroll to position [449, 0]
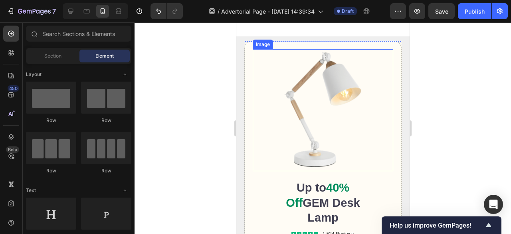
click at [337, 153] on img at bounding box center [322, 110] width 141 height 122
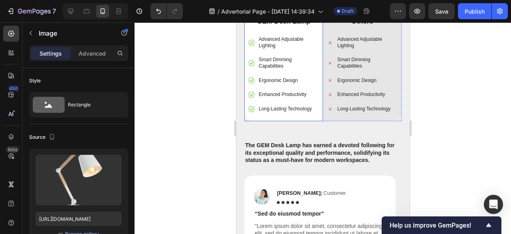
scroll to position [783, 0]
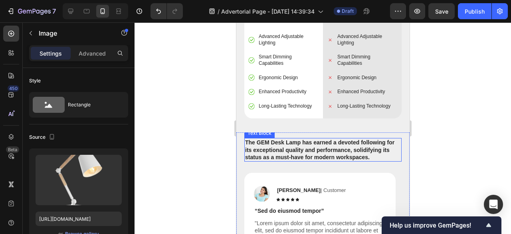
click at [302, 139] on p "The GEM Desk Lamp has earned a devoted following for its exceptional quality an…" at bounding box center [323, 150] width 156 height 22
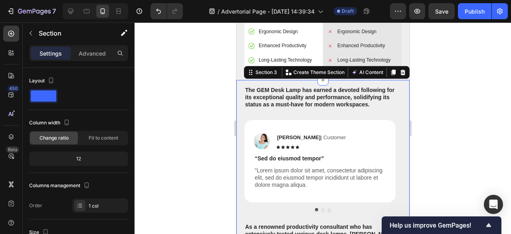
scroll to position [822, 0]
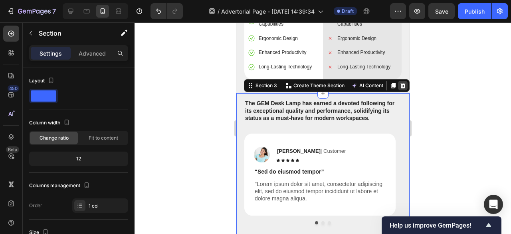
click at [399, 82] on icon at bounding box center [402, 85] width 6 height 6
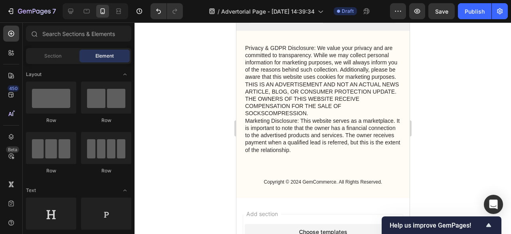
scroll to position [852, 0]
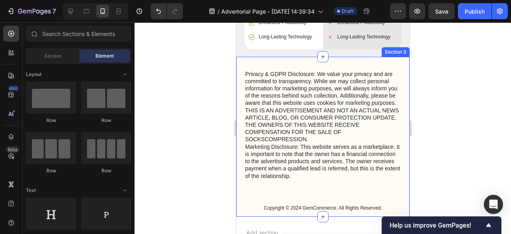
click at [317, 66] on div "Privacy & GDPR Disclosure: We value your privacy and are committed to transpare…" at bounding box center [322, 137] width 173 height 160
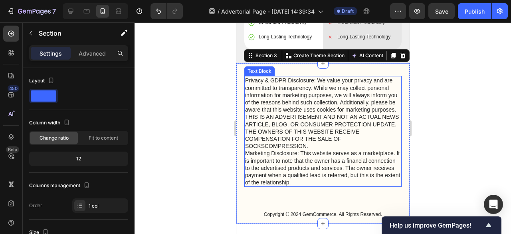
click at [333, 139] on p "Privacy & GDPR Disclosure: We value your privacy and are committed to transpare…" at bounding box center [323, 131] width 156 height 109
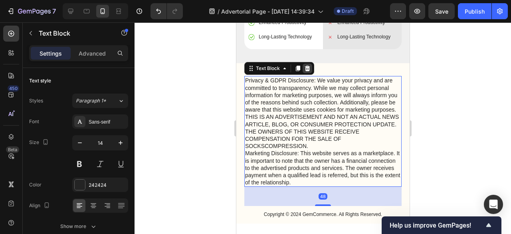
click at [304, 63] on div at bounding box center [307, 68] width 10 height 10
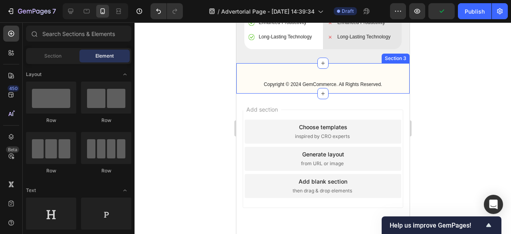
click at [288, 65] on div "Copyright © 2024 GemCommerce. All Rights Reserved. Text Block Section 3" at bounding box center [322, 78] width 173 height 30
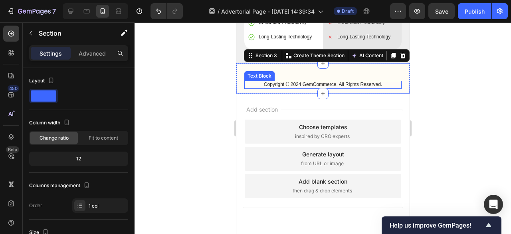
click at [296, 81] on p "Copyright © 2024 GemCommerce. All Rights Reserved." at bounding box center [323, 84] width 156 height 6
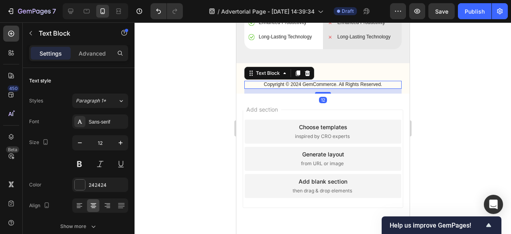
click at [296, 81] on p "Copyright © 2024 GemCommerce. All Rights Reserved." at bounding box center [323, 84] width 156 height 6
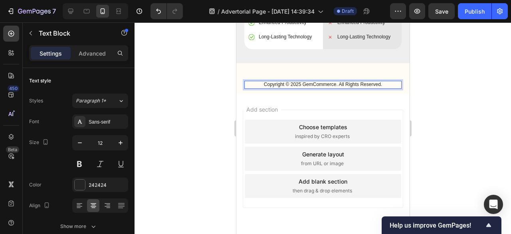
click at [307, 81] on p "Copyright © 2025 GemCommerce. All Rights Reserved." at bounding box center [323, 84] width 156 height 6
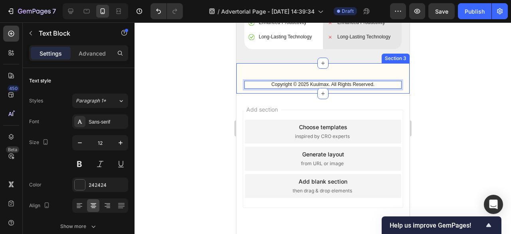
click at [453, 81] on div at bounding box center [323, 127] width 377 height 211
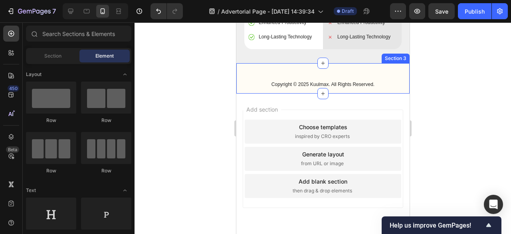
click at [346, 63] on div "Copyright © 2025 Kuulmax. All Rights Reserved. Text Block Section 3" at bounding box center [322, 78] width 173 height 30
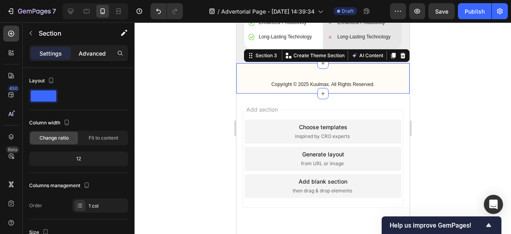
click at [101, 54] on p "Advanced" at bounding box center [92, 53] width 27 height 8
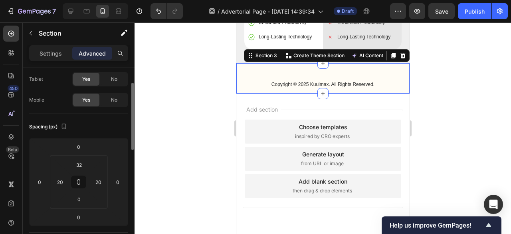
scroll to position [41, 0]
click at [80, 165] on input "32" at bounding box center [79, 164] width 16 height 12
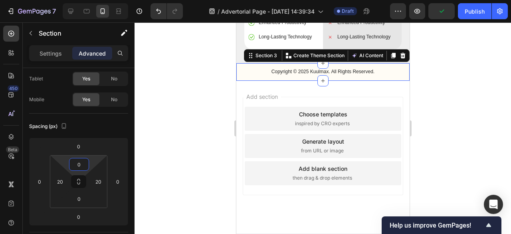
click at [158, 107] on div at bounding box center [323, 127] width 377 height 211
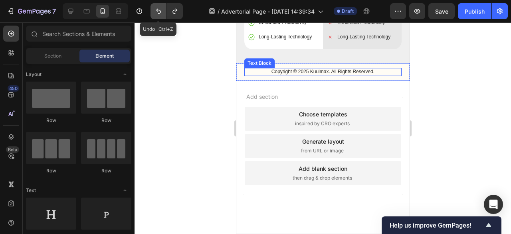
click at [155, 11] on icon "Undo/Redo" at bounding box center [159, 11] width 8 height 8
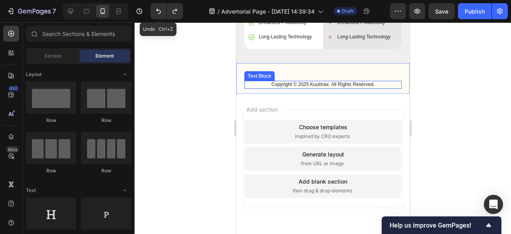
click at [173, 39] on div at bounding box center [323, 127] width 377 height 211
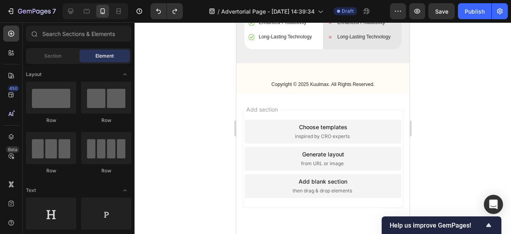
click at [245, 93] on div "Add section Choose templates inspired by CRO experts Generate layout from URL o…" at bounding box center [322, 169] width 173 height 153
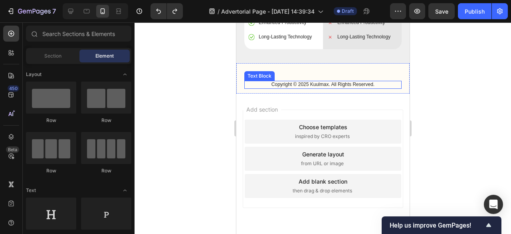
click at [288, 81] on p "Copyright © 2025 Kuulmax. All Rights Reserved." at bounding box center [323, 84] width 156 height 6
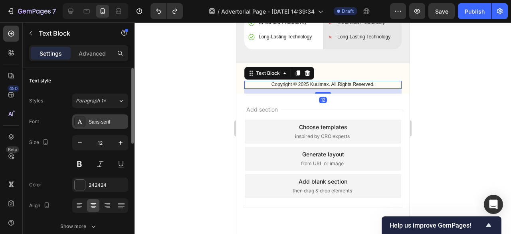
click at [111, 123] on div "Sans-serif" at bounding box center [108, 121] width 38 height 7
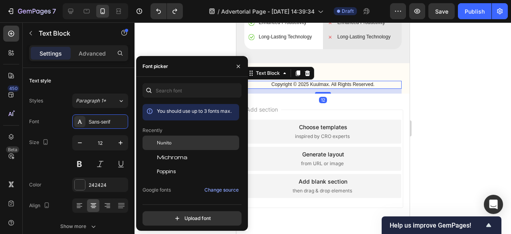
click at [170, 146] on span "Nunito" at bounding box center [164, 142] width 15 height 7
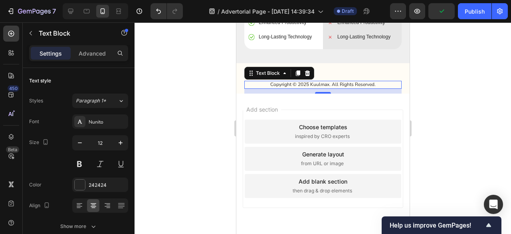
click at [429, 74] on div at bounding box center [323, 127] width 377 height 211
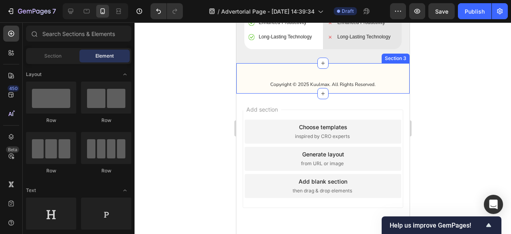
click at [276, 64] on div "Copyright © 2025 Kuulmax. All Rights Reserved. Text Block Section 3" at bounding box center [322, 78] width 173 height 30
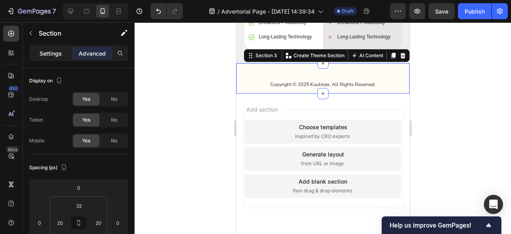
click at [63, 58] on div "Settings" at bounding box center [51, 53] width 40 height 13
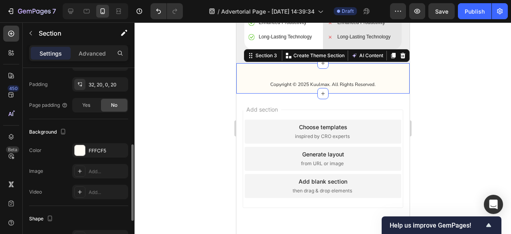
scroll to position [188, 0]
click at [87, 150] on div "FFFCF5" at bounding box center [100, 150] width 56 height 14
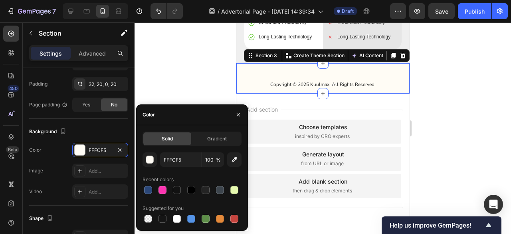
click at [214, 189] on div at bounding box center [219, 189] width 11 height 11
type input "3D454D"
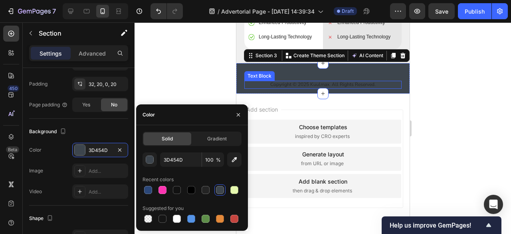
click at [285, 81] on p "Copyright © 2025 Kuulmax. All Rights Reserved." at bounding box center [323, 84] width 156 height 6
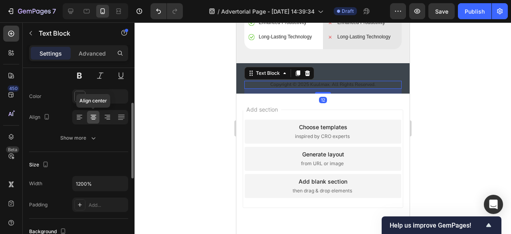
scroll to position [90, 0]
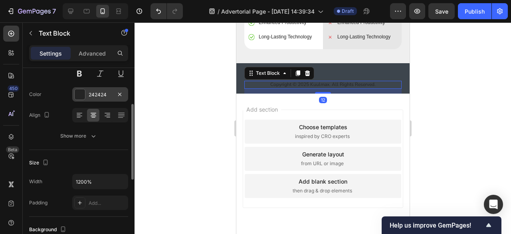
click at [77, 92] on div at bounding box center [80, 94] width 10 height 10
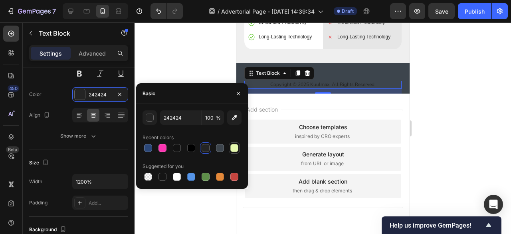
click at [237, 153] on div at bounding box center [234, 147] width 11 height 11
type input "E6F9AF"
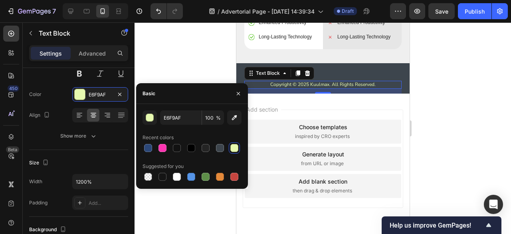
click at [206, 50] on div at bounding box center [323, 127] width 377 height 211
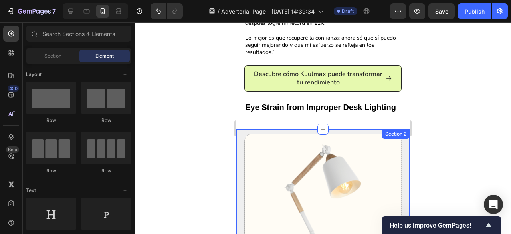
scroll to position [339, 0]
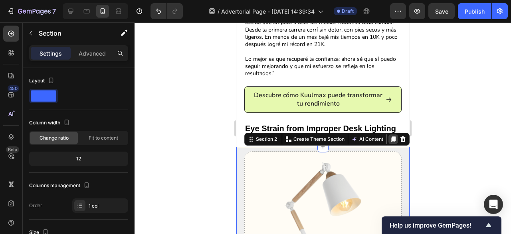
click at [391, 139] on icon at bounding box center [393, 139] width 4 height 6
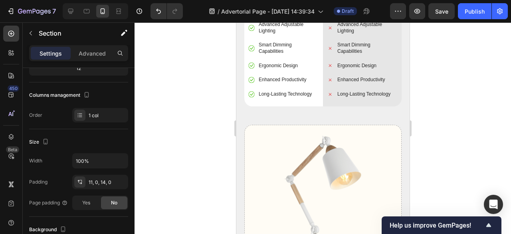
scroll to position [794, 0]
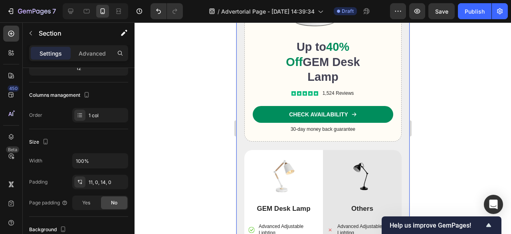
scroll to position [1014, 0]
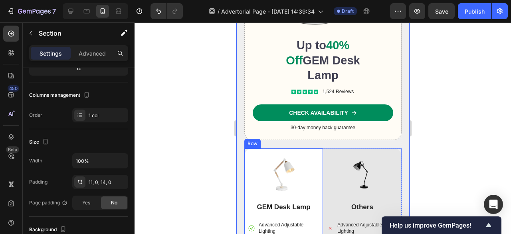
click at [306, 149] on div "Image GEM Desk Lamp Text Block Advanced Adjustable Lighting Smart Dimming Capab…" at bounding box center [283, 227] width 79 height 158
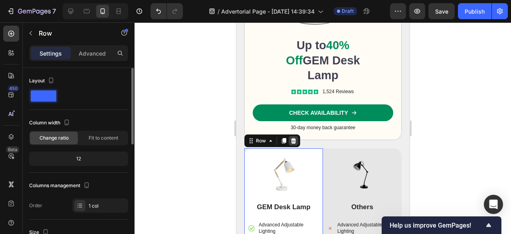
click at [295, 139] on div at bounding box center [293, 141] width 10 height 10
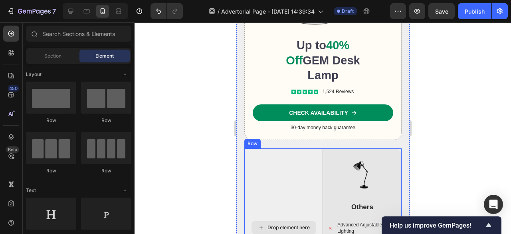
click at [304, 161] on div "Drop element here" at bounding box center [283, 227] width 79 height 158
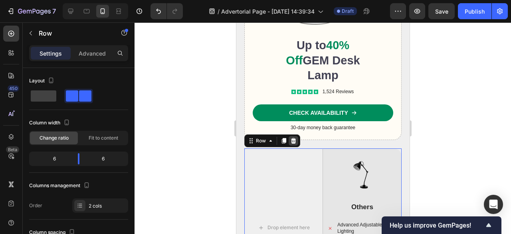
click at [293, 138] on icon at bounding box center [293, 141] width 5 height 6
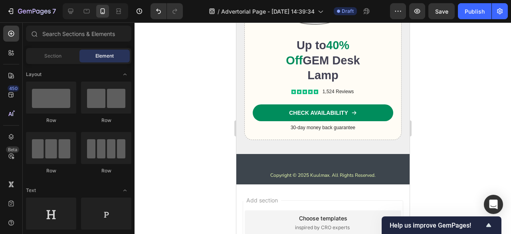
scroll to position [1029, 0]
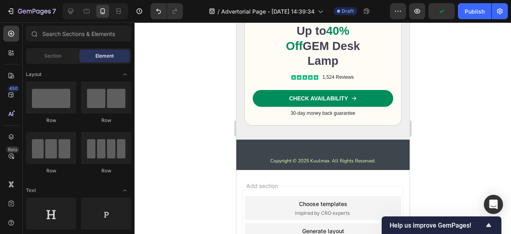
click at [442, 86] on div at bounding box center [323, 127] width 377 height 211
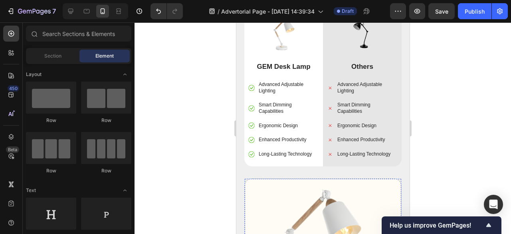
scroll to position [730, 0]
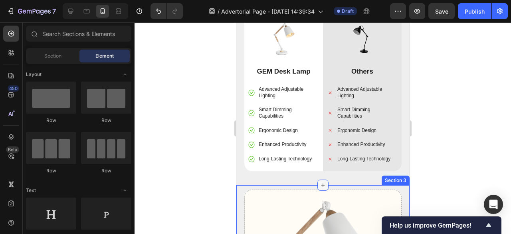
click at [323, 179] on div at bounding box center [322, 184] width 11 height 11
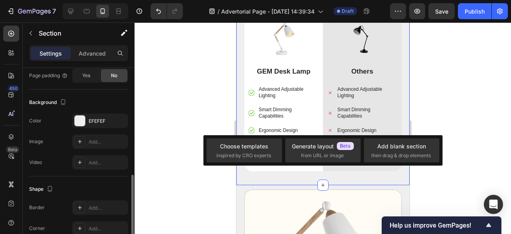
scroll to position [230, 0]
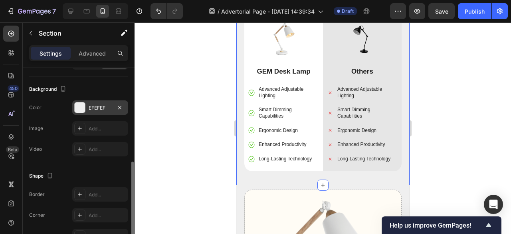
click at [78, 111] on div at bounding box center [79, 107] width 11 height 11
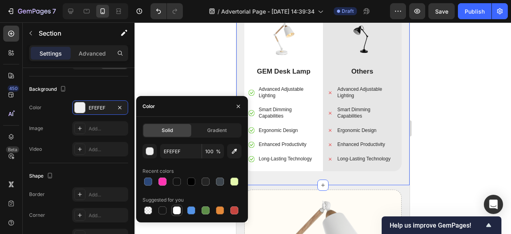
click at [181, 206] on div at bounding box center [176, 209] width 11 height 11
type input "FFFFFF"
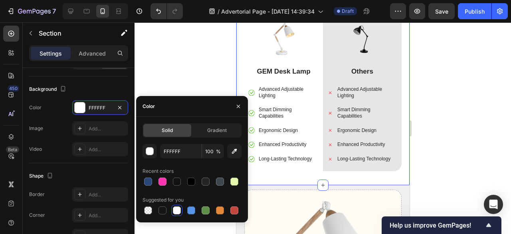
click at [196, 55] on div at bounding box center [323, 127] width 377 height 211
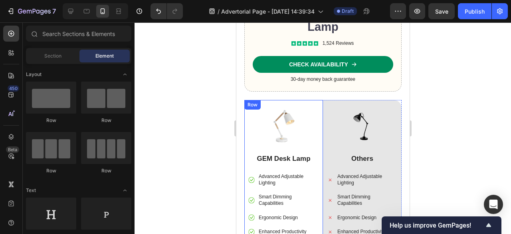
scroll to position [636, 0]
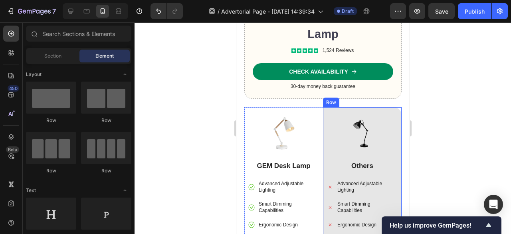
click at [339, 107] on div "Image Others Text Block Advanced Adjustable Lighting Smart Dimming Capabilities…" at bounding box center [362, 186] width 79 height 158
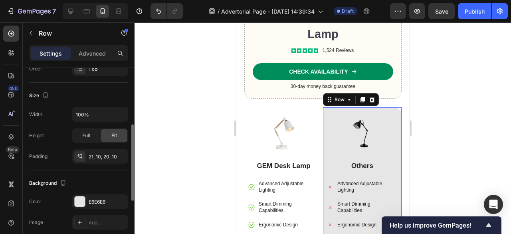
scroll to position [138, 0]
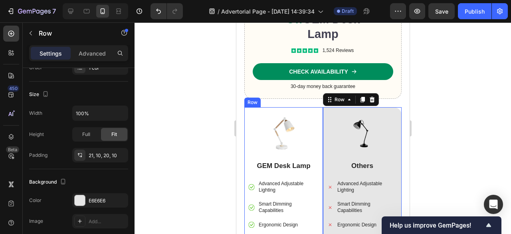
click at [290, 107] on div "Image GEM Desk Lamp Text Block Advanced Adjustable Lighting Smart Dimming Capab…" at bounding box center [283, 186] width 79 height 158
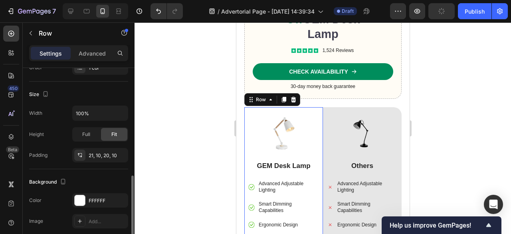
scroll to position [178, 0]
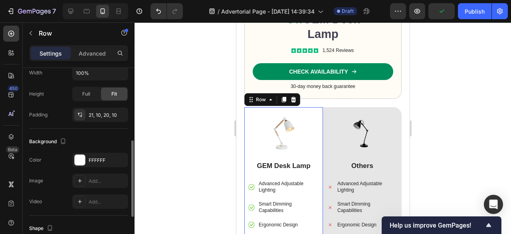
click at [80, 166] on div "The changes might be hidden by the video. Color FFFFFF Image Add... Video Add..." at bounding box center [78, 181] width 99 height 56
click at [80, 161] on div at bounding box center [80, 160] width 10 height 10
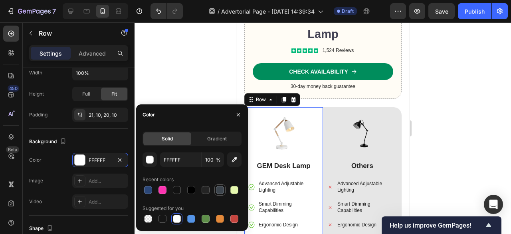
click at [223, 188] on div at bounding box center [220, 190] width 8 height 8
type input "3D454D"
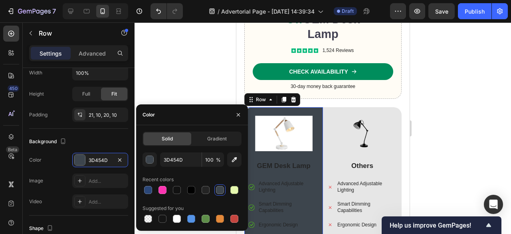
click at [202, 73] on div at bounding box center [323, 127] width 377 height 211
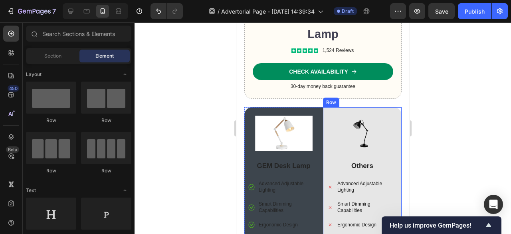
click at [334, 107] on div "Image Others Text Block Advanced Adjustable Lighting Smart Dimming Capabilities…" at bounding box center [362, 186] width 79 height 158
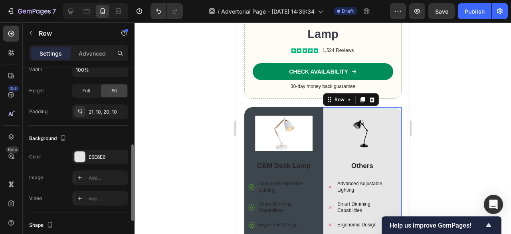
scroll to position [183, 0]
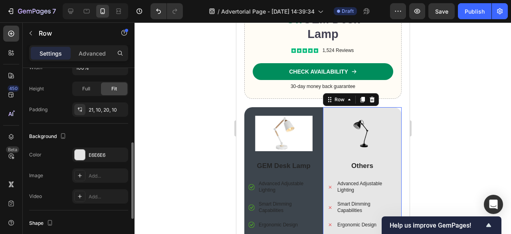
click at [69, 155] on div "Color E6E6E6" at bounding box center [78, 154] width 99 height 14
click at [82, 155] on div at bounding box center [80, 154] width 10 height 10
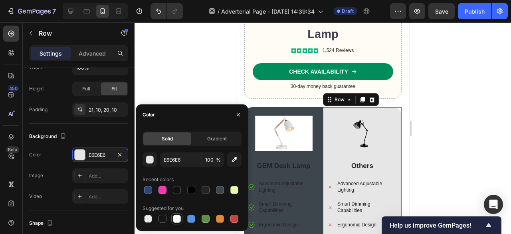
click at [176, 222] on div at bounding box center [177, 218] width 8 height 8
type input "FFFFFF"
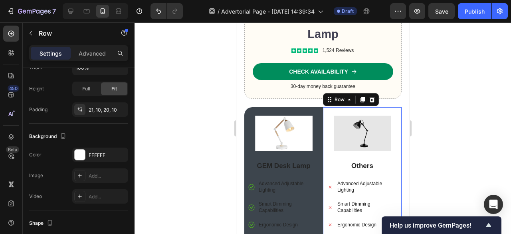
click at [196, 49] on div at bounding box center [323, 127] width 377 height 211
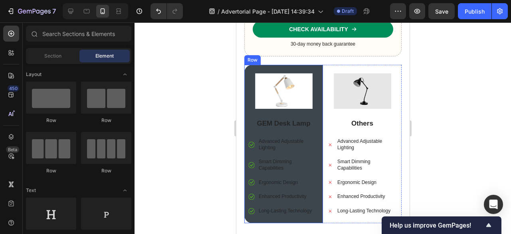
scroll to position [680, 0]
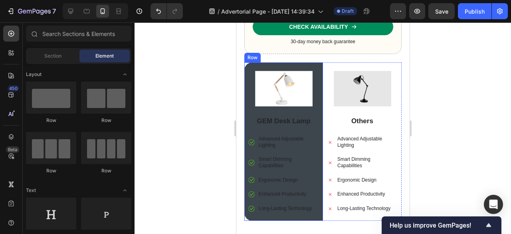
click at [272, 136] on p "Advanced Adjustable Lighting" at bounding box center [287, 142] width 59 height 12
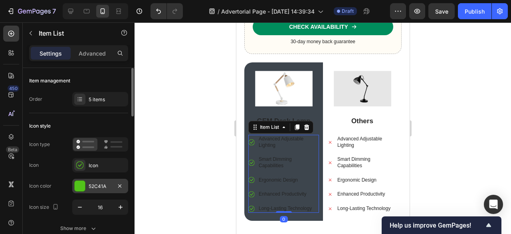
click at [81, 180] on div at bounding box center [80, 185] width 10 height 10
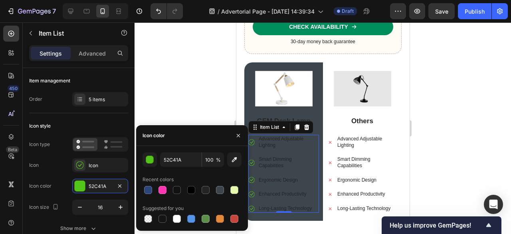
click at [242, 192] on div "52C41A 100 % Recent colors Suggested for you" at bounding box center [192, 188] width 112 height 72
click at [234, 190] on div at bounding box center [234, 190] width 8 height 8
type input "E6F9AF"
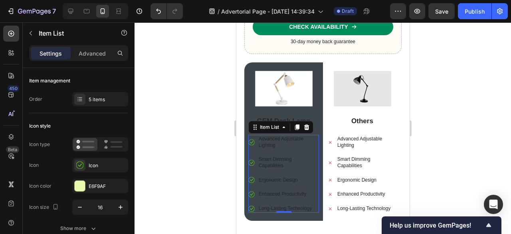
click at [252, 139] on icon at bounding box center [251, 142] width 6 height 6
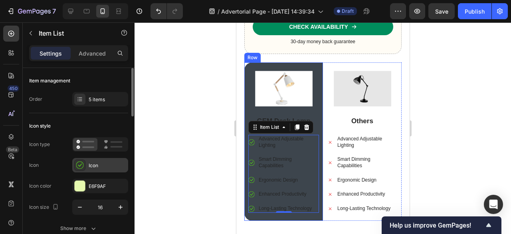
click at [78, 165] on icon at bounding box center [80, 164] width 4 height 3
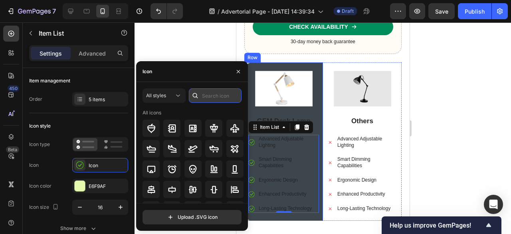
click at [208, 99] on input "text" at bounding box center [215, 95] width 53 height 14
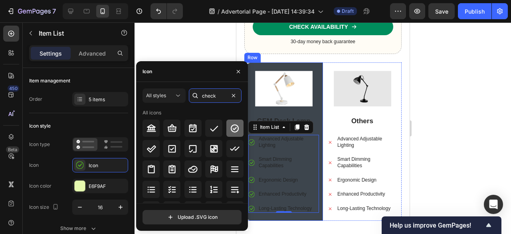
type input "check"
click at [235, 135] on div at bounding box center [234, 127] width 17 height 17
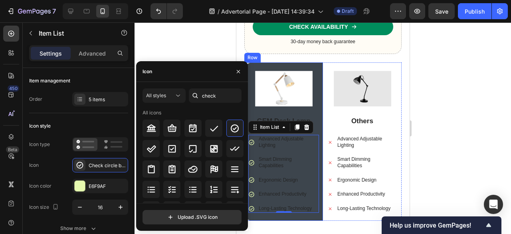
click at [198, 32] on div at bounding box center [323, 127] width 377 height 211
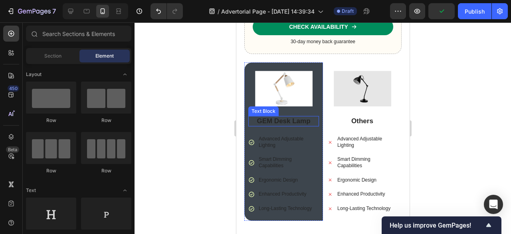
click at [272, 117] on p "GEM Desk Lamp" at bounding box center [283, 121] width 69 height 9
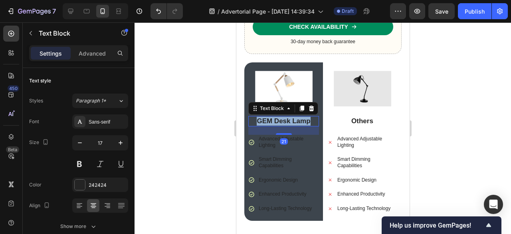
click at [272, 117] on p "GEM Desk Lamp" at bounding box center [283, 121] width 69 height 9
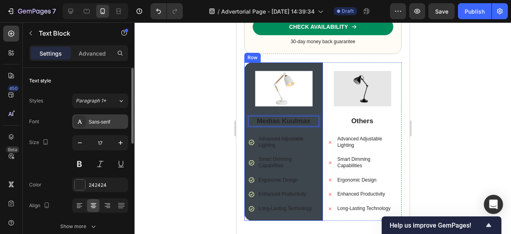
click at [93, 124] on div "Sans-serif" at bounding box center [108, 121] width 38 height 7
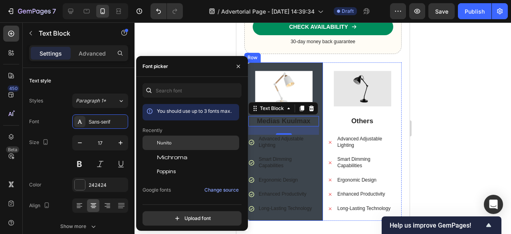
click at [180, 147] on div "Nunito" at bounding box center [191, 142] width 97 height 14
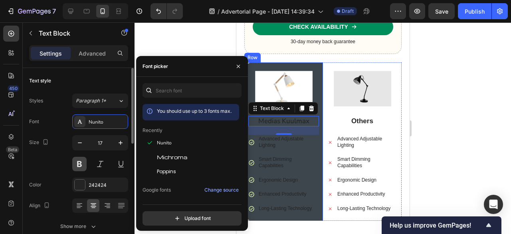
click at [75, 159] on button at bounding box center [79, 164] width 14 height 14
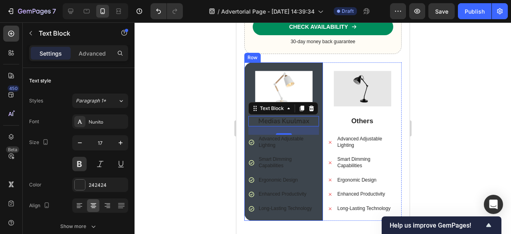
click at [169, 152] on div at bounding box center [323, 127] width 377 height 211
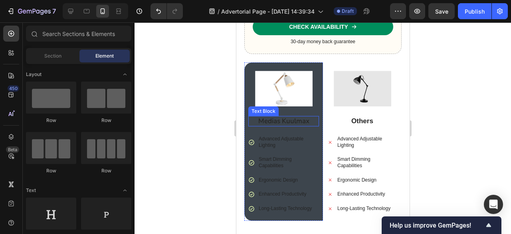
click at [288, 117] on p "Medias Kuulmax" at bounding box center [283, 121] width 69 height 9
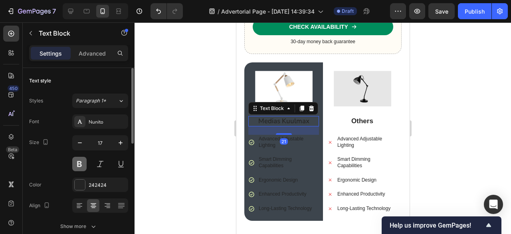
click at [77, 164] on button at bounding box center [79, 164] width 14 height 14
click at [81, 192] on div "Font Nunito Size 17 Color 242424 Align Show more" at bounding box center [78, 173] width 99 height 119
click at [81, 189] on div at bounding box center [80, 184] width 10 height 10
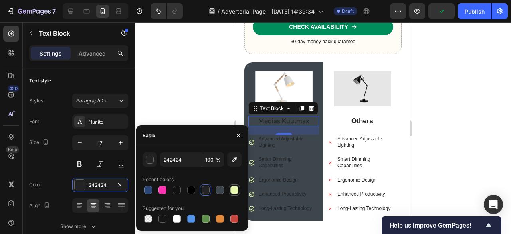
click at [231, 188] on div at bounding box center [234, 190] width 8 height 8
type input "E6F9AF"
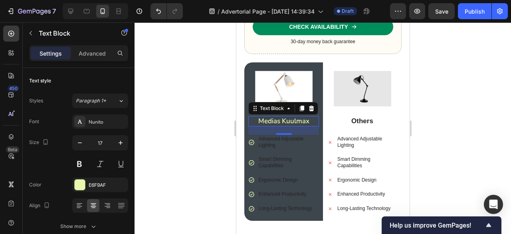
click at [207, 76] on div at bounding box center [323, 127] width 377 height 211
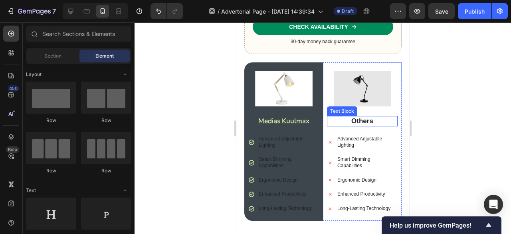
click at [350, 117] on p "Others" at bounding box center [361, 121] width 69 height 9
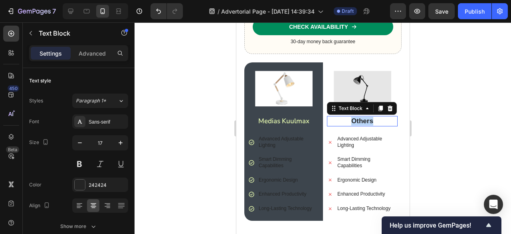
click at [350, 117] on p "Others" at bounding box center [361, 121] width 69 height 9
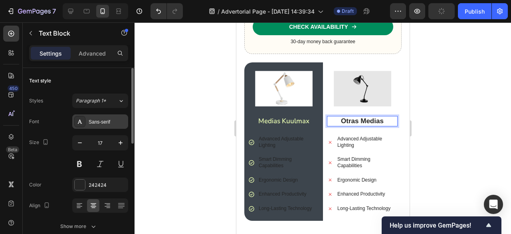
click at [100, 124] on div "Sans-serif" at bounding box center [108, 121] width 38 height 7
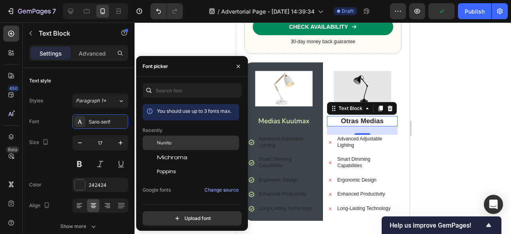
click at [173, 147] on div "Nunito" at bounding box center [191, 142] width 97 height 14
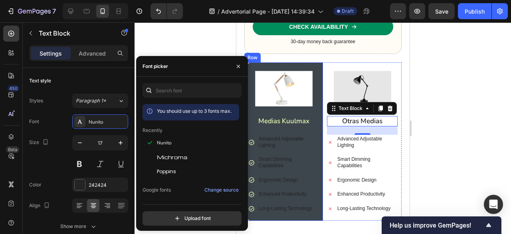
click at [279, 136] on p "Advanced Adjustable Lighting" at bounding box center [287, 142] width 59 height 12
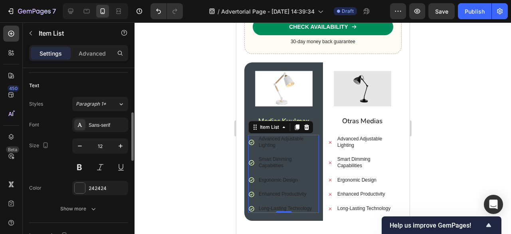
scroll to position [171, 0]
click at [103, 126] on div "Sans-serif" at bounding box center [108, 123] width 38 height 7
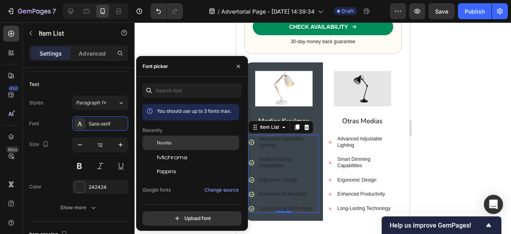
click at [202, 149] on div "Nunito" at bounding box center [191, 142] width 97 height 14
click at [284, 161] on p "Smart Dimming Capabilities" at bounding box center [287, 162] width 59 height 12
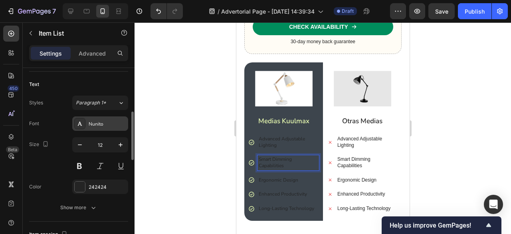
click at [95, 125] on div "Nunito" at bounding box center [108, 123] width 38 height 7
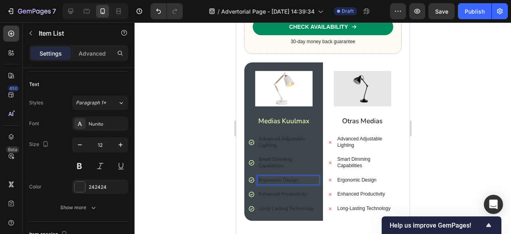
click at [186, 132] on div at bounding box center [323, 127] width 377 height 211
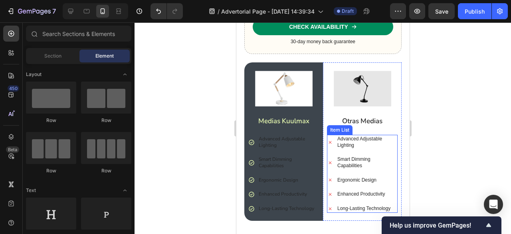
click at [374, 136] on p "Advanced Adjustable Lighting" at bounding box center [366, 142] width 59 height 12
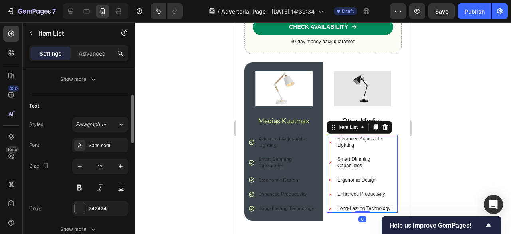
scroll to position [157, 0]
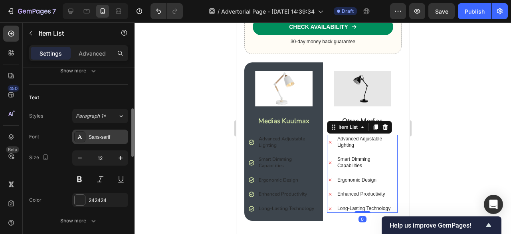
click at [98, 131] on div "Sans-serif" at bounding box center [100, 136] width 56 height 14
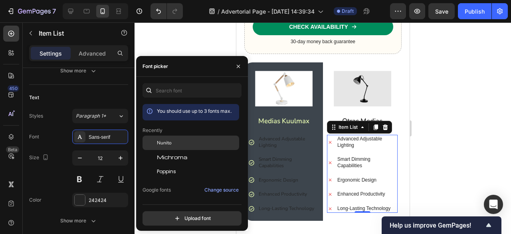
click at [181, 146] on div "Nunito" at bounding box center [191, 142] width 97 height 14
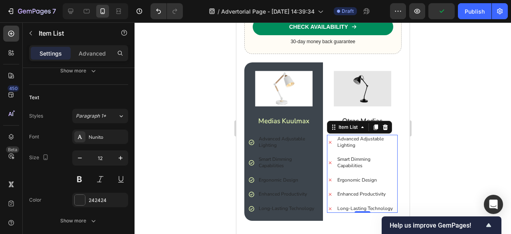
click at [471, 146] on div at bounding box center [323, 127] width 377 height 211
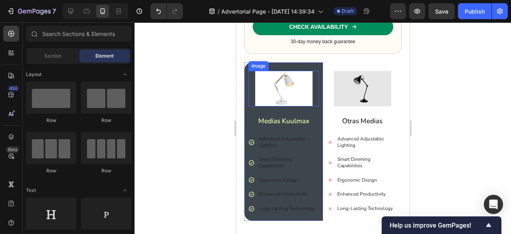
click at [290, 95] on img at bounding box center [284, 89] width 58 height 36
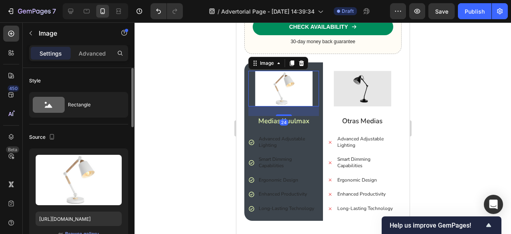
scroll to position [33, 0]
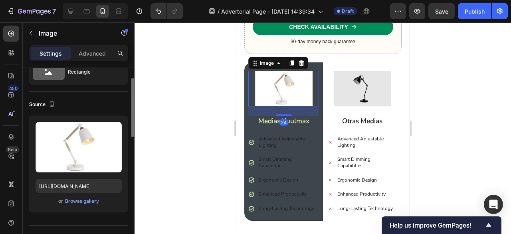
click at [86, 196] on div "or Browse gallery" at bounding box center [79, 201] width 86 height 10
click at [79, 204] on div "or Browse gallery" at bounding box center [79, 201] width 86 height 10
click at [80, 200] on div "Browse gallery" at bounding box center [82, 200] width 34 height 7
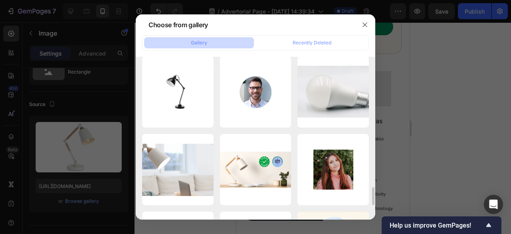
scroll to position [1174, 0]
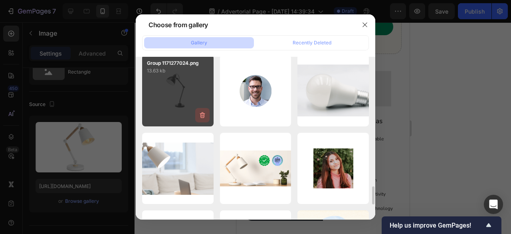
click at [203, 118] on icon "button" at bounding box center [202, 115] width 8 height 8
click at [203, 118] on div "Delete" at bounding box center [197, 116] width 15 height 7
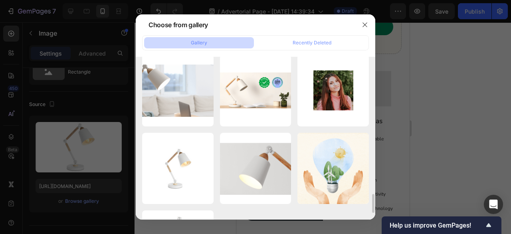
click at [0, 0] on icon "button" at bounding box center [0, 0] width 0 height 0
click at [0, 0] on div "Delete" at bounding box center [0, 0] width 0 height 0
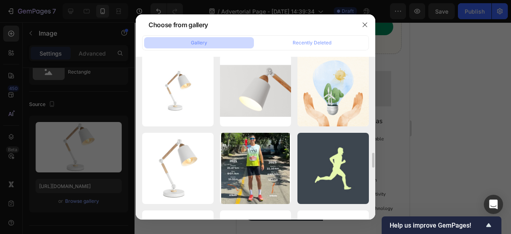
scroll to position [1164, 0]
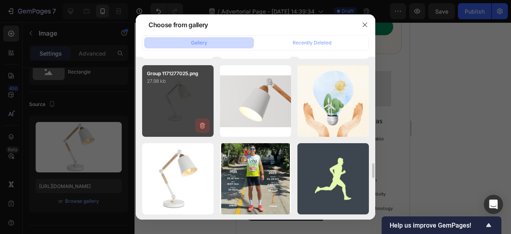
click at [203, 122] on icon "button" at bounding box center [202, 125] width 5 height 6
click at [203, 122] on button "Delete" at bounding box center [198, 127] width 22 height 10
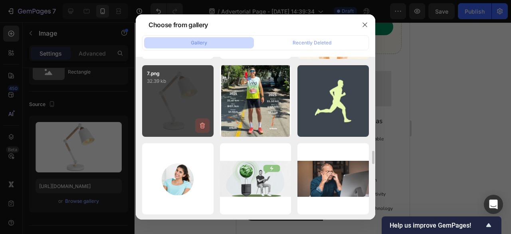
click at [203, 122] on icon "button" at bounding box center [202, 125] width 5 height 6
click at [203, 122] on button "Delete" at bounding box center [198, 127] width 22 height 10
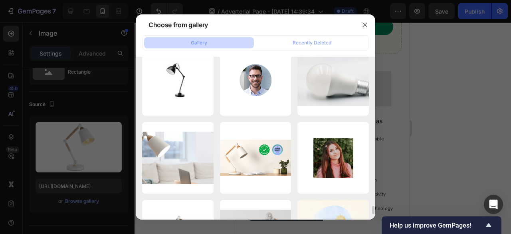
scroll to position [3084, 0]
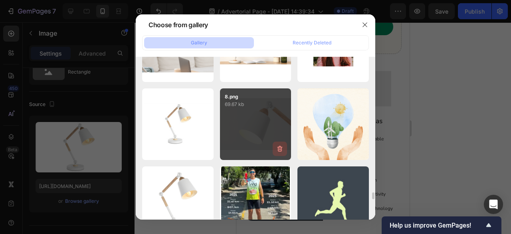
click at [276, 145] on icon "button" at bounding box center [280, 149] width 8 height 8
click at [276, 145] on button "Delete" at bounding box center [275, 150] width 22 height 10
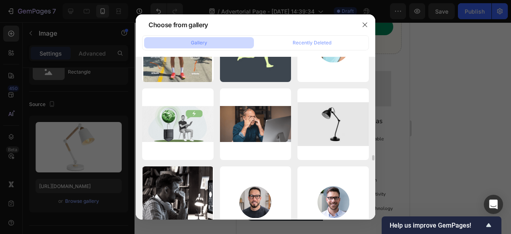
click at [0, 0] on button "button" at bounding box center [0, 0] width 0 height 0
click at [0, 0] on button "Delete" at bounding box center [0, 0] width 0 height 0
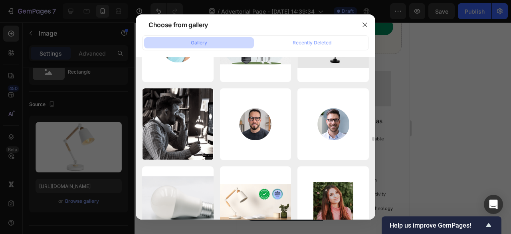
click at [0, 0] on button "button" at bounding box center [0, 0] width 0 height 0
click at [0, 0] on button "Delete" at bounding box center [0, 0] width 0 height 0
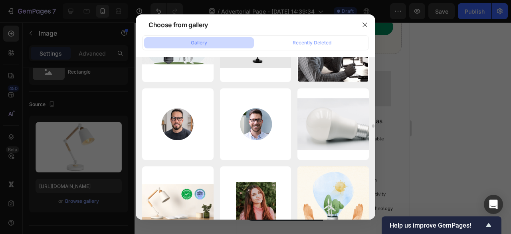
click at [0, 0] on button "button" at bounding box center [0, 0] width 0 height 0
click at [0, 0] on button "Delete" at bounding box center [0, 0] width 0 height 0
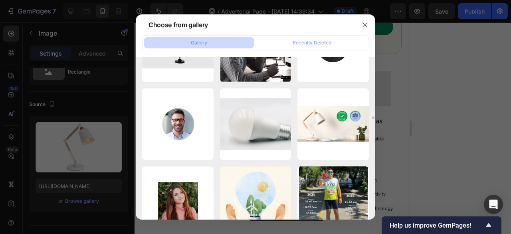
click at [0, 0] on button "button" at bounding box center [0, 0] width 0 height 0
click at [0, 0] on button "Delete" at bounding box center [0, 0] width 0 height 0
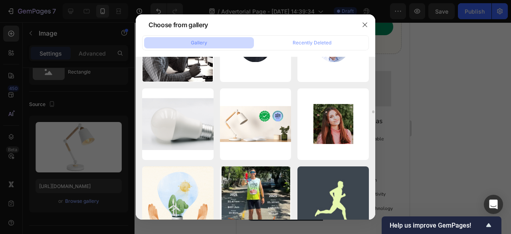
click at [0, 0] on button "button" at bounding box center [0, 0] width 0 height 0
click at [0, 0] on button "Delete" at bounding box center [0, 0] width 0 height 0
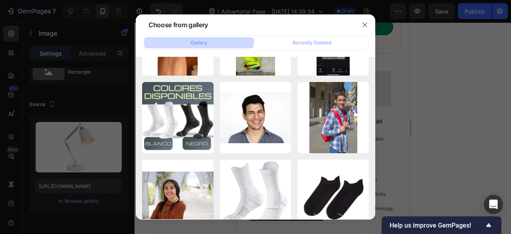
scroll to position [10797, 0]
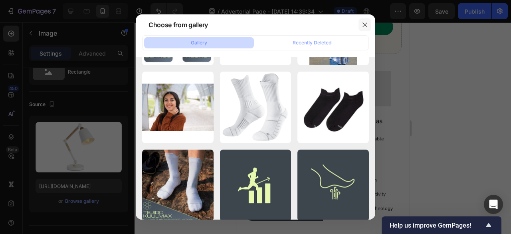
click at [364, 25] on icon "button" at bounding box center [365, 25] width 6 height 6
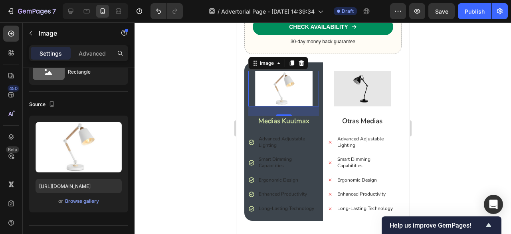
click at [461, 62] on div at bounding box center [323, 127] width 377 height 211
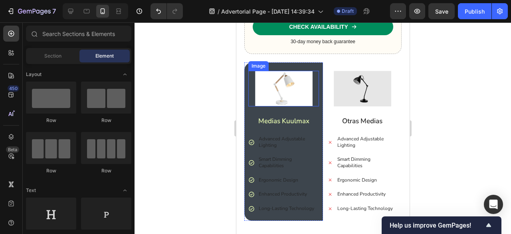
click at [282, 71] on img at bounding box center [284, 89] width 58 height 36
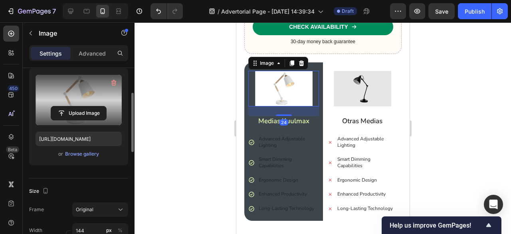
scroll to position [88, 0]
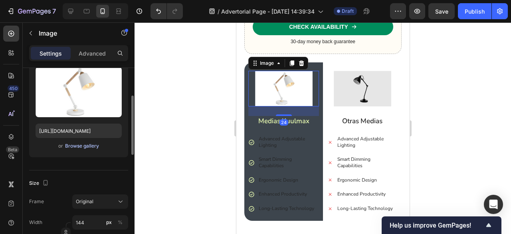
click at [85, 145] on div "Browse gallery" at bounding box center [82, 145] width 34 height 7
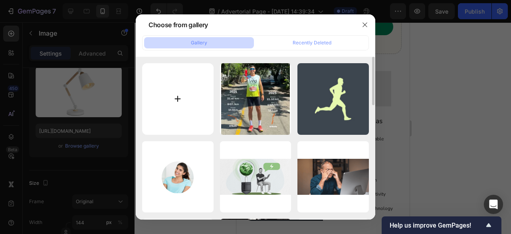
click at [198, 93] on input "file" at bounding box center [177, 98] width 71 height 71
click at [368, 26] on icon "button" at bounding box center [365, 25] width 6 height 6
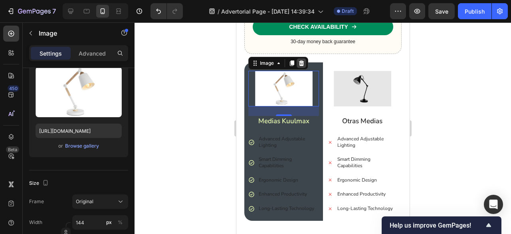
click at [301, 61] on div at bounding box center [301, 63] width 10 height 10
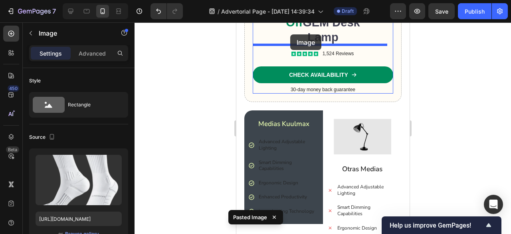
scroll to position [601, 0]
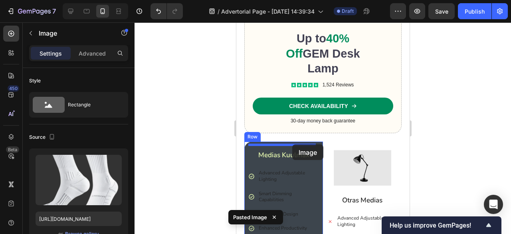
drag, startPoint x: 367, startPoint y: 201, endPoint x: 292, endPoint y: 144, distance: 93.8
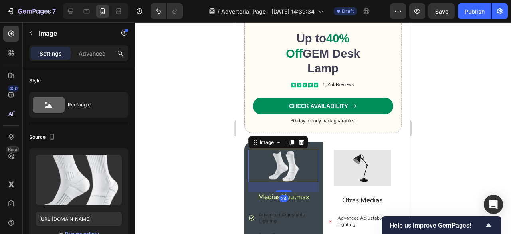
click at [210, 163] on div at bounding box center [323, 127] width 377 height 211
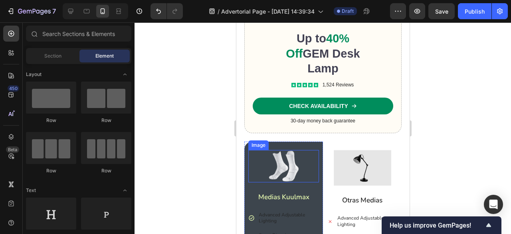
scroll to position [641, 0]
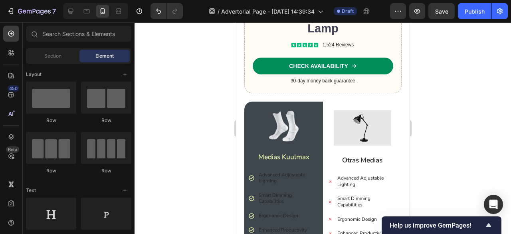
click at [433, 108] on div at bounding box center [323, 127] width 377 height 211
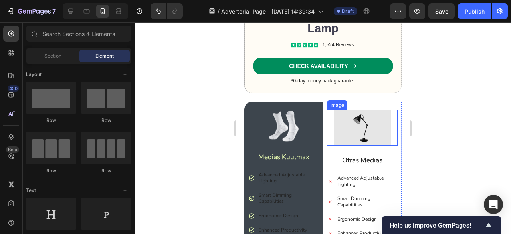
click at [372, 129] on img at bounding box center [362, 128] width 58 height 36
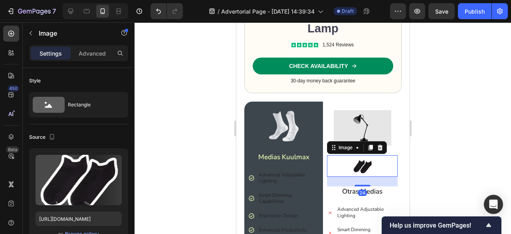
scroll to position [88, 0]
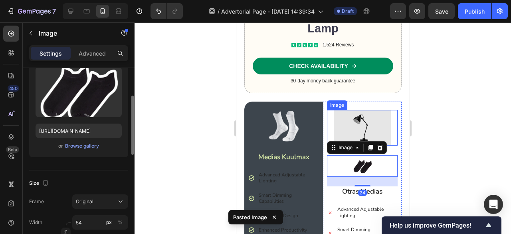
click at [372, 125] on img at bounding box center [362, 128] width 58 height 36
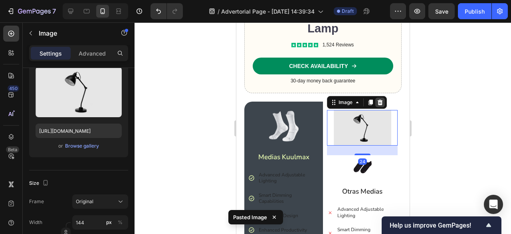
click at [377, 99] on icon at bounding box center [379, 102] width 5 height 6
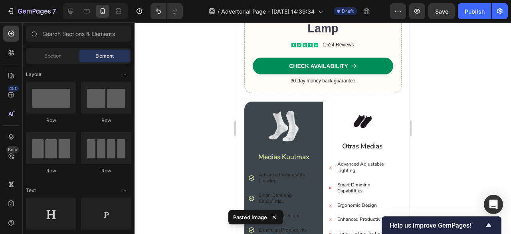
click at [441, 113] on div at bounding box center [323, 127] width 377 height 211
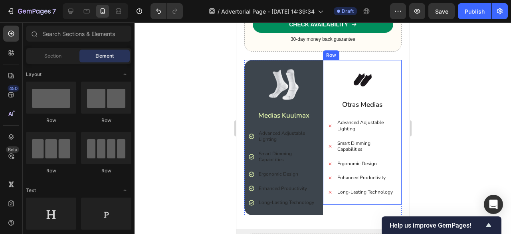
click at [363, 86] on div "Image Otras Medias Text Block Advanced Adjustable Lighting Smart Dimming Capabi…" at bounding box center [362, 132] width 71 height 128
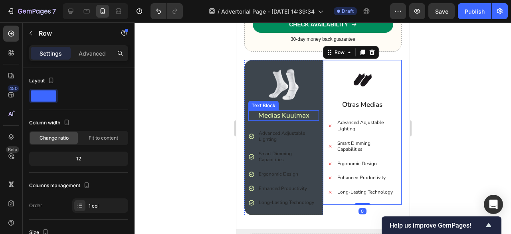
click at [194, 111] on div at bounding box center [323, 127] width 377 height 211
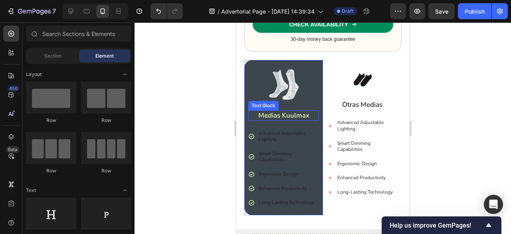
click at [212, 158] on div at bounding box center [323, 127] width 377 height 211
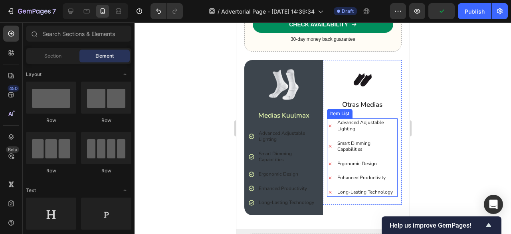
click at [385, 140] on p "Smart Dimming Capabilities" at bounding box center [366, 146] width 59 height 12
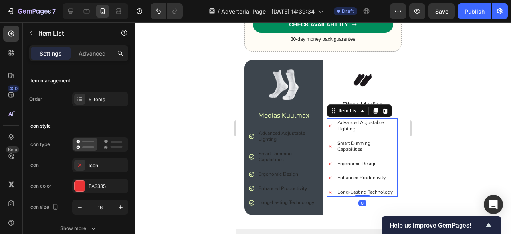
click at [329, 131] on div "Advanced Adjustable Lighting Smart Dimming Capabilities Ergonomic Design Enhanc…" at bounding box center [362, 157] width 71 height 78
click at [107, 56] on div "Advanced" at bounding box center [92, 53] width 40 height 13
type input "100%"
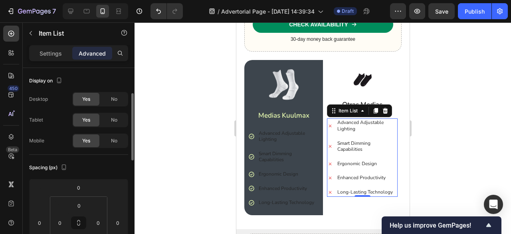
scroll to position [19, 0]
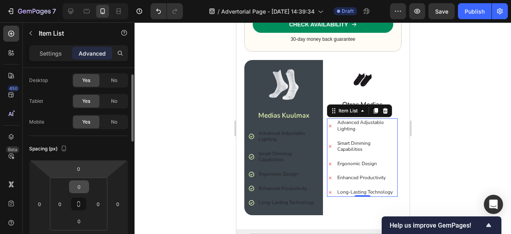
click at [81, 186] on input "0" at bounding box center [79, 186] width 16 height 12
click at [81, 169] on input "0" at bounding box center [79, 169] width 16 height 12
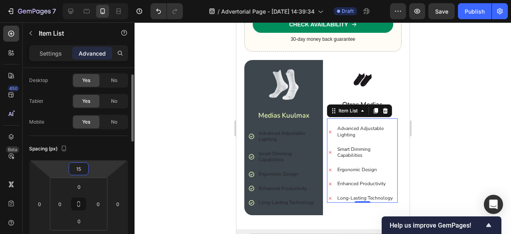
type input "1"
type input "2"
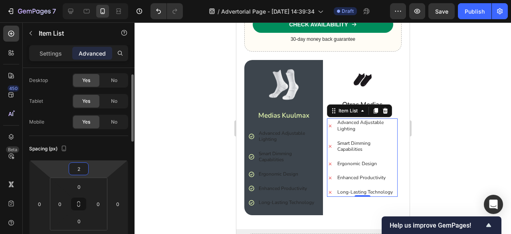
type input "25"
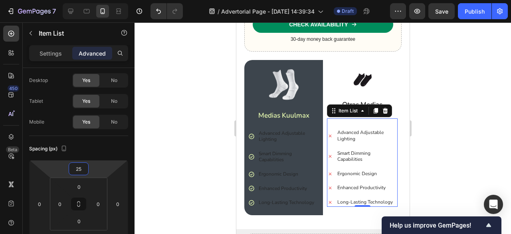
click at [169, 151] on div at bounding box center [323, 127] width 377 height 211
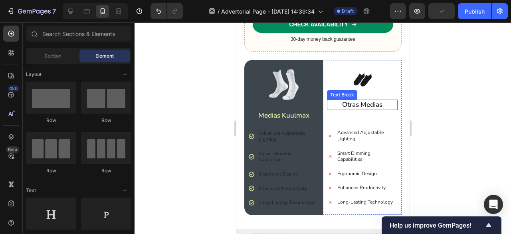
click at [366, 102] on p "Otras Medias" at bounding box center [361, 104] width 69 height 9
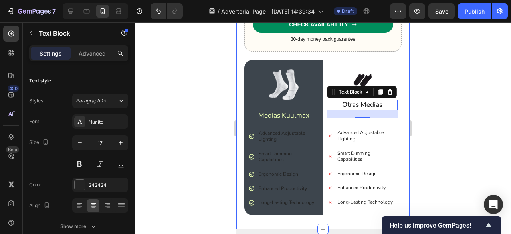
click at [422, 98] on div at bounding box center [323, 127] width 377 height 211
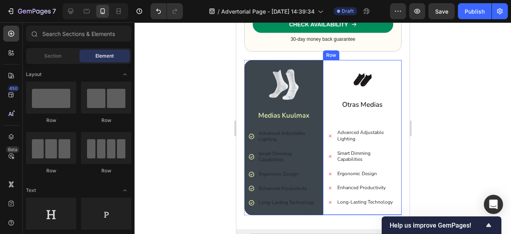
click at [365, 82] on img at bounding box center [362, 79] width 22 height 22
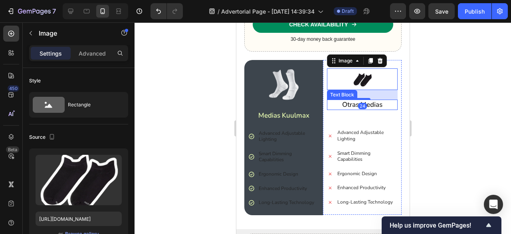
click at [347, 103] on p "Otras Medias" at bounding box center [361, 104] width 69 height 9
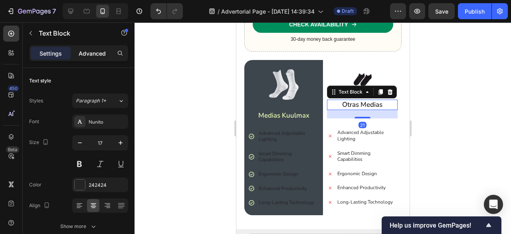
click at [95, 49] on p "Advanced" at bounding box center [92, 53] width 27 height 8
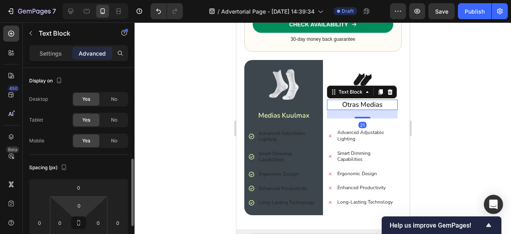
scroll to position [70, 0]
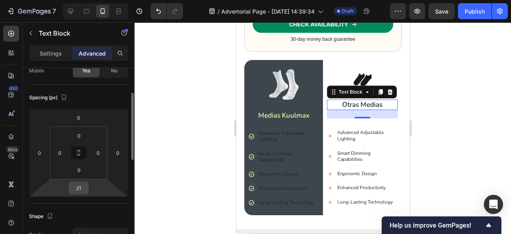
click at [82, 186] on input "21" at bounding box center [79, 188] width 16 height 12
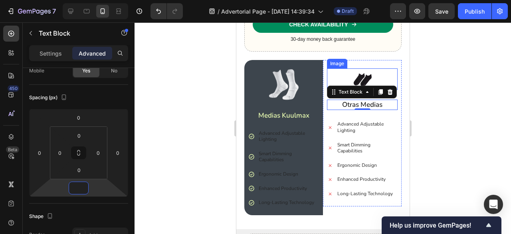
click at [359, 69] on img at bounding box center [362, 79] width 22 height 22
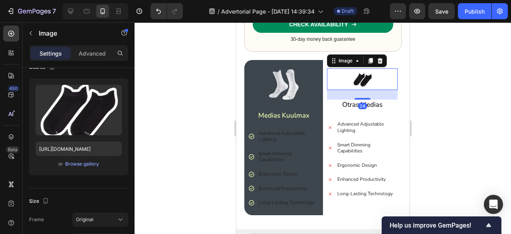
scroll to position [0, 0]
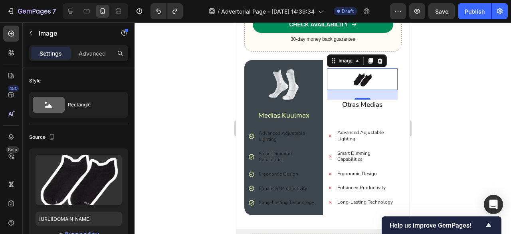
click at [427, 93] on div at bounding box center [323, 127] width 377 height 211
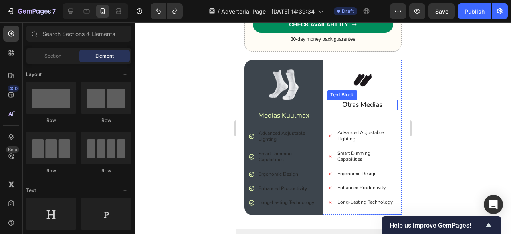
click at [376, 102] on p "Otras Medias" at bounding box center [361, 104] width 69 height 9
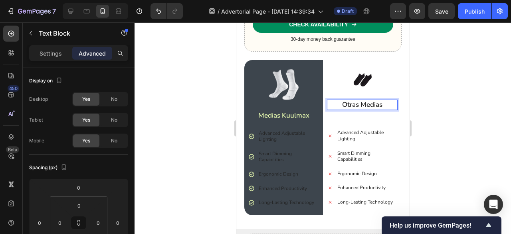
click at [357, 100] on p "Otras Medias" at bounding box center [361, 104] width 69 height 9
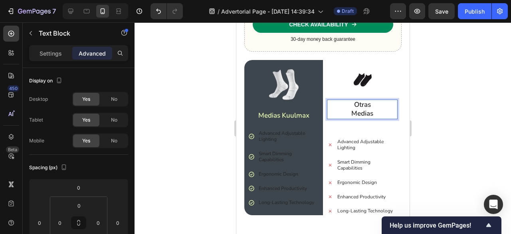
click at [458, 120] on div at bounding box center [323, 127] width 377 height 211
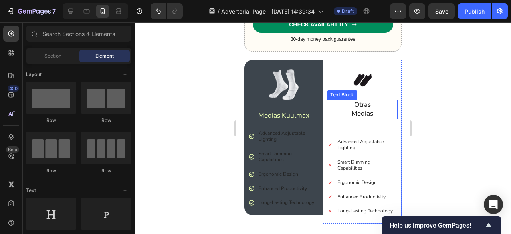
click at [360, 112] on p "Otras Medias" at bounding box center [361, 109] width 69 height 18
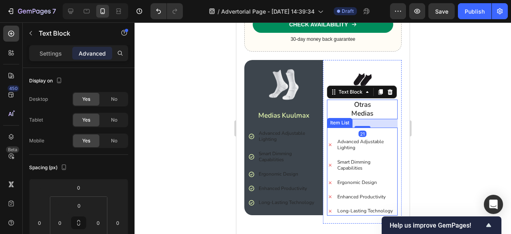
click at [347, 127] on div "Advanced Adjustable Lighting Smart Dimming Capabilities Ergonomic Design Enhanc…" at bounding box center [362, 171] width 71 height 88
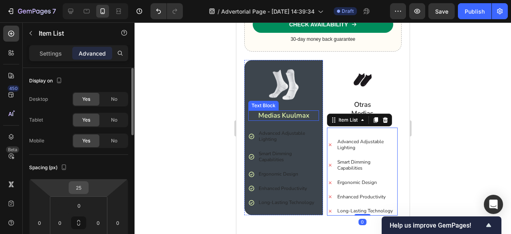
click at [85, 186] on input "25" at bounding box center [79, 187] width 16 height 12
type input "10"
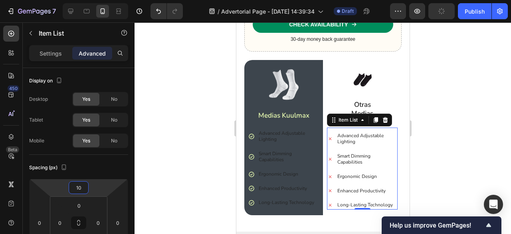
click at [454, 156] on div at bounding box center [323, 127] width 377 height 211
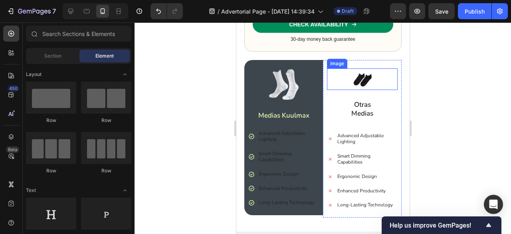
click at [367, 78] on img at bounding box center [362, 79] width 22 height 22
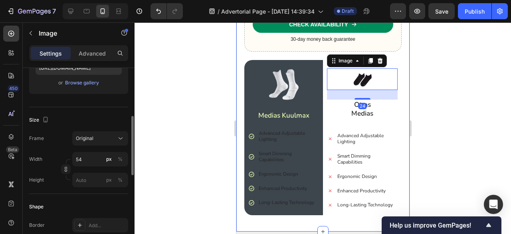
scroll to position [151, 0]
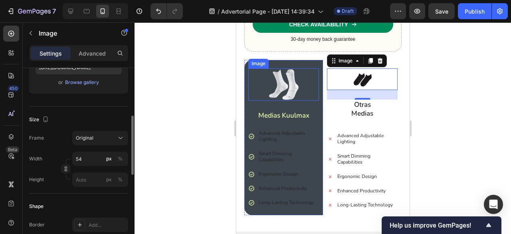
click at [288, 83] on img at bounding box center [284, 84] width 32 height 32
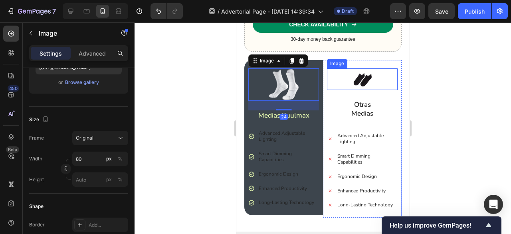
click at [361, 80] on img at bounding box center [362, 79] width 22 height 22
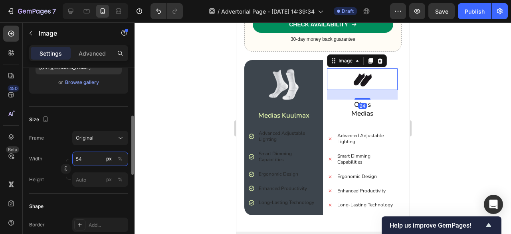
click at [97, 153] on input "54" at bounding box center [100, 158] width 56 height 14
type input "75"
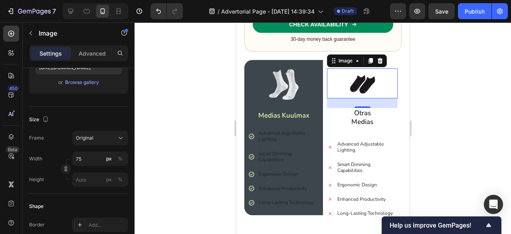
click at [174, 145] on div at bounding box center [323, 127] width 377 height 211
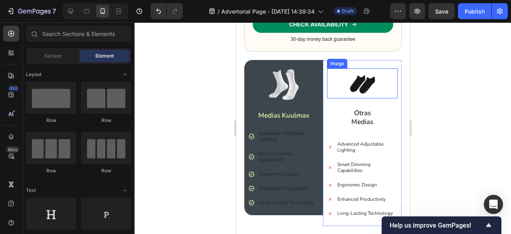
click at [361, 88] on img at bounding box center [362, 83] width 30 height 30
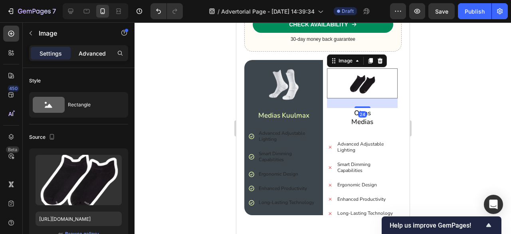
click at [101, 59] on div "Advanced" at bounding box center [92, 53] width 40 height 13
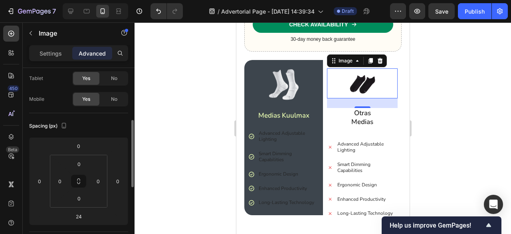
scroll to position [69, 0]
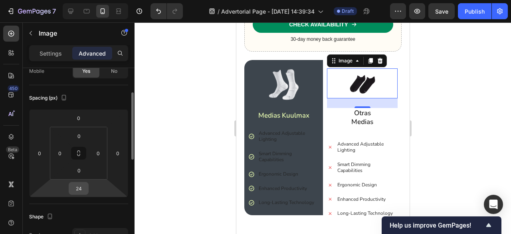
click at [78, 182] on input "24" at bounding box center [79, 188] width 16 height 12
type input "12"
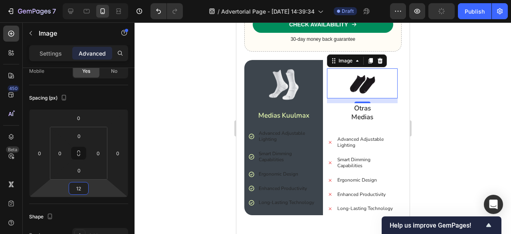
click at [176, 175] on div at bounding box center [323, 127] width 377 height 211
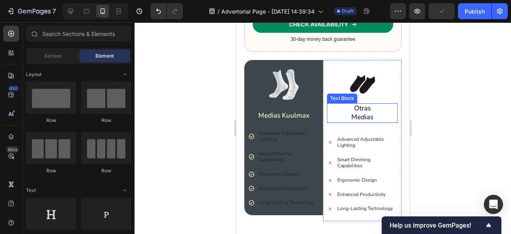
click at [351, 115] on p "Otras Medias" at bounding box center [361, 113] width 69 height 18
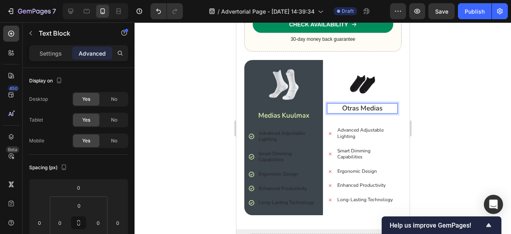
click at [494, 127] on div at bounding box center [323, 127] width 377 height 211
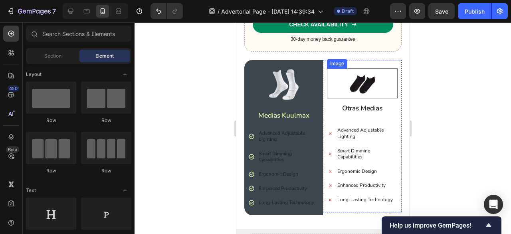
click at [367, 83] on img at bounding box center [362, 83] width 30 height 30
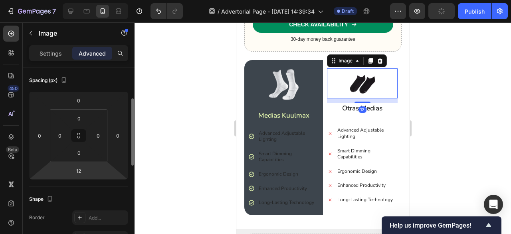
scroll to position [88, 0]
click at [82, 171] on input "12" at bounding box center [79, 170] width 16 height 12
type input "16"
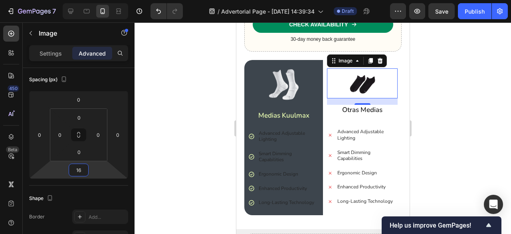
click at [188, 160] on div at bounding box center [323, 127] width 377 height 211
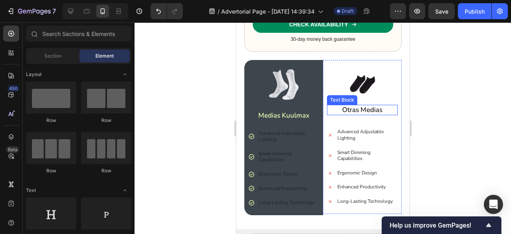
click at [352, 105] on p "Otras Medias" at bounding box center [361, 109] width 69 height 9
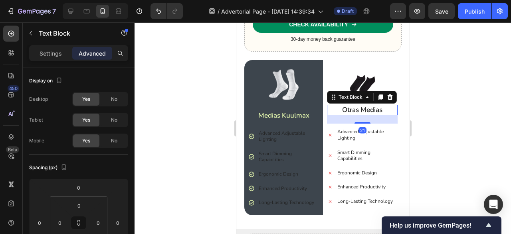
click at [466, 103] on div at bounding box center [323, 127] width 377 height 211
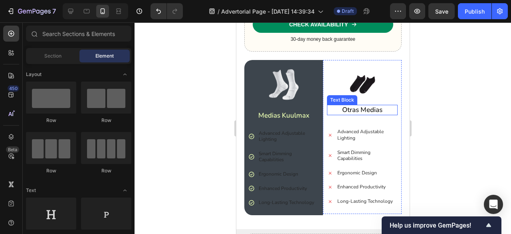
click at [357, 105] on p "Otras Medias" at bounding box center [361, 109] width 69 height 9
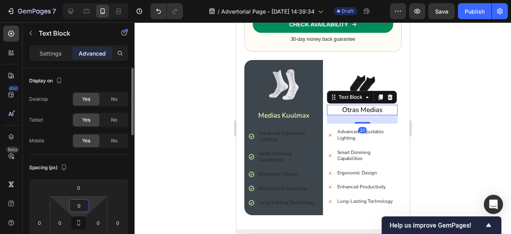
click at [79, 203] on input "0" at bounding box center [79, 205] width 16 height 12
type input "10"
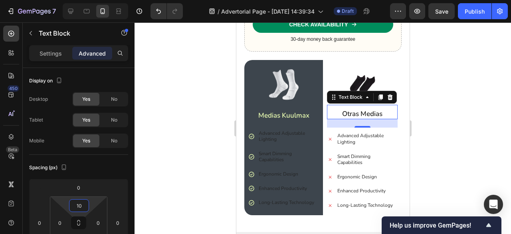
click at [186, 167] on div at bounding box center [323, 127] width 377 height 211
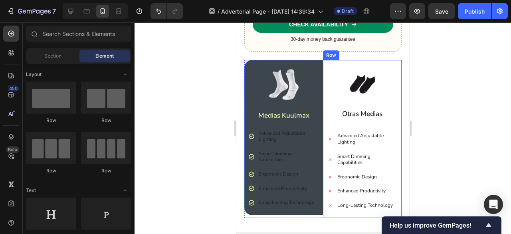
click at [381, 60] on div "Image Otras Medias Text Block Advanced Adjustable Lighting Smart Dimming Capabi…" at bounding box center [362, 138] width 79 height 157
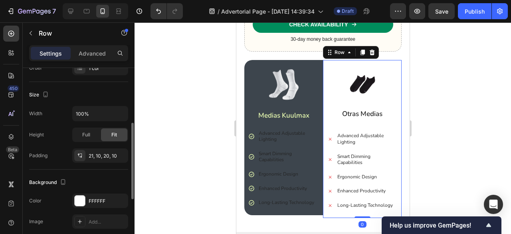
scroll to position [143, 0]
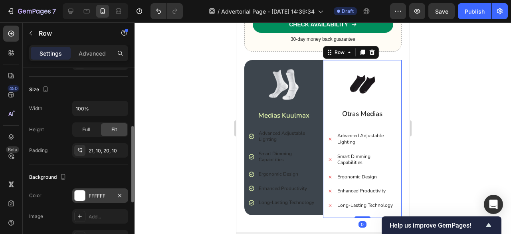
click at [76, 190] on div at bounding box center [80, 195] width 10 height 10
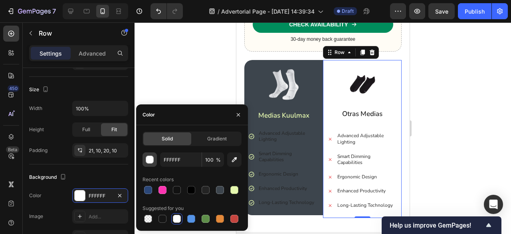
click at [150, 158] on div "button" at bounding box center [150, 160] width 8 height 8
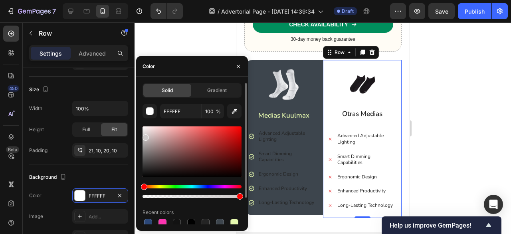
click at [145, 136] on div at bounding box center [192, 151] width 99 height 51
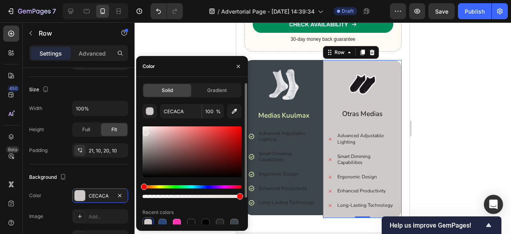
click at [145, 131] on div at bounding box center [192, 151] width 99 height 51
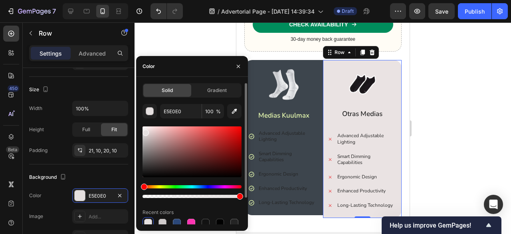
click at [146, 130] on div at bounding box center [146, 132] width 6 height 6
drag, startPoint x: 146, startPoint y: 130, endPoint x: 142, endPoint y: 129, distance: 4.1
click at [142, 129] on div at bounding box center [144, 132] width 6 height 6
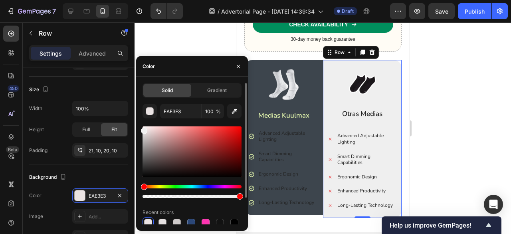
type input "EFEFEF"
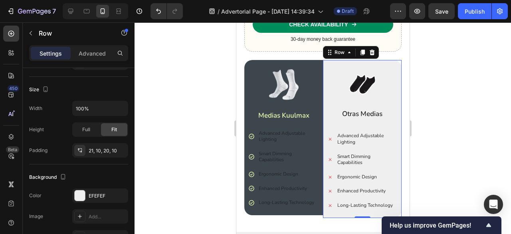
click at [204, 42] on div at bounding box center [323, 127] width 377 height 211
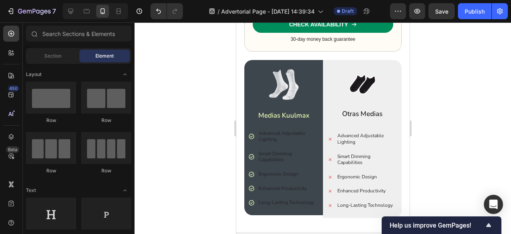
click at [204, 42] on div at bounding box center [323, 127] width 377 height 211
click at [293, 132] on p "Advanced Adjustable Lighting" at bounding box center [287, 136] width 59 height 12
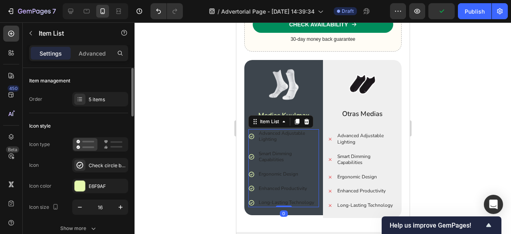
click at [93, 177] on div "Icon type Icon Check circle bold Icon color E6F9AF Icon size 16" at bounding box center [78, 175] width 99 height 77
click at [81, 185] on div at bounding box center [80, 185] width 10 height 10
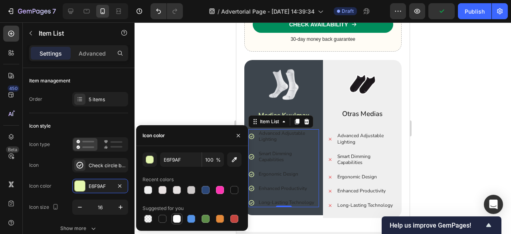
click at [178, 216] on div at bounding box center [177, 218] width 8 height 8
type input "E6F9AF"
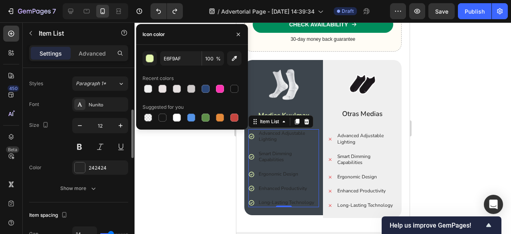
scroll to position [191, 0]
click at [81, 163] on div at bounding box center [80, 166] width 10 height 10
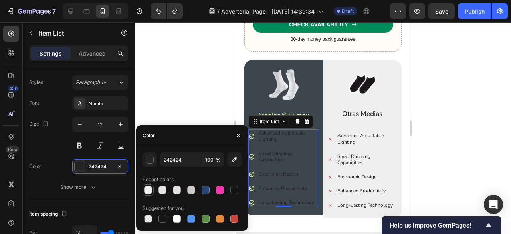
click at [151, 191] on div at bounding box center [148, 190] width 8 height 8
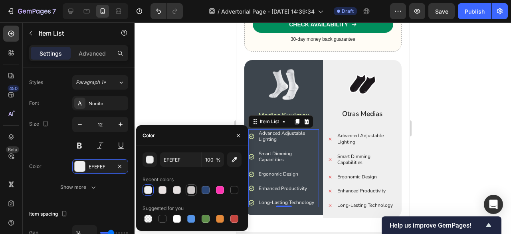
click at [191, 187] on div at bounding box center [191, 190] width 8 height 8
click at [179, 188] on div at bounding box center [177, 190] width 8 height 8
click at [165, 188] on div at bounding box center [163, 190] width 8 height 8
click at [176, 218] on div at bounding box center [177, 218] width 8 height 8
type input "FFFFFF"
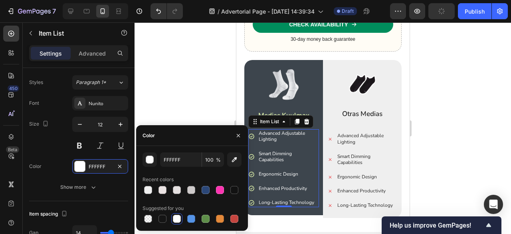
click at [192, 101] on div at bounding box center [323, 127] width 377 height 211
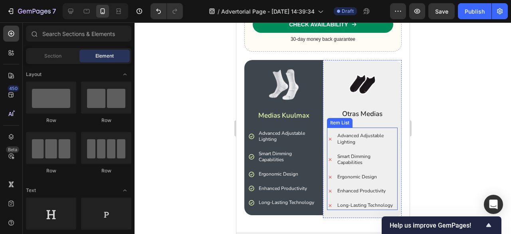
click at [383, 127] on div "Advanced Adjustable Lighting Smart Dimming Capabilities Ergonomic Design Enhanc…" at bounding box center [362, 168] width 71 height 82
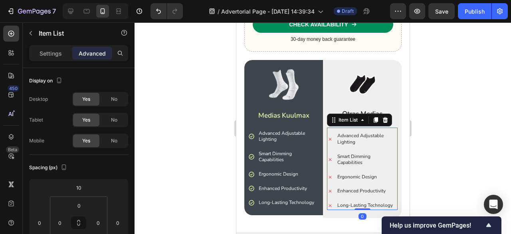
click at [448, 95] on div at bounding box center [323, 127] width 377 height 211
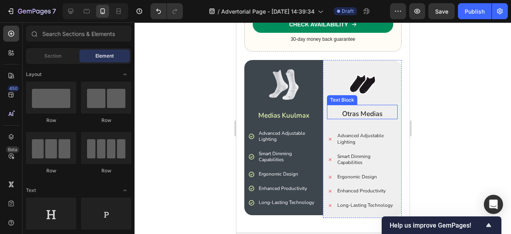
click at [365, 111] on p "Otras Medias" at bounding box center [361, 113] width 69 height 9
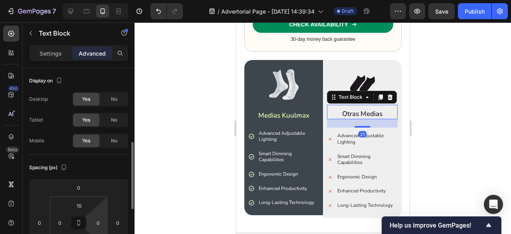
scroll to position [55, 0]
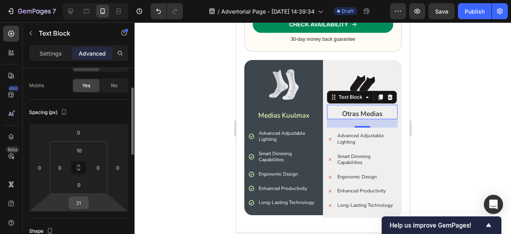
click at [80, 205] on input "21" at bounding box center [79, 202] width 16 height 12
type input "16"
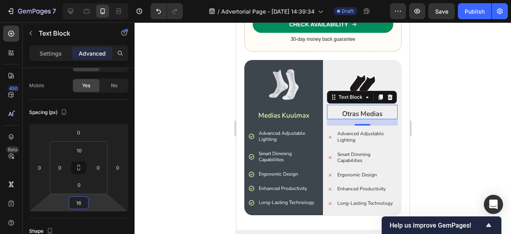
click at [438, 123] on div at bounding box center [323, 127] width 377 height 211
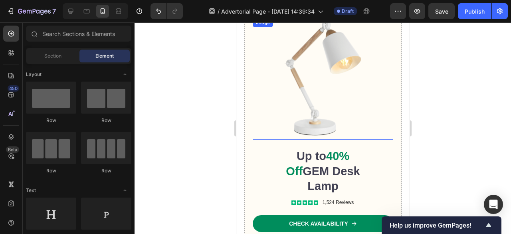
scroll to position [434, 0]
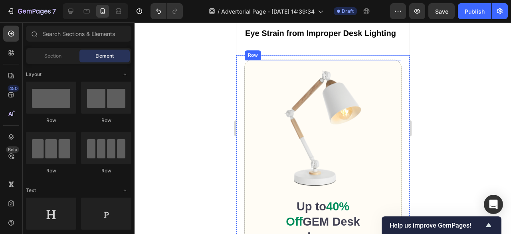
click at [360, 63] on div "Image Up to 40% Off GEM Desk Lamp Text Block Icon Icon Icon Icon Icon Icon List…" at bounding box center [322, 180] width 157 height 242
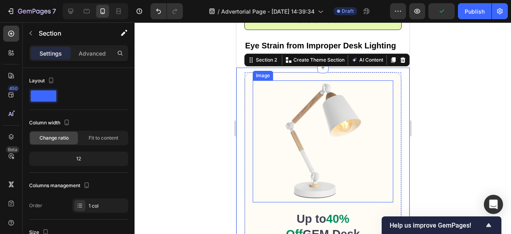
scroll to position [421, 0]
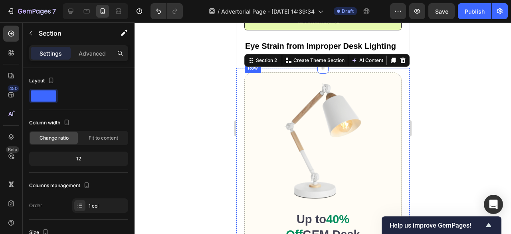
click at [362, 75] on div "Image Up to 40% Off GEM Desk Lamp Text Block Icon Icon Icon Icon Icon Icon List…" at bounding box center [322, 193] width 157 height 242
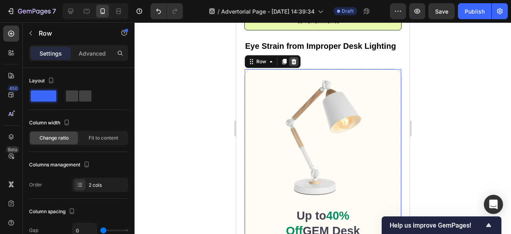
click at [292, 65] on icon at bounding box center [293, 61] width 6 height 6
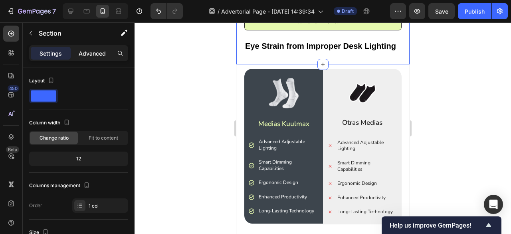
click at [98, 56] on p "Advanced" at bounding box center [92, 53] width 27 height 8
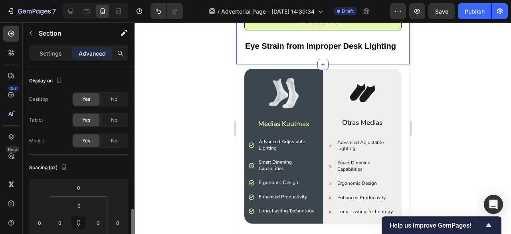
scroll to position [104, 0]
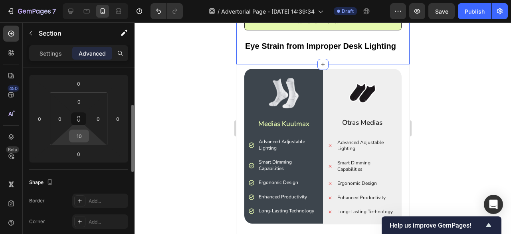
click at [85, 130] on input "10" at bounding box center [79, 136] width 16 height 12
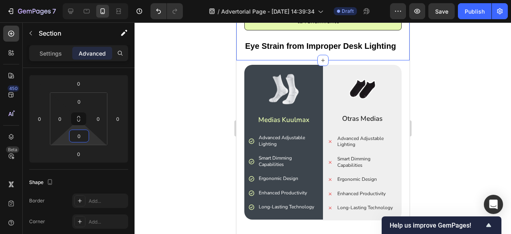
click at [186, 80] on div at bounding box center [323, 127] width 377 height 211
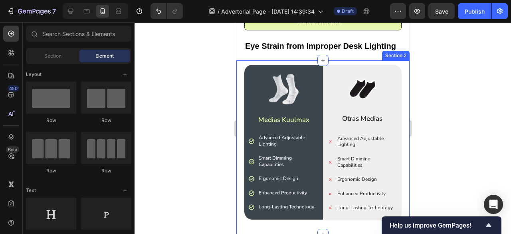
click at [247, 65] on div "Image Medias Kuulmax Text Block Advanced Adjustable Lighting Smart Dimming Capa…" at bounding box center [322, 147] width 173 height 174
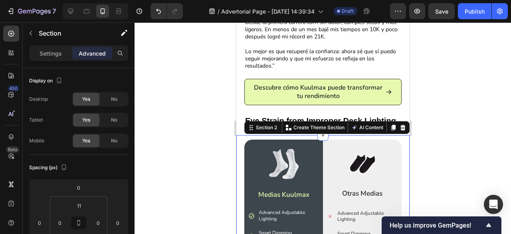
scroll to position [344, 0]
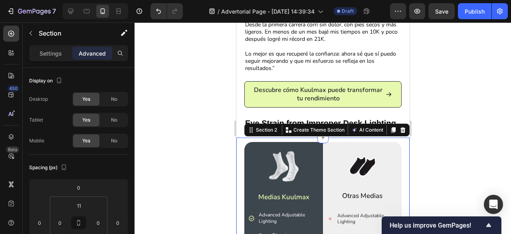
click at [430, 97] on div at bounding box center [323, 127] width 377 height 211
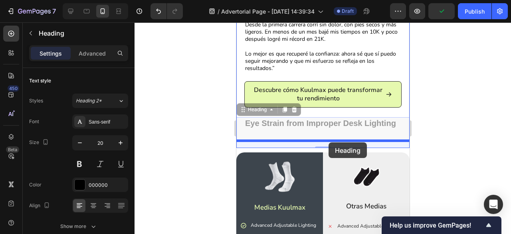
drag, startPoint x: 325, startPoint y: 123, endPoint x: 328, endPoint y: 142, distance: 19.8
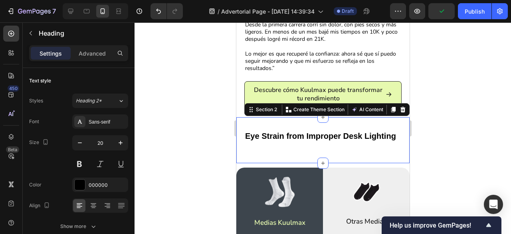
click at [364, 155] on div "Eye Strain from Improper Desk Lighting Heading Section 2 You can create reusabl…" at bounding box center [322, 140] width 173 height 46
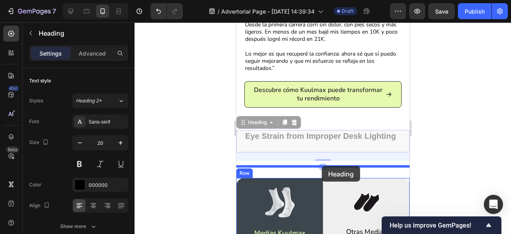
drag, startPoint x: 335, startPoint y: 133, endPoint x: 321, endPoint y: 166, distance: 35.3
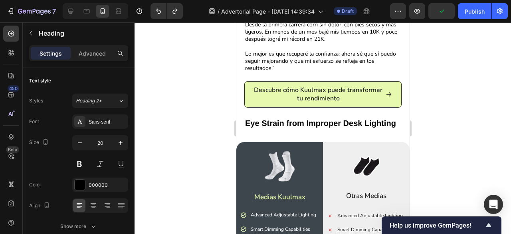
click at [454, 133] on div at bounding box center [323, 127] width 377 height 211
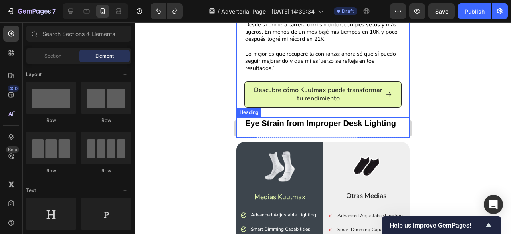
click at [370, 128] on h2 "Eye Strain from Improper Desk Lighting" at bounding box center [322, 123] width 157 height 12
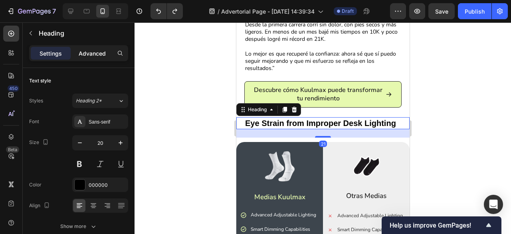
click at [79, 51] on p "Advanced" at bounding box center [92, 53] width 27 height 8
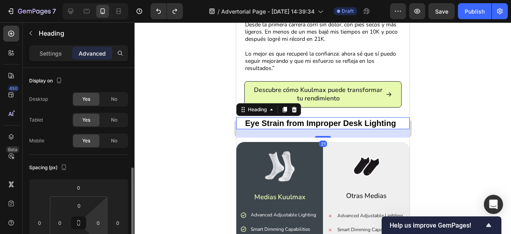
scroll to position [77, 0]
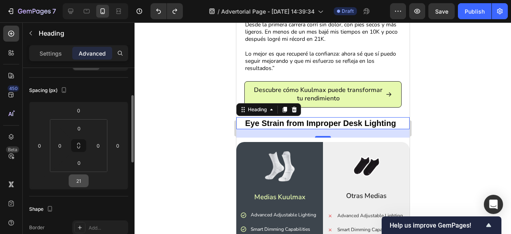
click at [79, 180] on input "21" at bounding box center [79, 181] width 16 height 12
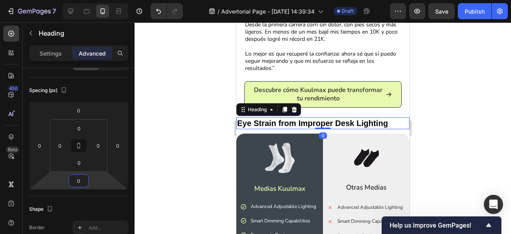
click at [184, 134] on div at bounding box center [323, 127] width 377 height 211
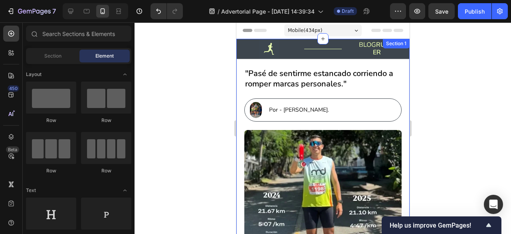
scroll to position [1, 0]
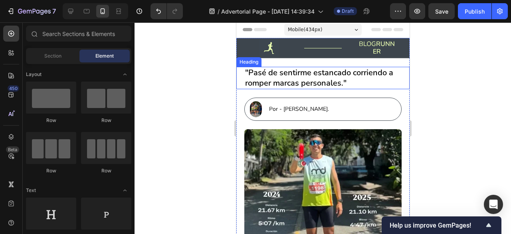
click at [333, 83] on strong ""Pasé de sentirme estancado corriendo a romper marcas personales."" at bounding box center [319, 77] width 148 height 21
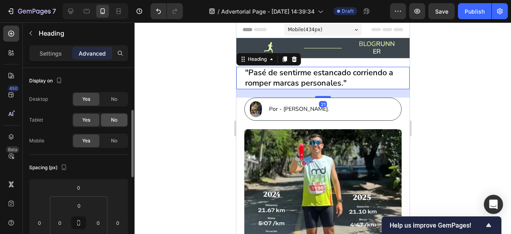
scroll to position [32, 0]
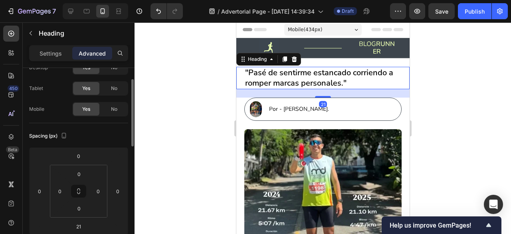
click at [171, 137] on div at bounding box center [323, 127] width 377 height 211
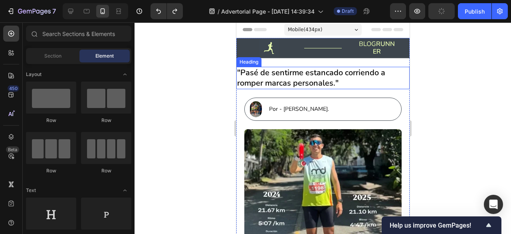
click at [276, 78] on strong ""Pasé de sentirme estancado corriendo a romper marcas personales."" at bounding box center [311, 77] width 148 height 21
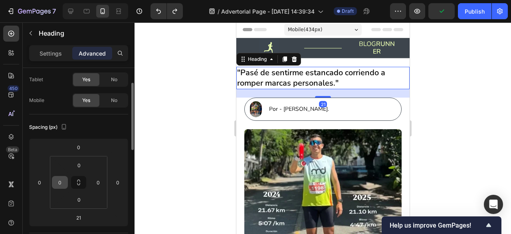
scroll to position [41, 0]
click at [63, 180] on input "0" at bounding box center [60, 182] width 12 height 12
type input "20"
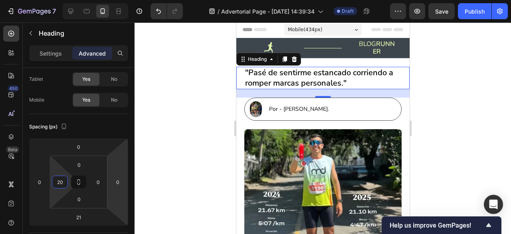
click at [152, 163] on div at bounding box center [323, 127] width 377 height 211
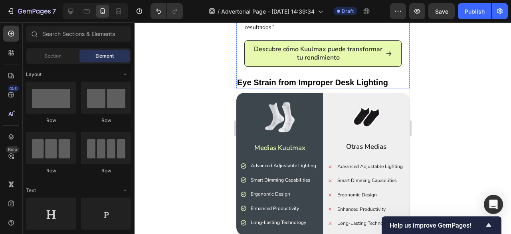
scroll to position [385, 0]
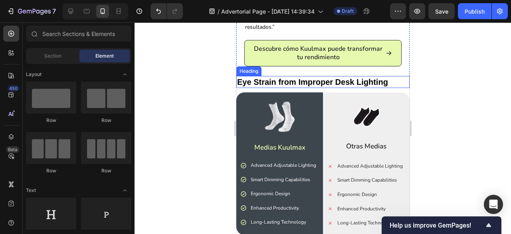
click at [286, 76] on h2 "Eye Strain from Improper Desk Lighting" at bounding box center [322, 82] width 173 height 12
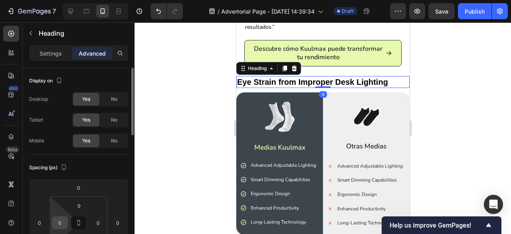
click at [60, 217] on input "0" at bounding box center [60, 222] width 12 height 12
type input "20"
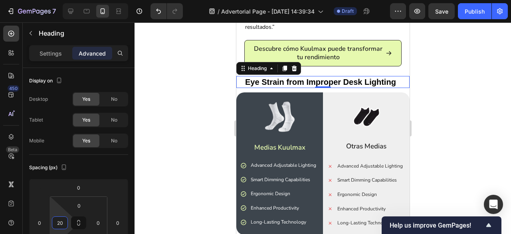
click at [158, 167] on div at bounding box center [323, 127] width 377 height 211
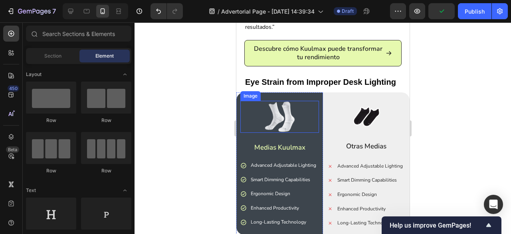
scroll to position [414, 0]
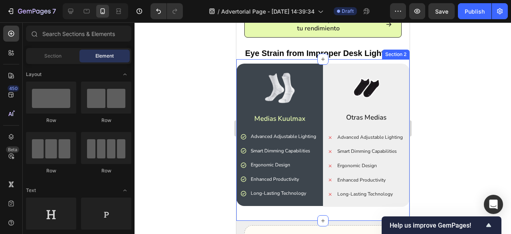
click at [310, 59] on div "Image Medias Kuulmax Text Block Advanced Adjustable Lighting Smart Dimming Capa…" at bounding box center [322, 139] width 173 height 161
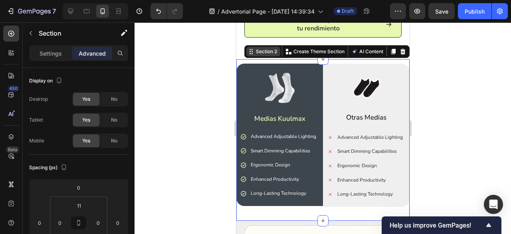
click at [268, 48] on div "Section 2" at bounding box center [266, 51] width 24 height 7
click at [255, 48] on div "Section 2" at bounding box center [266, 51] width 24 height 7
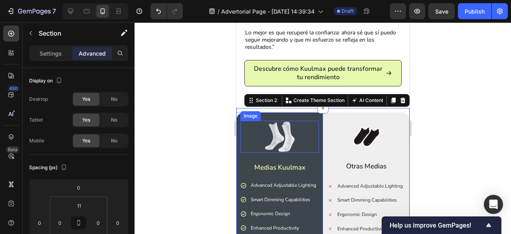
scroll to position [364, 0]
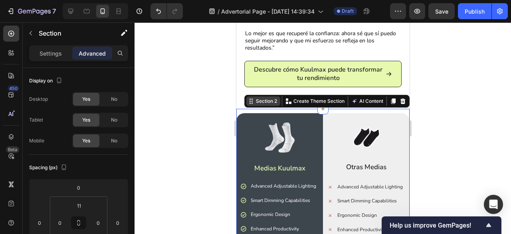
click at [269, 96] on div "Section 2" at bounding box center [263, 101] width 34 height 10
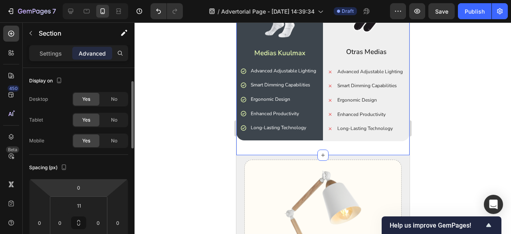
scroll to position [10, 0]
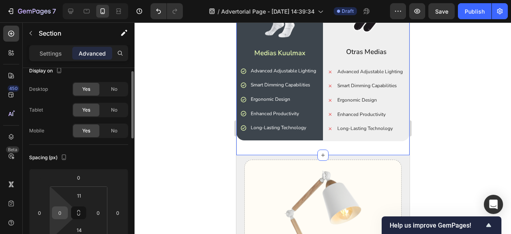
click at [63, 209] on input "0" at bounding box center [60, 212] width 12 height 12
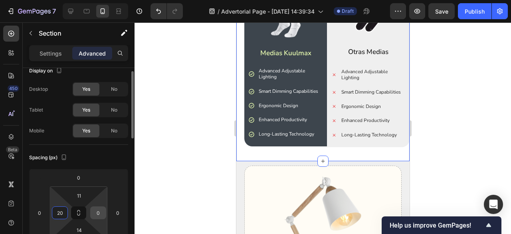
type input "20"
click at [100, 212] on input "0" at bounding box center [98, 212] width 12 height 12
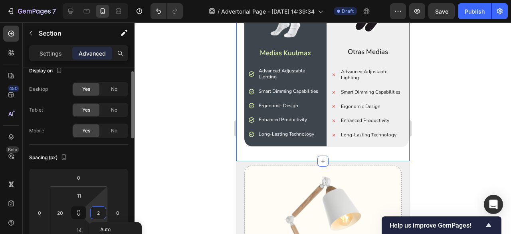
type input "20"
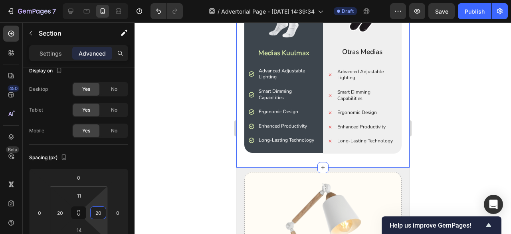
click at [184, 153] on div at bounding box center [323, 127] width 377 height 211
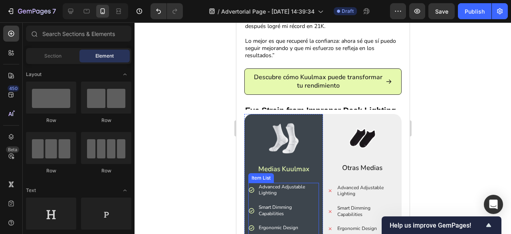
scroll to position [356, 0]
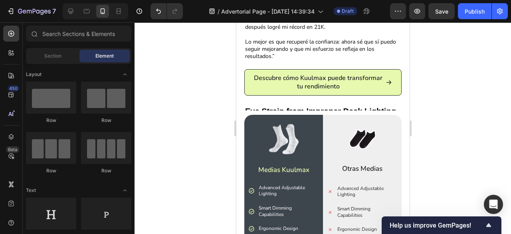
click at [439, 78] on div at bounding box center [323, 127] width 377 height 211
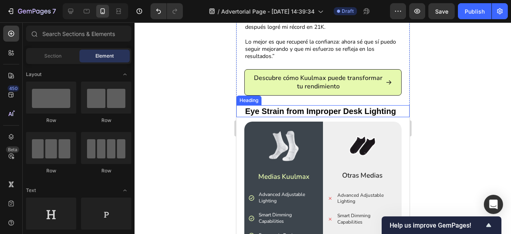
click at [377, 105] on h2 "Eye Strain from Improper Desk Lighting" at bounding box center [326, 111] width 165 height 12
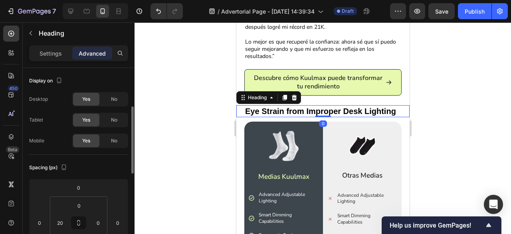
scroll to position [29, 0]
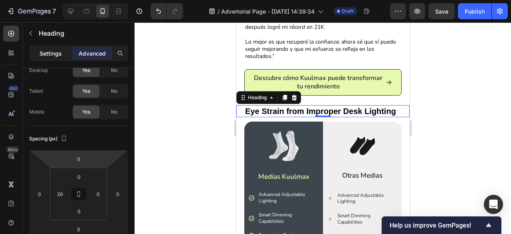
click at [57, 56] on p "Settings" at bounding box center [51, 53] width 22 height 8
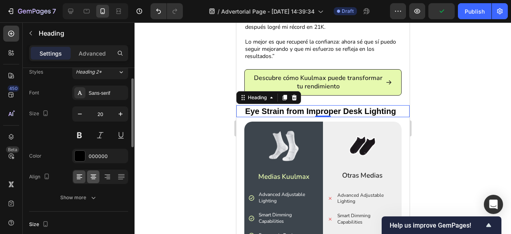
click at [93, 170] on div at bounding box center [93, 176] width 12 height 13
click at [76, 173] on icon at bounding box center [79, 177] width 8 height 8
click at [155, 147] on div at bounding box center [323, 127] width 377 height 211
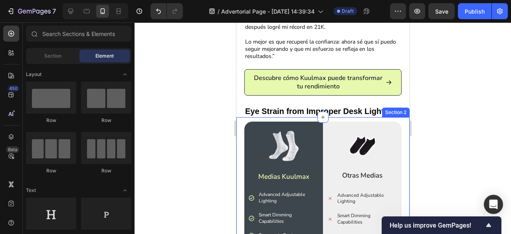
click at [204, 113] on div at bounding box center [323, 127] width 377 height 211
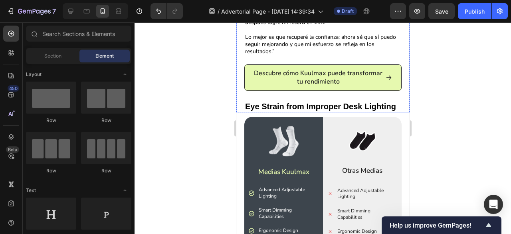
scroll to position [361, 0]
click at [74, 14] on icon at bounding box center [71, 11] width 8 height 8
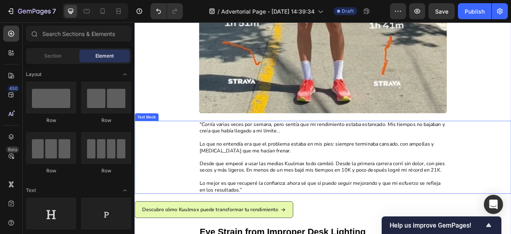
scroll to position [391, 0]
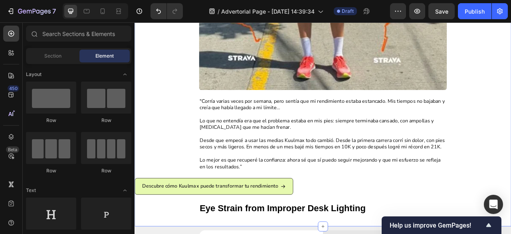
click at [345, 222] on div "Descubre cómo Kuulmax puede transformar tu rendimiento Button" at bounding box center [374, 230] width 479 height 21
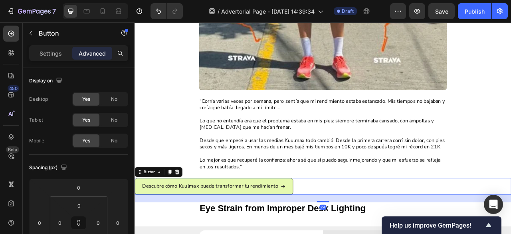
scroll to position [319, 0]
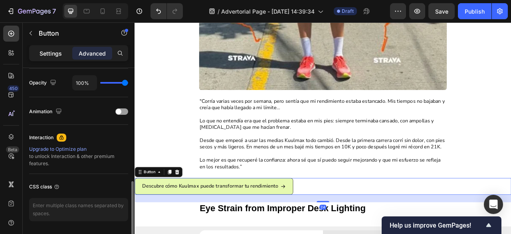
click at [50, 56] on p "Settings" at bounding box center [51, 53] width 22 height 8
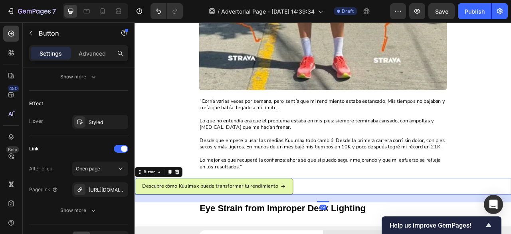
scroll to position [507, 0]
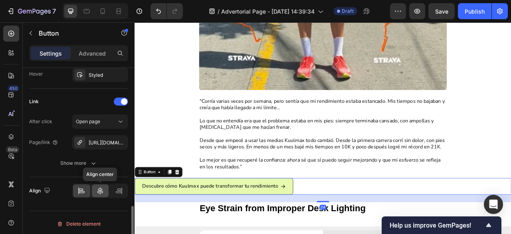
click at [101, 188] on icon at bounding box center [100, 190] width 6 height 7
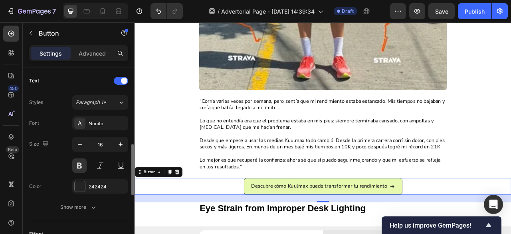
scroll to position [319, 0]
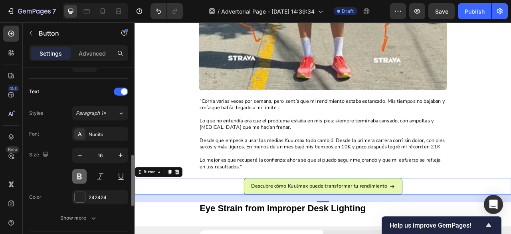
click at [85, 172] on button at bounding box center [79, 176] width 14 height 14
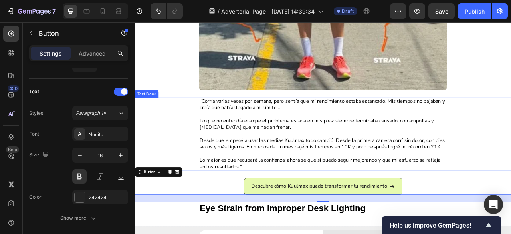
click at [153, 160] on div ""Corría varias veces por semana, pero sentía que mi rendimiento estaba estancad…" at bounding box center [374, 164] width 463 height 93
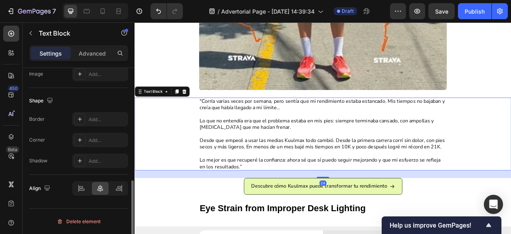
scroll to position [0, 0]
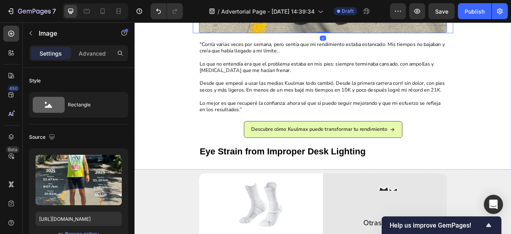
scroll to position [530, 0]
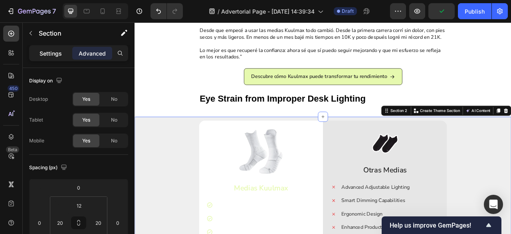
click at [44, 52] on p "Settings" at bounding box center [51, 53] width 22 height 8
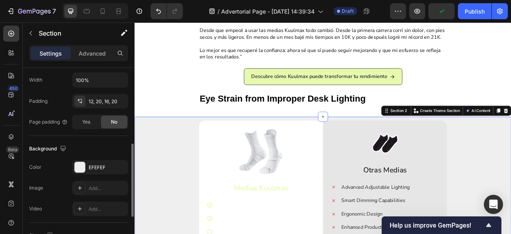
scroll to position [192, 0]
click at [81, 163] on div at bounding box center [80, 166] width 10 height 10
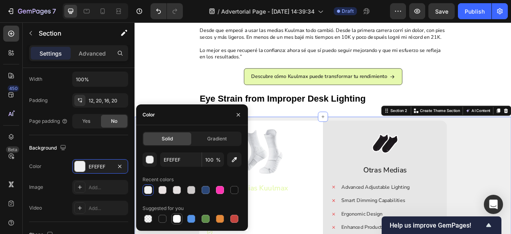
click at [175, 215] on div at bounding box center [177, 218] width 8 height 8
type input "FFFFFF"
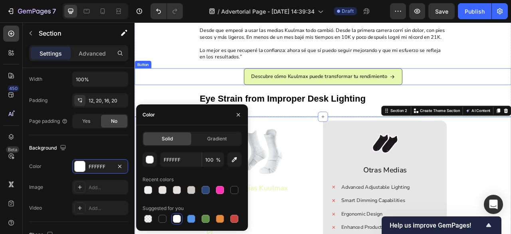
click at [194, 93] on div "Descubre cómo Kuulmax puede transformar tu rendimiento Button" at bounding box center [374, 91] width 479 height 21
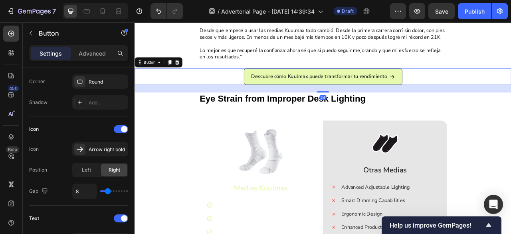
scroll to position [0, 0]
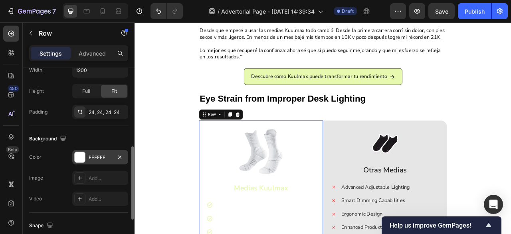
scroll to position [225, 0]
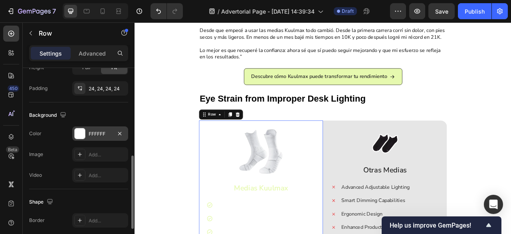
click at [81, 134] on div at bounding box center [80, 133] width 10 height 10
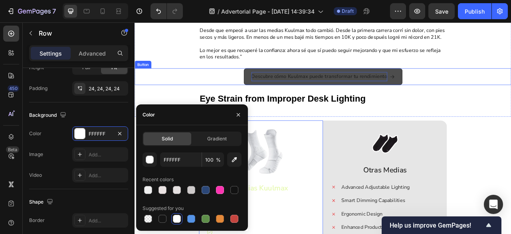
click at [283, 87] on p "Descubre cómo Kuulmax puede transformar tu rendimiento" at bounding box center [369, 91] width 173 height 12
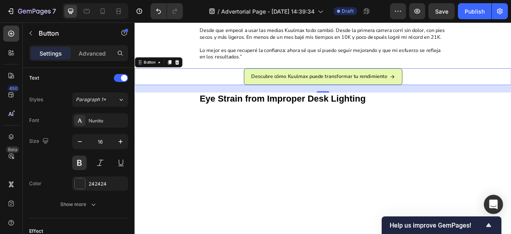
scroll to position [0, 0]
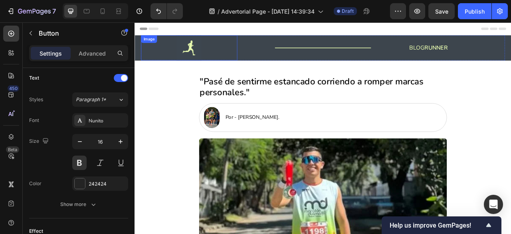
click at [263, 44] on div at bounding box center [204, 55] width 123 height 32
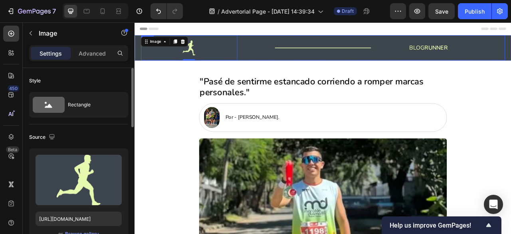
click at [274, 42] on div "Image 0 Title Line BLOG RUNNER Heading Row" at bounding box center [374, 55] width 463 height 32
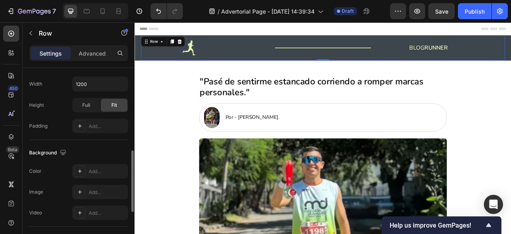
scroll to position [247, 0]
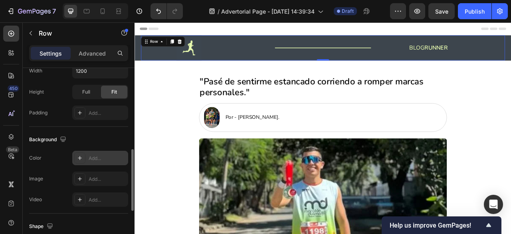
click at [97, 155] on div "Add..." at bounding box center [108, 158] width 38 height 7
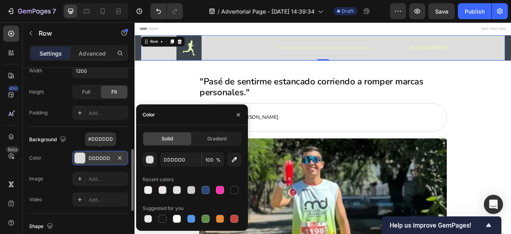
type input "000000"
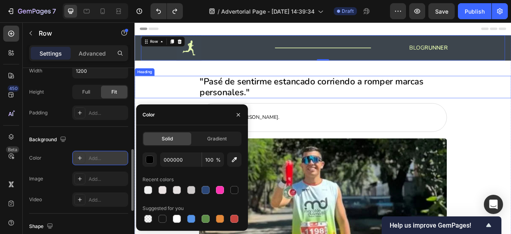
click at [165, 111] on div ""Pasé de sentirme estancado corriendo a romper marcas personales."" at bounding box center [374, 104] width 463 height 28
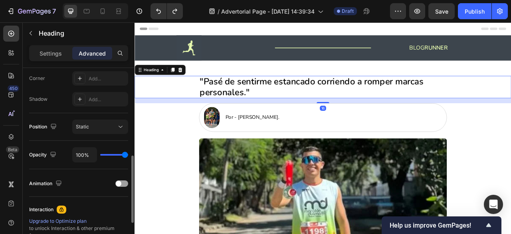
scroll to position [0, 0]
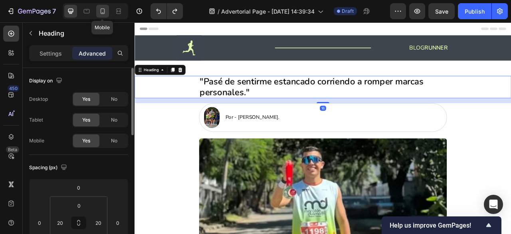
click at [107, 8] on div at bounding box center [102, 11] width 13 height 13
type input "21"
type input "0"
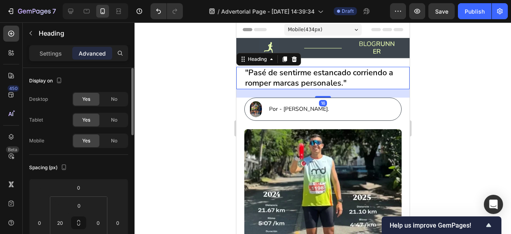
scroll to position [17, 0]
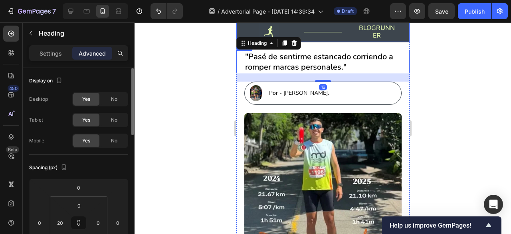
click at [244, 29] on div "Image Title Line BLOG RUNNER Heading Row Row" at bounding box center [322, 32] width 173 height 20
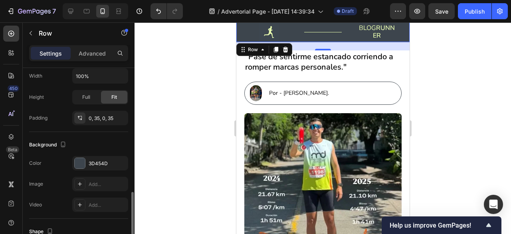
scroll to position [222, 0]
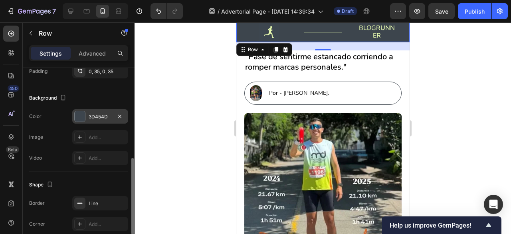
click at [88, 110] on div "3D454D" at bounding box center [100, 116] width 56 height 14
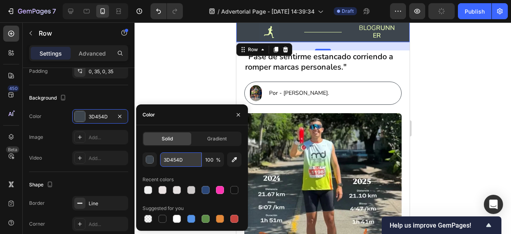
click at [171, 153] on input "3D454D" at bounding box center [181, 159] width 42 height 14
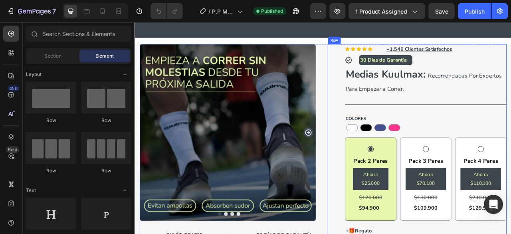
scroll to position [52, 0]
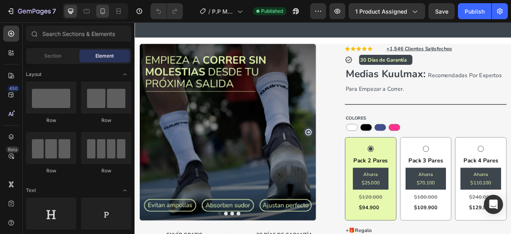
click at [103, 17] on div at bounding box center [102, 11] width 13 height 13
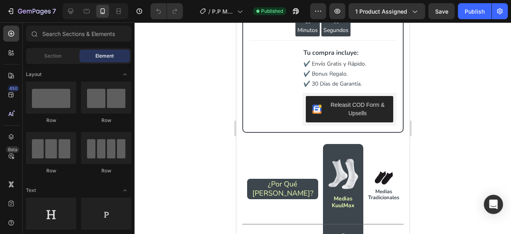
scroll to position [1888, 0]
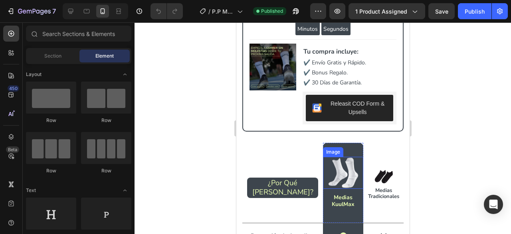
click at [332, 159] on img at bounding box center [343, 173] width 32 height 32
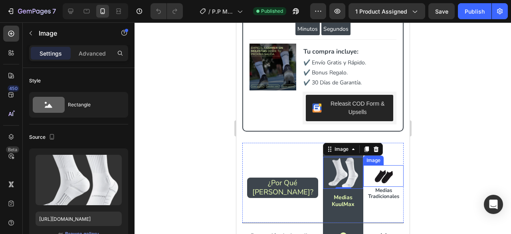
click at [382, 177] on img at bounding box center [384, 176] width 22 height 22
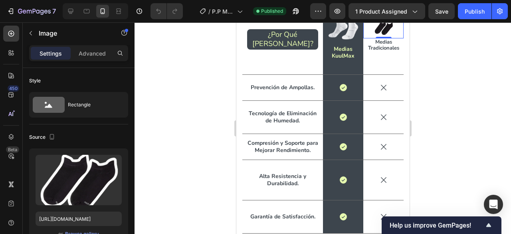
scroll to position [2042, 0]
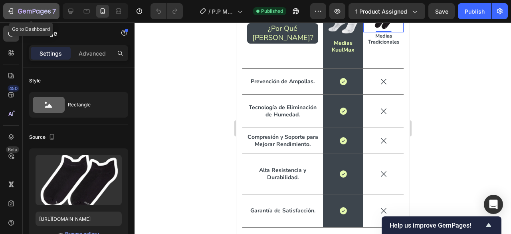
click at [13, 11] on icon "button" at bounding box center [12, 11] width 4 height 6
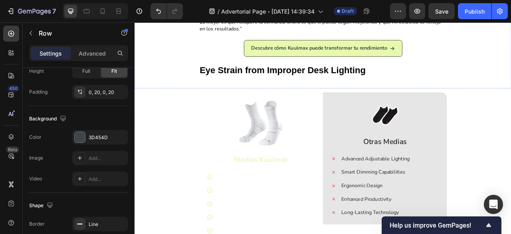
scroll to position [567, 0]
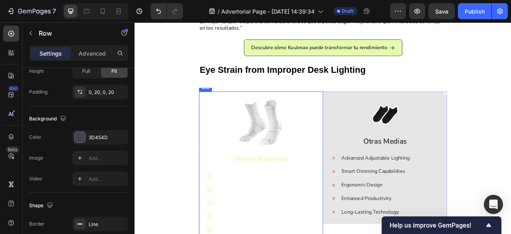
click at [310, 114] on div "Image Medias Kuulmax Text Block Advanced Adjustable Lighting Smart Dimming Capa…" at bounding box center [295, 205] width 158 height 191
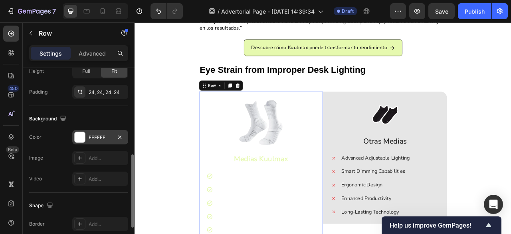
click at [91, 134] on div "FFFFFF" at bounding box center [100, 137] width 23 height 7
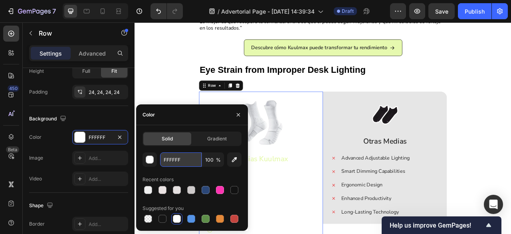
click at [175, 160] on input "FFFFFF" at bounding box center [181, 159] width 42 height 14
paste input "3D454D"
type input "3D454D"
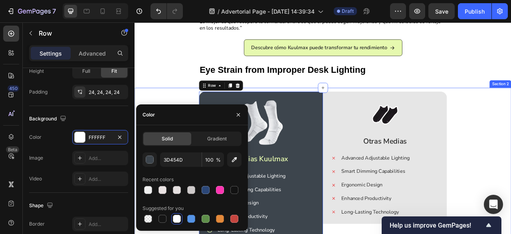
click at [138, 70] on div "Heading" at bounding box center [148, 69] width 22 height 7
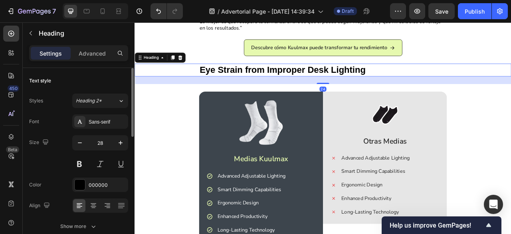
scroll to position [635, 0]
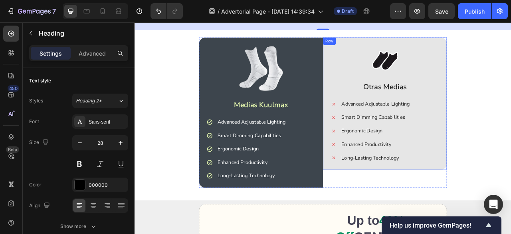
click at [425, 203] on div "Image Otras Medias Text Block Advanced Adjustable Lighting Smart Dimming Capabi…" at bounding box center [453, 126] width 158 height 168
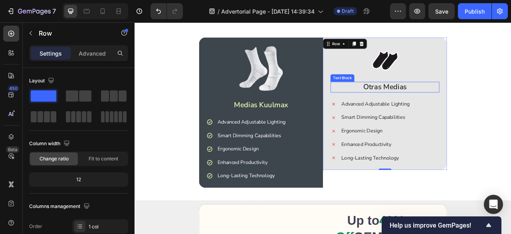
click at [464, 105] on p "Otras Medias" at bounding box center [453, 105] width 137 height 12
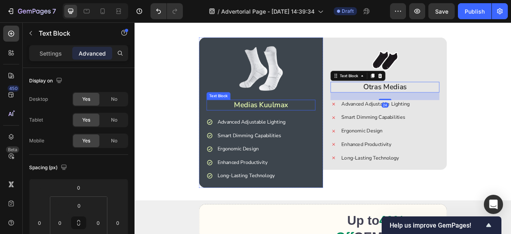
click at [331, 128] on p "Medias Kuulmax" at bounding box center [295, 127] width 137 height 12
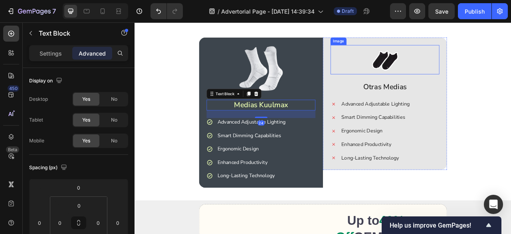
click at [461, 75] on img at bounding box center [452, 69] width 37 height 37
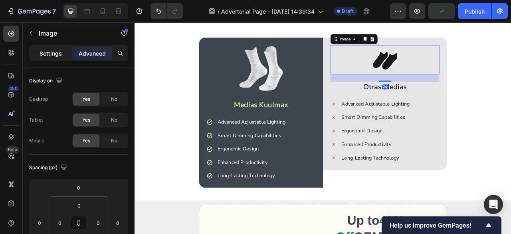
click at [54, 58] on div "Settings" at bounding box center [51, 53] width 40 height 13
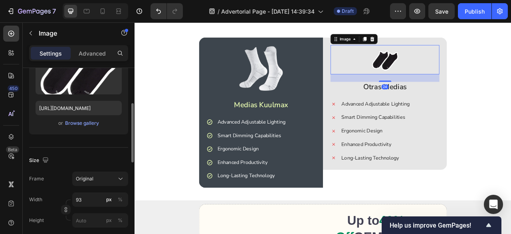
scroll to position [111, 0]
click at [89, 197] on input "93" at bounding box center [100, 199] width 56 height 14
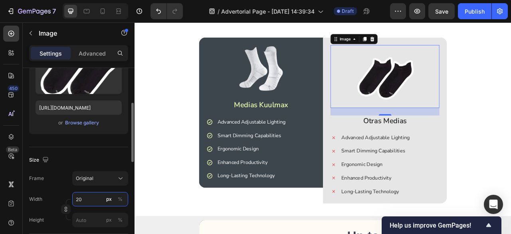
type input "2"
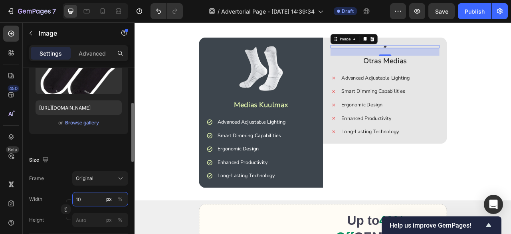
type input "1"
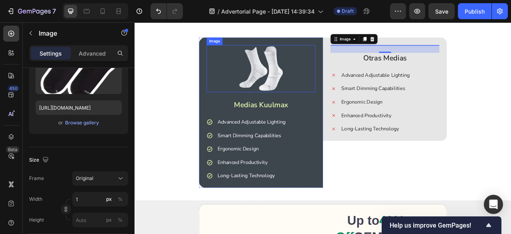
click at [266, 95] on img at bounding box center [296, 81] width 60 height 60
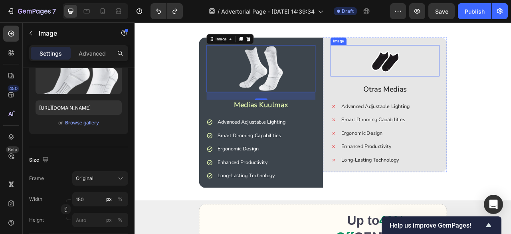
click at [443, 66] on img at bounding box center [453, 71] width 40 height 40
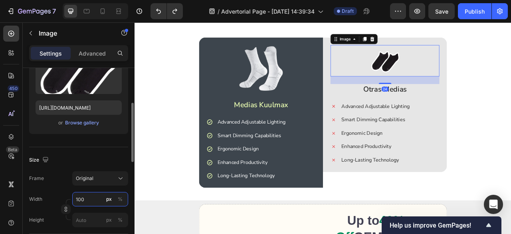
click at [89, 198] on input "100" at bounding box center [100, 199] width 56 height 14
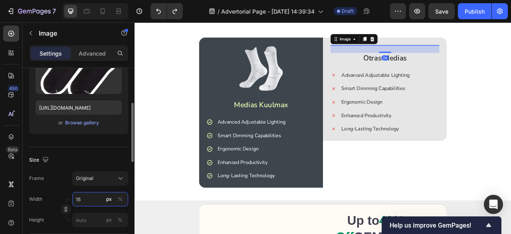
type input "150"
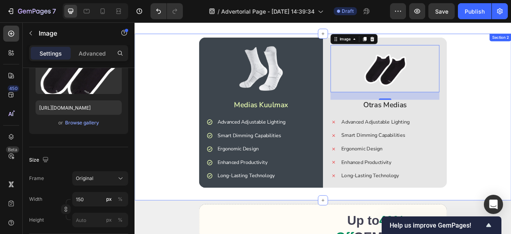
click at [511, 125] on div "Image Medias Kuulmax Text Block Advanced Adjustable Lighting Smart Dimming Capa…" at bounding box center [374, 142] width 463 height 200
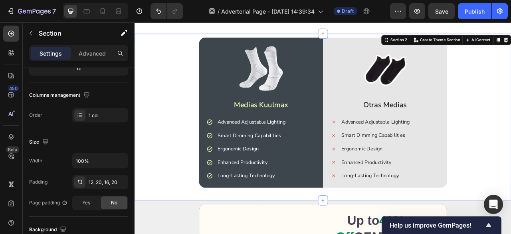
scroll to position [0, 0]
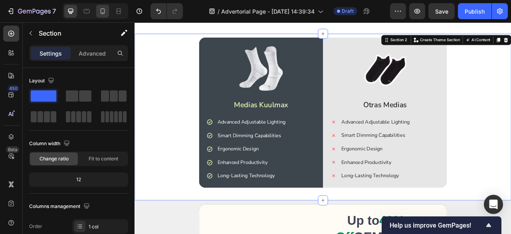
click at [102, 7] on icon at bounding box center [103, 11] width 8 height 8
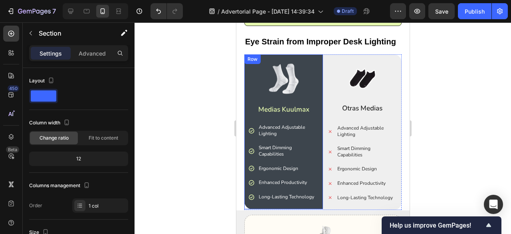
scroll to position [425, 0]
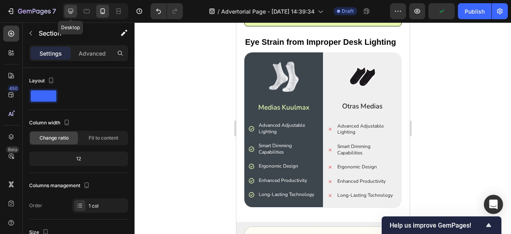
click at [74, 14] on div at bounding box center [70, 11] width 13 height 13
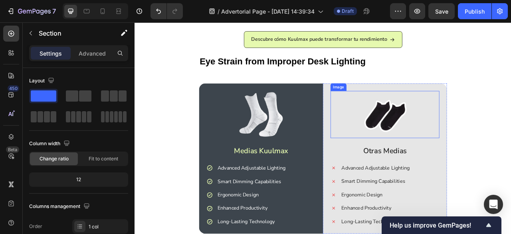
scroll to position [539, 0]
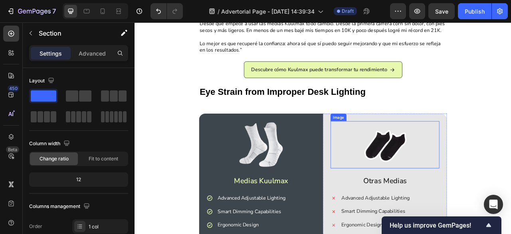
click at [375, 110] on h2 "Eye Strain from Improper Desk Lighting" at bounding box center [373, 111] width 315 height 16
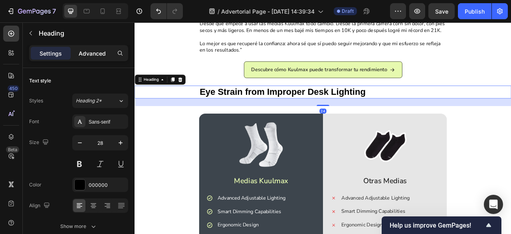
click at [94, 51] on p "Advanced" at bounding box center [92, 53] width 27 height 8
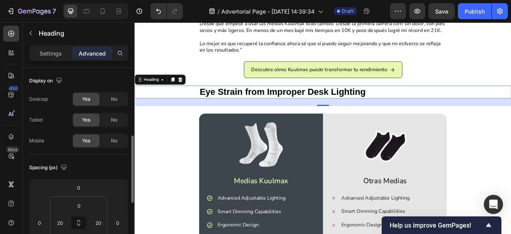
scroll to position [50, 0]
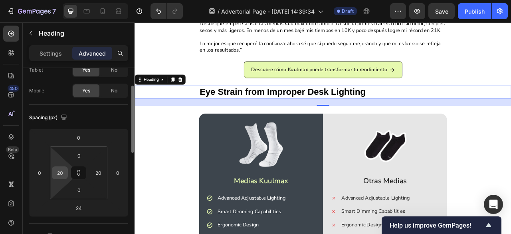
click at [61, 175] on input "20" at bounding box center [60, 173] width 12 height 12
type input "0"
click at [100, 172] on input "20" at bounding box center [98, 173] width 12 height 12
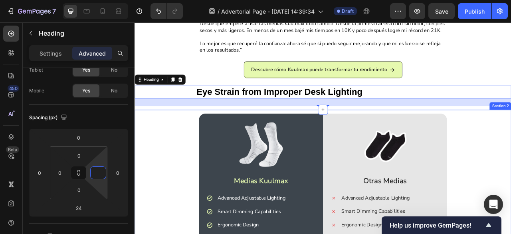
click at [163, 187] on div "Image Medias Kuulmax Text Block Advanced Adjustable Lighting Smart Dimming Capa…" at bounding box center [374, 238] width 463 height 200
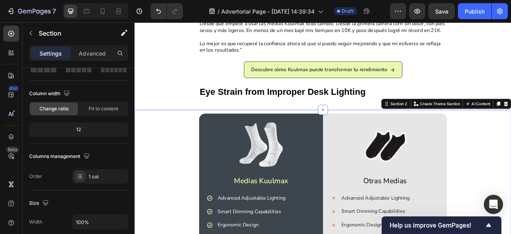
scroll to position [0, 0]
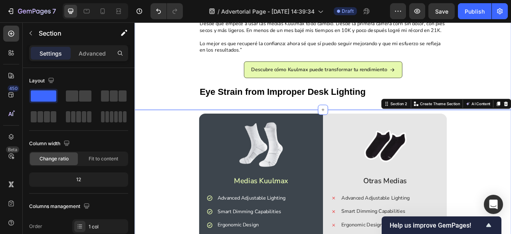
click at [195, 116] on div "Eye Strain from Improper Desk Lighting" at bounding box center [374, 111] width 479 height 16
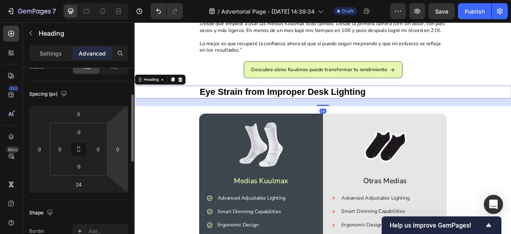
scroll to position [74, 0]
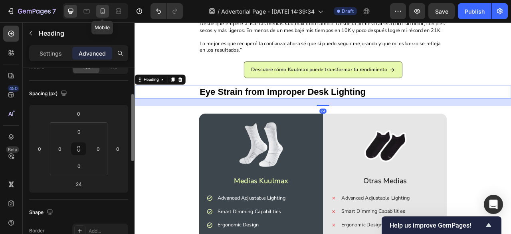
click at [104, 15] on icon at bounding box center [103, 11] width 8 height 8
type input "0"
type input "20"
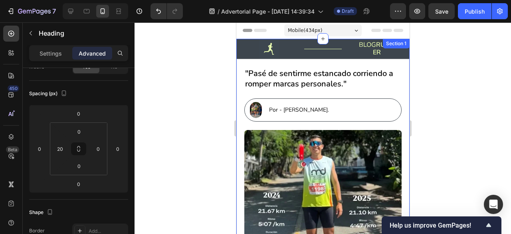
click at [300, 86] on strong ""Pasé de sentirme estancado corriendo a romper marcas personales."" at bounding box center [319, 78] width 148 height 21
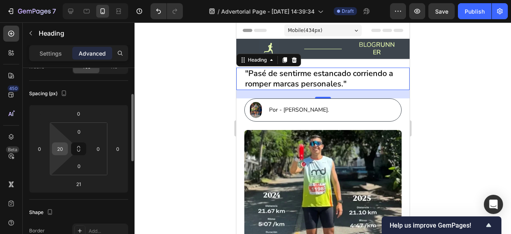
click at [63, 148] on input "20" at bounding box center [60, 149] width 12 height 12
click at [187, 115] on div at bounding box center [323, 127] width 377 height 211
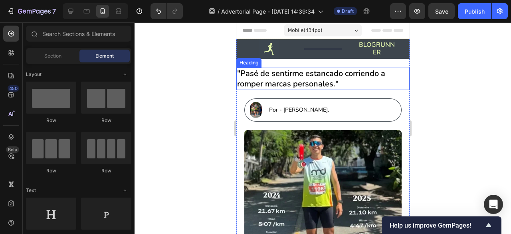
click at [259, 80] on strong ""Pasé de sentirme estancado corriendo a romper marcas personales."" at bounding box center [311, 78] width 148 height 21
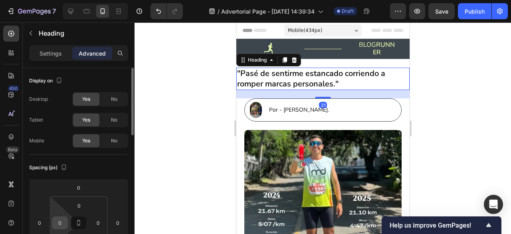
click at [61, 218] on input "0" at bounding box center [60, 222] width 12 height 12
type input "20"
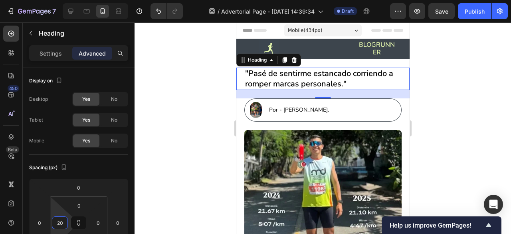
click at [175, 171] on div at bounding box center [323, 127] width 377 height 211
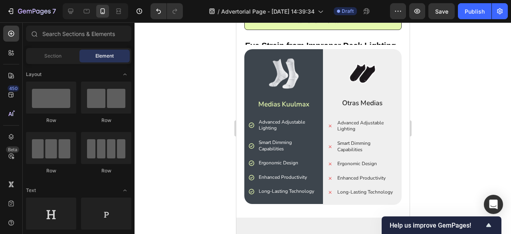
scroll to position [346, 0]
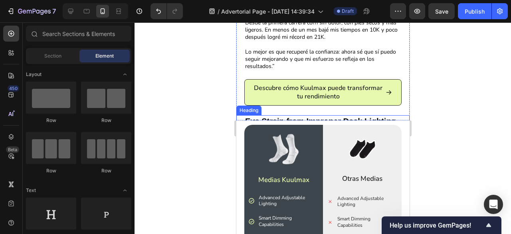
click at [297, 115] on h2 "Eye Strain from Improper Desk Lighting" at bounding box center [326, 121] width 165 height 12
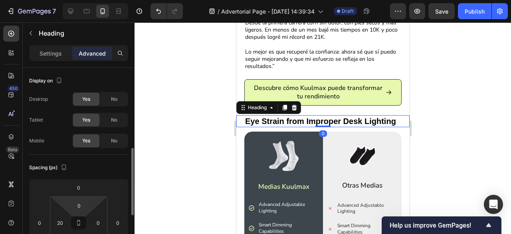
scroll to position [59, 0]
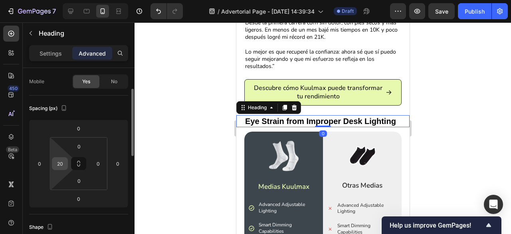
click at [61, 161] on input "20" at bounding box center [60, 163] width 12 height 12
type input "0"
click at [191, 140] on div at bounding box center [323, 127] width 377 height 211
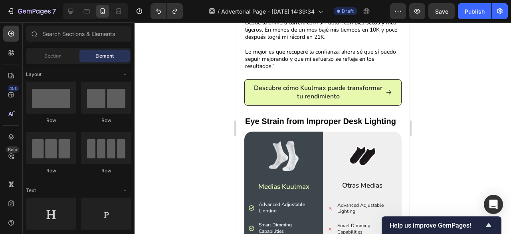
click at [190, 133] on div at bounding box center [323, 127] width 377 height 211
click at [65, 7] on div at bounding box center [70, 11] width 13 height 13
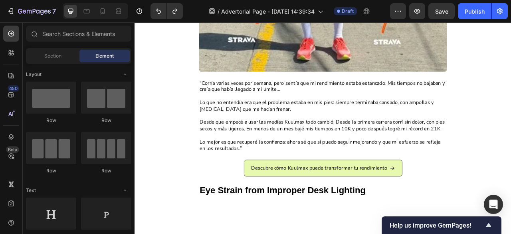
scroll to position [380, 0]
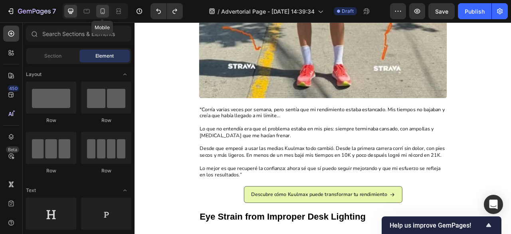
click at [101, 12] on icon at bounding box center [103, 11] width 4 height 6
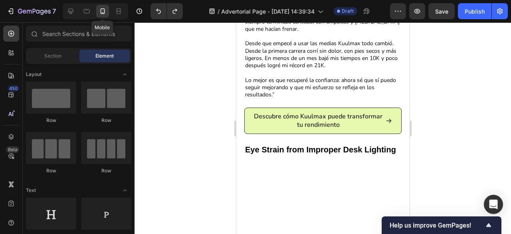
scroll to position [294, 0]
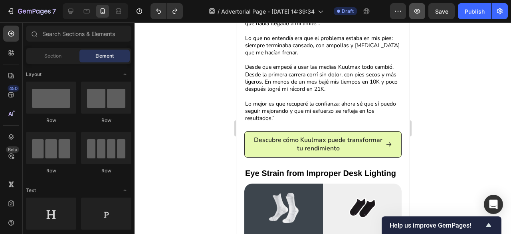
click at [411, 13] on button "button" at bounding box center [417, 11] width 16 height 16
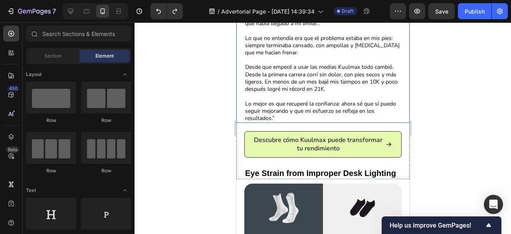
scroll to position [0, 0]
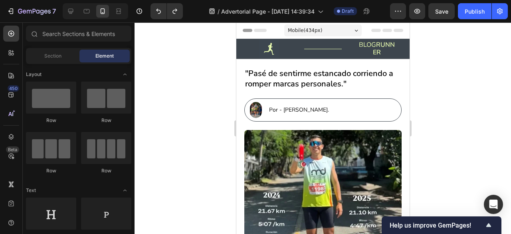
click at [263, 27] on span "Header" at bounding box center [260, 30] width 18 height 8
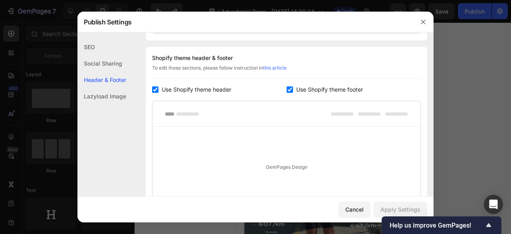
scroll to position [374, 0]
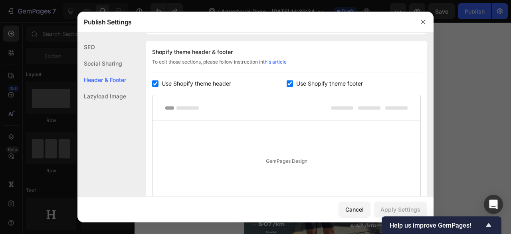
click at [175, 80] on span "Use Shopify theme header" at bounding box center [196, 84] width 69 height 10
checkbox input "false"
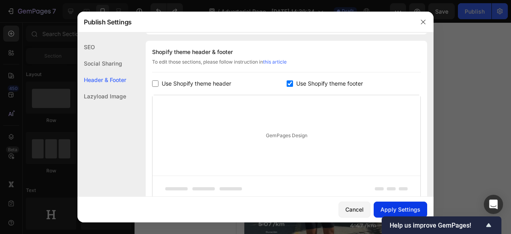
click at [420, 210] on div "Apply Settings" at bounding box center [401, 209] width 40 height 8
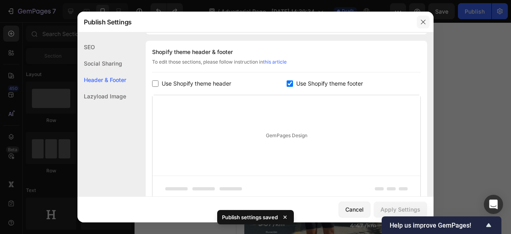
click at [422, 24] on icon "button" at bounding box center [423, 22] width 6 height 6
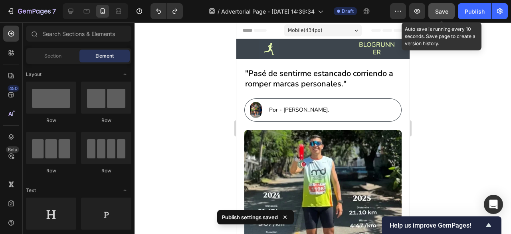
click at [442, 16] on button "Save" at bounding box center [441, 11] width 26 height 16
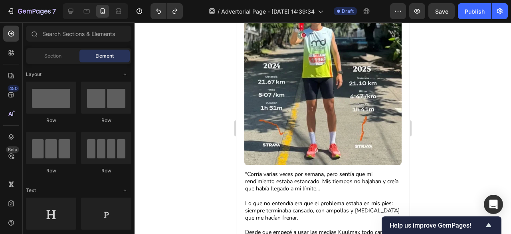
scroll to position [129, 0]
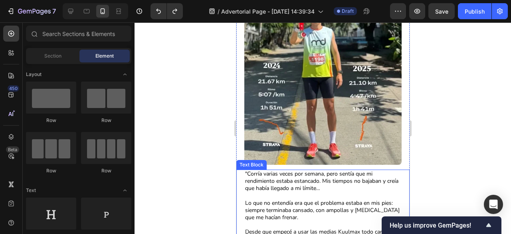
click at [353, 186] on p ""Corría varias veces por semana, pero sentía que mi rendimiento estaba estancad…" at bounding box center [323, 184] width 156 height 29
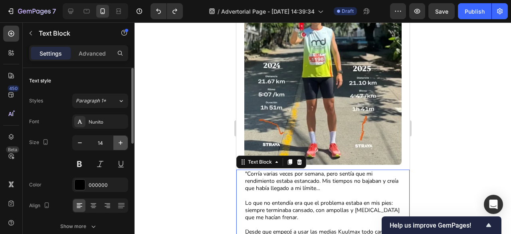
click at [122, 147] on button "button" at bounding box center [120, 142] width 14 height 14
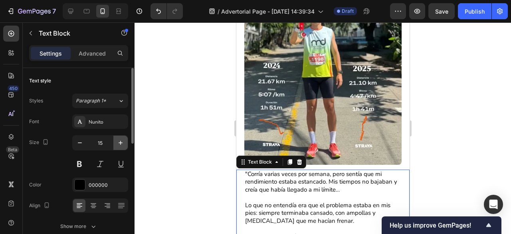
click at [122, 147] on button "button" at bounding box center [120, 142] width 14 height 14
type input "16"
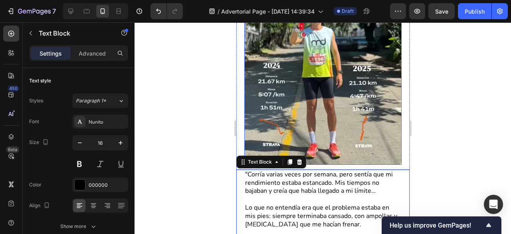
click at [482, 116] on div at bounding box center [323, 127] width 377 height 211
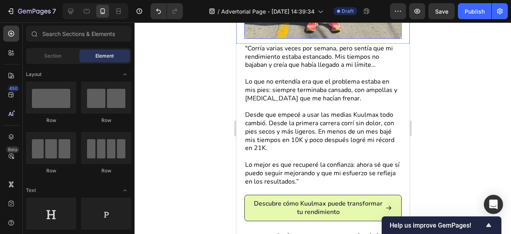
scroll to position [256, 0]
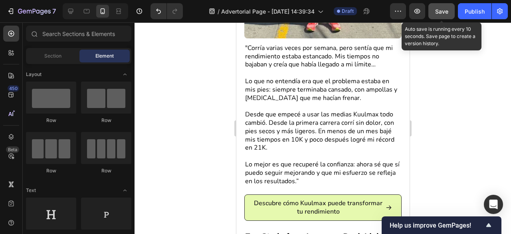
click at [438, 14] on div "Save" at bounding box center [441, 11] width 13 height 8
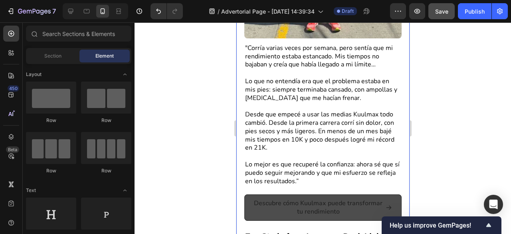
click at [344, 194] on link "Descubre cómo Kuulmax puede transformar tu rendimiento" at bounding box center [322, 207] width 157 height 26
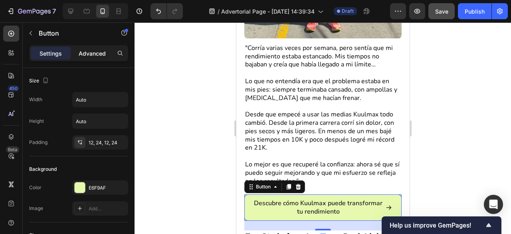
click at [89, 54] on p "Advanced" at bounding box center [92, 53] width 27 height 8
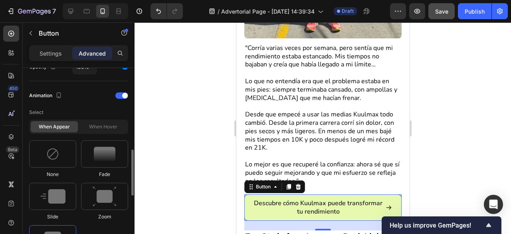
scroll to position [316, 0]
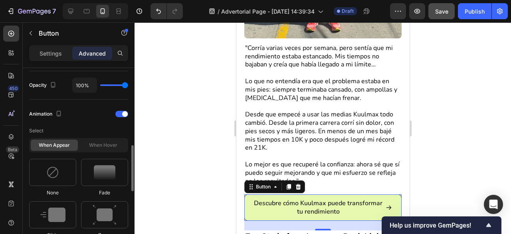
click at [100, 149] on div "When appear When hover" at bounding box center [78, 145] width 99 height 14
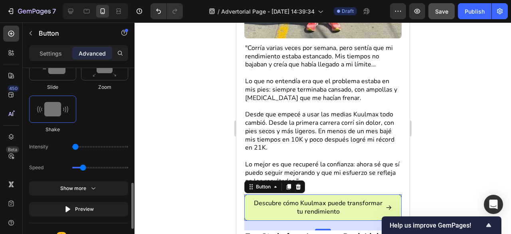
scroll to position [465, 0]
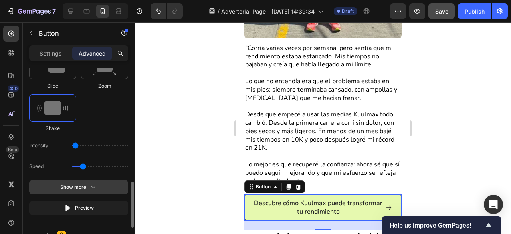
click at [90, 185] on icon "button" at bounding box center [93, 187] width 8 height 8
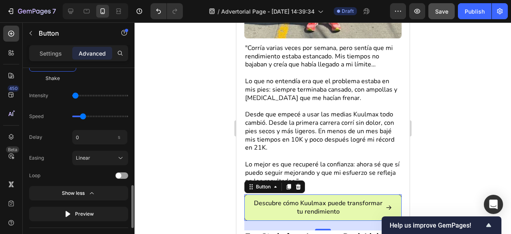
scroll to position [516, 0]
click at [121, 175] on span at bounding box center [119, 175] width 6 height 6
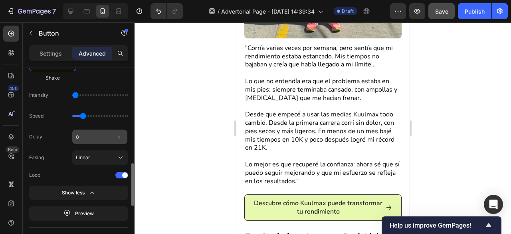
scroll to position [497, 0]
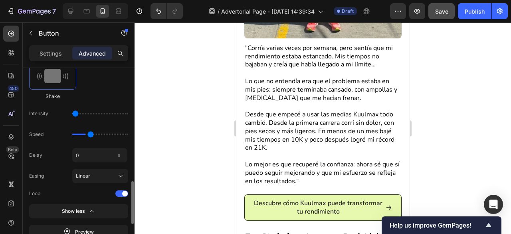
drag, startPoint x: 82, startPoint y: 132, endPoint x: 90, endPoint y: 133, distance: 8.0
click at [90, 133] on input "range" at bounding box center [100, 134] width 56 height 2
drag, startPoint x: 90, startPoint y: 133, endPoint x: 83, endPoint y: 133, distance: 7.6
type input "0.9"
click at [83, 133] on input "range" at bounding box center [100, 134] width 56 height 2
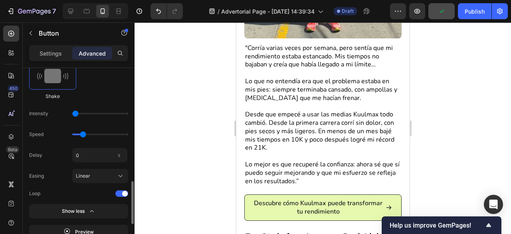
click at [78, 114] on div "Intensity" at bounding box center [78, 113] width 99 height 14
click at [78, 113] on input "range" at bounding box center [100, 114] width 56 height 2
click at [79, 113] on input "range" at bounding box center [100, 114] width 56 height 2
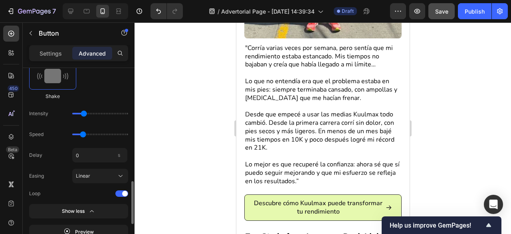
type input "11"
click at [81, 113] on input "range" at bounding box center [100, 114] width 56 height 2
type input "0.5"
click at [73, 133] on input "range" at bounding box center [100, 134] width 56 height 2
drag, startPoint x: 73, startPoint y: 133, endPoint x: 57, endPoint y: 133, distance: 16.0
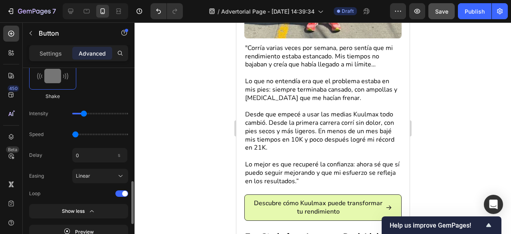
click at [72, 133] on input "range" at bounding box center [100, 134] width 56 height 2
click at [79, 113] on input "range" at bounding box center [100, 114] width 56 height 2
click at [82, 113] on input "range" at bounding box center [100, 114] width 56 height 2
type input "1"
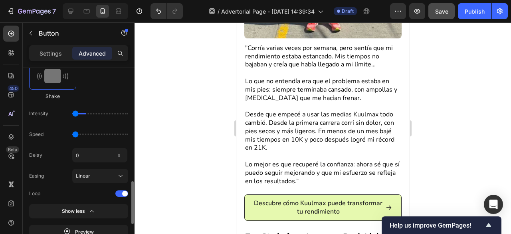
click at [77, 113] on input "range" at bounding box center [100, 114] width 56 height 2
type input "0.9"
click at [81, 133] on input "range" at bounding box center [100, 134] width 56 height 2
click at [418, 20] on div "7 Version history / Advertorial Page - Sep 26, 14:39:34 Draft Preview Save Publ…" at bounding box center [255, 11] width 511 height 23
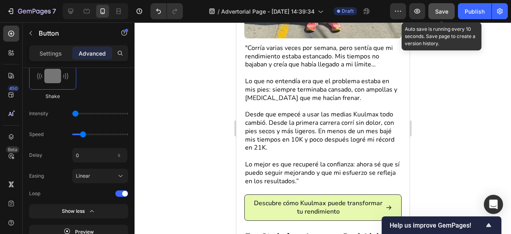
click at [438, 16] on button "Save" at bounding box center [441, 11] width 26 height 16
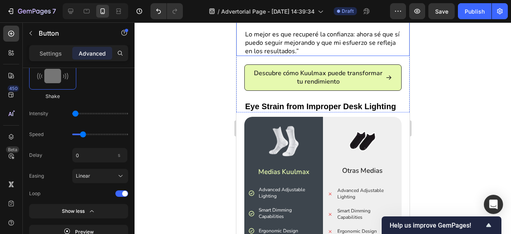
scroll to position [395, 0]
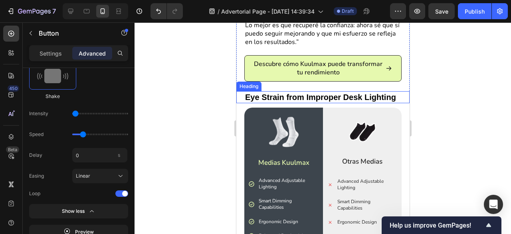
click at [344, 91] on h2 "Eye Strain from Improper Desk Lighting" at bounding box center [326, 97] width 165 height 12
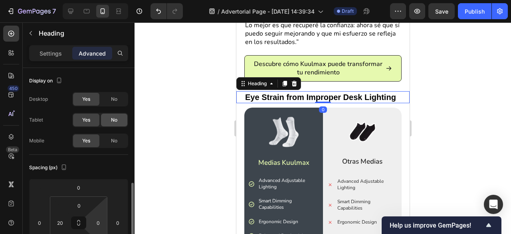
scroll to position [87, 0]
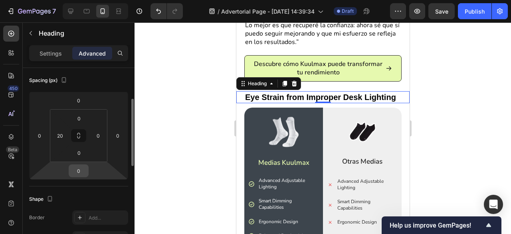
click at [81, 169] on input "0" at bounding box center [79, 171] width 16 height 12
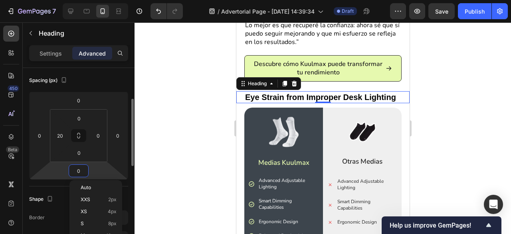
type input "8"
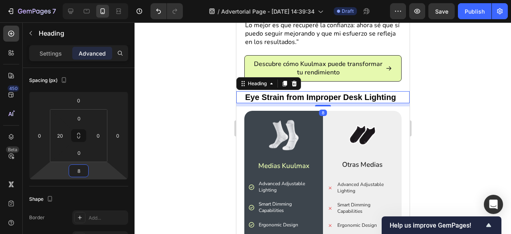
click at [168, 115] on div at bounding box center [323, 127] width 377 height 211
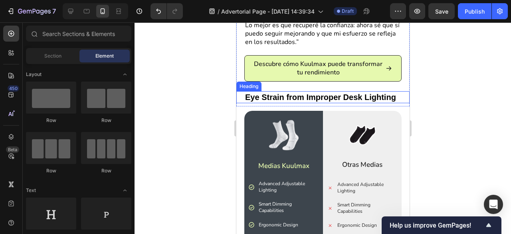
click at [280, 91] on h2 "Eye Strain from Improper Desk Lighting" at bounding box center [326, 97] width 165 height 12
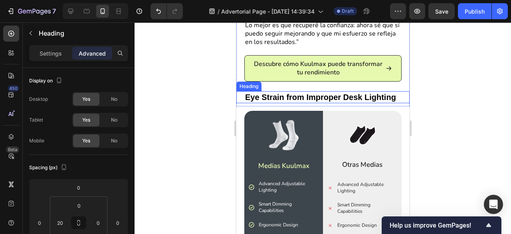
click at [280, 91] on h2 "Eye Strain from Improper Desk Lighting" at bounding box center [326, 97] width 165 height 12
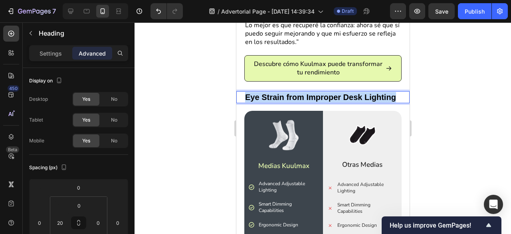
click at [280, 92] on p "Eye Strain from Improper Desk Lighting" at bounding box center [327, 97] width 164 height 10
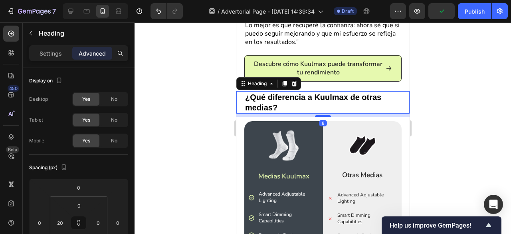
click at [193, 105] on div at bounding box center [323, 127] width 377 height 211
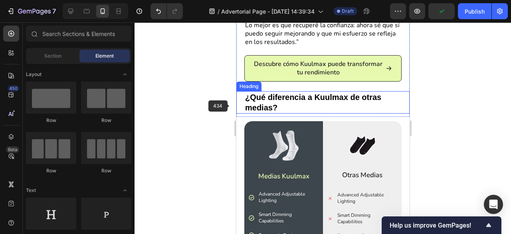
click at [255, 103] on p "¿Qué diferencia a Kuulmax de otras medias?" at bounding box center [327, 102] width 164 height 21
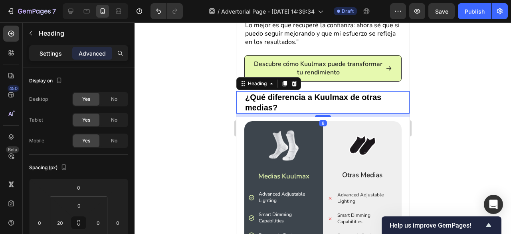
click at [58, 57] on p "Settings" at bounding box center [51, 53] width 22 height 8
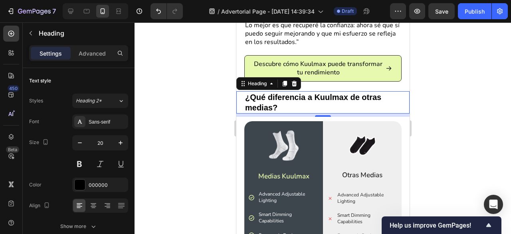
click at [168, 153] on div at bounding box center [323, 127] width 377 height 211
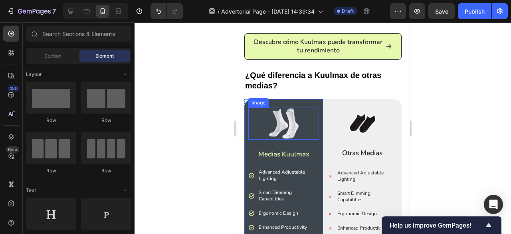
scroll to position [422, 0]
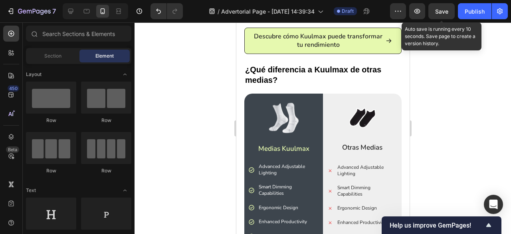
click at [439, 12] on span "Save" at bounding box center [441, 11] width 13 height 7
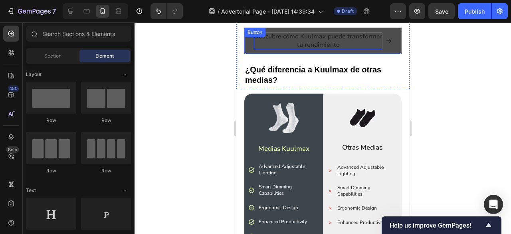
click at [356, 36] on p "Descubre cómo Kuulmax puede transformar tu rendimiento" at bounding box center [318, 40] width 129 height 17
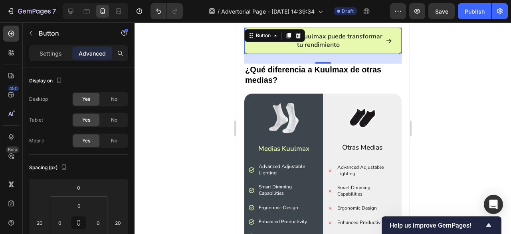
click at [211, 57] on div at bounding box center [323, 127] width 377 height 211
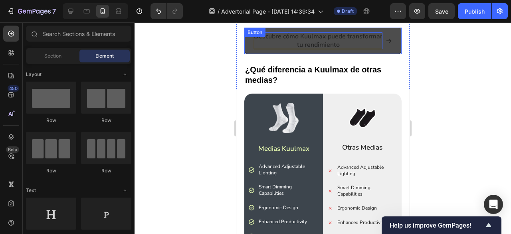
click at [280, 34] on p "Descubre cómo Kuulmax puede transformar tu rendimiento" at bounding box center [318, 40] width 129 height 17
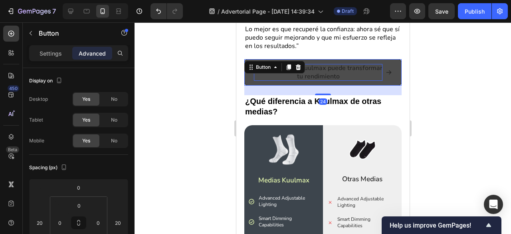
scroll to position [381, 0]
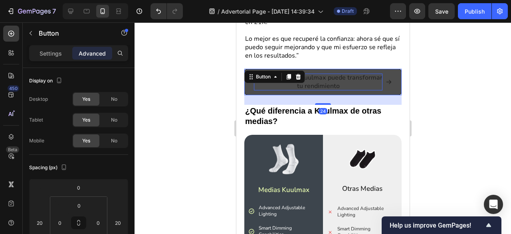
click at [318, 73] on p "Descubre cómo Kuulmax puede transformar tu rendimiento" at bounding box center [318, 81] width 129 height 17
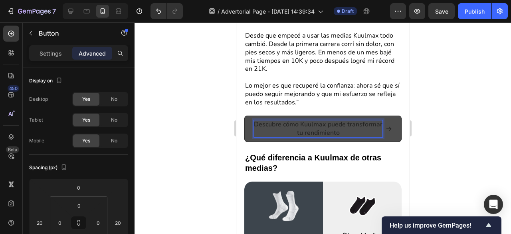
scroll to position [334, 0]
click at [275, 121] on p "Descubre cómo Kuulmax puede transformar tu rendimiento" at bounding box center [318, 129] width 129 height 17
click at [438, 107] on div at bounding box center [323, 127] width 377 height 211
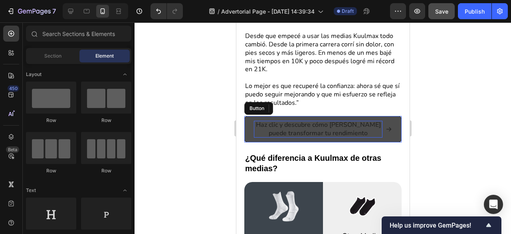
click at [445, 16] on button "Save" at bounding box center [441, 11] width 26 height 16
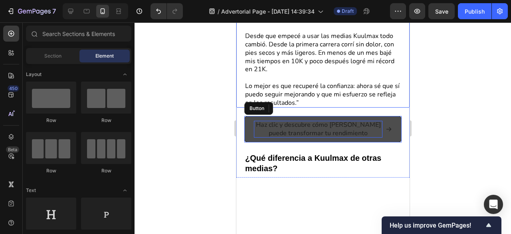
scroll to position [0, 0]
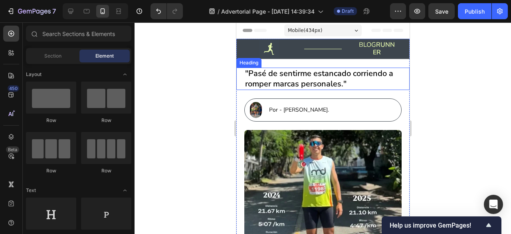
click at [367, 82] on h2 ""Pasé de sentirme estancado corriendo a romper marcas personales."" at bounding box center [326, 78] width 165 height 22
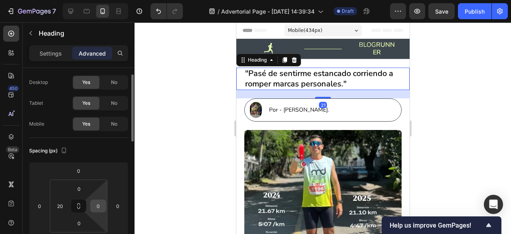
scroll to position [17, 0]
click at [101, 208] on input "0" at bounding box center [98, 205] width 12 height 12
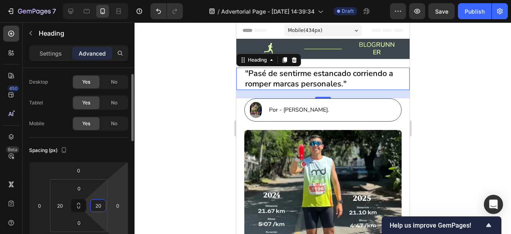
type input "2"
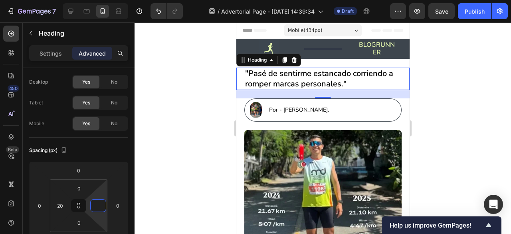
click at [201, 123] on div at bounding box center [323, 127] width 377 height 211
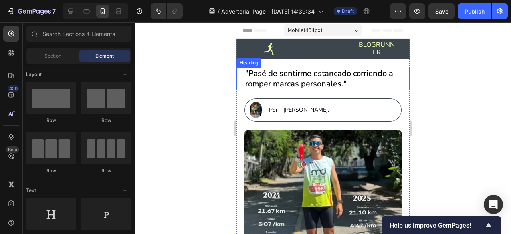
click at [284, 71] on strong ""Pasé de sentirme estancado corriendo a romper marcas personales."" at bounding box center [319, 78] width 148 height 21
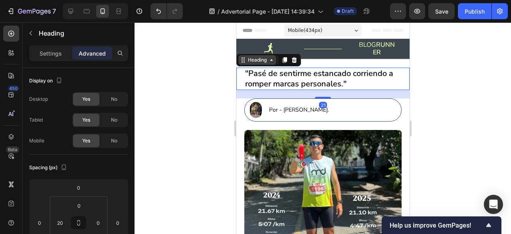
click at [256, 59] on div "Heading" at bounding box center [257, 59] width 22 height 7
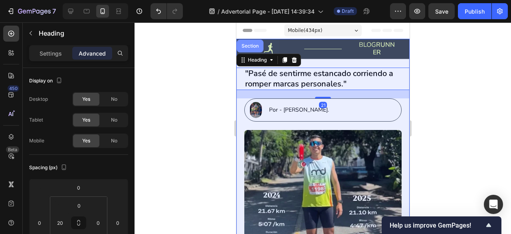
click at [253, 49] on div "Section" at bounding box center [249, 46] width 27 height 13
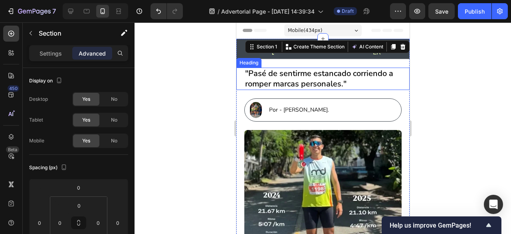
click at [261, 74] on strong ""Pasé de sentirme estancado corriendo a romper marcas personales."" at bounding box center [319, 78] width 148 height 21
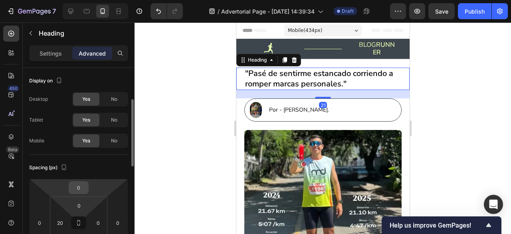
scroll to position [23, 0]
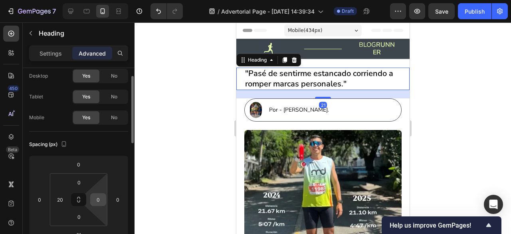
click at [95, 198] on input "0" at bounding box center [98, 199] width 12 height 12
type input "20"
click at [186, 164] on div at bounding box center [323, 127] width 377 height 211
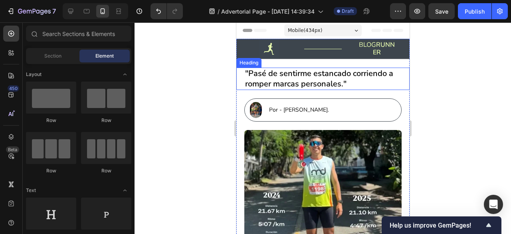
click at [304, 85] on strong ""Pasé de sentirme estancado corriendo a romper marcas personales."" at bounding box center [319, 78] width 148 height 21
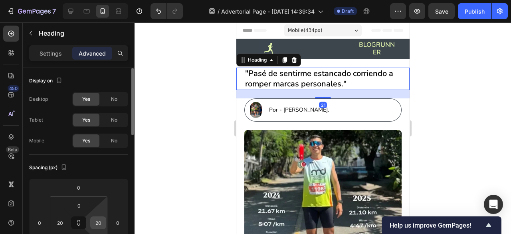
click at [103, 219] on input "20" at bounding box center [98, 222] width 12 height 12
type input "10"
click at [171, 198] on div at bounding box center [323, 127] width 377 height 211
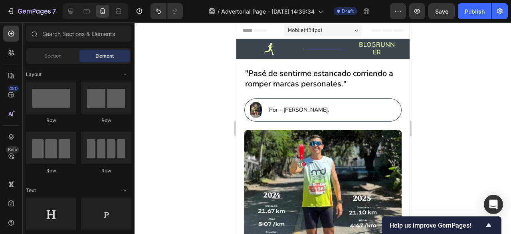
click at [432, 15] on button "Save" at bounding box center [441, 11] width 26 height 16
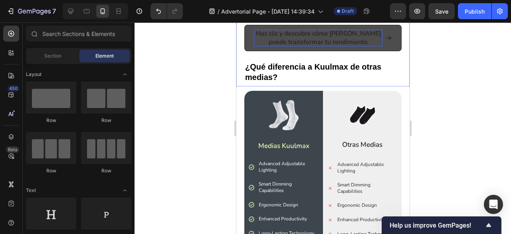
scroll to position [426, 0]
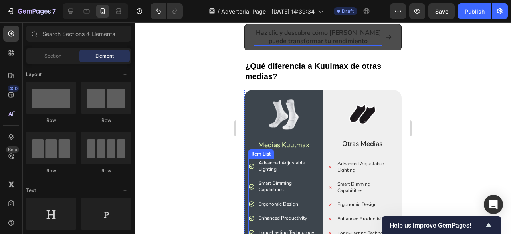
click at [277, 160] on p "Advanced Adjustable Lighting" at bounding box center [287, 166] width 59 height 12
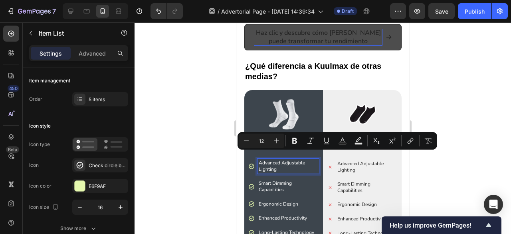
click at [280, 164] on p "Advanced Adjustable Lighting" at bounding box center [287, 166] width 59 height 12
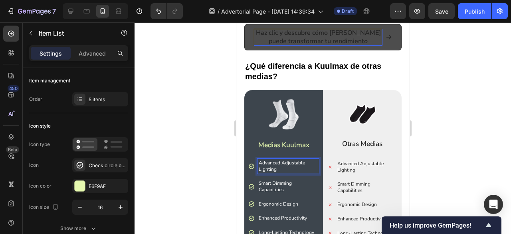
click at [280, 164] on p "Advanced Adjustable Lighting" at bounding box center [287, 166] width 59 height 12
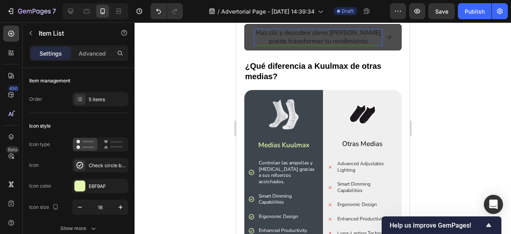
click at [459, 142] on div at bounding box center [323, 127] width 377 height 211
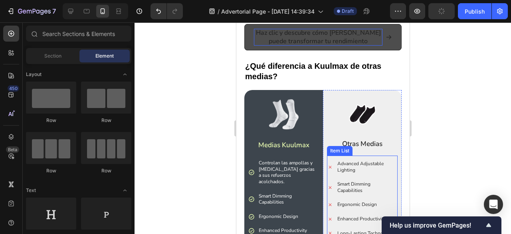
click at [356, 161] on p "Advanced Adjustable Lighting" at bounding box center [366, 167] width 59 height 12
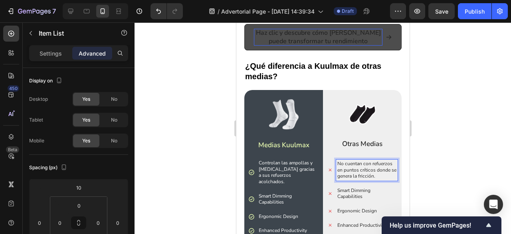
click at [481, 133] on div at bounding box center [323, 127] width 377 height 211
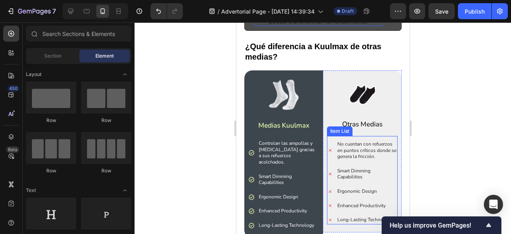
scroll to position [446, 0]
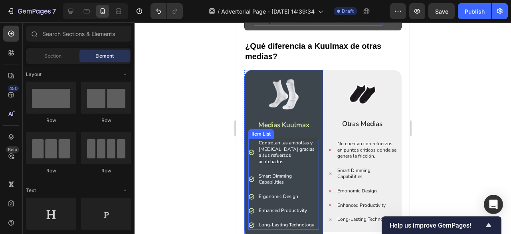
click at [296, 173] on p "Smart Dimming Capabilities" at bounding box center [287, 179] width 59 height 12
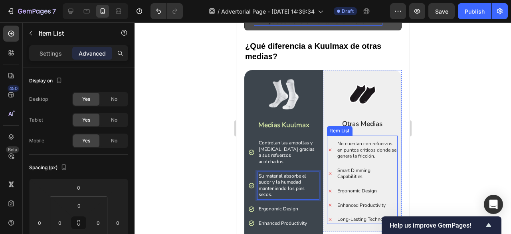
click at [357, 167] on p "Smart Dimming Capabilities" at bounding box center [366, 173] width 59 height 12
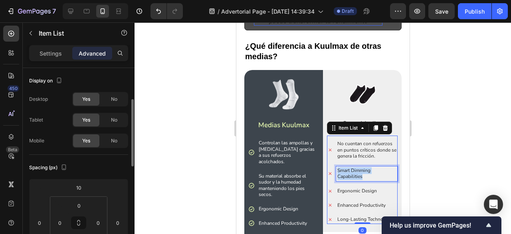
scroll to position [23, 0]
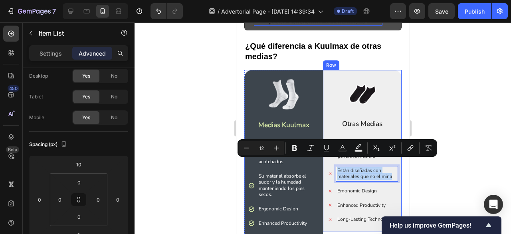
drag, startPoint x: 334, startPoint y: 162, endPoint x: 394, endPoint y: 171, distance: 60.7
click at [394, 171] on div "Image Otras Medias Text Block No cuentan con refuerzos en puntos críticos donde…" at bounding box center [362, 151] width 79 height 162
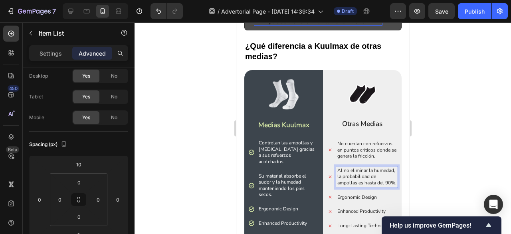
click at [454, 153] on div at bounding box center [323, 127] width 377 height 211
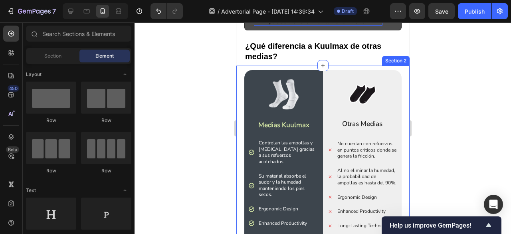
click at [356, 173] on p "Al no eliminar la humedad, la probabilidad de ampollas es hasta del 90%." at bounding box center [366, 176] width 59 height 19
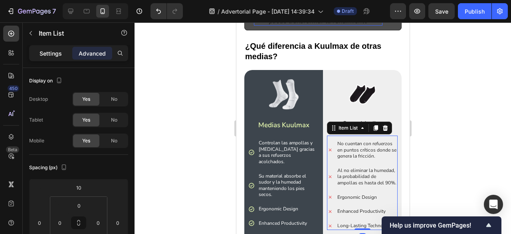
click at [60, 57] on p "Settings" at bounding box center [51, 53] width 22 height 8
type input "7"
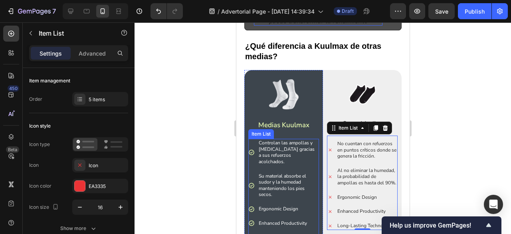
click at [281, 173] on p "Su material absorbe el sudor y la humedad manteniendo los pies secos." at bounding box center [287, 185] width 59 height 25
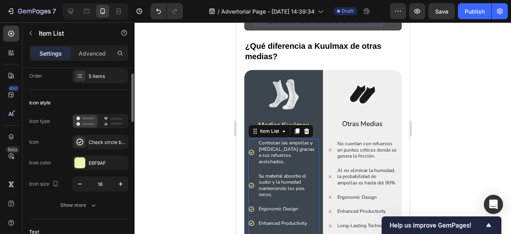
click at [223, 171] on div at bounding box center [323, 127] width 377 height 211
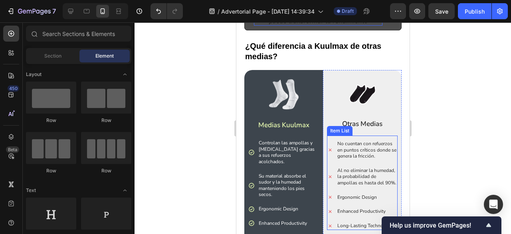
scroll to position [478, 0]
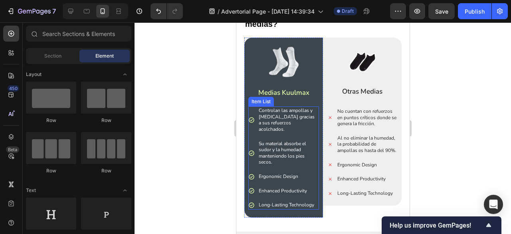
click at [281, 173] on p "Ergonomic Design" at bounding box center [287, 176] width 59 height 6
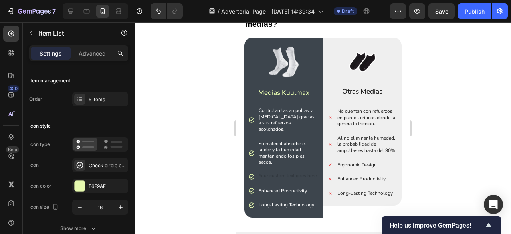
scroll to position [476, 0]
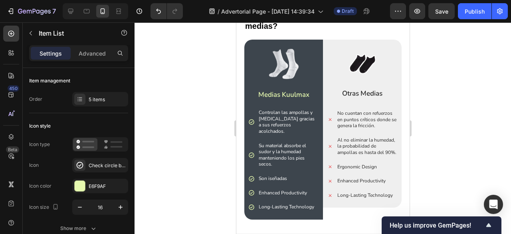
click at [268, 175] on p "Son iseñadas" at bounding box center [287, 178] width 59 height 6
click at [293, 175] on p "Son diseñadas" at bounding box center [287, 178] width 59 height 6
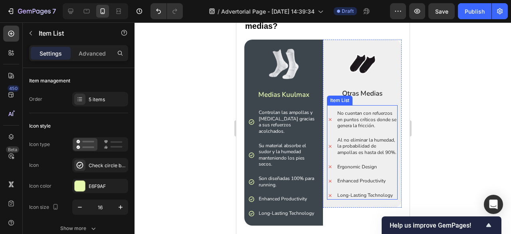
click at [353, 164] on p "Ergonomic Design" at bounding box center [366, 167] width 59 height 6
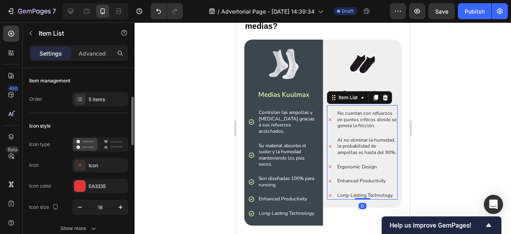
scroll to position [23, 0]
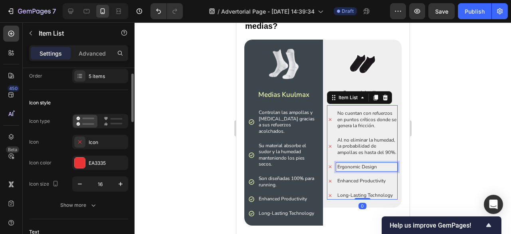
click at [353, 164] on p "Ergonomic Design" at bounding box center [366, 167] width 59 height 6
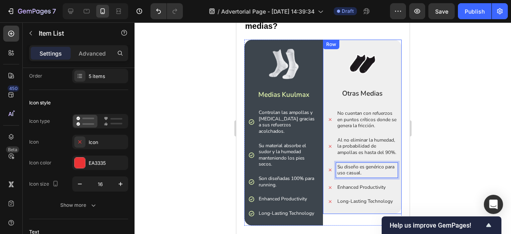
click at [463, 148] on div at bounding box center [323, 127] width 377 height 211
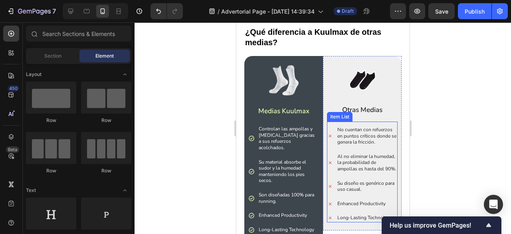
scroll to position [485, 0]
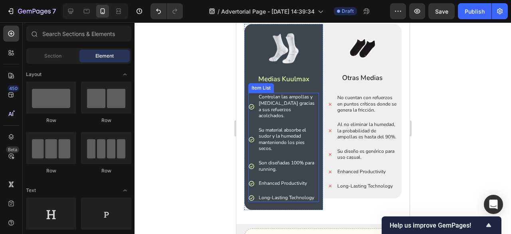
click at [299, 180] on p "Enhanced Productivity" at bounding box center [287, 183] width 59 height 6
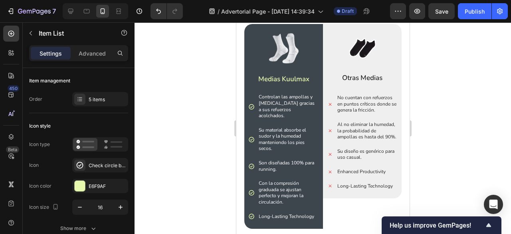
click at [442, 179] on div at bounding box center [323, 127] width 377 height 211
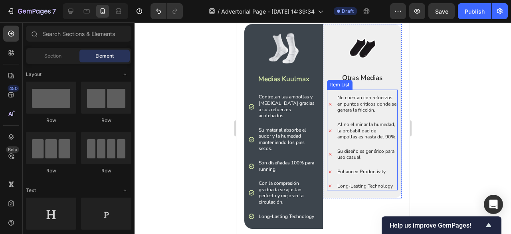
click at [368, 175] on p "Enhanced Productivity" at bounding box center [366, 172] width 59 height 6
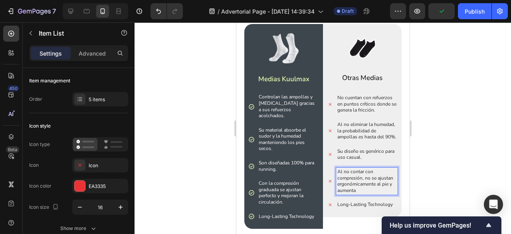
scroll to position [493, 0]
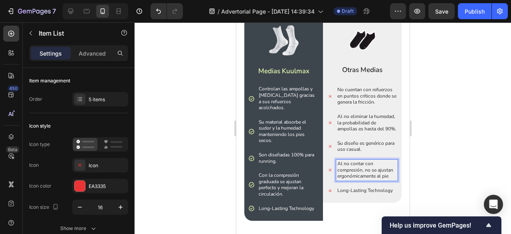
click at [358, 179] on p "Al no contar con compresión, no se ajustan ergonómicamente al pie" at bounding box center [366, 170] width 59 height 19
click at [381, 179] on p "Al no contar con compresión, no se ajustan correctamente al pie" at bounding box center [366, 170] width 59 height 19
click at [468, 158] on div at bounding box center [323, 127] width 377 height 211
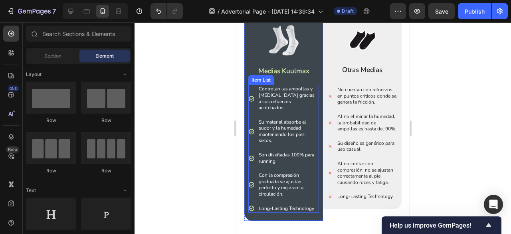
click at [289, 185] on p "Con la compresión graduada se ajustan perfecto y mejoran la circulación." at bounding box center [287, 184] width 59 height 25
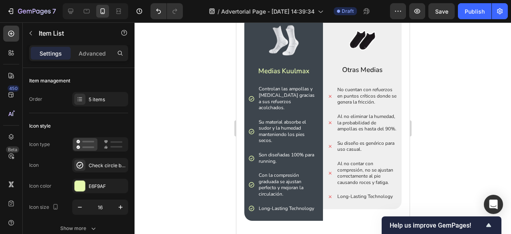
click at [488, 157] on div at bounding box center [323, 127] width 377 height 211
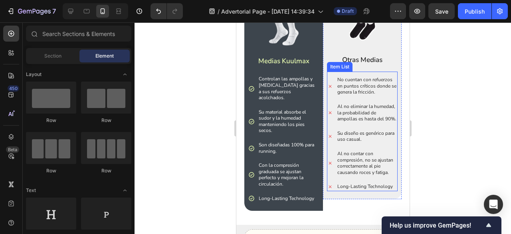
scroll to position [510, 0]
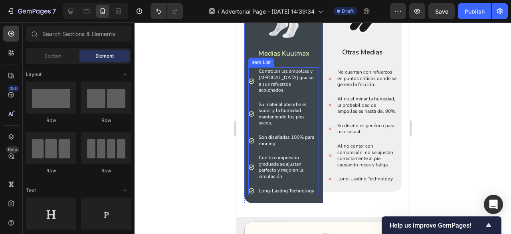
click at [302, 188] on p "Long-Lasting Technology" at bounding box center [287, 191] width 59 height 6
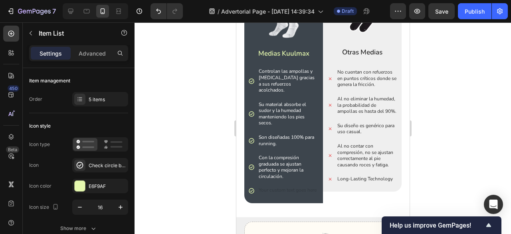
scroll to position [508, 0]
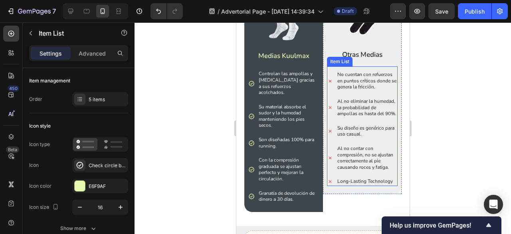
click at [355, 184] on p "Long-Lasting Technology" at bounding box center [366, 181] width 59 height 6
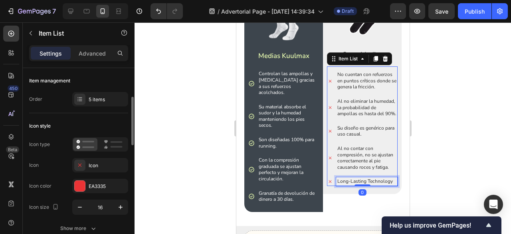
scroll to position [23, 0]
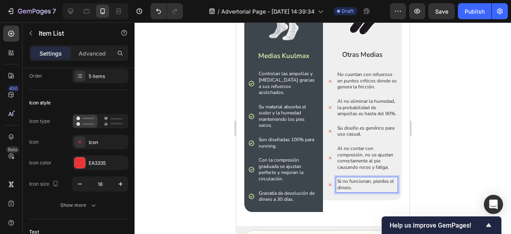
click at [451, 144] on div at bounding box center [323, 127] width 377 height 211
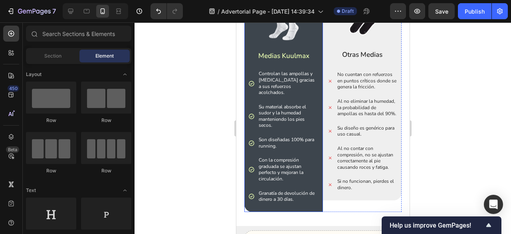
click at [297, 203] on div "Image Medias Kuulmax Text Block Controlan las ampollas y rozaduras gracias a su…" at bounding box center [283, 106] width 79 height 211
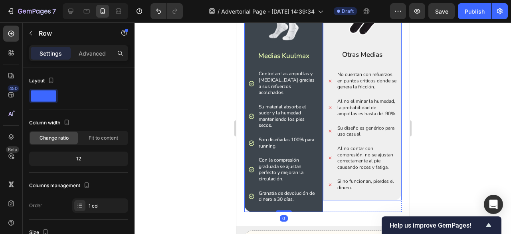
click at [332, 200] on div "Image Otras Medias Text Block No cuentan con refuerzos en puntos críticos donde…" at bounding box center [362, 100] width 79 height 199
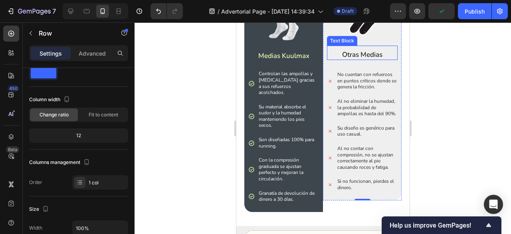
click at [361, 58] on p "Otras Medias" at bounding box center [361, 54] width 69 height 9
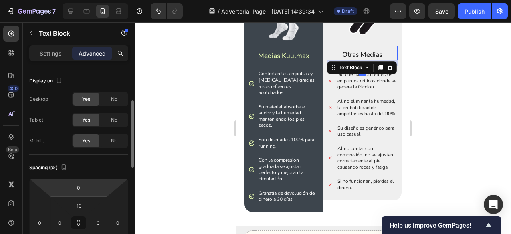
scroll to position [24, 0]
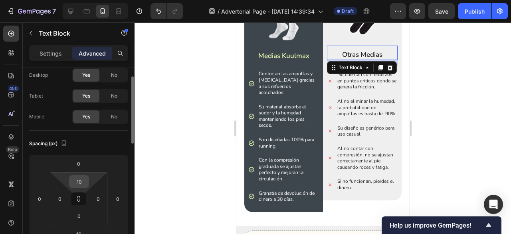
click at [85, 177] on input "10" at bounding box center [79, 181] width 16 height 12
type input "8"
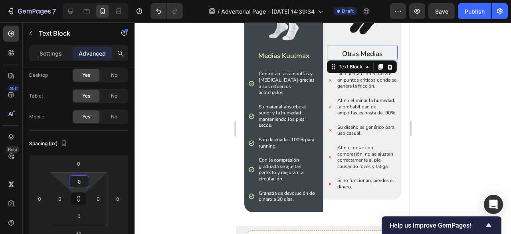
click at [470, 155] on div at bounding box center [323, 127] width 377 height 211
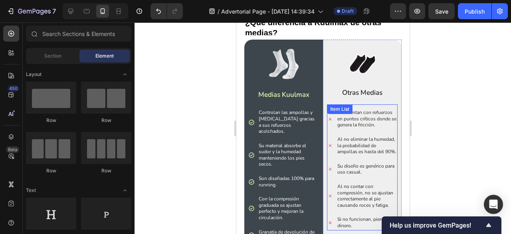
scroll to position [469, 0]
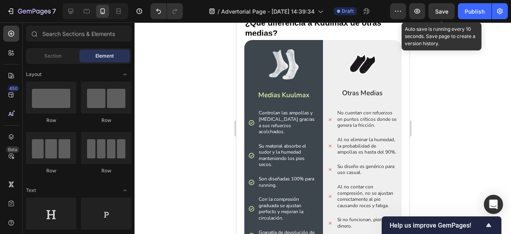
click at [437, 14] on span "Save" at bounding box center [441, 11] width 13 height 7
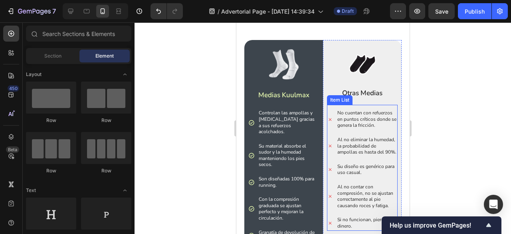
scroll to position [508, 0]
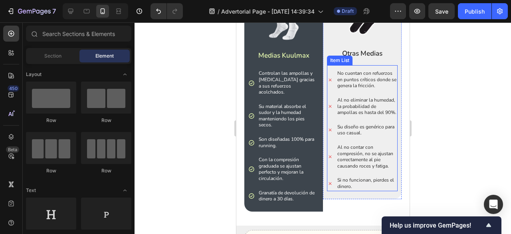
click at [361, 157] on p "Al no contar con compresión, no se ajustan correctamente al pie causando roces …" at bounding box center [366, 156] width 59 height 25
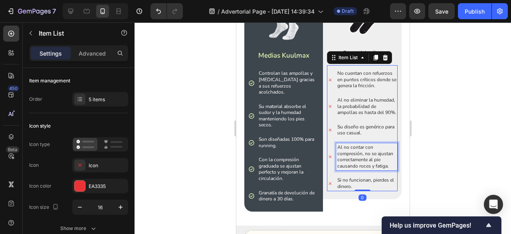
click at [361, 157] on p "Al no contar con compresión, no se ajustan correctamente al pie causando roces …" at bounding box center [366, 156] width 59 height 25
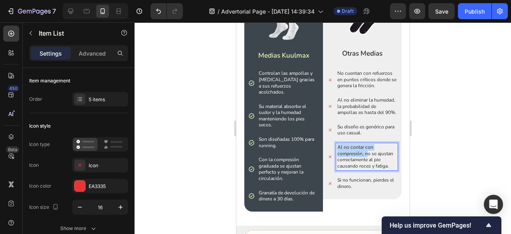
drag, startPoint x: 363, startPoint y: 159, endPoint x: 331, endPoint y: 151, distance: 32.7
click at [331, 151] on div "Al no contar con compresión, no se ajustan correctamente al pie causando roces …" at bounding box center [362, 156] width 71 height 27
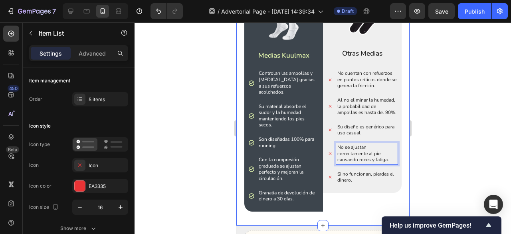
click at [438, 130] on div at bounding box center [323, 127] width 377 height 211
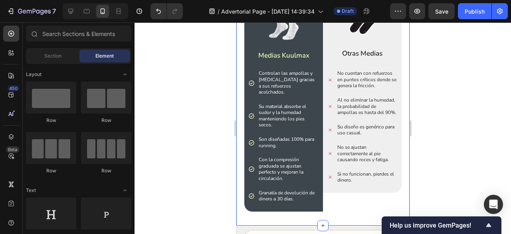
click at [438, 13] on span "Save" at bounding box center [441, 11] width 13 height 7
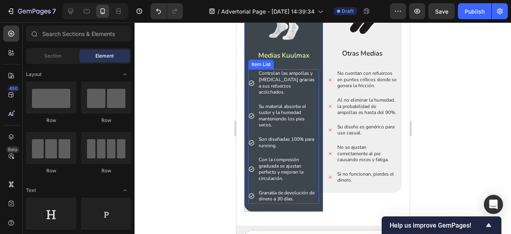
click at [306, 91] on div "Controlan las ampollas y rozaduras gracias a sus refuerzos acolchados. Su mater…" at bounding box center [283, 136] width 71 height 134
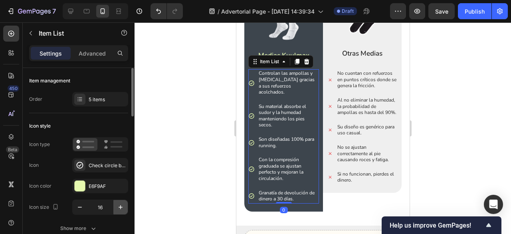
click at [123, 203] on icon "button" at bounding box center [121, 207] width 8 height 8
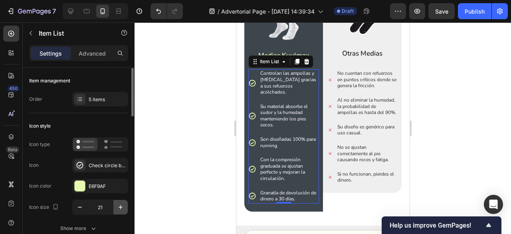
click at [123, 203] on icon "button" at bounding box center [121, 207] width 8 height 8
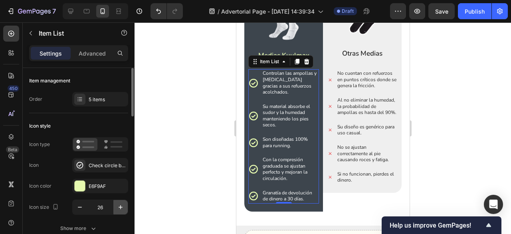
click at [123, 203] on icon "button" at bounding box center [121, 207] width 8 height 8
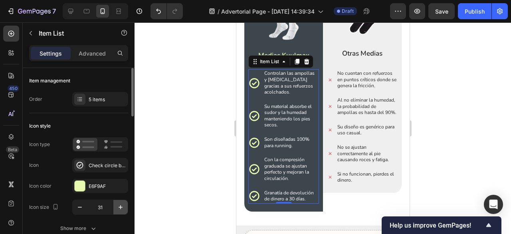
click at [123, 203] on icon "button" at bounding box center [121, 207] width 8 height 8
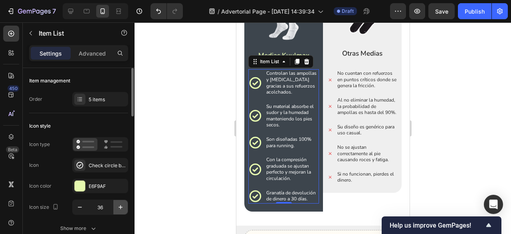
click at [123, 203] on icon "button" at bounding box center [121, 207] width 8 height 8
type input "38"
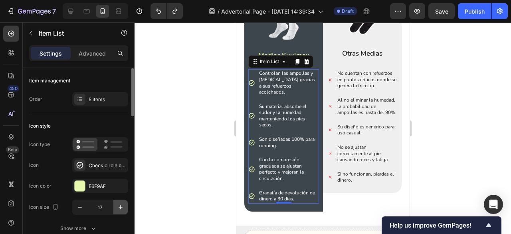
type input "16"
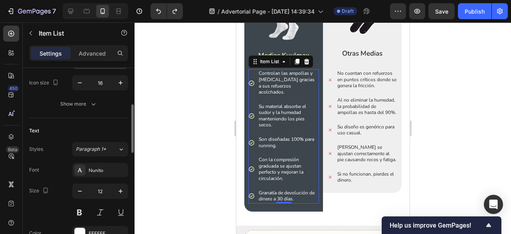
scroll to position [134, 0]
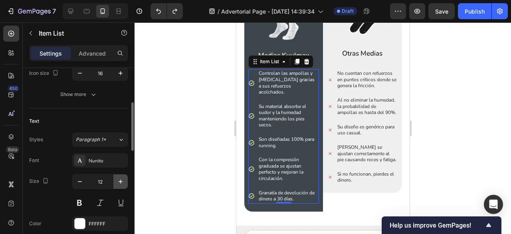
click at [120, 181] on icon "button" at bounding box center [121, 181] width 8 height 8
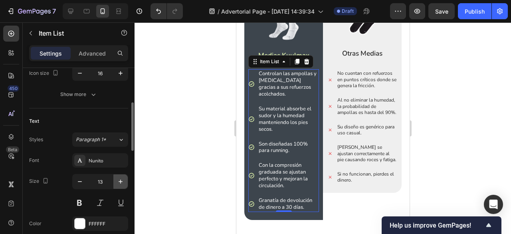
click at [120, 181] on icon "button" at bounding box center [121, 181] width 8 height 8
type input "14"
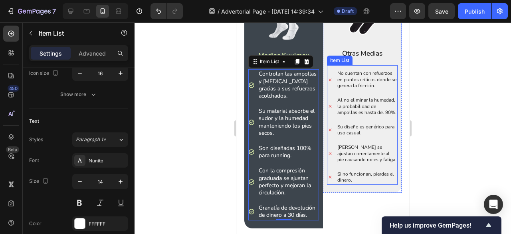
click at [356, 145] on div "No cuentan con refuerzos en puntos críticos donde se genera la fricción. Al no …" at bounding box center [362, 126] width 71 height 115
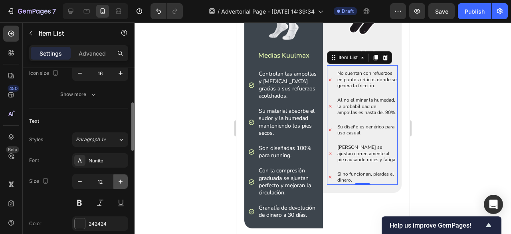
click at [122, 181] on icon "button" at bounding box center [121, 181] width 8 height 8
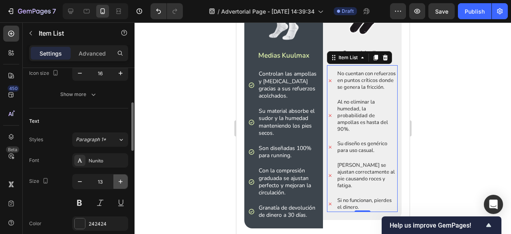
click at [121, 180] on icon "button" at bounding box center [121, 181] width 8 height 8
type input "14"
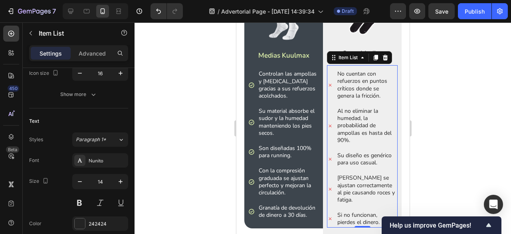
click at [199, 157] on div at bounding box center [323, 127] width 377 height 211
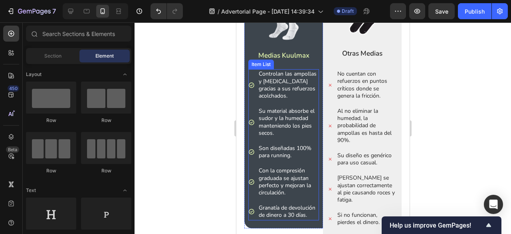
scroll to position [534, 0]
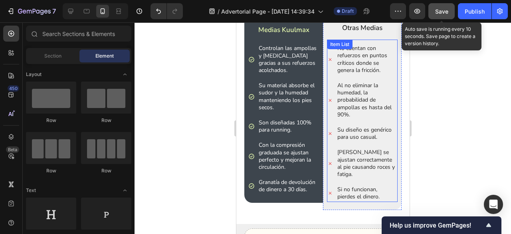
click at [450, 10] on button "Save" at bounding box center [441, 11] width 26 height 16
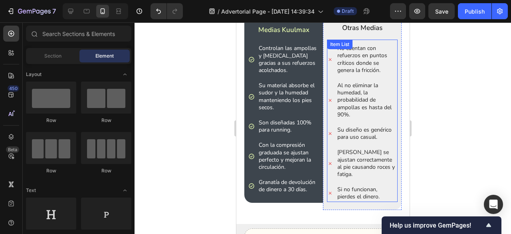
click at [345, 151] on p "Noo se ajustan correctamente al pie causando roces y fatiga." at bounding box center [366, 163] width 59 height 29
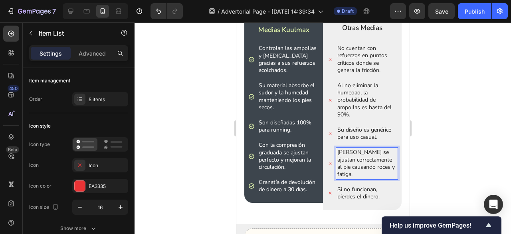
click at [341, 151] on p "Noo se ajustan correctamente al pie causando roces y fatiga." at bounding box center [366, 163] width 59 height 29
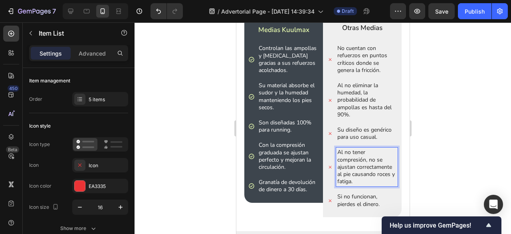
click at [468, 109] on div at bounding box center [323, 127] width 377 height 211
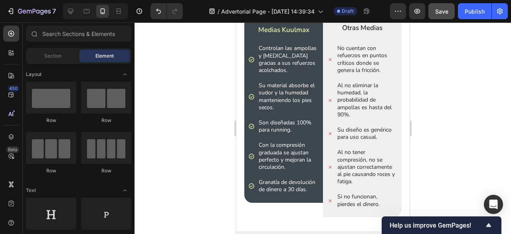
click at [449, 18] on button "Save" at bounding box center [441, 11] width 26 height 16
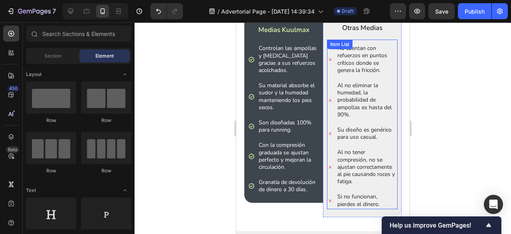
click at [362, 91] on p "Al no eliminar la humedad, la probabilidad de ampollas es hasta del 90%." at bounding box center [366, 100] width 59 height 36
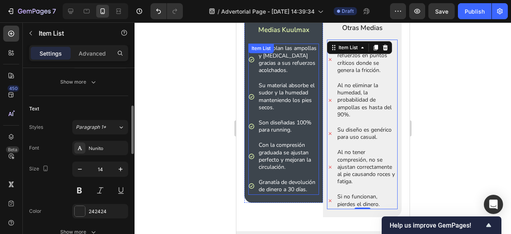
click at [284, 112] on div "Controlan las ampollas y rozaduras gracias a sus refuerzos acolchados. Su mater…" at bounding box center [283, 119] width 71 height 151
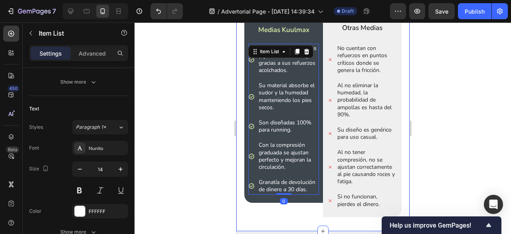
click at [190, 134] on div at bounding box center [323, 127] width 377 height 211
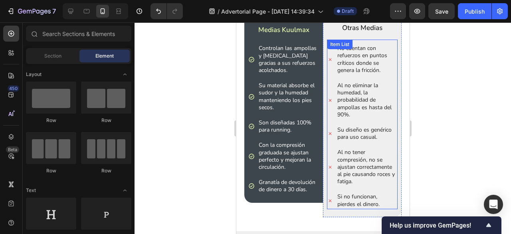
scroll to position [517, 0]
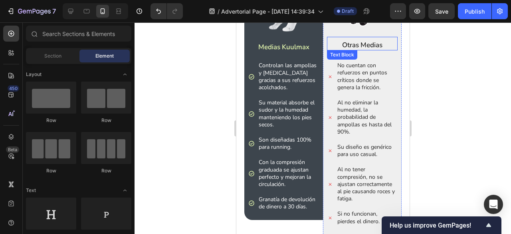
click at [375, 47] on p "Otras Medias" at bounding box center [361, 45] width 69 height 9
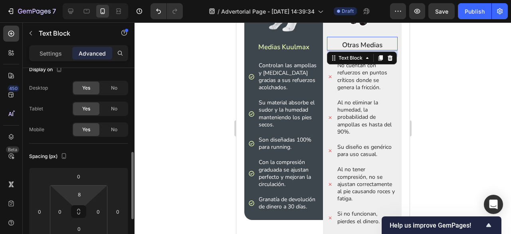
scroll to position [71, 0]
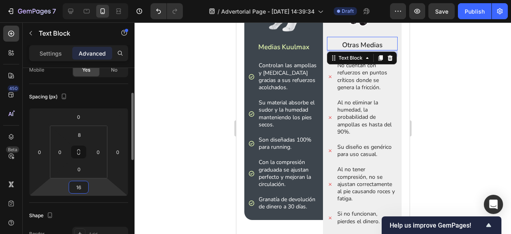
click at [82, 184] on input "16" at bounding box center [79, 187] width 16 height 12
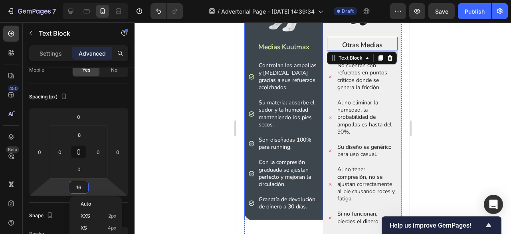
click at [315, 48] on div "Medias Kuulmax" at bounding box center [283, 47] width 71 height 10
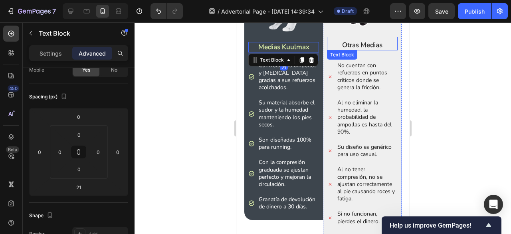
click at [345, 43] on p "Otras Medias" at bounding box center [361, 45] width 69 height 9
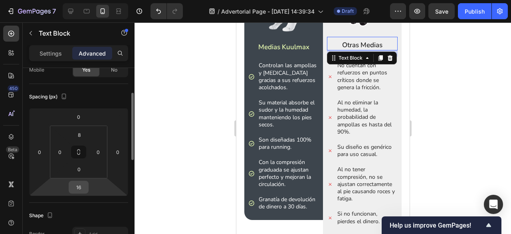
click at [83, 184] on input "16" at bounding box center [79, 187] width 16 height 12
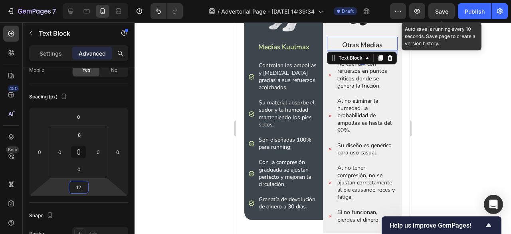
type input "12"
click at [443, 11] on span "Save" at bounding box center [441, 11] width 13 height 7
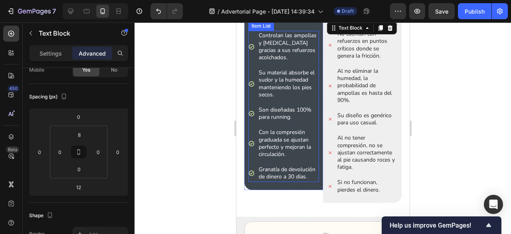
scroll to position [547, 0]
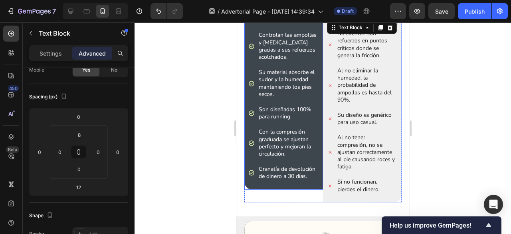
click at [296, 189] on div "Image Medias Kuulmax Text Block Controlan las ampollas y rozaduras gracias a su…" at bounding box center [283, 75] width 79 height 227
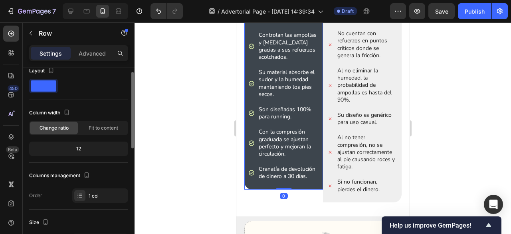
scroll to position [11, 0]
click at [82, 50] on p "Advanced" at bounding box center [92, 53] width 27 height 8
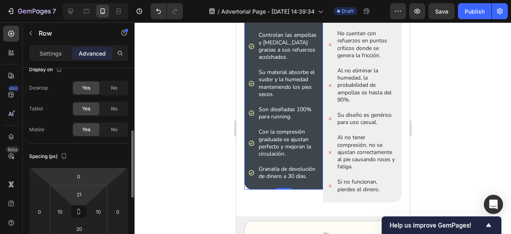
scroll to position [58, 0]
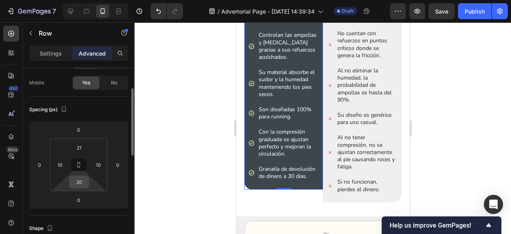
click at [82, 180] on input "20" at bounding box center [79, 182] width 16 height 12
type input "2"
type input "3"
type input "34"
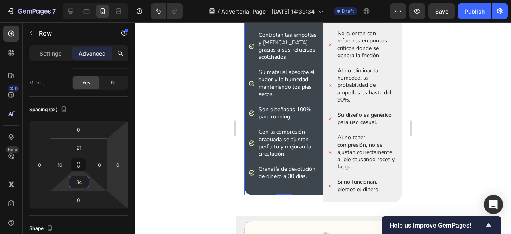
click at [472, 136] on div at bounding box center [323, 127] width 377 height 211
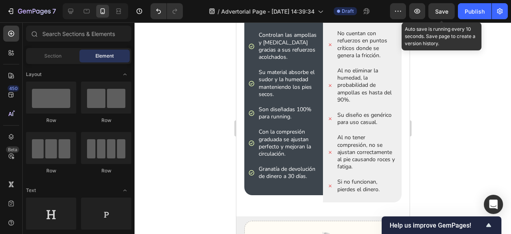
click at [439, 10] on span "Save" at bounding box center [441, 11] width 13 height 7
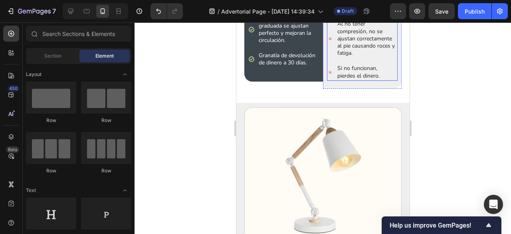
scroll to position [661, 0]
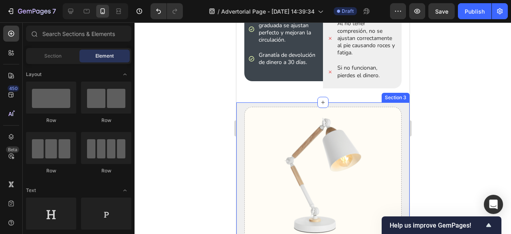
click at [395, 102] on div "Image Up to 40% Off GEM Desk Lamp Text Block Icon Icon Icon Icon Icon Icon List…" at bounding box center [322, 232] width 173 height 260
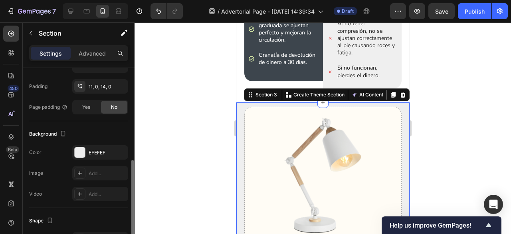
scroll to position [204, 0]
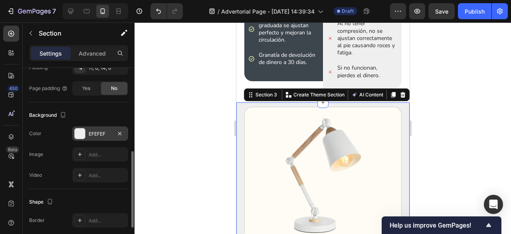
click at [95, 138] on div "EFEFEF" at bounding box center [100, 133] width 56 height 14
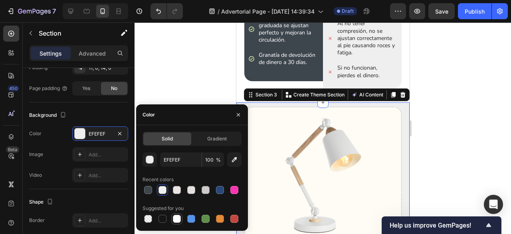
click at [180, 218] on div at bounding box center [177, 218] width 8 height 8
type input "FFFFFF"
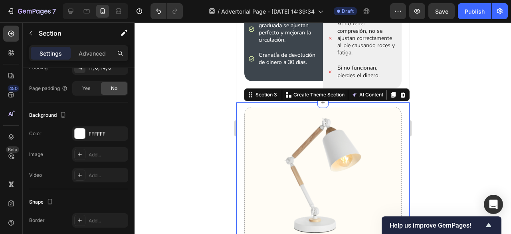
click at [463, 119] on div at bounding box center [323, 127] width 377 height 211
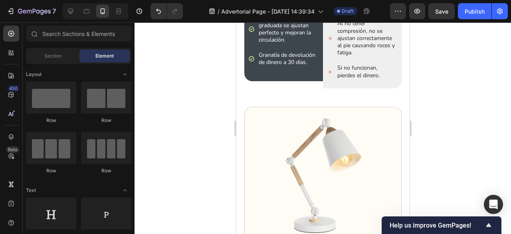
click at [375, 117] on img at bounding box center [322, 176] width 141 height 122
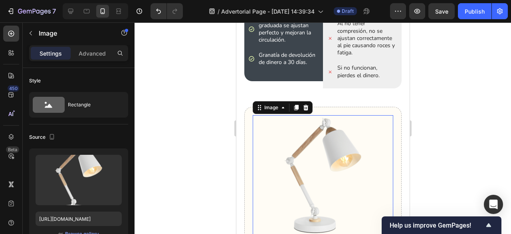
click at [377, 110] on div "Image 21 Up to 40% Off GEM Desk Lamp Text Block Icon Icon Icon Icon Icon Icon L…" at bounding box center [322, 228] width 157 height 242
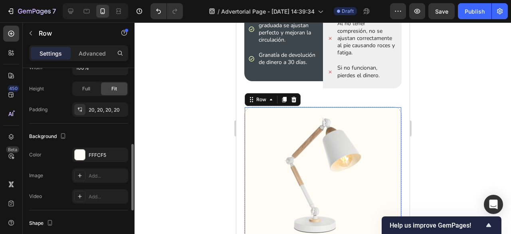
scroll to position [210, 0]
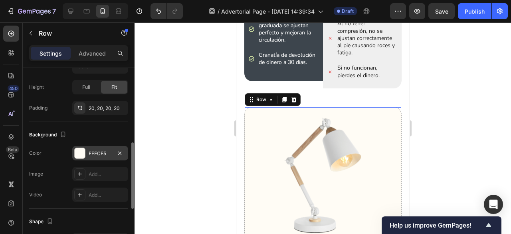
click at [92, 155] on div "FFFCF5" at bounding box center [100, 153] width 56 height 14
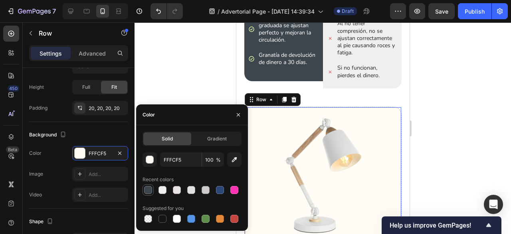
click at [149, 190] on div at bounding box center [148, 190] width 8 height 8
type input "3D454D"
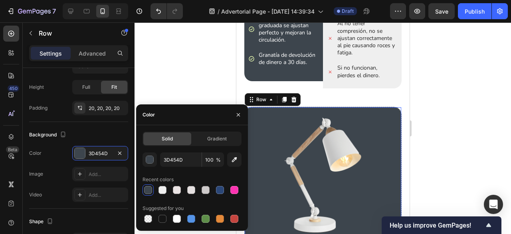
click at [175, 64] on div at bounding box center [323, 127] width 377 height 211
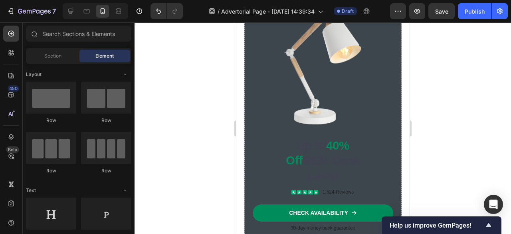
scroll to position [768, 0]
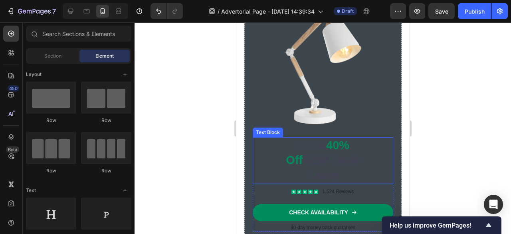
click at [288, 140] on p "Up to 40% Off GEM Desk Lamp" at bounding box center [323, 160] width 90 height 45
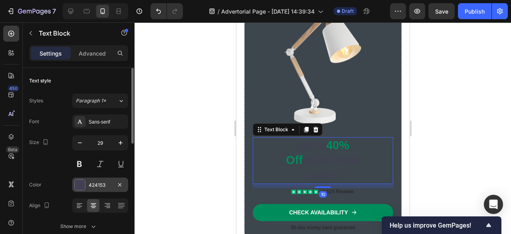
click at [79, 179] on div at bounding box center [80, 184] width 10 height 10
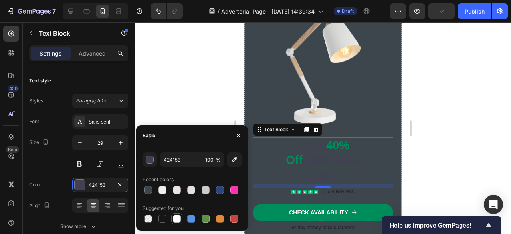
click at [177, 218] on div at bounding box center [177, 218] width 8 height 8
type input "FFFFFF"
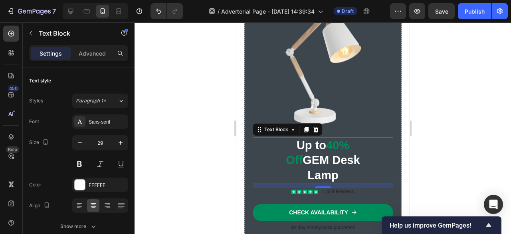
click at [180, 64] on div at bounding box center [323, 127] width 377 height 211
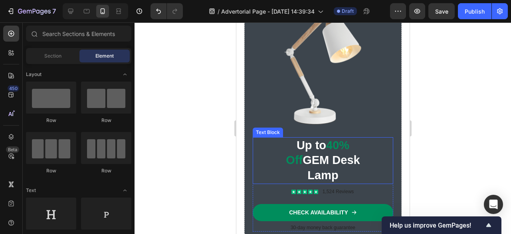
scroll to position [805, 0]
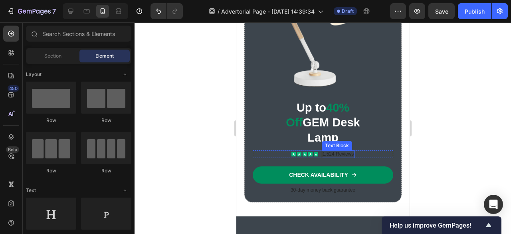
click at [346, 151] on p "1,524 Reviews" at bounding box center [338, 154] width 32 height 6
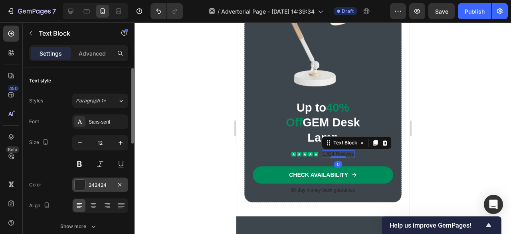
click at [82, 186] on div at bounding box center [80, 184] width 10 height 10
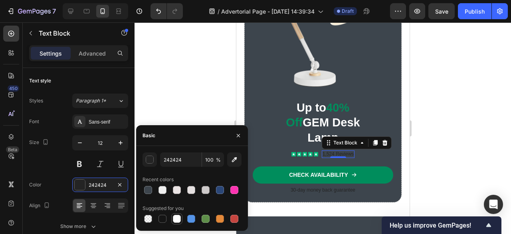
click at [177, 218] on div at bounding box center [177, 218] width 8 height 8
type input "FFFFFF"
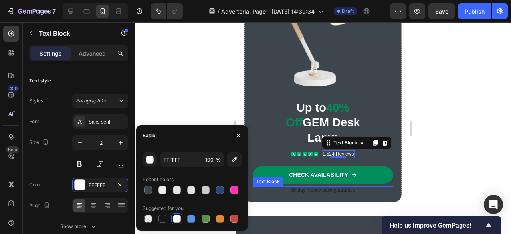
click at [291, 187] on p "30-day money back guarantee" at bounding box center [322, 190] width 139 height 6
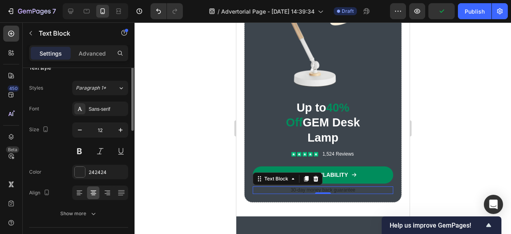
scroll to position [0, 0]
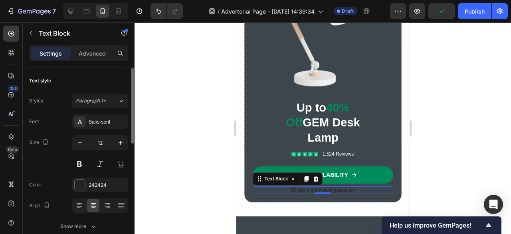
click at [83, 176] on div "Font Sans-serif Size 12 Color 242424 Align Show more" at bounding box center [78, 173] width 99 height 119
click at [81, 181] on div at bounding box center [80, 184] width 10 height 10
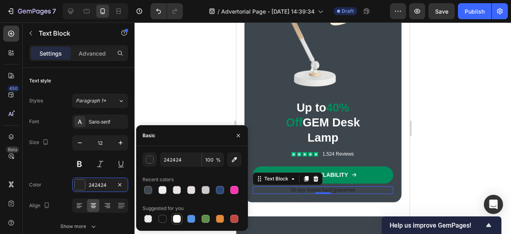
click at [174, 215] on div at bounding box center [177, 218] width 8 height 8
type input "FFFFFF"
click at [175, 103] on div at bounding box center [323, 127] width 377 height 211
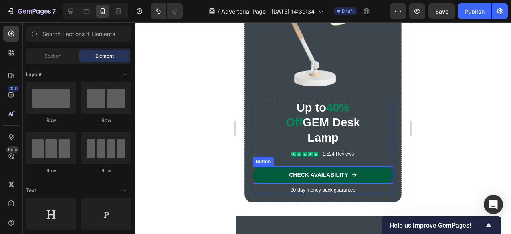
click at [268, 166] on link "CHECK AVAILABILITY" at bounding box center [322, 174] width 141 height 17
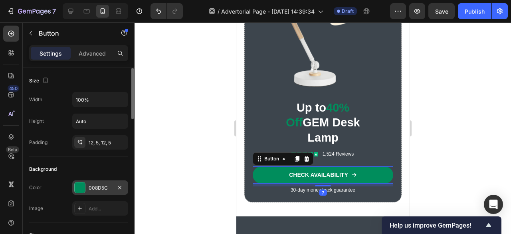
click at [80, 187] on div at bounding box center [80, 187] width 10 height 10
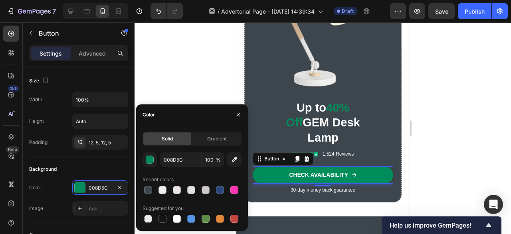
click at [226, 88] on div at bounding box center [323, 127] width 377 height 211
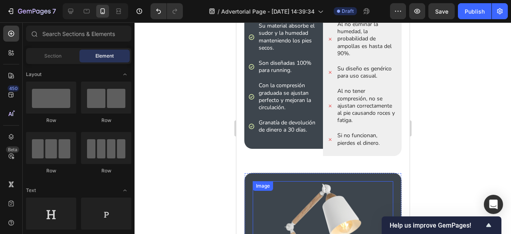
scroll to position [593, 0]
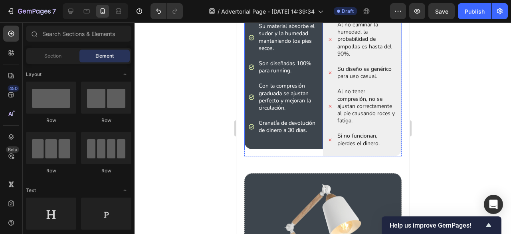
click at [250, 66] on icon at bounding box center [251, 67] width 6 height 6
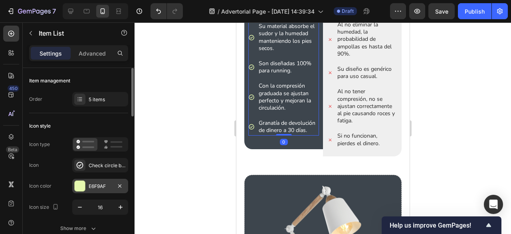
click at [92, 183] on div "E6F9AF" at bounding box center [100, 185] width 23 height 7
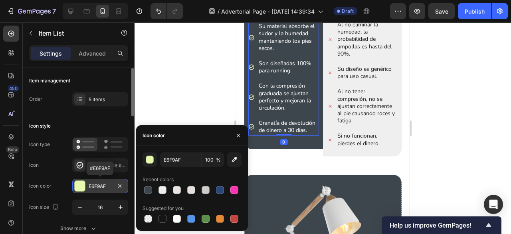
click at [92, 183] on div "E6F9AF" at bounding box center [100, 185] width 23 height 7
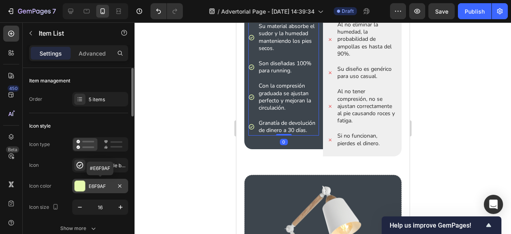
click at [92, 183] on div "E6F9AF" at bounding box center [100, 185] width 23 height 7
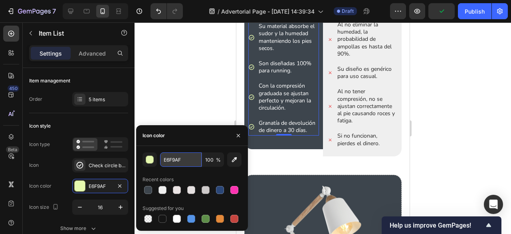
click at [173, 155] on input "E6F9AF" at bounding box center [181, 159] width 42 height 14
click at [192, 99] on div at bounding box center [323, 127] width 377 height 211
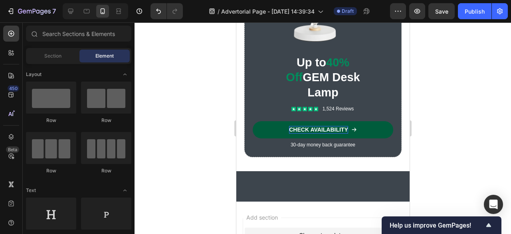
scroll to position [855, 0]
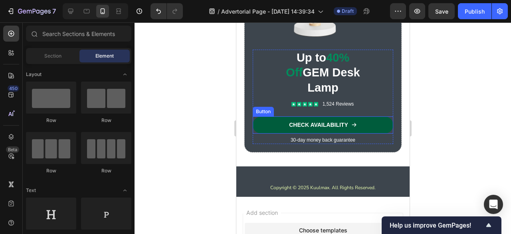
click at [269, 119] on link "CHECK AVAILABILITY" at bounding box center [322, 124] width 141 height 17
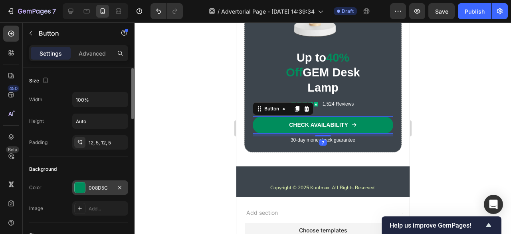
click at [95, 184] on div "008D5C" at bounding box center [100, 187] width 23 height 7
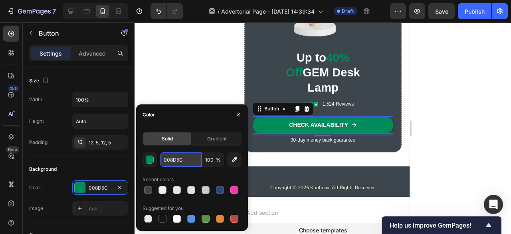
click at [168, 156] on input "008D5C" at bounding box center [181, 159] width 42 height 14
paste input "E6F9AF"
type input "E6F9AF"
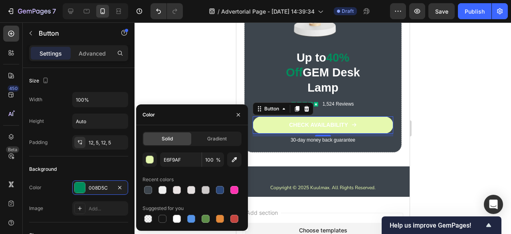
click at [192, 59] on div at bounding box center [323, 127] width 377 height 211
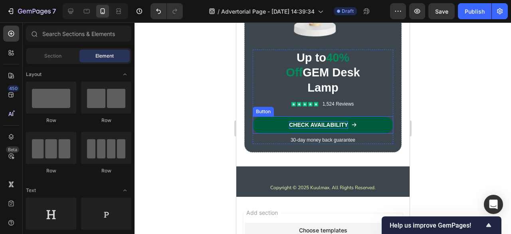
click at [296, 121] on p "CHECK AVAILABILITY" at bounding box center [318, 124] width 59 height 7
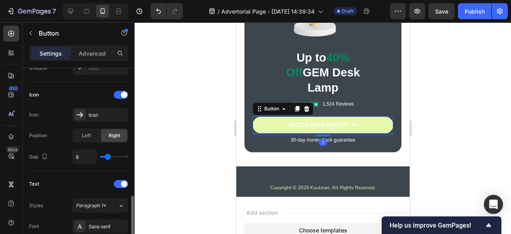
scroll to position [328, 0]
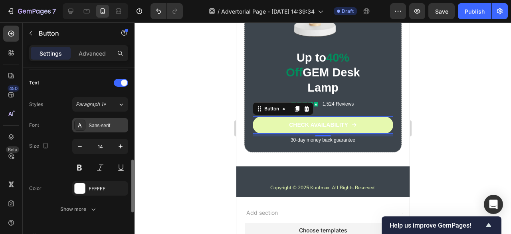
click at [104, 123] on div "Sans-serif" at bounding box center [108, 125] width 38 height 7
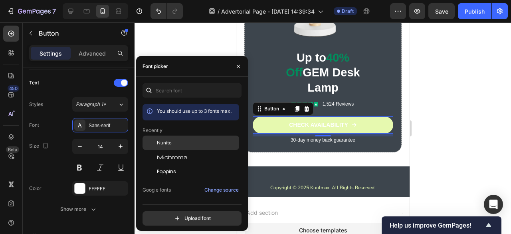
click at [182, 143] on div "Nunito" at bounding box center [197, 142] width 81 height 7
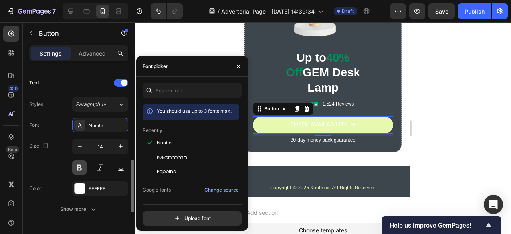
click at [81, 168] on button at bounding box center [79, 167] width 14 height 14
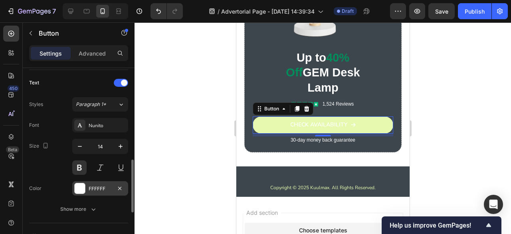
click at [97, 188] on div "FFFFFF" at bounding box center [100, 188] width 23 height 7
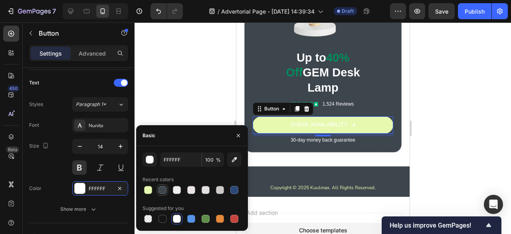
click at [164, 187] on div at bounding box center [163, 190] width 8 height 8
click at [165, 218] on div at bounding box center [163, 218] width 8 height 8
type input "151515"
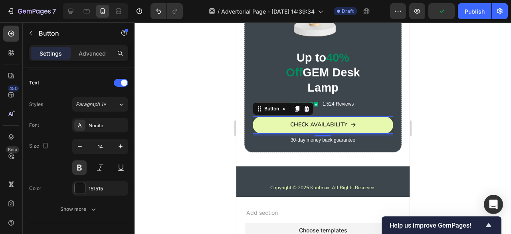
click at [176, 103] on div at bounding box center [323, 127] width 377 height 211
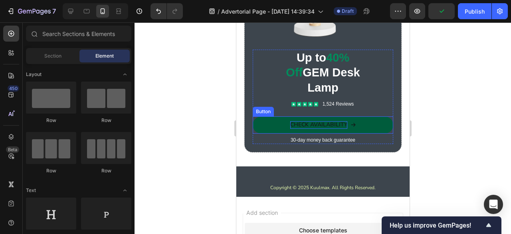
click at [302, 122] on p "CHECK AVAILABILITY" at bounding box center [318, 124] width 57 height 7
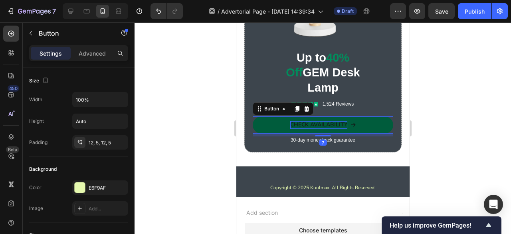
click at [303, 121] on p "CHECK AVAILABILITY" at bounding box center [318, 124] width 57 height 7
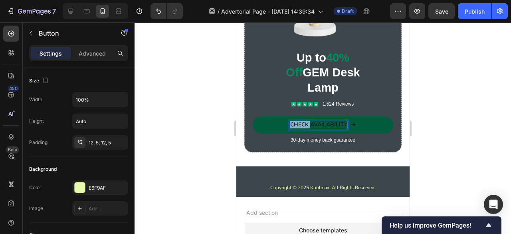
click at [303, 121] on p "CHECK AVAILABILITY" at bounding box center [318, 124] width 57 height 7
click at [212, 134] on div at bounding box center [323, 127] width 377 height 211
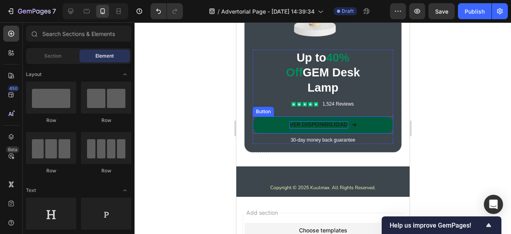
click at [258, 119] on link "VER DISPONIBILIDAD" at bounding box center [322, 124] width 141 height 17
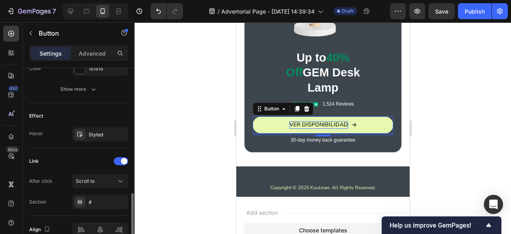
scroll to position [448, 0]
click at [95, 132] on div "Styled" at bounding box center [100, 134] width 23 height 7
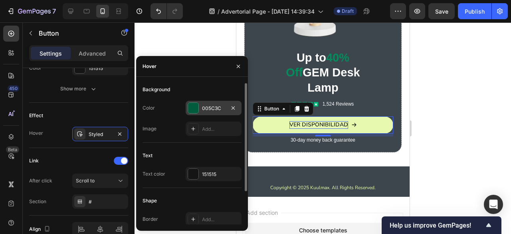
click at [189, 105] on div at bounding box center [193, 108] width 10 height 10
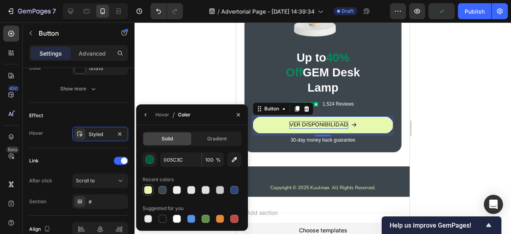
click at [150, 189] on div at bounding box center [148, 190] width 8 height 8
type input "E6F9AF"
click at [173, 90] on div at bounding box center [323, 127] width 377 height 211
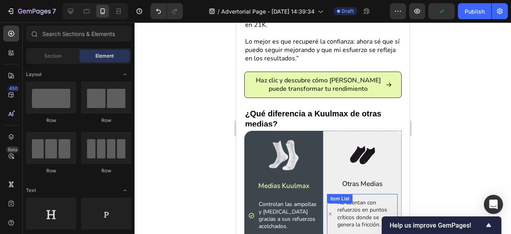
scroll to position [377, 0]
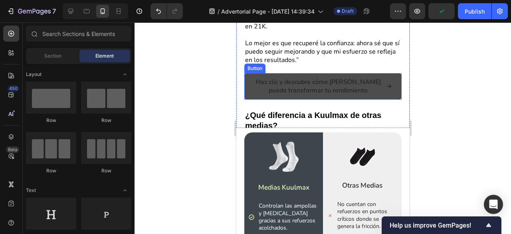
click at [327, 73] on link "Haz clic y descubre cómo [PERSON_NAME] puede transformar tu rendimiento" at bounding box center [322, 86] width 157 height 26
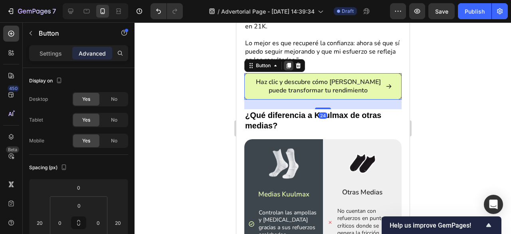
click at [286, 62] on icon at bounding box center [288, 65] width 6 height 6
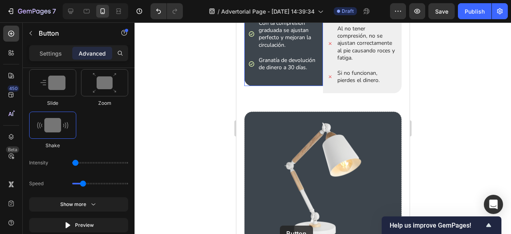
scroll to position [716, 0]
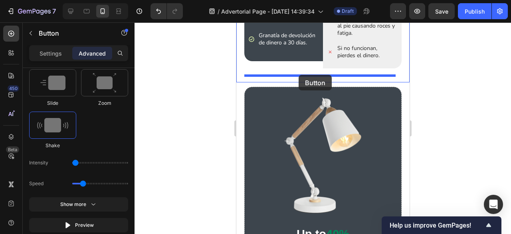
drag, startPoint x: 276, startPoint y: 92, endPoint x: 298, endPoint y: 75, distance: 28.5
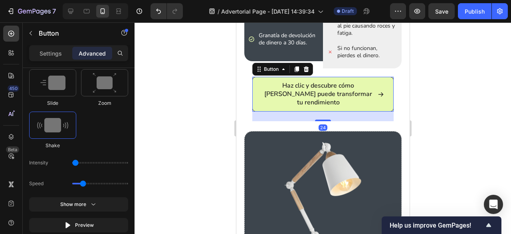
click at [429, 79] on div at bounding box center [323, 127] width 377 height 211
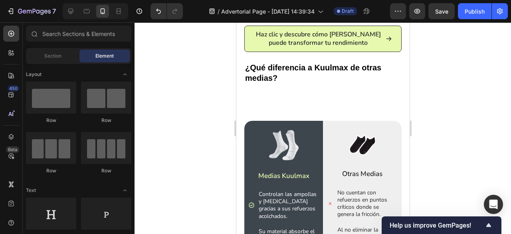
scroll to position [426, 0]
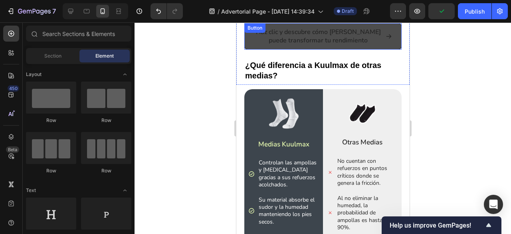
click at [395, 40] on link "Haz clic y descubre cómo [PERSON_NAME] puede transformar tu rendimiento" at bounding box center [322, 36] width 157 height 26
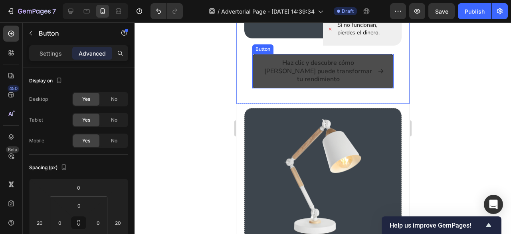
scroll to position [704, 0]
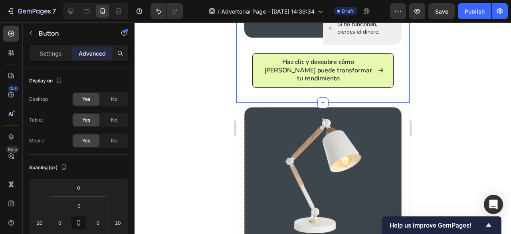
click at [387, 66] on div "Haz clic y descubre cómo Kuulmax puede transformar tu rendimiento Button" at bounding box center [322, 75] width 157 height 44
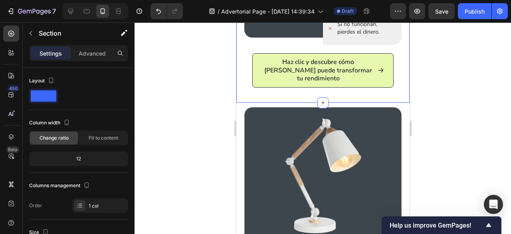
click at [387, 66] on link "Haz clic y descubre cómo [PERSON_NAME] puede transformar tu rendimiento" at bounding box center [322, 70] width 141 height 34
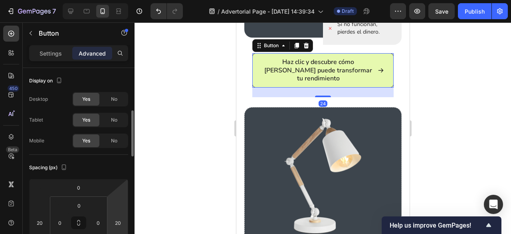
scroll to position [34, 0]
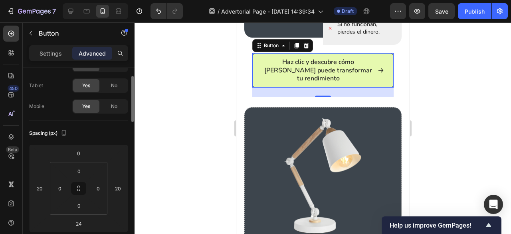
click at [158, 147] on div at bounding box center [323, 127] width 377 height 211
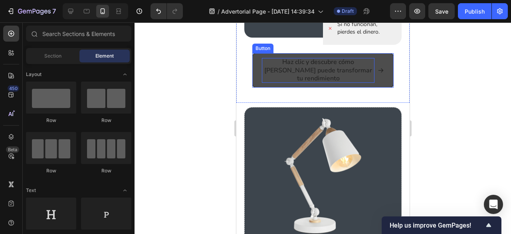
click at [307, 61] on p "Haz clic y descubre cómo [PERSON_NAME] puede transformar tu rendimiento" at bounding box center [318, 70] width 113 height 25
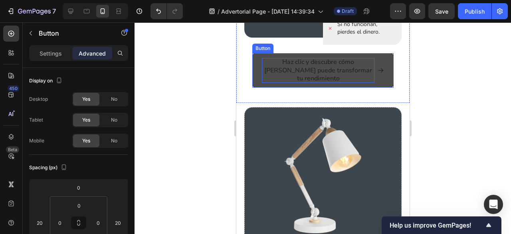
click at [307, 61] on p "Haz clic y descubre cómo [PERSON_NAME] puede transformar tu rendimiento" at bounding box center [318, 70] width 113 height 25
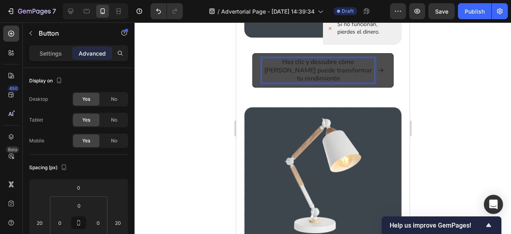
click at [363, 69] on p "Haz clic y descubre cómo [PERSON_NAME] puede transformar tu rendimiento" at bounding box center [318, 70] width 113 height 25
click at [364, 69] on p "Haz clic y descubre cómo [PERSON_NAME] puede transformar tu rendimiento" at bounding box center [318, 70] width 113 height 25
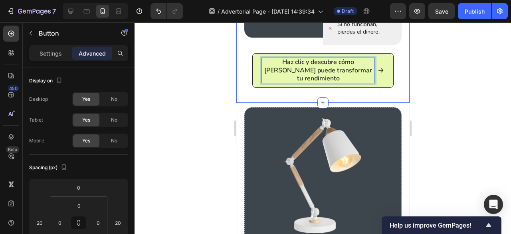
click at [438, 63] on div at bounding box center [323, 127] width 377 height 211
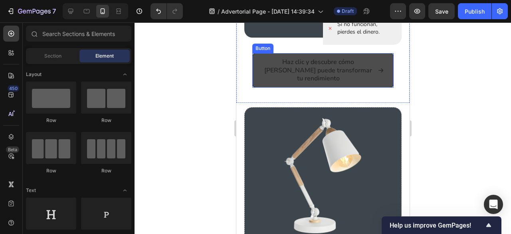
click at [377, 59] on span at bounding box center [380, 70] width 6 height 25
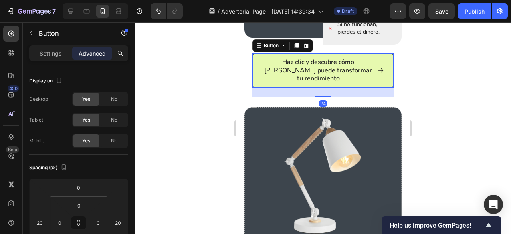
scroll to position [375, 0]
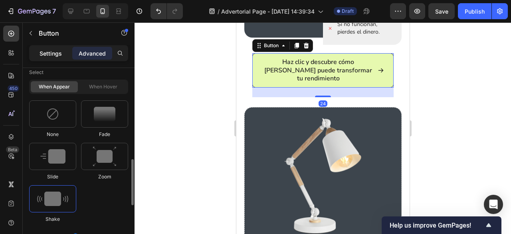
click at [51, 52] on p "Settings" at bounding box center [51, 53] width 22 height 8
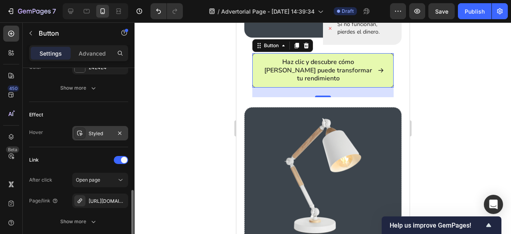
scroll to position [448, 0]
click at [97, 131] on div "Styled" at bounding box center [100, 133] width 23 height 7
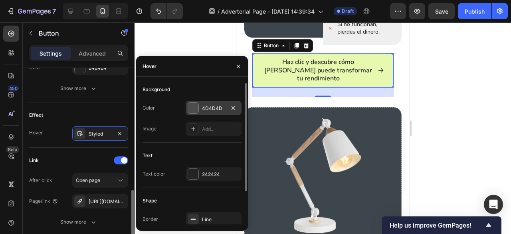
click at [193, 105] on div at bounding box center [193, 108] width 10 height 10
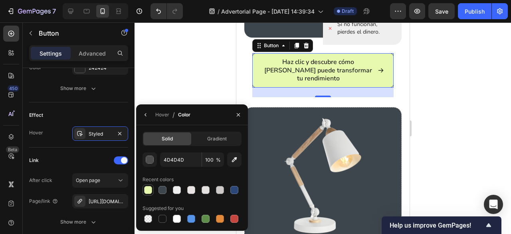
click at [151, 190] on div at bounding box center [148, 190] width 8 height 8
type input "E6F9AF"
click at [184, 60] on div at bounding box center [323, 127] width 377 height 211
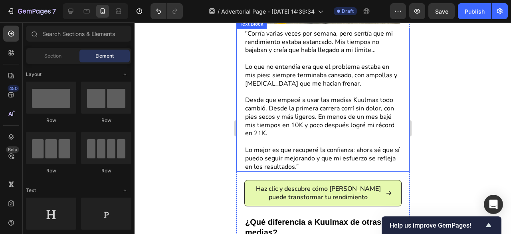
scroll to position [276, 0]
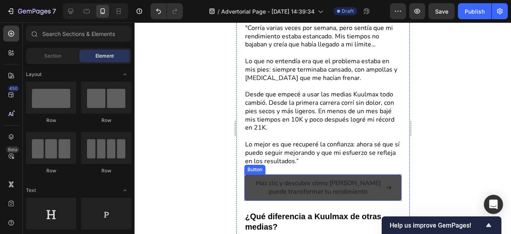
click at [295, 174] on link "Haz clic y descubre cómo [PERSON_NAME] puede transformar tu rendimiento" at bounding box center [322, 187] width 157 height 26
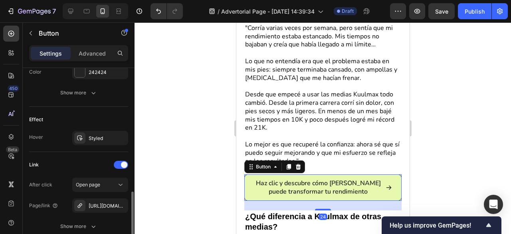
scroll to position [444, 0]
click at [97, 136] on div "Styled" at bounding box center [100, 138] width 23 height 7
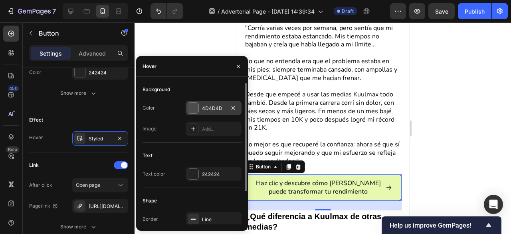
click at [188, 102] on div "4D4D4D" at bounding box center [214, 108] width 56 height 14
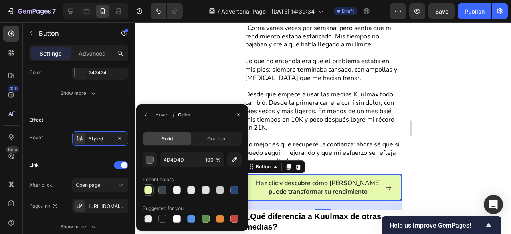
click at [147, 192] on div at bounding box center [148, 190] width 8 height 8
type input "E6F9AF"
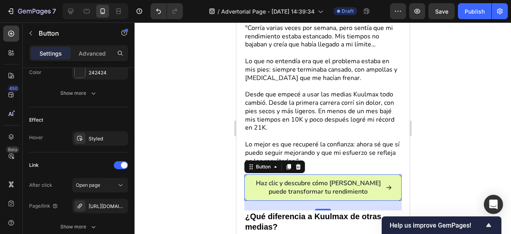
click at [182, 57] on div at bounding box center [323, 127] width 377 height 211
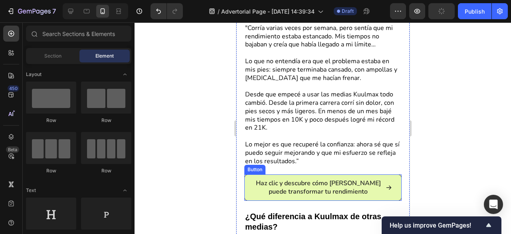
click at [282, 174] on link "Haz clic y descubre cómo [PERSON_NAME] puede transformar tu rendimiento" at bounding box center [322, 187] width 157 height 26
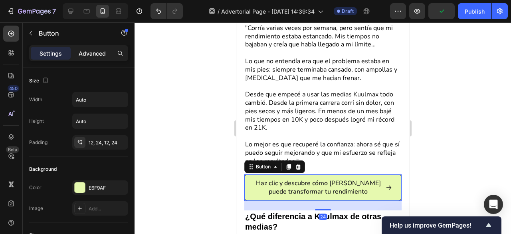
click at [107, 53] on div "Advanced" at bounding box center [92, 53] width 40 height 13
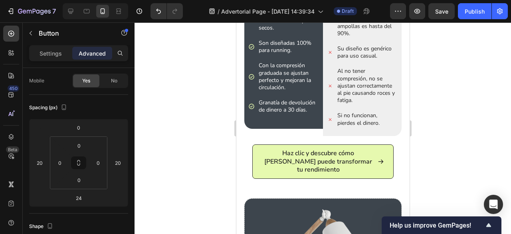
scroll to position [628, 0]
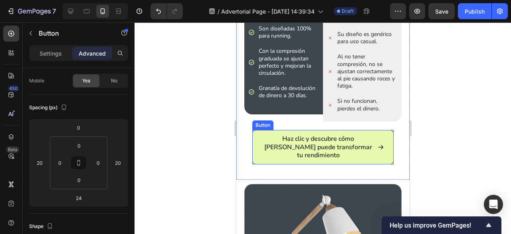
click at [258, 139] on link "Haz clic y descubre cómo [PERSON_NAME] puede transformar tu rendimiento" at bounding box center [322, 147] width 141 height 34
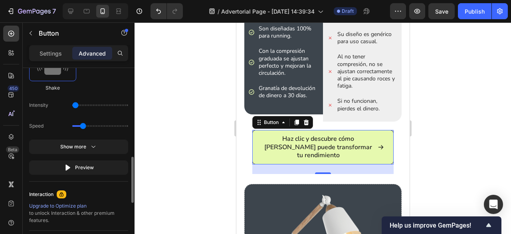
scroll to position [478, 0]
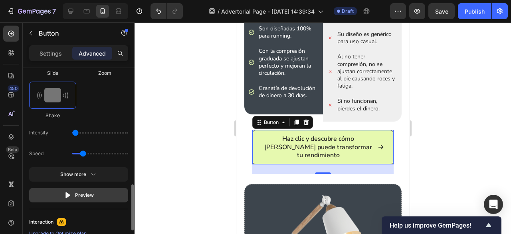
click at [86, 195] on div "Preview" at bounding box center [79, 195] width 30 height 8
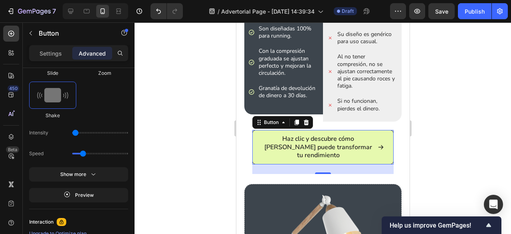
click at [182, 113] on div at bounding box center [323, 127] width 377 height 211
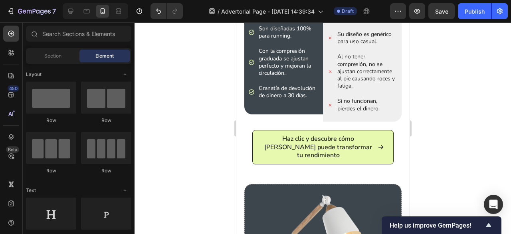
click at [428, 19] on div "Preview Save Publish" at bounding box center [449, 11] width 118 height 16
click at [433, 15] on button "Save" at bounding box center [441, 11] width 26 height 16
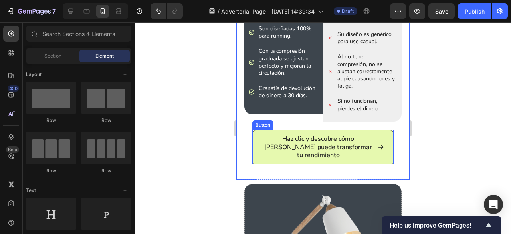
click at [380, 132] on link "Haz clic y descubre cómo [PERSON_NAME] puede transformar tu rendimiento" at bounding box center [322, 147] width 141 height 34
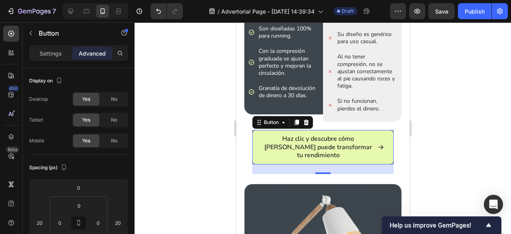
click at [277, 164] on div "24" at bounding box center [322, 169] width 141 height 10
click at [222, 161] on div at bounding box center [323, 127] width 377 height 211
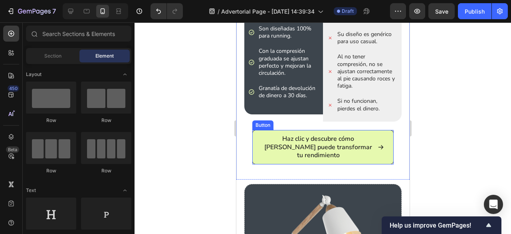
click at [278, 154] on link "Haz clic y descubre cómo [PERSON_NAME] puede transformar tu rendimiento" at bounding box center [322, 147] width 141 height 34
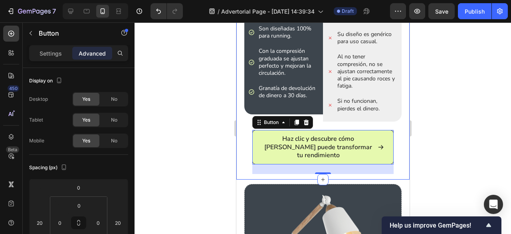
click at [245, 140] on div "Haz clic y descubre cómo Kuulmax puede transformar tu rendimiento Button 24" at bounding box center [322, 152] width 157 height 44
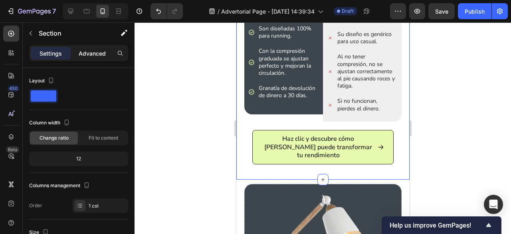
click at [95, 58] on div "Advanced" at bounding box center [92, 53] width 40 height 13
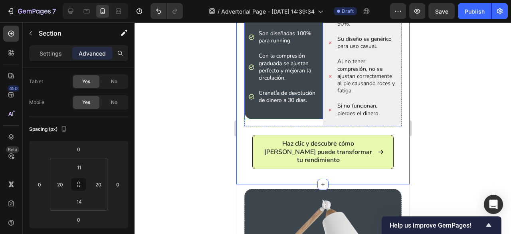
scroll to position [625, 0]
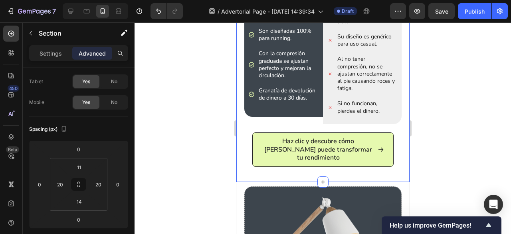
click at [197, 127] on div at bounding box center [323, 127] width 377 height 211
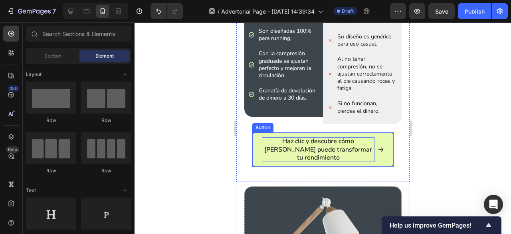
click at [343, 147] on p "Haz clic y descubre cómo [PERSON_NAME] puede transformar tu rendimiento" at bounding box center [318, 149] width 113 height 25
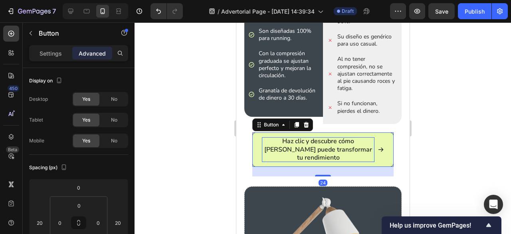
click at [337, 147] on p "Haz clic y descubre cómo [PERSON_NAME] puede transformar tu rendimiento" at bounding box center [318, 149] width 113 height 25
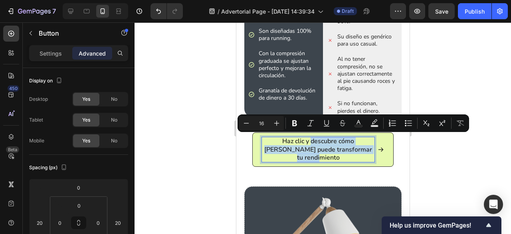
drag, startPoint x: 365, startPoint y: 148, endPoint x: 294, endPoint y: 141, distance: 71.0
click at [294, 141] on p "Haz clic y descubre cómo [PERSON_NAME] puede transformar tu rendimiento" at bounding box center [318, 149] width 113 height 25
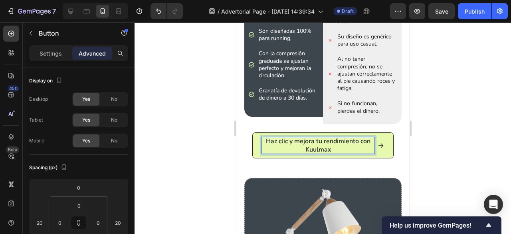
click at [478, 133] on div at bounding box center [323, 127] width 377 height 211
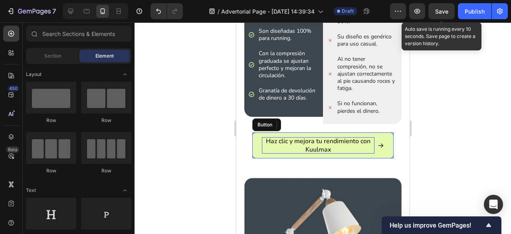
click at [442, 15] on div "Save" at bounding box center [441, 11] width 13 height 8
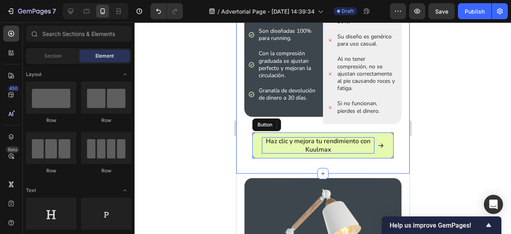
click at [345, 162] on div "Haz clic y mejora tu rendimiento con Kuulmax Button" at bounding box center [322, 150] width 157 height 36
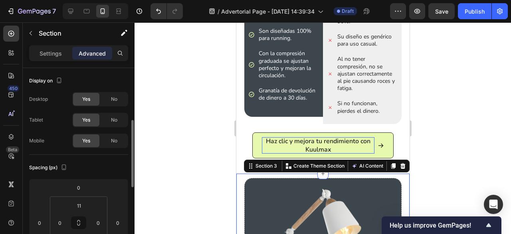
scroll to position [38, 0]
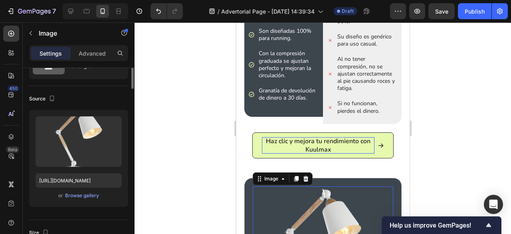
scroll to position [0, 0]
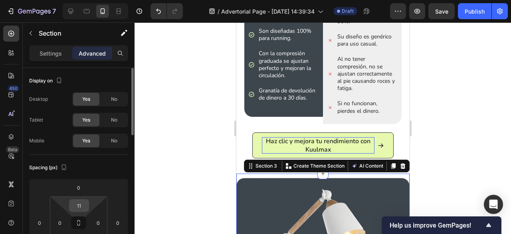
click at [78, 204] on input "11" at bounding box center [79, 205] width 16 height 12
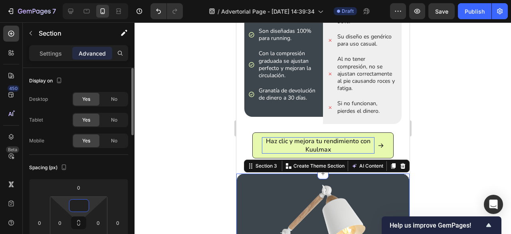
type input "11"
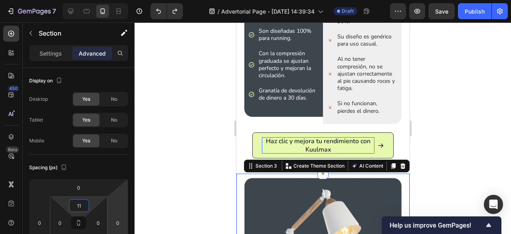
click at [143, 187] on div at bounding box center [323, 127] width 377 height 211
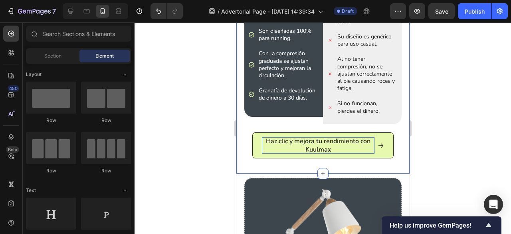
click at [309, 165] on div "Haz clic y mejora tu rendimiento con Kuulmax Button" at bounding box center [322, 150] width 157 height 36
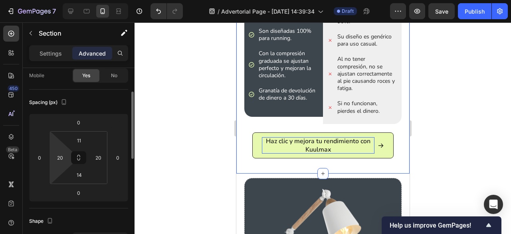
scroll to position [65, 0]
click at [81, 175] on input "14" at bounding box center [79, 174] width 16 height 12
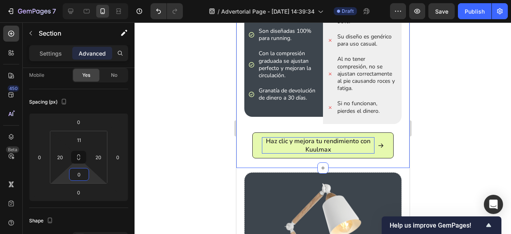
click at [184, 162] on div at bounding box center [323, 127] width 377 height 211
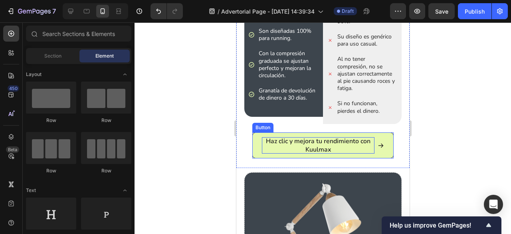
click at [286, 153] on link "Haz clic y mejora tu rendimiento con Kuulmax" at bounding box center [322, 145] width 141 height 26
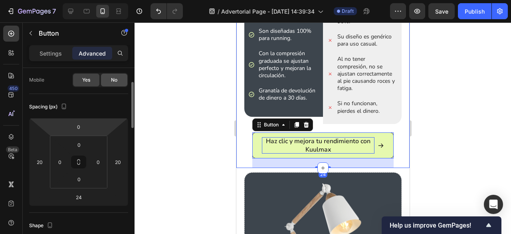
scroll to position [61, 0]
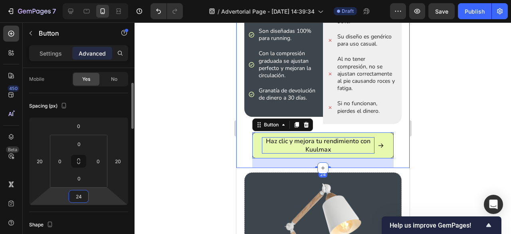
click at [82, 193] on input "24" at bounding box center [79, 196] width 16 height 12
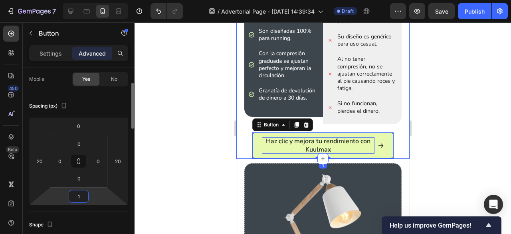
type input "12"
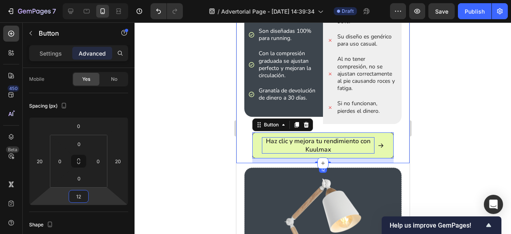
click at [212, 170] on div at bounding box center [323, 127] width 377 height 211
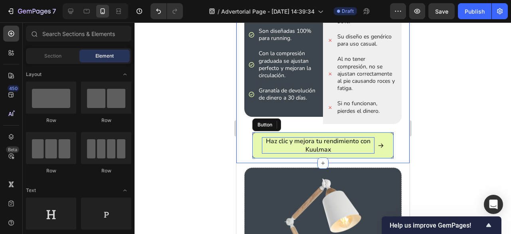
click at [212, 170] on div at bounding box center [323, 127] width 377 height 211
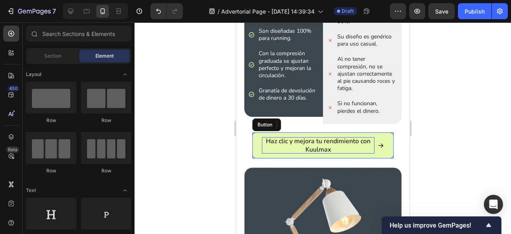
click at [479, 111] on div at bounding box center [323, 127] width 377 height 211
click at [350, 39] on p "Su diseño es genérico para uso casual." at bounding box center [366, 40] width 59 height 14
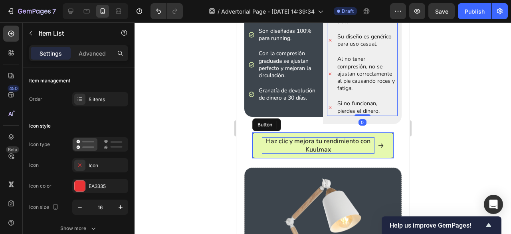
click at [447, 67] on div at bounding box center [323, 127] width 377 height 211
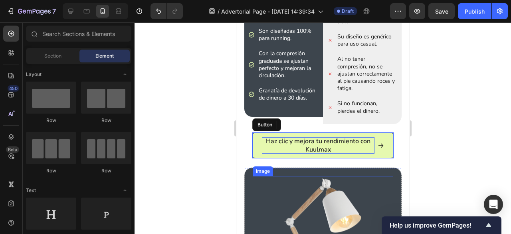
click at [371, 190] on img at bounding box center [322, 237] width 141 height 122
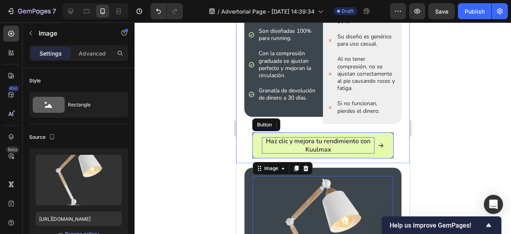
click at [267, 120] on div "Button" at bounding box center [264, 125] width 21 height 10
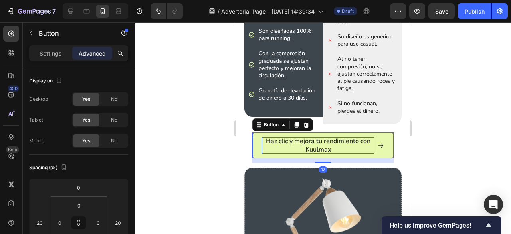
click at [427, 97] on div at bounding box center [323, 127] width 377 height 211
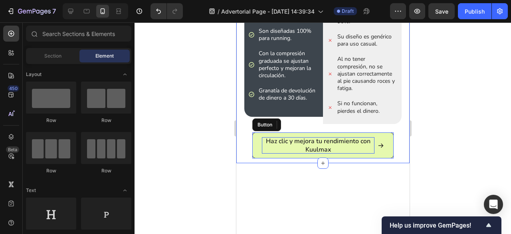
scroll to position [474, 0]
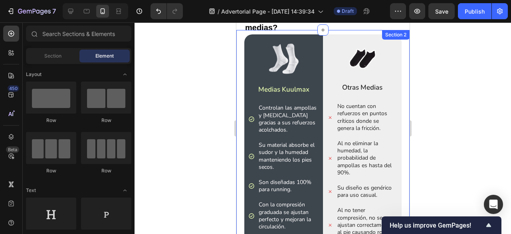
click at [400, 56] on div "Image Medias Kuulmax Text Block Controlan las ampollas y rozaduras gracias a su…" at bounding box center [322, 172] width 173 height 284
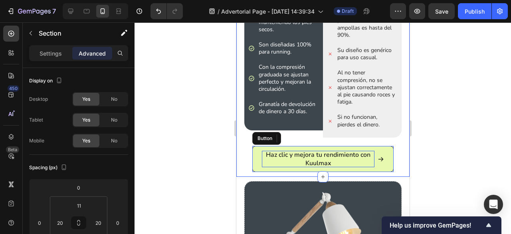
scroll to position [645, 0]
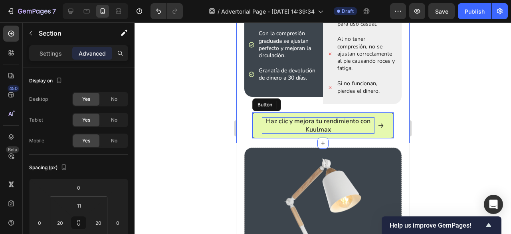
click at [451, 73] on div at bounding box center [323, 127] width 377 height 211
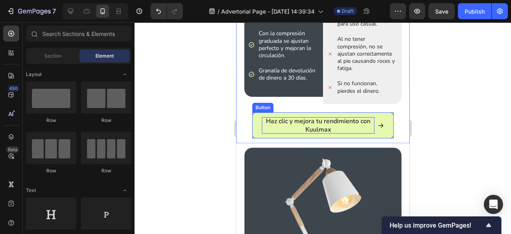
click at [381, 115] on link "Haz clic y mejora tu rendimiento con Kuulmax" at bounding box center [322, 125] width 141 height 26
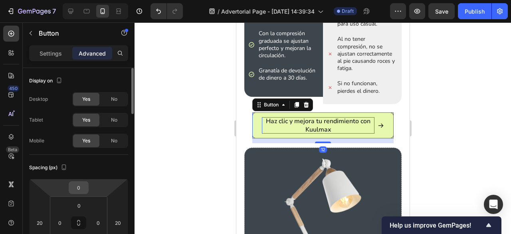
click at [82, 188] on input "0" at bounding box center [79, 187] width 16 height 12
type input "12"
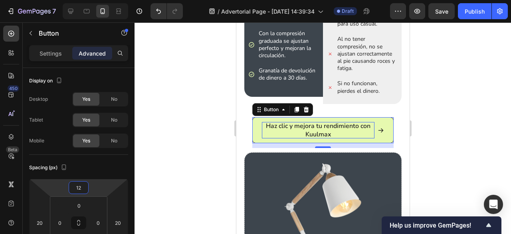
click at [184, 171] on div at bounding box center [323, 127] width 377 height 211
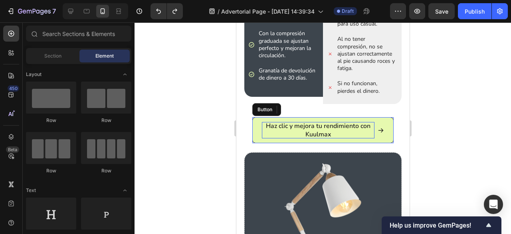
click at [190, 169] on div at bounding box center [323, 127] width 377 height 211
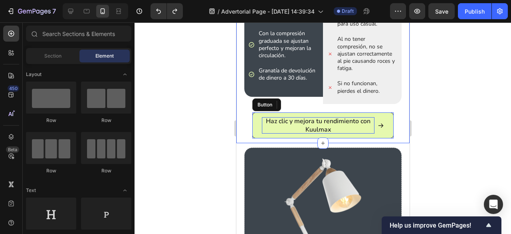
click at [279, 139] on div "Haz clic y mejora tu rendimiento con Kuulmax Button" at bounding box center [322, 127] width 157 height 31
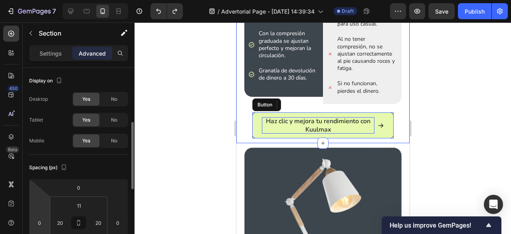
scroll to position [40, 0]
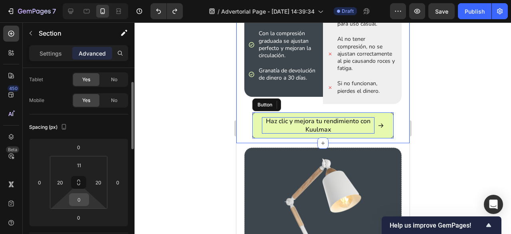
click at [82, 198] on input "0" at bounding box center [79, 199] width 16 height 12
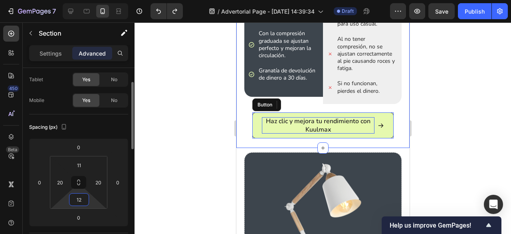
type input "1"
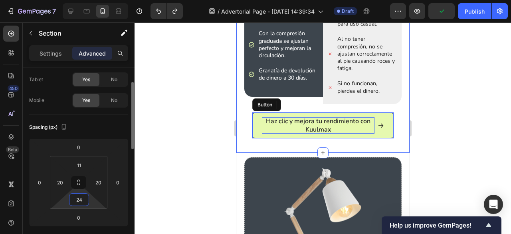
type input "2"
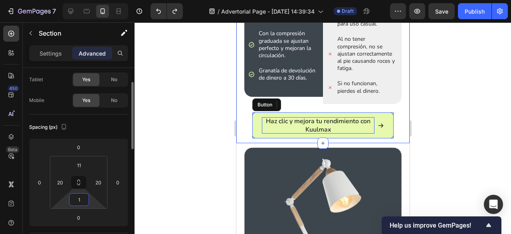
type input "16"
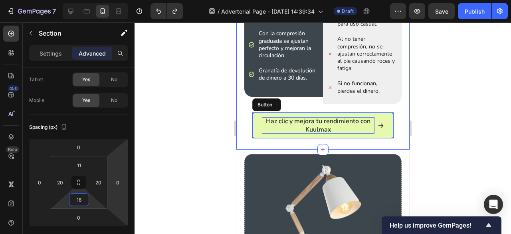
click at [205, 149] on div at bounding box center [323, 127] width 377 height 211
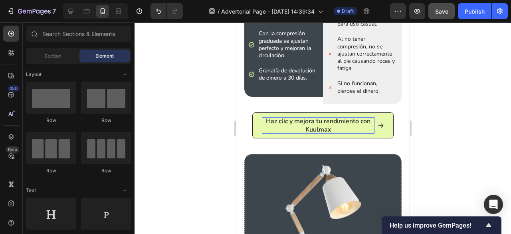
click at [448, 18] on button "Save" at bounding box center [441, 11] width 26 height 16
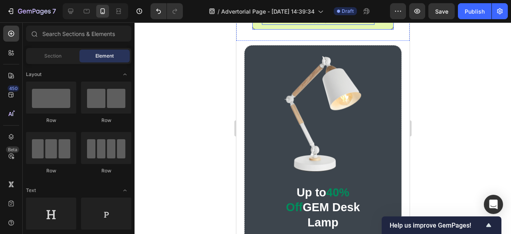
scroll to position [772, 0]
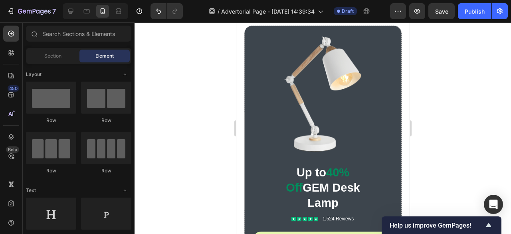
click at [347, 66] on img at bounding box center [322, 95] width 141 height 122
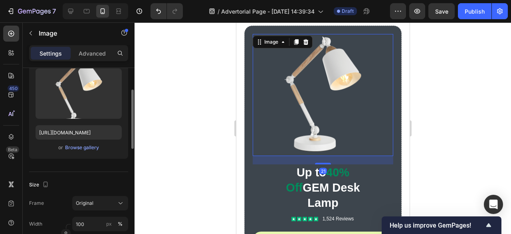
scroll to position [87, 0]
click at [87, 148] on div "Browse gallery" at bounding box center [82, 146] width 34 height 7
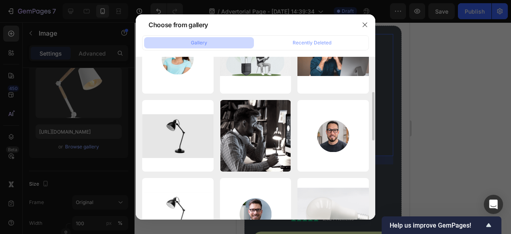
scroll to position [122, 0]
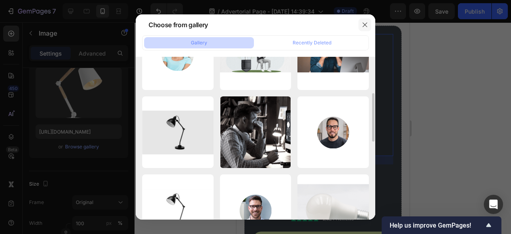
click at [365, 26] on icon "button" at bounding box center [365, 25] width 6 height 6
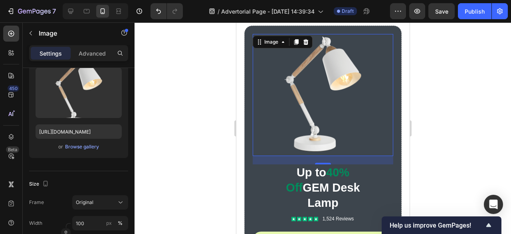
click at [464, 63] on div at bounding box center [323, 127] width 377 height 211
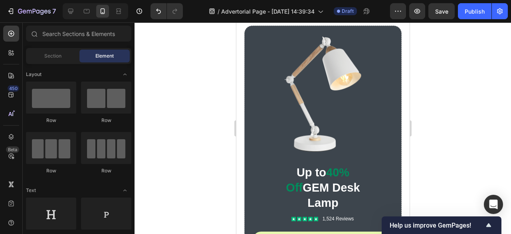
click at [323, 92] on img at bounding box center [322, 95] width 141 height 122
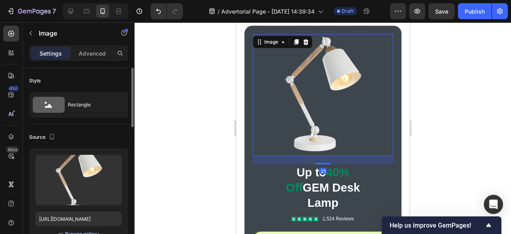
click at [84, 232] on div "Browse gallery" at bounding box center [82, 233] width 34 height 7
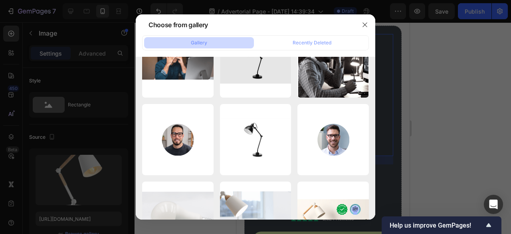
scroll to position [3917, 0]
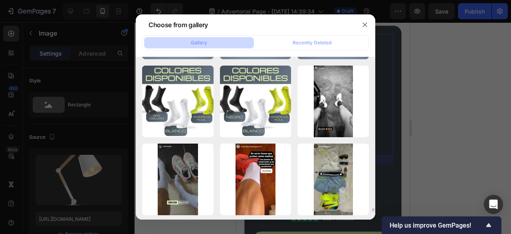
scroll to position [6762, 0]
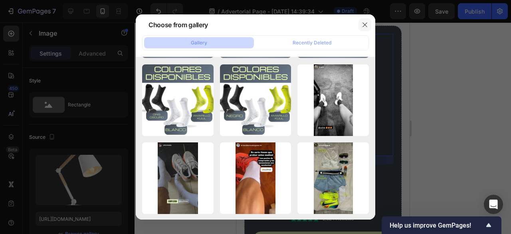
click at [363, 22] on icon "button" at bounding box center [365, 25] width 6 height 6
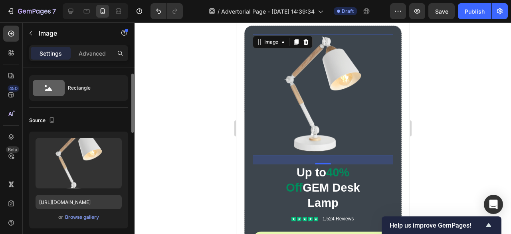
scroll to position [17, 0]
click at [78, 213] on div "Browse gallery" at bounding box center [82, 216] width 34 height 7
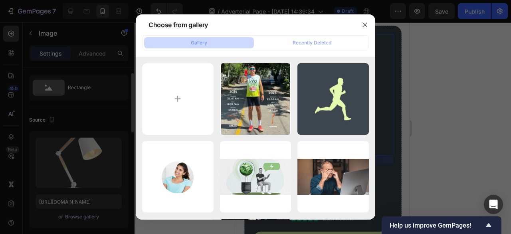
click at [206, 93] on input "file" at bounding box center [177, 98] width 71 height 71
click at [364, 25] on icon "button" at bounding box center [365, 25] width 6 height 6
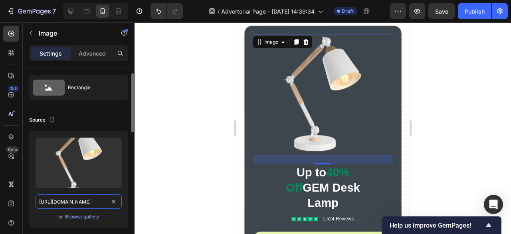
click at [80, 204] on input "[URL][DOMAIN_NAME]" at bounding box center [79, 201] width 86 height 14
paste input "c2d7c601-d661-4d3f-b3a0-9a4f67a24752.webp?v=1757447764"
type input "[URL][DOMAIN_NAME]"
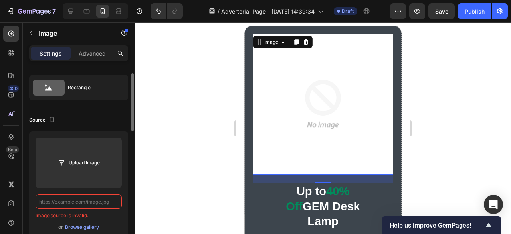
scroll to position [0, 0]
paste input "[URL][DOMAIN_NAME]"
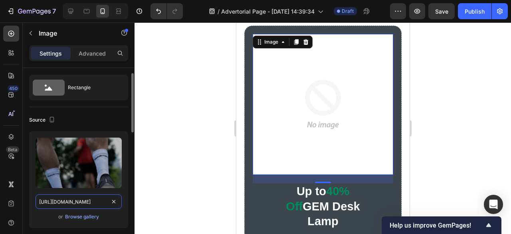
scroll to position [0, 286]
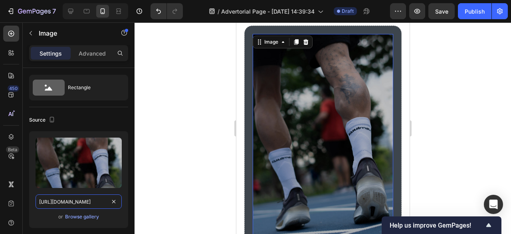
type input "[URL][DOMAIN_NAME]"
click at [197, 160] on div at bounding box center [323, 127] width 377 height 211
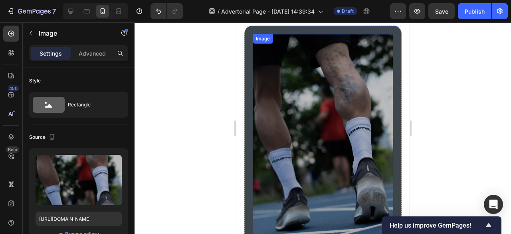
click at [304, 144] on img at bounding box center [322, 139] width 141 height 211
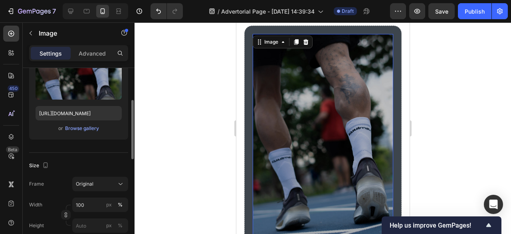
scroll to position [106, 0]
click at [97, 176] on button "Original" at bounding box center [100, 183] width 56 height 14
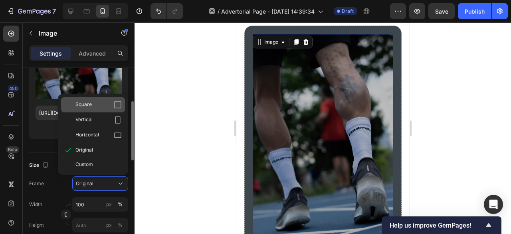
click at [95, 103] on div "Square" at bounding box center [98, 105] width 46 height 8
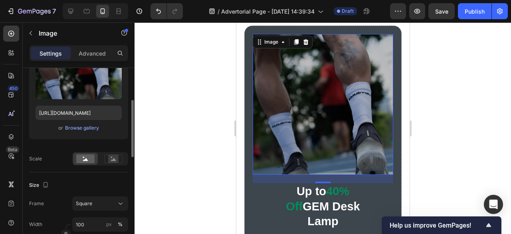
click at [204, 108] on div at bounding box center [323, 127] width 377 height 211
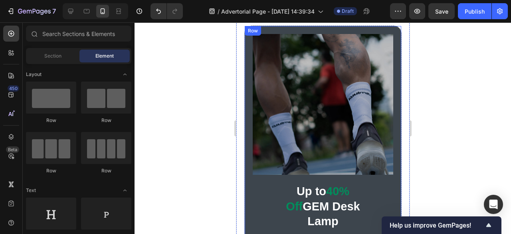
click at [317, 87] on img at bounding box center [322, 104] width 141 height 141
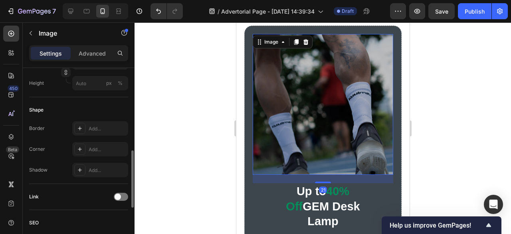
scroll to position [269, 0]
click at [98, 142] on div "Add..." at bounding box center [100, 148] width 56 height 14
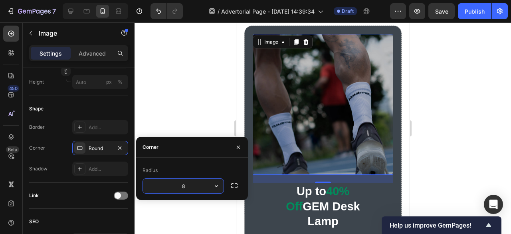
click at [170, 106] on div at bounding box center [323, 127] width 377 height 211
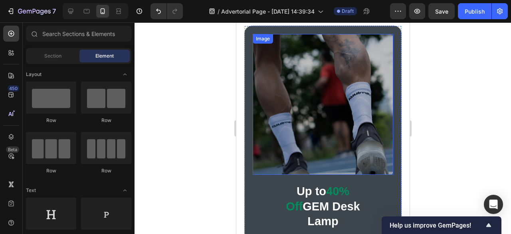
click at [357, 64] on img at bounding box center [322, 104] width 141 height 141
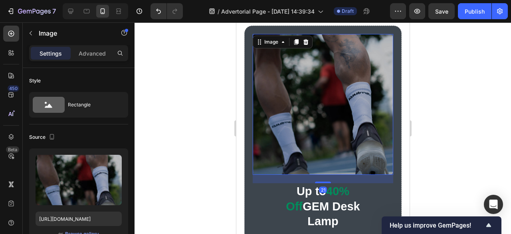
click at [357, 64] on img at bounding box center [322, 104] width 141 height 141
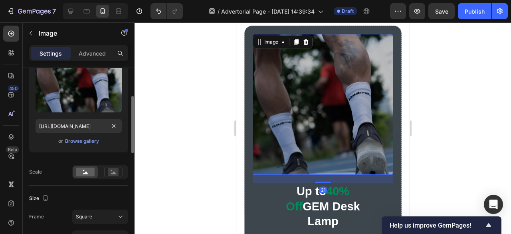
scroll to position [133, 0]
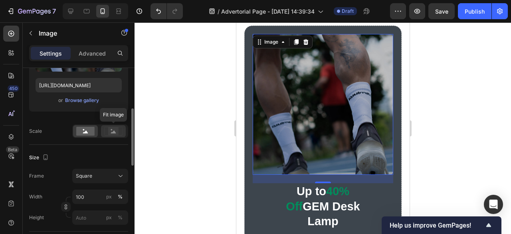
click at [113, 127] on rect at bounding box center [113, 131] width 10 height 8
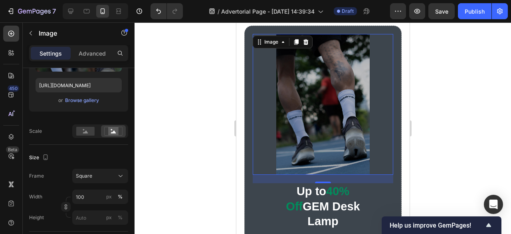
click at [186, 147] on div at bounding box center [323, 127] width 377 height 211
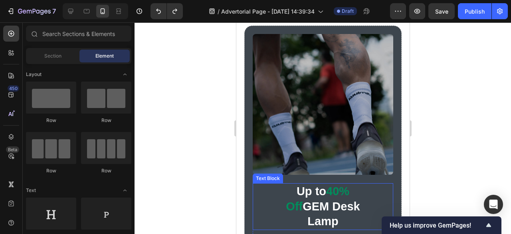
click at [355, 203] on p "Up to 40% Off GEM Desk Lamp" at bounding box center [323, 206] width 90 height 45
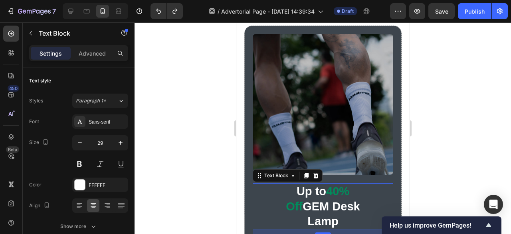
click at [332, 207] on p "Up to 40% Off GEM Desk Lamp" at bounding box center [323, 206] width 90 height 45
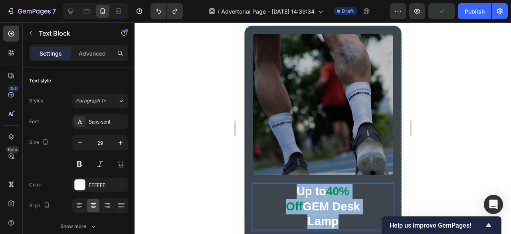
click at [332, 207] on p "Up to 40% Off GEM Desk Lamp" at bounding box center [323, 206] width 90 height 45
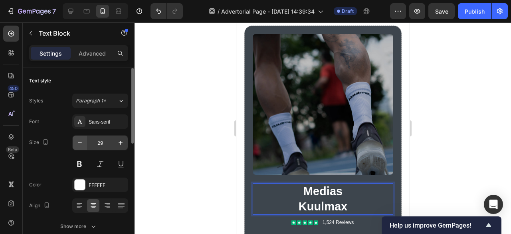
click at [81, 146] on button "button" at bounding box center [80, 142] width 14 height 14
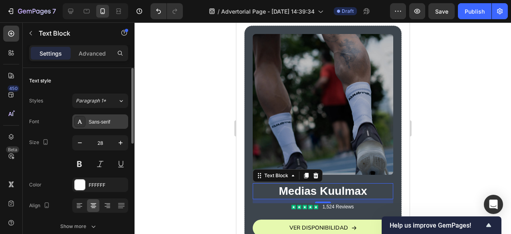
click at [101, 123] on div "Sans-serif" at bounding box center [108, 121] width 38 height 7
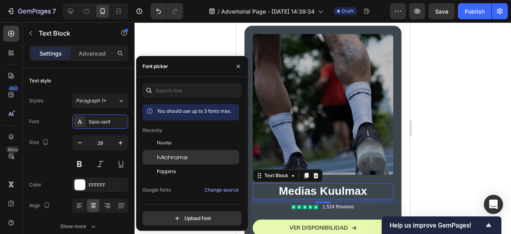
click at [171, 155] on span "Michroma" at bounding box center [172, 156] width 30 height 7
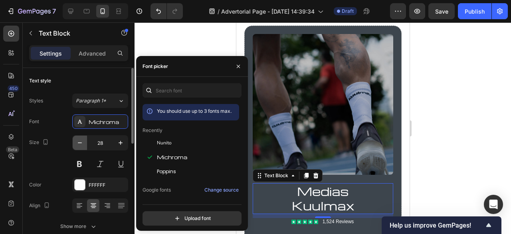
click at [84, 143] on button "button" at bounding box center [80, 142] width 14 height 14
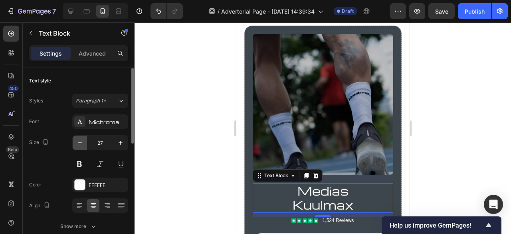
click at [84, 143] on button "button" at bounding box center [80, 142] width 14 height 14
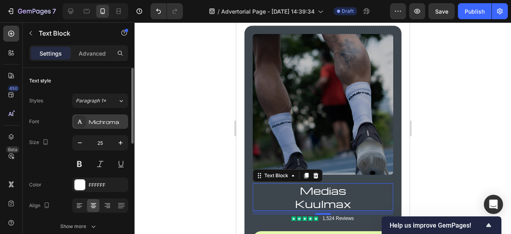
click at [101, 117] on div "Michroma" at bounding box center [100, 121] width 56 height 14
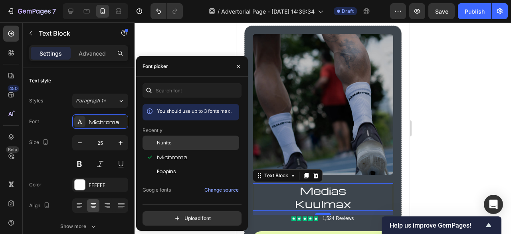
click at [156, 141] on div at bounding box center [150, 142] width 14 height 14
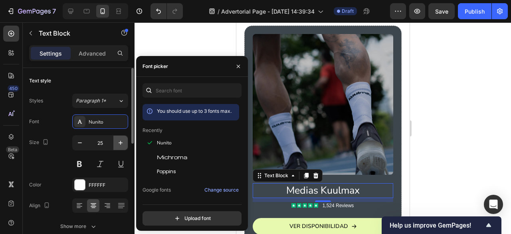
click at [121, 139] on icon "button" at bounding box center [121, 143] width 8 height 8
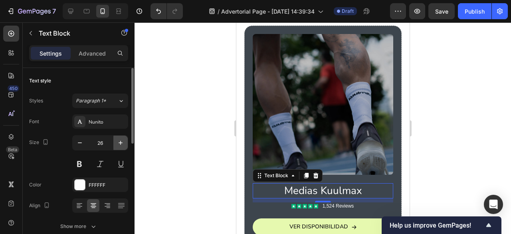
click at [121, 139] on icon "button" at bounding box center [121, 143] width 8 height 8
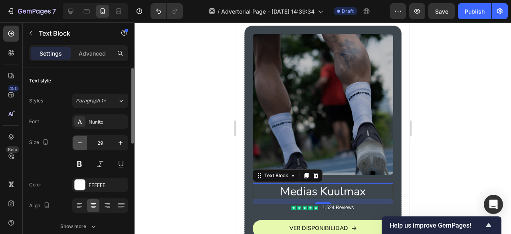
click at [75, 143] on button "button" at bounding box center [80, 142] width 14 height 14
type input "28"
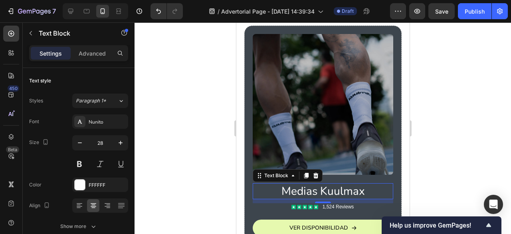
click at [191, 145] on div at bounding box center [323, 127] width 377 height 211
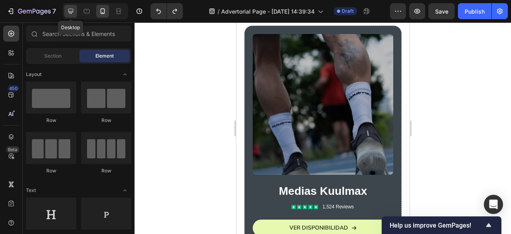
click at [71, 12] on icon at bounding box center [71, 11] width 8 height 8
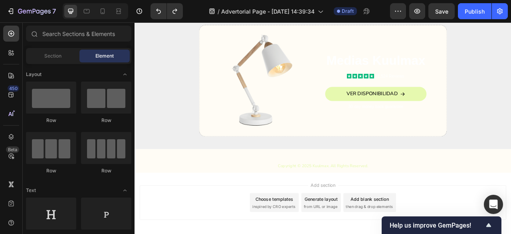
scroll to position [875, 0]
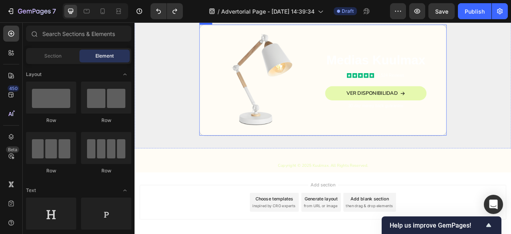
click at [367, 84] on div "Image Medias Kuulmax Text Block Icon Icon Icon Icon Icon Icon List 1,524 Review…" at bounding box center [373, 96] width 315 height 142
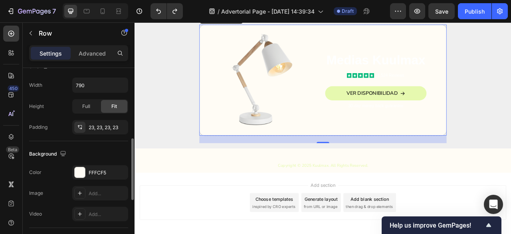
scroll to position [212, 0]
click at [83, 166] on div at bounding box center [80, 171] width 10 height 10
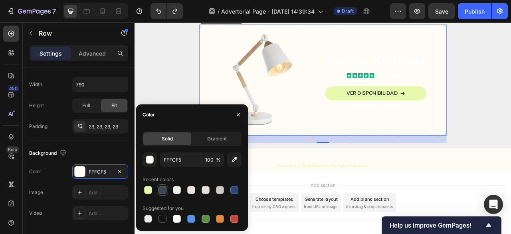
click at [161, 194] on div at bounding box center [162, 189] width 11 height 11
type input "3D454D"
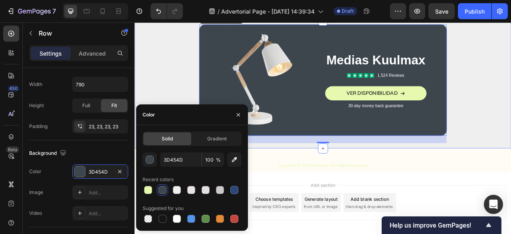
click at [199, 86] on div "Image Medias Kuulmax Text Block Icon Icon Icon Icon Icon Icon List 1,524 Review…" at bounding box center [374, 100] width 463 height 151
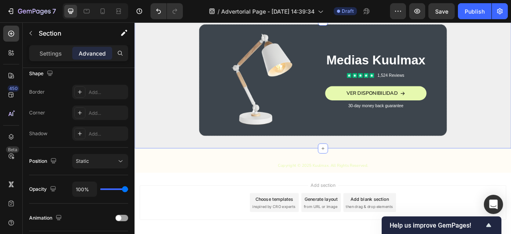
scroll to position [0, 0]
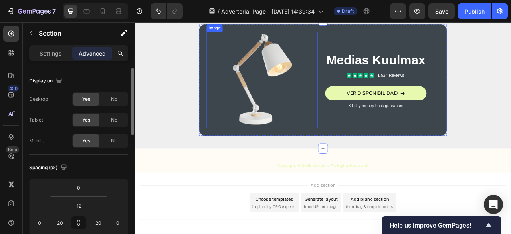
click at [275, 141] on img at bounding box center [296, 95] width 141 height 123
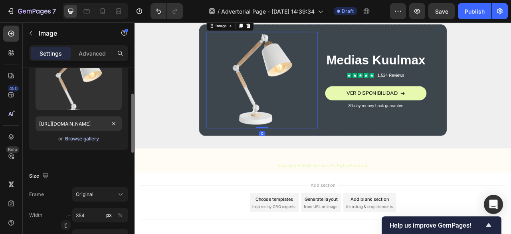
scroll to position [96, 0]
click at [90, 137] on div "Browse gallery" at bounding box center [82, 137] width 34 height 7
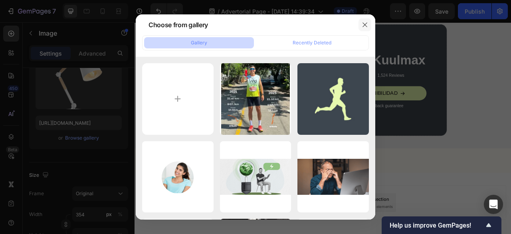
click at [369, 25] on button "button" at bounding box center [365, 24] width 13 height 13
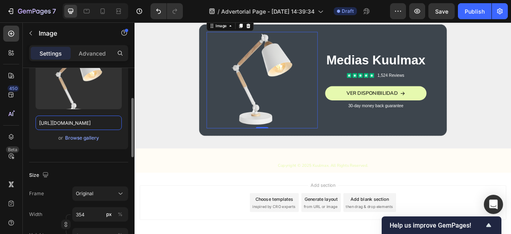
click at [84, 124] on input "[URL][DOMAIN_NAME]" at bounding box center [79, 122] width 86 height 14
paste input "c2d7c601-d661-4d3f-b3a0-9a4f67a24752.webp?v=1757447764"
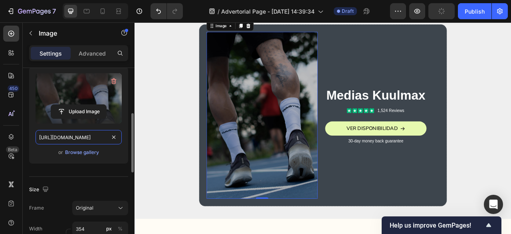
scroll to position [161, 0]
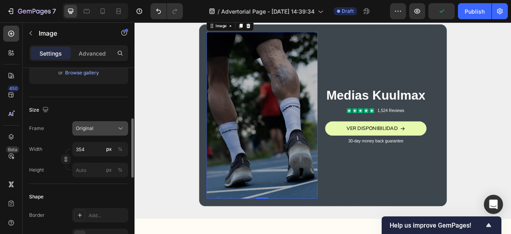
type input "[URL][DOMAIN_NAME]"
click at [113, 124] on div "Original" at bounding box center [100, 128] width 49 height 8
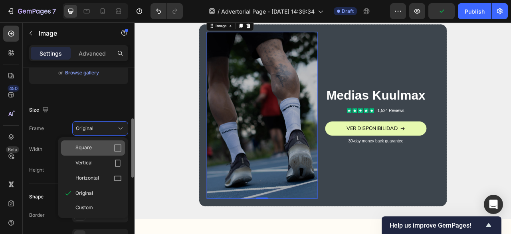
click at [107, 147] on div "Square" at bounding box center [98, 148] width 46 height 8
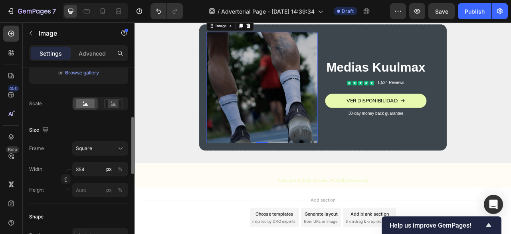
click at [107, 147] on div "Square" at bounding box center [95, 148] width 39 height 7
click at [107, 125] on div "Size" at bounding box center [78, 129] width 99 height 13
click at [162, 152] on div "Image 0 Medias Kuulmax Text Block Icon Icon Icon Icon Icon Icon List 1,524 Revi…" at bounding box center [374, 110] width 463 height 170
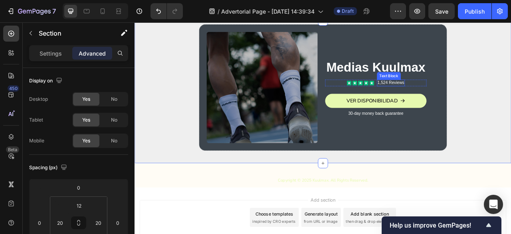
click at [462, 103] on p "1,524 Reviews" at bounding box center [461, 99] width 34 height 7
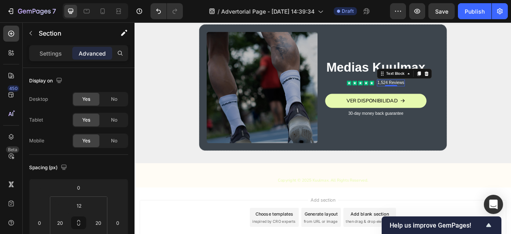
click at [462, 103] on p "1,524 Reviews" at bounding box center [461, 99] width 34 height 7
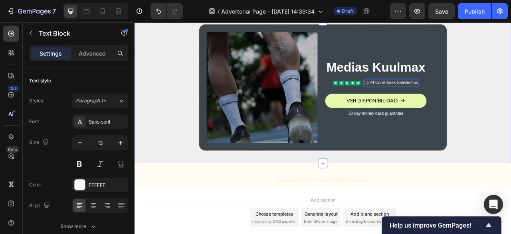
click at [511, 143] on div "Image Medias Kuulmax Text Block Icon Icon Icon Icon Icon Icon List 1,524 Corred…" at bounding box center [374, 110] width 463 height 170
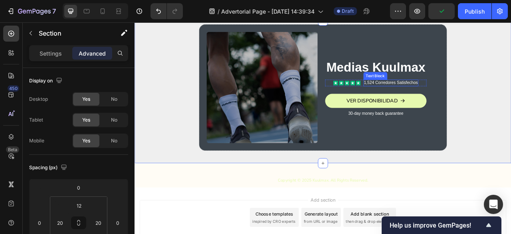
click at [449, 103] on p "1,524 Corredores Satisfechos" at bounding box center [460, 99] width 69 height 7
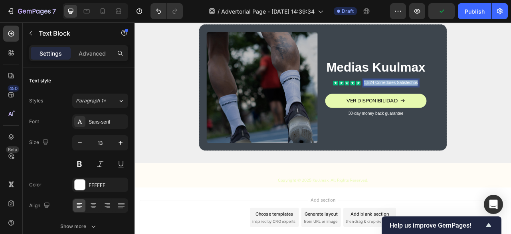
click at [449, 103] on p "1,524 Corredores Satisfechos" at bounding box center [460, 99] width 69 height 7
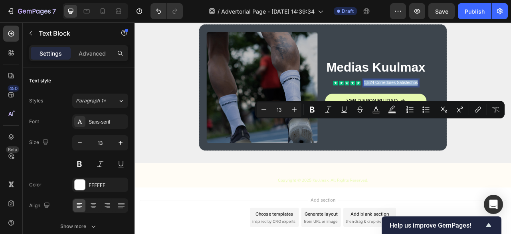
click at [448, 103] on p "1,524 Corredores Satisfechos" at bounding box center [460, 99] width 69 height 7
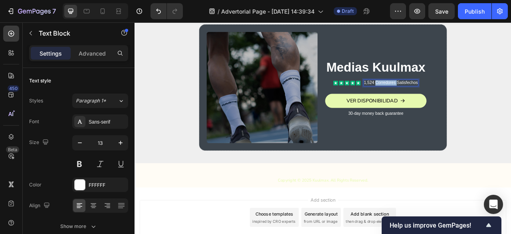
click at [448, 103] on p "1,524 Corredores Satisfechos" at bounding box center [460, 99] width 69 height 7
click at [109, 12] on div at bounding box center [95, 11] width 65 height 16
click at [105, 10] on icon at bounding box center [103, 11] width 8 height 8
type input "12"
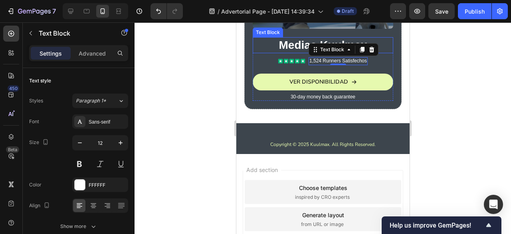
scroll to position [1086, 0]
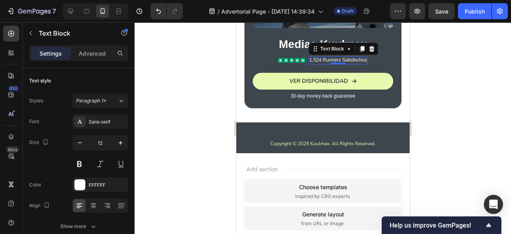
click at [446, 88] on div at bounding box center [323, 127] width 377 height 211
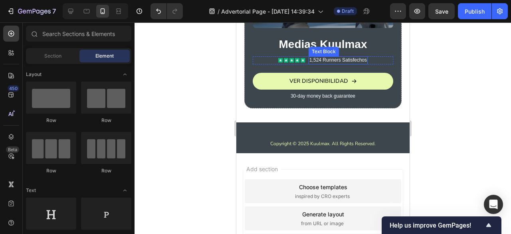
click at [347, 57] on p "1,524 Runners Satisfechos" at bounding box center [338, 60] width 58 height 6
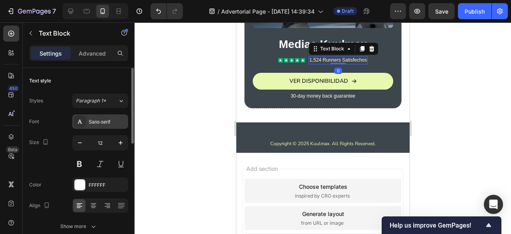
click at [94, 116] on div "Sans-serif" at bounding box center [100, 121] width 56 height 14
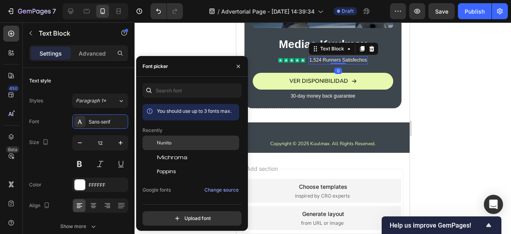
click at [157, 141] on span "Nunito" at bounding box center [164, 142] width 15 height 7
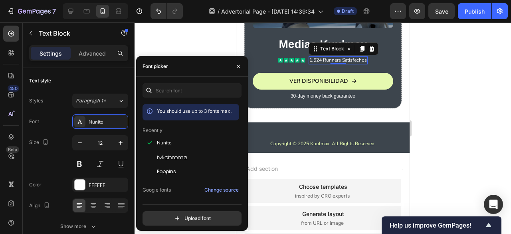
click at [179, 30] on div at bounding box center [323, 127] width 377 height 211
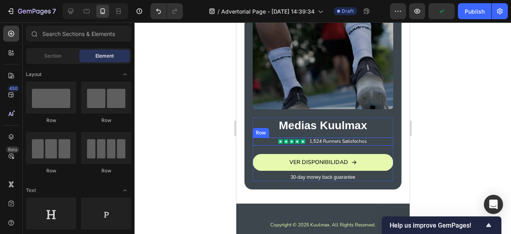
scroll to position [1005, 0]
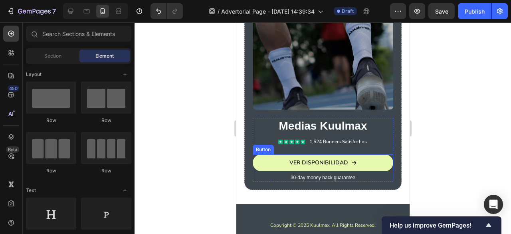
click at [374, 154] on link "VER DISPONIBILIDAD" at bounding box center [322, 162] width 141 height 17
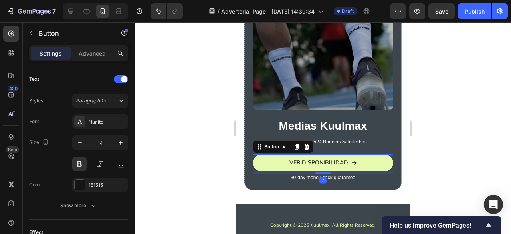
scroll to position [486, 0]
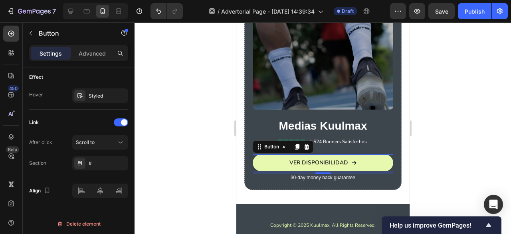
click at [97, 61] on div "Settings Advanced" at bounding box center [79, 56] width 112 height 23
click at [100, 55] on p "Advanced" at bounding box center [92, 53] width 27 height 8
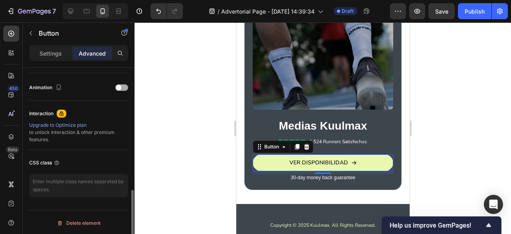
click at [123, 87] on div at bounding box center [121, 87] width 13 height 6
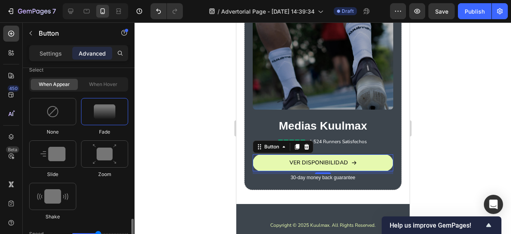
scroll to position [422, 0]
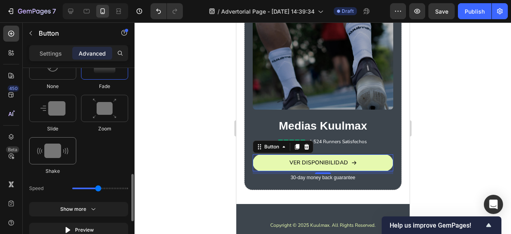
click at [55, 150] on img at bounding box center [52, 150] width 31 height 14
type input "0.7"
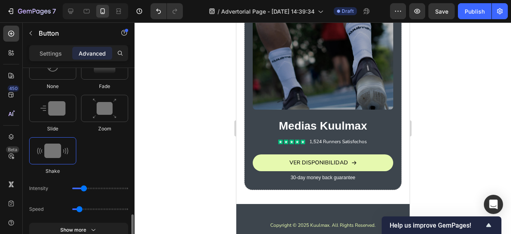
scroll to position [458, 0]
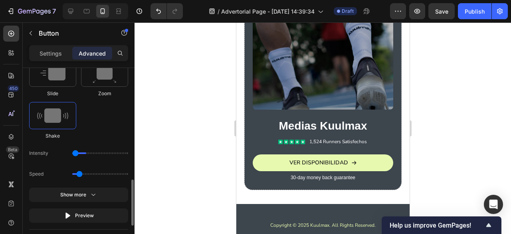
type input "1"
click at [79, 152] on input "range" at bounding box center [100, 153] width 56 height 2
type input "0.9"
click at [83, 173] on input "range" at bounding box center [100, 174] width 56 height 2
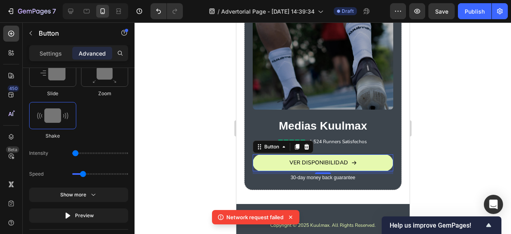
click at [185, 170] on div at bounding box center [323, 127] width 377 height 211
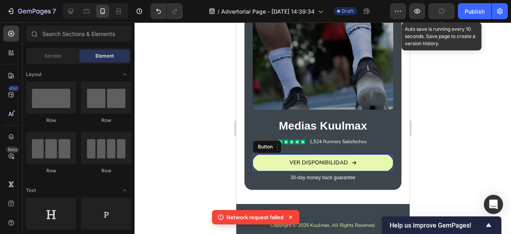
click at [447, 17] on button "button" at bounding box center [441, 11] width 26 height 16
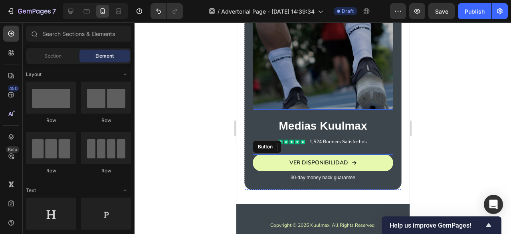
click at [375, 93] on img at bounding box center [322, 39] width 141 height 141
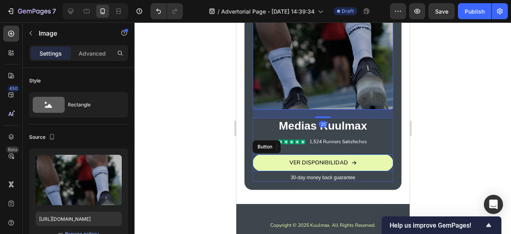
click at [354, 157] on link "VER DISPONIBILIDAD" at bounding box center [322, 162] width 141 height 17
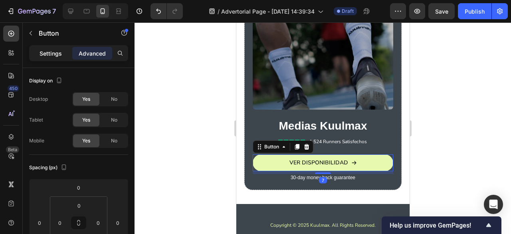
click at [47, 55] on p "Settings" at bounding box center [51, 53] width 22 height 8
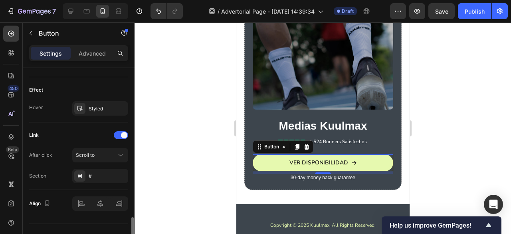
scroll to position [486, 0]
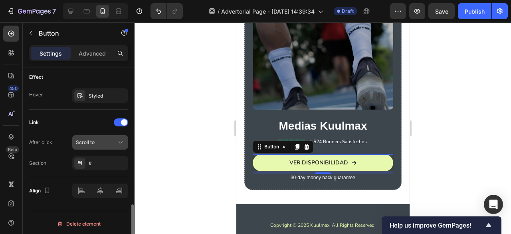
click at [97, 139] on div "Scroll to" at bounding box center [96, 142] width 41 height 7
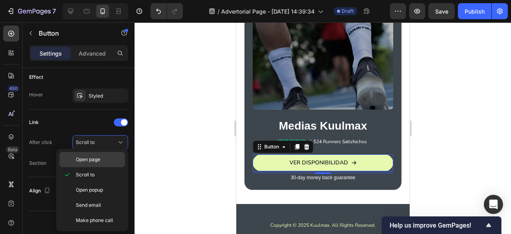
click at [99, 162] on span "Open page" at bounding box center [88, 159] width 24 height 7
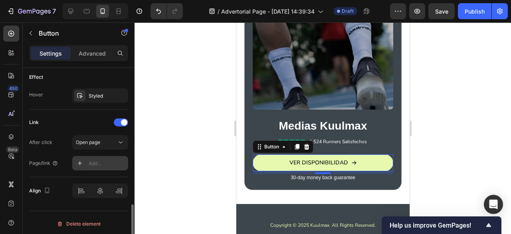
click at [102, 165] on div "Add..." at bounding box center [100, 163] width 56 height 14
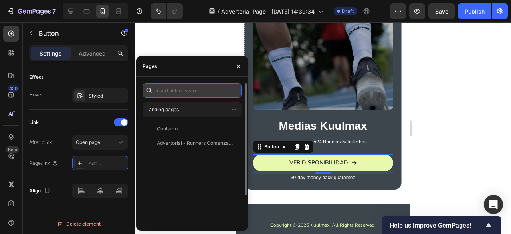
click at [197, 87] on input "text" at bounding box center [192, 90] width 99 height 14
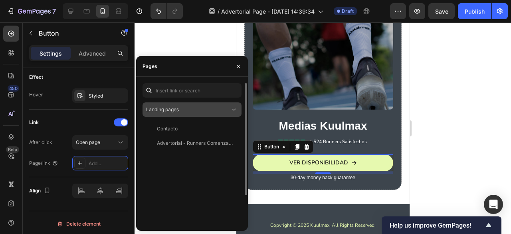
click at [232, 110] on icon at bounding box center [234, 109] width 8 height 8
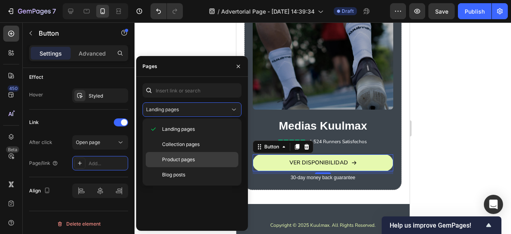
click at [204, 156] on p "Product pages" at bounding box center [198, 159] width 73 height 7
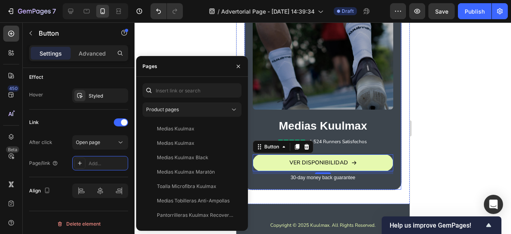
click at [428, 110] on div at bounding box center [323, 127] width 377 height 211
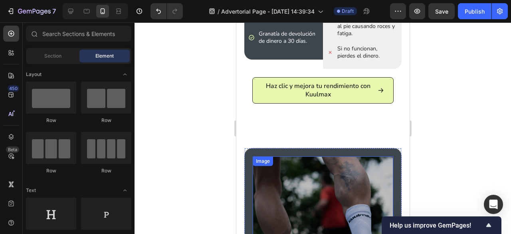
scroll to position [822, 0]
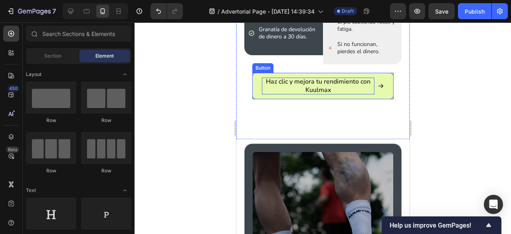
click at [337, 94] on p "Haz clic y mejora tu rendimiento con Kuulmax" at bounding box center [318, 85] width 113 height 17
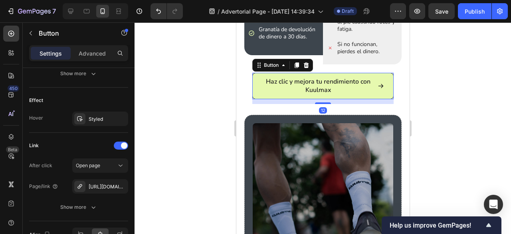
scroll to position [498, 0]
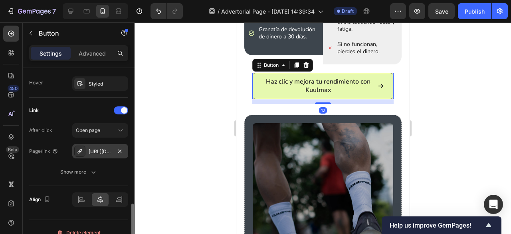
click at [101, 150] on div "[URL][DOMAIN_NAME]" at bounding box center [100, 151] width 23 height 7
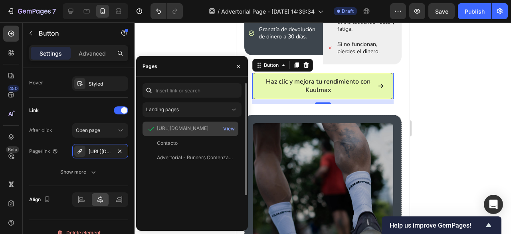
click at [180, 127] on div "[URL][DOMAIN_NAME]" at bounding box center [183, 128] width 52 height 7
click at [232, 129] on div "View" at bounding box center [229, 128] width 12 height 7
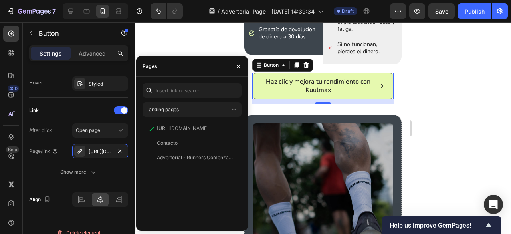
click at [437, 84] on div at bounding box center [323, 127] width 377 height 211
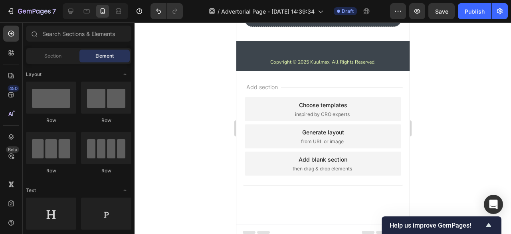
scroll to position [1072, 0]
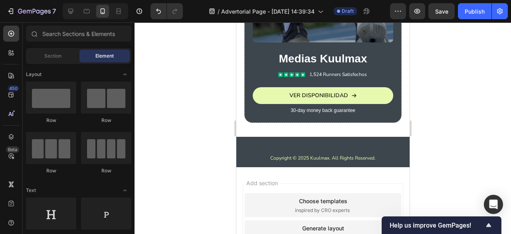
click at [351, 93] on icon "<p>VER DISPONIBILIDAD</p>" at bounding box center [354, 96] width 6 height 6
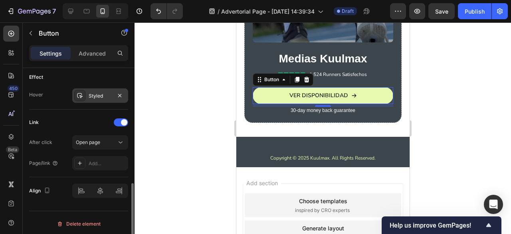
scroll to position [459, 0]
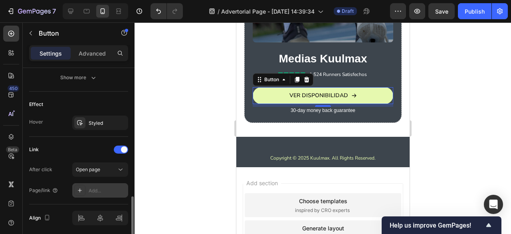
click at [104, 187] on div "Add..." at bounding box center [108, 190] width 38 height 7
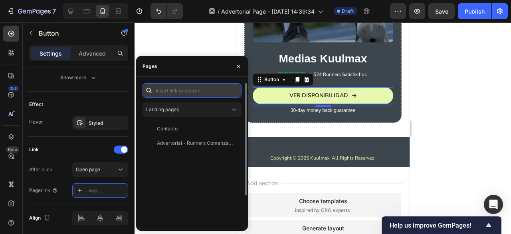
click at [187, 85] on input "text" at bounding box center [192, 90] width 99 height 14
paste input "[URL][DOMAIN_NAME]"
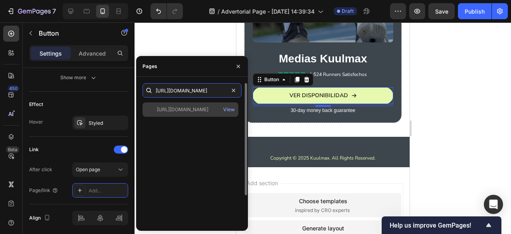
type input "[URL][DOMAIN_NAME]"
click at [184, 111] on div "[URL][DOMAIN_NAME]" at bounding box center [183, 109] width 52 height 7
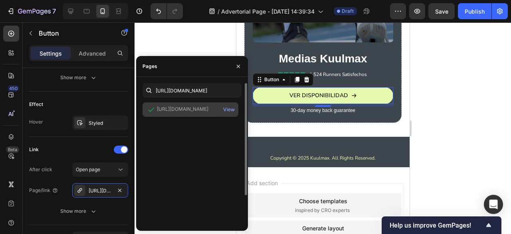
scroll to position [0, 0]
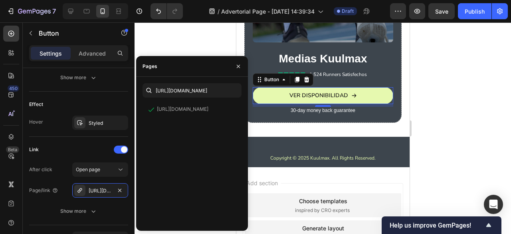
click at [470, 93] on div at bounding box center [323, 127] width 377 height 211
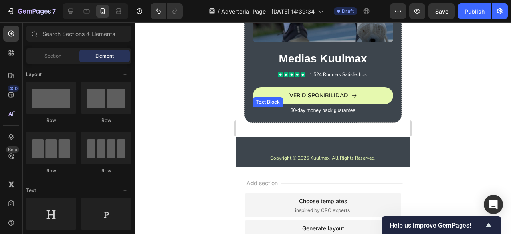
click at [335, 107] on p "30-day money back guarantee" at bounding box center [322, 110] width 139 height 6
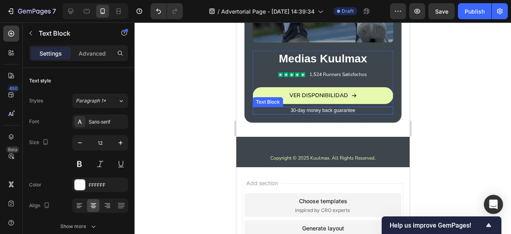
click at [335, 107] on p "30-day money back guarantee" at bounding box center [322, 110] width 139 height 6
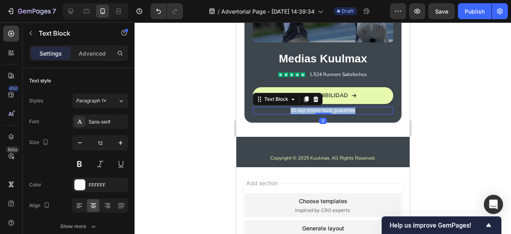
click at [335, 107] on p "30-day money back guarantee" at bounding box center [322, 110] width 139 height 6
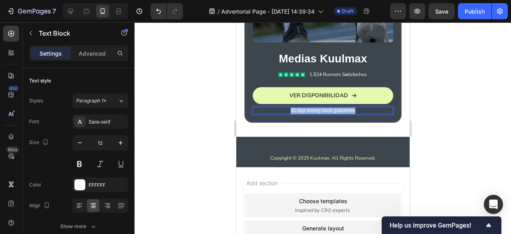
click at [335, 107] on p "30-day money back guarantee" at bounding box center [322, 110] width 139 height 6
click at [510, 86] on div at bounding box center [323, 127] width 377 height 211
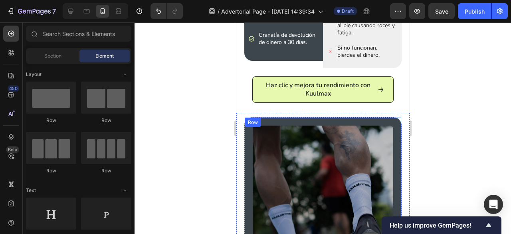
scroll to position [842, 0]
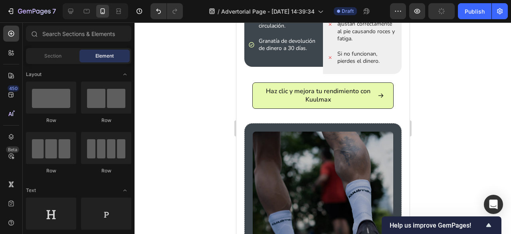
click at [471, 97] on div at bounding box center [323, 127] width 377 height 211
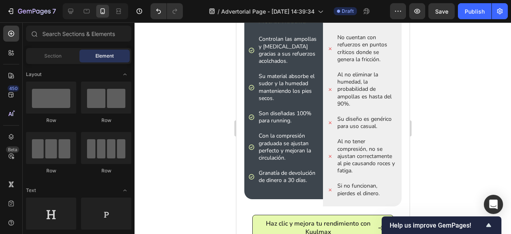
scroll to position [385, 0]
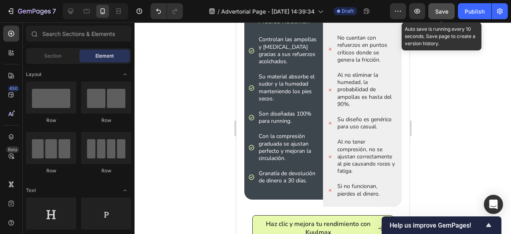
click at [438, 15] on div "Save" at bounding box center [441, 11] width 13 height 8
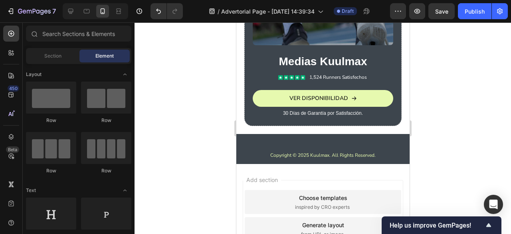
scroll to position [902, 0]
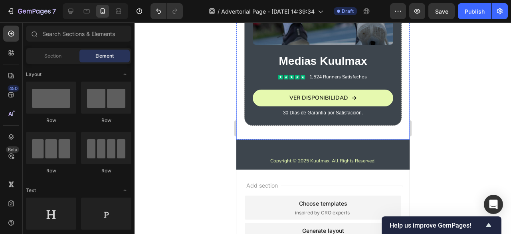
click at [395, 77] on div "Image Medias Kuulmax Text Block Icon Icon Icon Icon Icon Icon List 1,524 Runner…" at bounding box center [322, 11] width 157 height 230
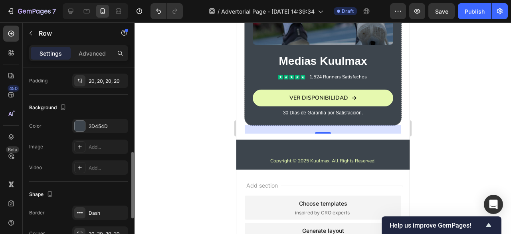
scroll to position [298, 0]
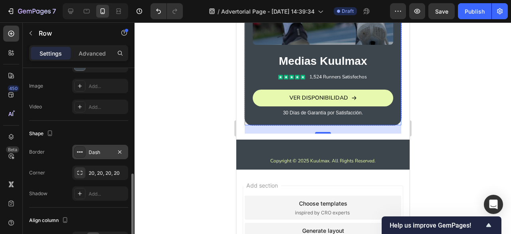
click at [104, 150] on div "Dash" at bounding box center [100, 152] width 23 height 7
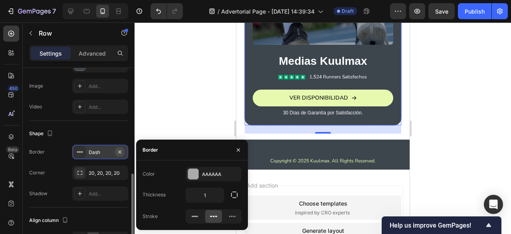
click at [123, 151] on icon "button" at bounding box center [120, 152] width 6 height 6
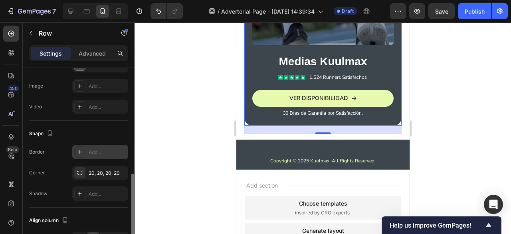
scroll to position [902, 0]
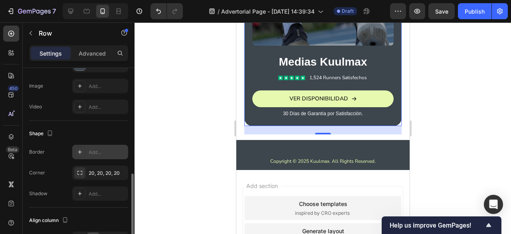
click at [457, 87] on div at bounding box center [323, 127] width 377 height 211
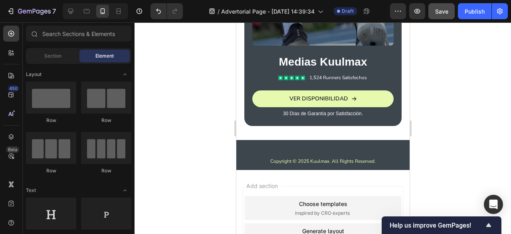
click at [443, 16] on button "Save" at bounding box center [441, 11] width 26 height 16
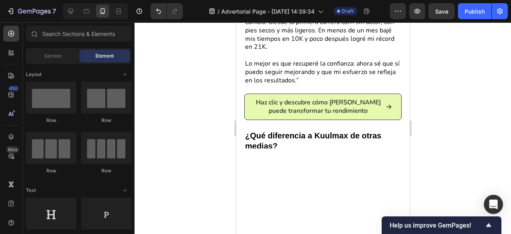
scroll to position [0, 0]
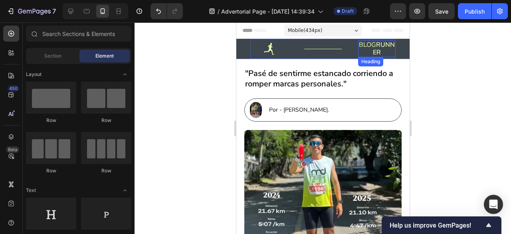
click at [381, 54] on strong "RUNNER" at bounding box center [384, 48] width 22 height 16
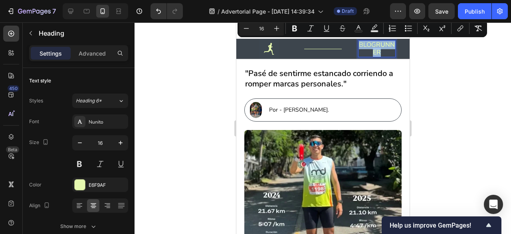
click at [381, 54] on strong "RUNNER" at bounding box center [384, 48] width 22 height 16
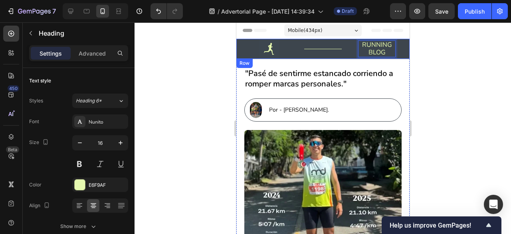
click at [462, 63] on div at bounding box center [323, 127] width 377 height 211
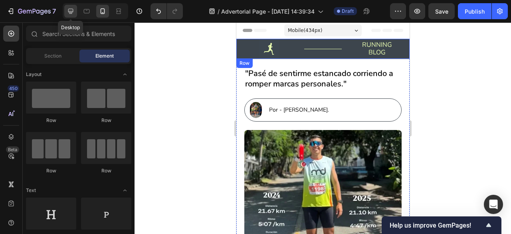
click at [73, 7] on icon at bounding box center [71, 11] width 8 height 8
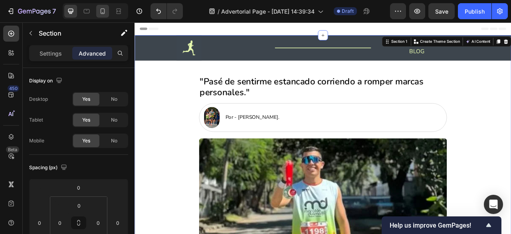
click at [105, 11] on icon at bounding box center [103, 11] width 8 height 8
type input "0"
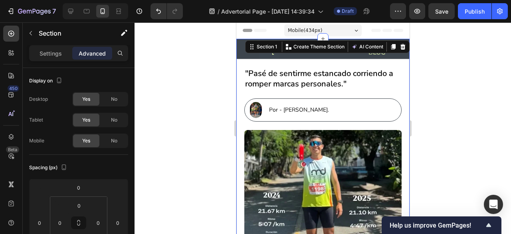
click at [451, 80] on div at bounding box center [323, 127] width 377 height 211
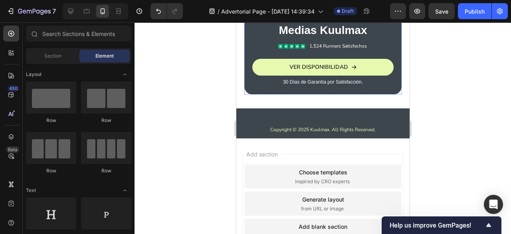
scroll to position [934, 0]
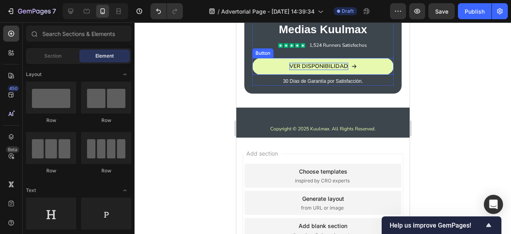
drag, startPoint x: 374, startPoint y: 58, endPoint x: 342, endPoint y: 63, distance: 32.8
click at [375, 58] on link "VER DISPONIBILIDAD" at bounding box center [322, 66] width 141 height 17
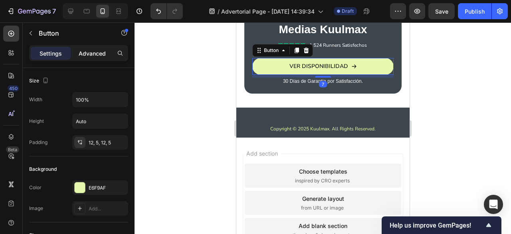
click at [101, 59] on div "Advanced" at bounding box center [92, 53] width 40 height 13
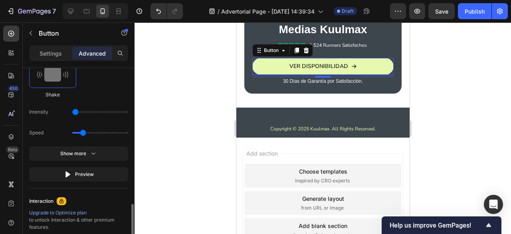
scroll to position [529, 0]
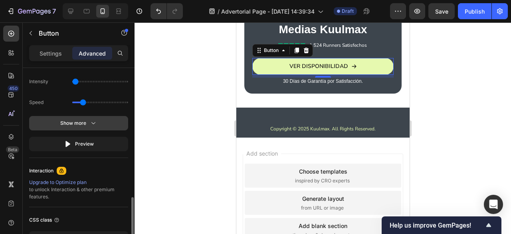
click at [105, 126] on button "Show more" at bounding box center [78, 123] width 99 height 14
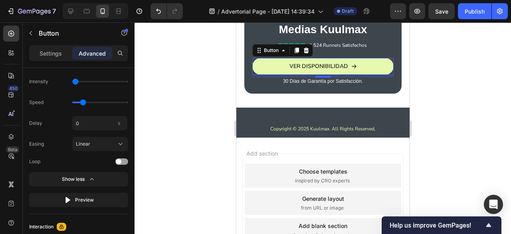
click at [157, 143] on div at bounding box center [323, 127] width 377 height 211
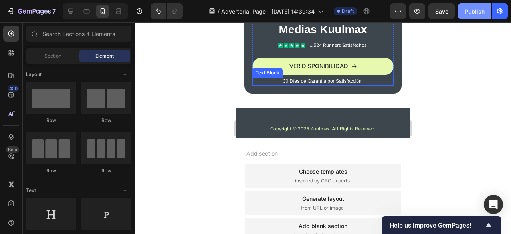
click at [479, 16] on button "Publish" at bounding box center [475, 11] width 34 height 16
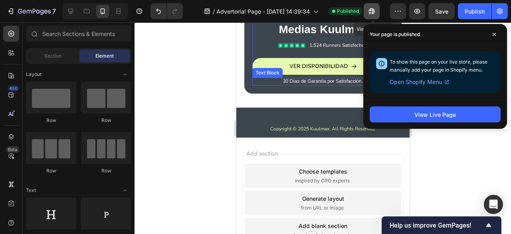
click at [368, 8] on button "button" at bounding box center [372, 11] width 16 height 16
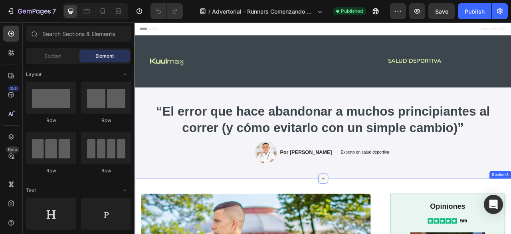
scroll to position [32, 0]
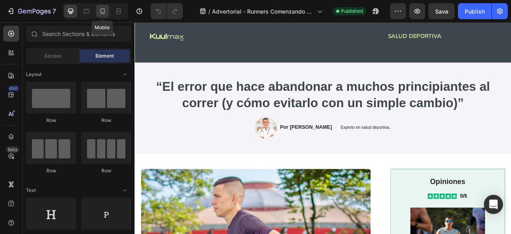
click at [106, 13] on div at bounding box center [102, 11] width 13 height 13
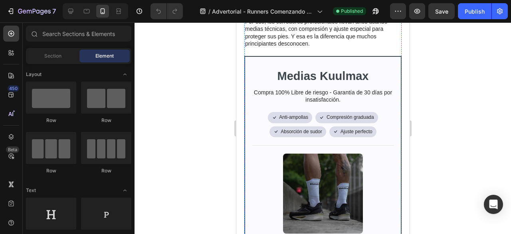
scroll to position [882, 0]
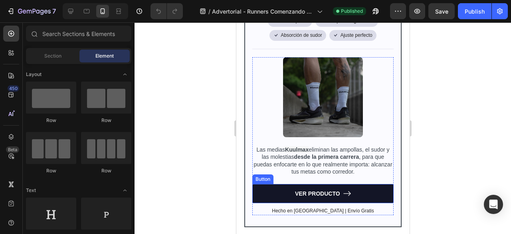
click at [261, 184] on link "VER PRODUCTO" at bounding box center [322, 193] width 141 height 19
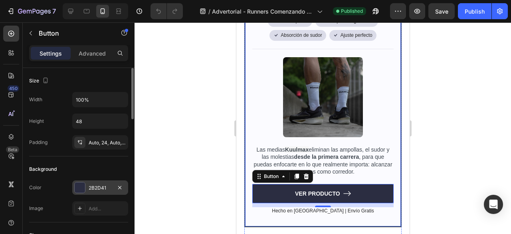
click at [81, 186] on div at bounding box center [80, 187] width 10 height 10
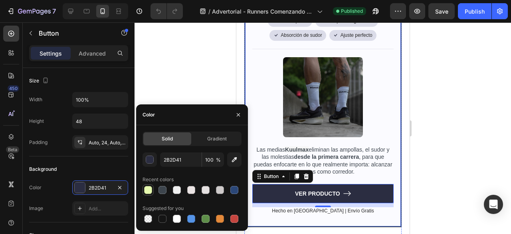
click at [150, 190] on div at bounding box center [148, 190] width 8 height 8
type input "E6F9AF"
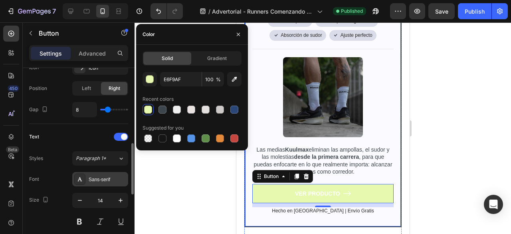
scroll to position [333, 0]
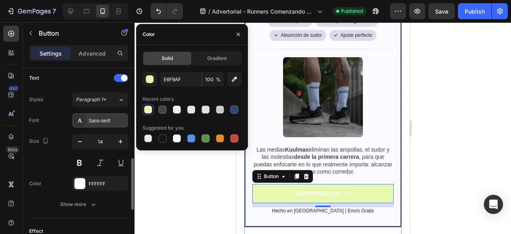
click at [101, 180] on div "FFFFFF" at bounding box center [108, 183] width 38 height 7
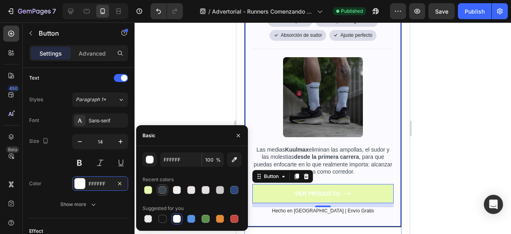
click at [161, 191] on div at bounding box center [163, 190] width 8 height 8
type input "3D454D"
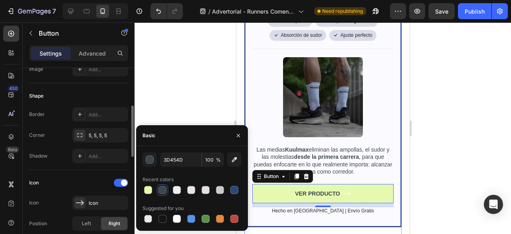
scroll to position [139, 0]
click at [103, 109] on div "Add..." at bounding box center [100, 114] width 56 height 14
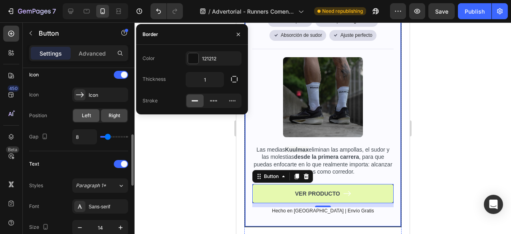
scroll to position [246, 0]
click at [87, 91] on div "Icon" at bounding box center [100, 95] width 56 height 14
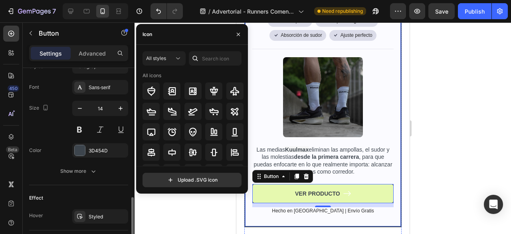
scroll to position [391, 0]
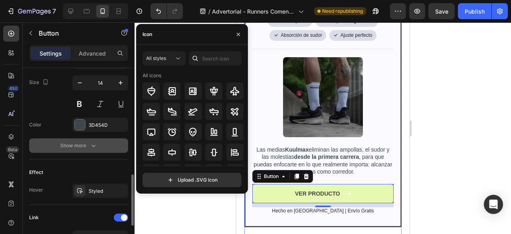
click at [91, 144] on icon "button" at bounding box center [93, 145] width 8 height 8
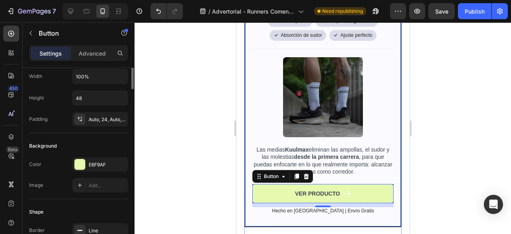
scroll to position [0, 0]
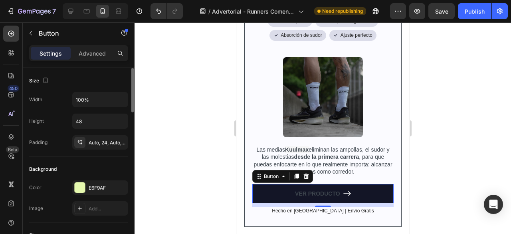
click at [344, 191] on icon at bounding box center [347, 193] width 8 height 5
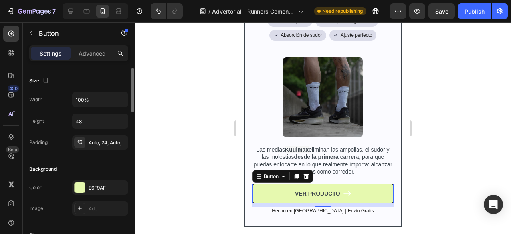
click at [174, 146] on div at bounding box center [323, 127] width 377 height 211
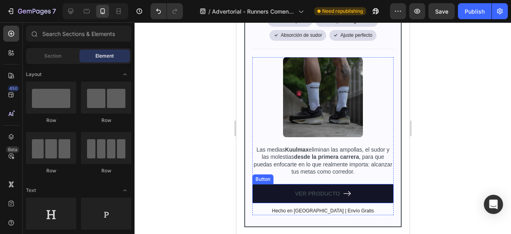
click at [326, 191] on link "VER PRODUCTO" at bounding box center [322, 193] width 141 height 19
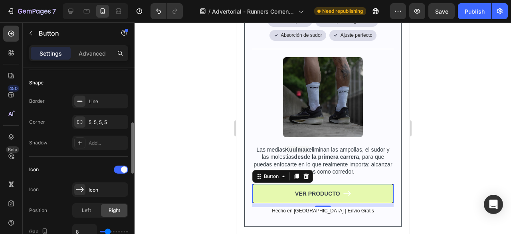
scroll to position [170, 0]
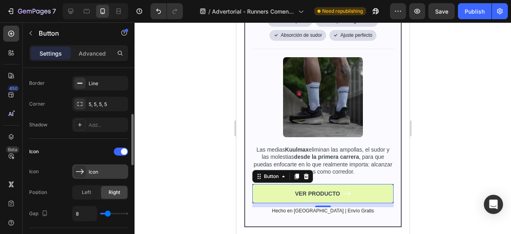
click at [101, 165] on div "Icon" at bounding box center [100, 171] width 56 height 14
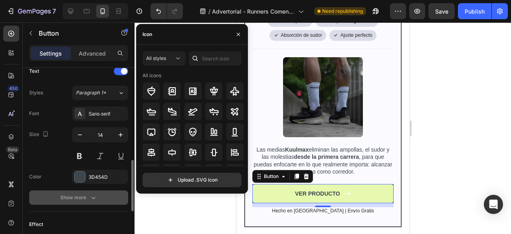
click at [89, 190] on button "Show more" at bounding box center [78, 197] width 99 height 14
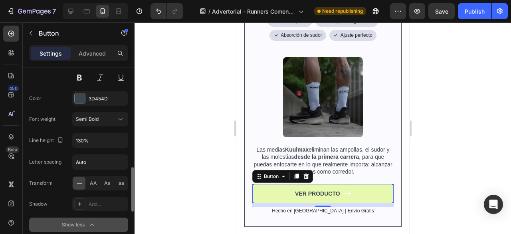
scroll to position [418, 0]
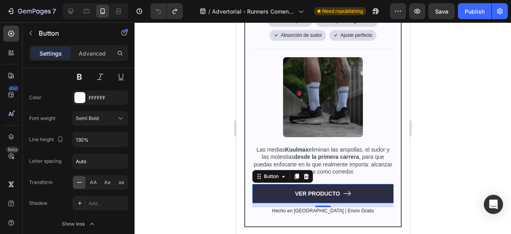
click at [157, 170] on div at bounding box center [323, 127] width 377 height 211
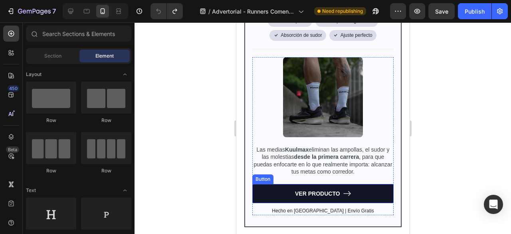
click at [303, 191] on link "VER PRODUCTO" at bounding box center [322, 193] width 141 height 19
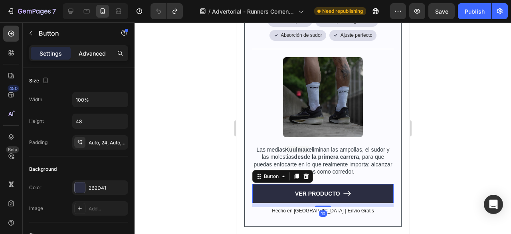
click at [97, 56] on p "Advanced" at bounding box center [92, 53] width 27 height 8
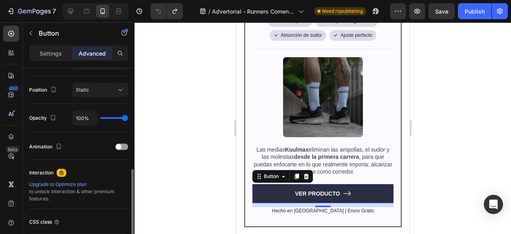
scroll to position [284, 0]
click at [125, 144] on div at bounding box center [121, 146] width 13 height 6
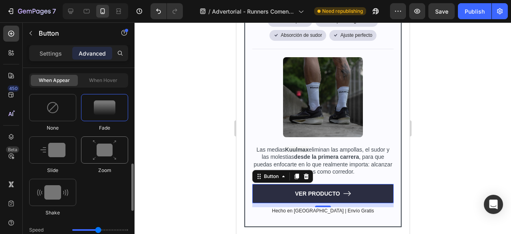
scroll to position [382, 0]
click at [52, 190] on img at bounding box center [52, 191] width 31 height 14
type input "0.7"
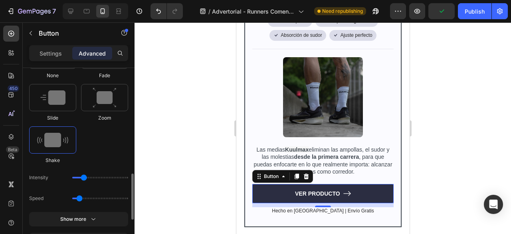
scroll to position [434, 0]
click at [156, 167] on div at bounding box center [323, 127] width 377 height 211
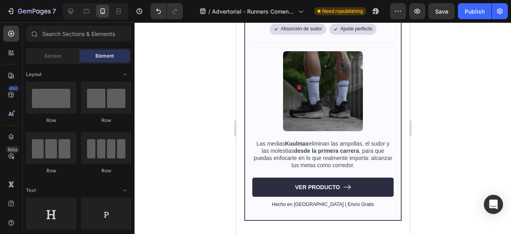
scroll to position [2536, 0]
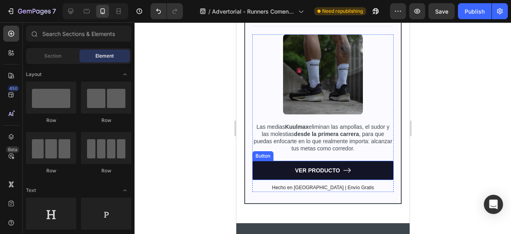
click at [286, 161] on link "VER PRODUCTO" at bounding box center [322, 170] width 141 height 19
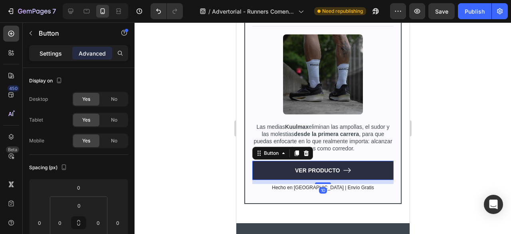
click at [51, 58] on div "Settings" at bounding box center [51, 53] width 40 height 13
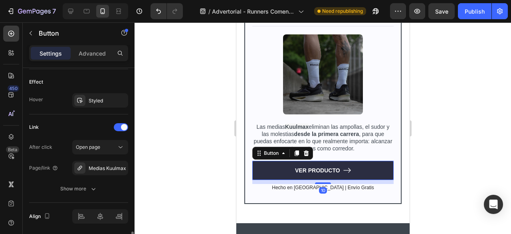
scroll to position [507, 0]
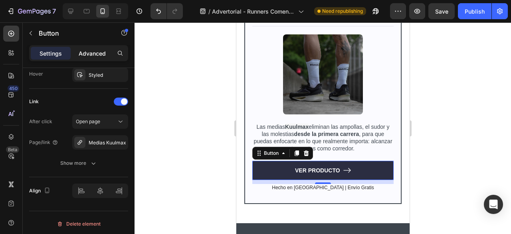
click at [101, 52] on p "Advanced" at bounding box center [92, 53] width 27 height 8
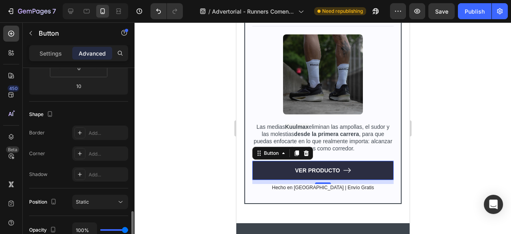
scroll to position [232, 0]
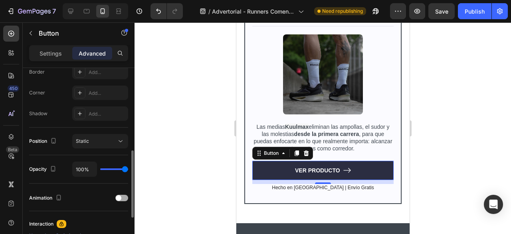
click at [122, 200] on div "Animation" at bounding box center [78, 197] width 99 height 13
click at [123, 198] on div at bounding box center [121, 197] width 13 height 6
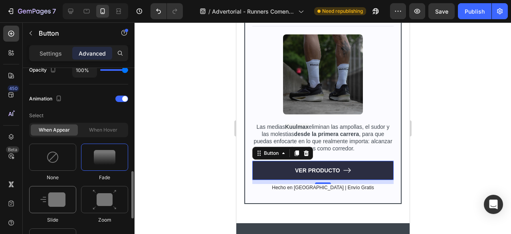
scroll to position [347, 0]
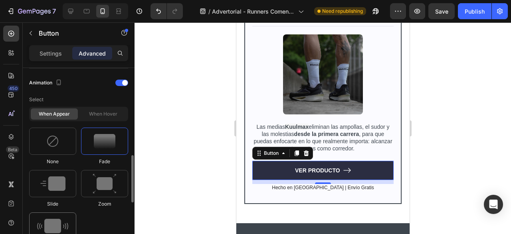
click at [57, 214] on div at bounding box center [52, 225] width 47 height 27
type input "0.7"
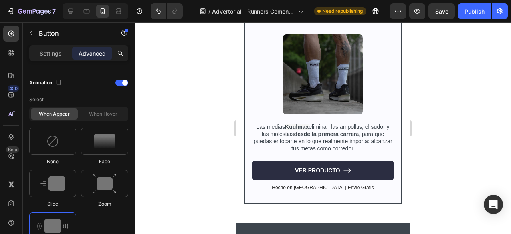
click at [162, 147] on div at bounding box center [323, 127] width 377 height 211
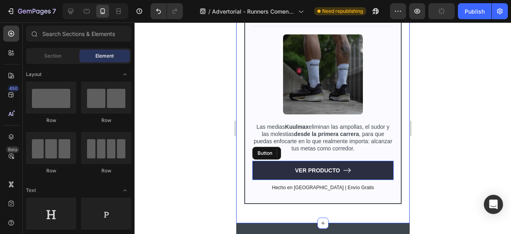
click at [437, 71] on div at bounding box center [323, 127] width 377 height 211
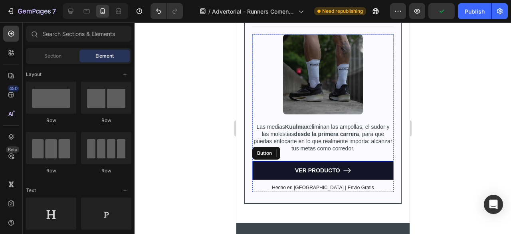
click at [375, 161] on link "VER PRODUCTO" at bounding box center [322, 170] width 141 height 19
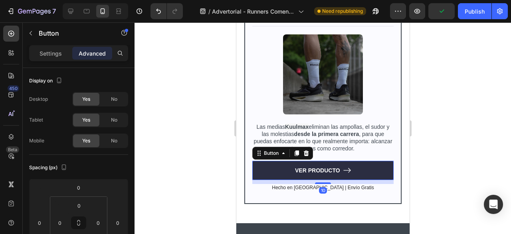
click at [60, 46] on div "Settings Advanced" at bounding box center [78, 53] width 99 height 16
click at [58, 50] on p "Settings" at bounding box center [51, 53] width 22 height 8
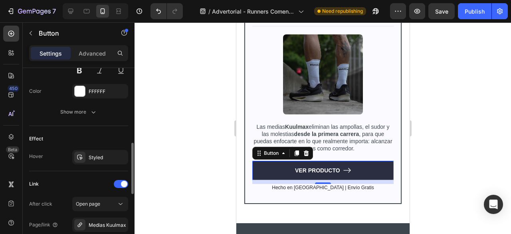
scroll to position [507, 0]
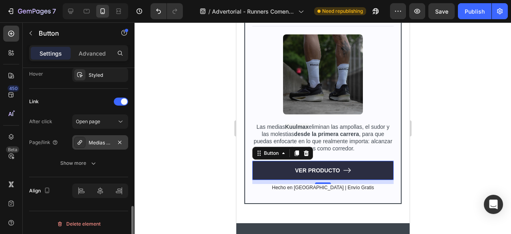
click at [109, 139] on div "Medias Kuulmax" at bounding box center [100, 142] width 23 height 7
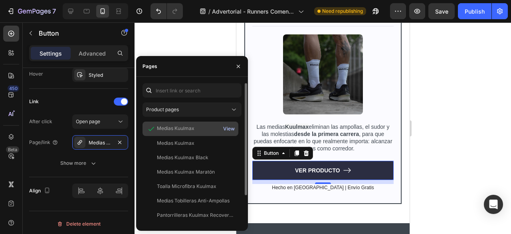
click at [228, 129] on div "View" at bounding box center [229, 128] width 12 height 7
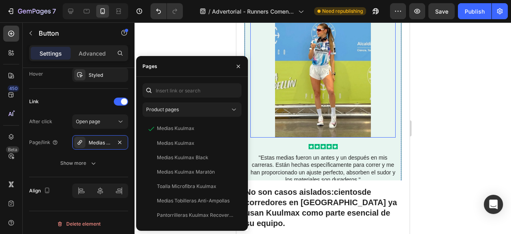
click at [449, 58] on div at bounding box center [323, 127] width 377 height 211
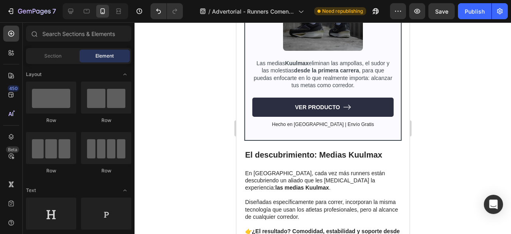
scroll to position [966, 0]
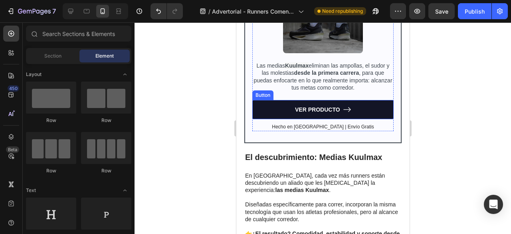
click at [329, 107] on link "VER PRODUCTO" at bounding box center [322, 109] width 141 height 19
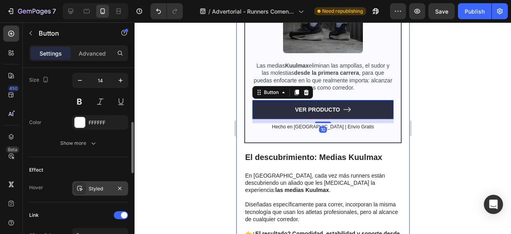
scroll to position [500, 0]
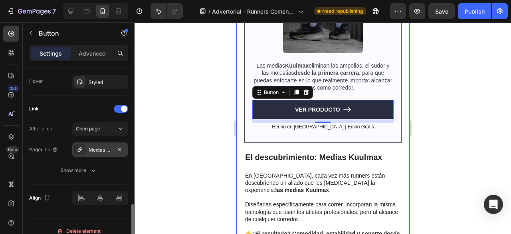
click at [100, 146] on div "Medias Kuulmax" at bounding box center [100, 149] width 23 height 7
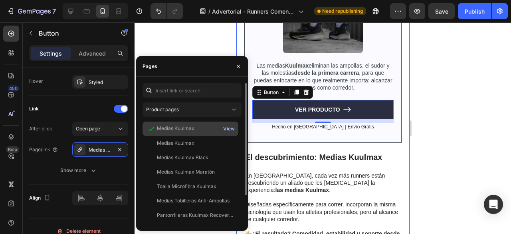
click at [229, 129] on div "View" at bounding box center [229, 128] width 12 height 7
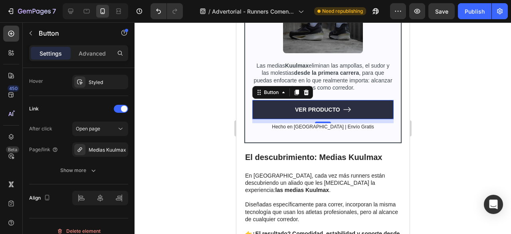
click at [461, 69] on div at bounding box center [323, 127] width 377 height 211
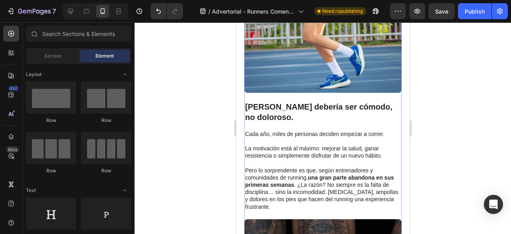
scroll to position [0, 0]
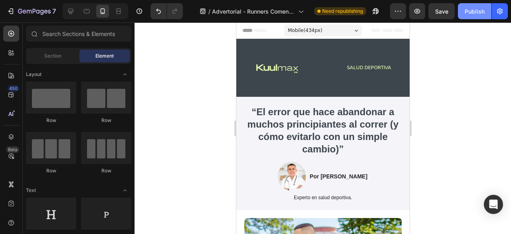
click at [468, 9] on div "Publish" at bounding box center [475, 11] width 20 height 8
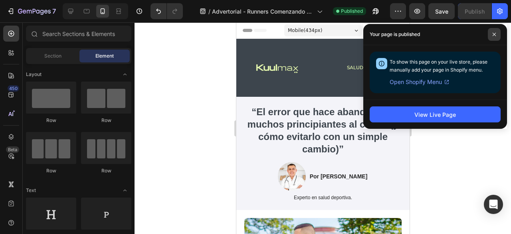
click at [493, 32] on span at bounding box center [494, 34] width 13 height 13
